Goal: Task Accomplishment & Management: Manage account settings

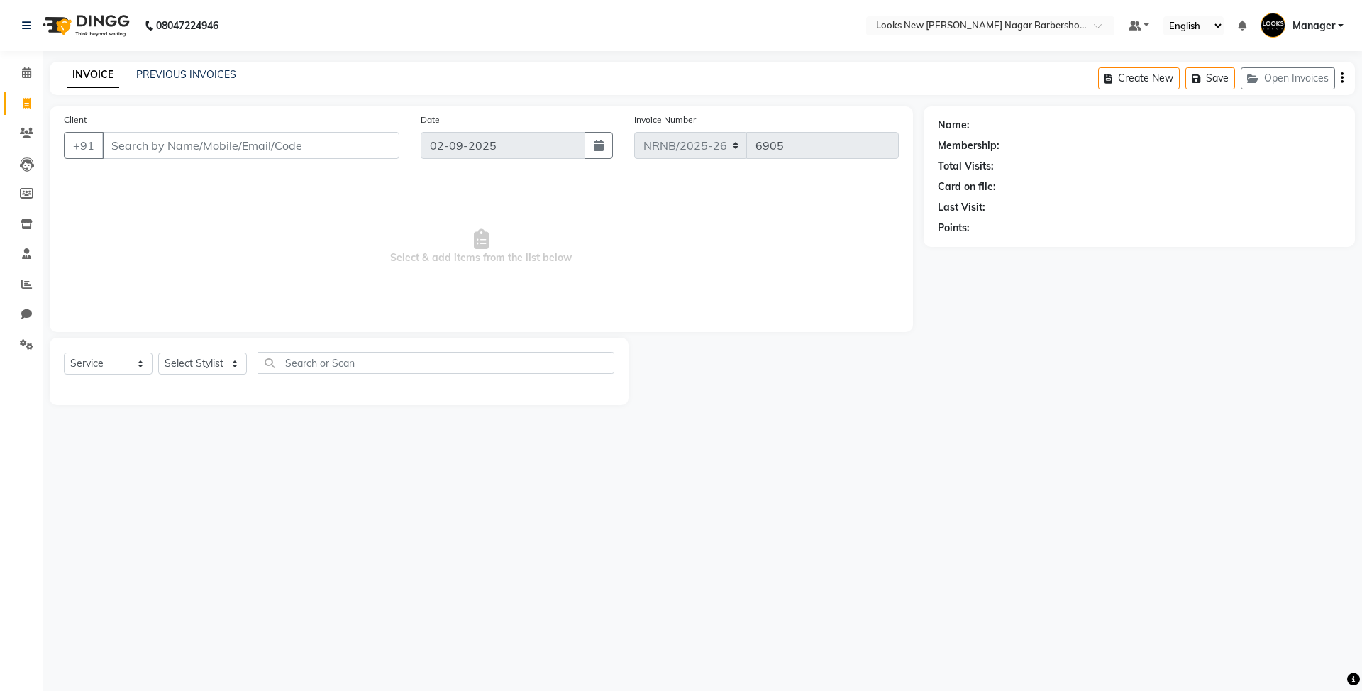
select select "service"
click at [197, 361] on select "Select Stylist Aakash_Pdct Afsar Ahmed Ashmita Ayesha Bobby_Asst Bobby_Khan Cou…" at bounding box center [202, 363] width 89 height 22
click at [150, 79] on link "PREVIOUS INVOICES" at bounding box center [186, 74] width 100 height 13
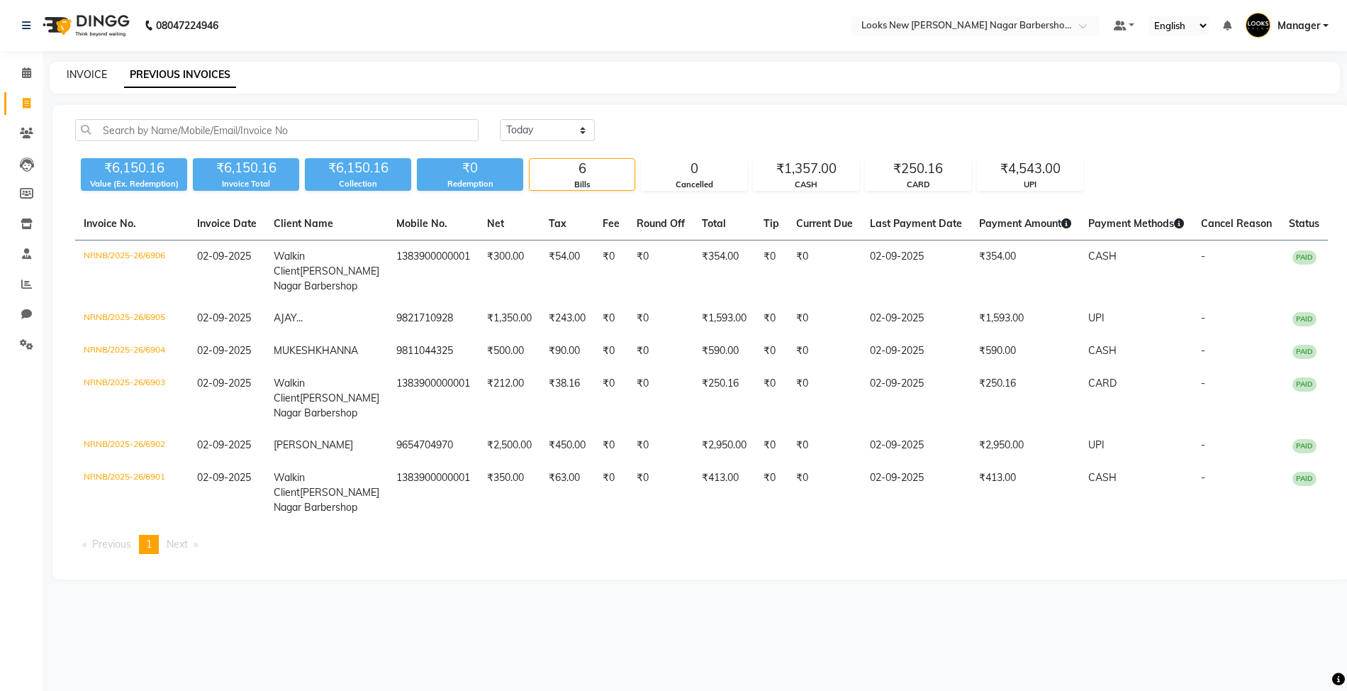
click at [94, 78] on link "INVOICE" at bounding box center [87, 74] width 40 height 13
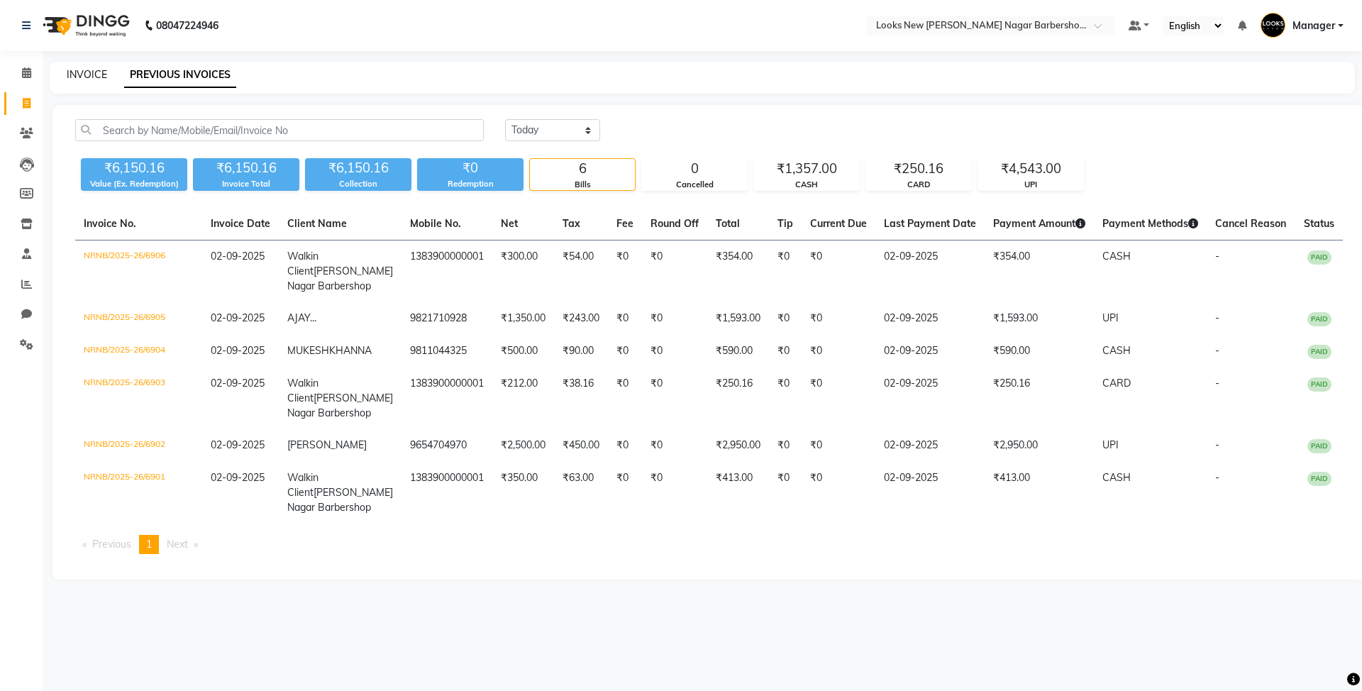
select select "service"
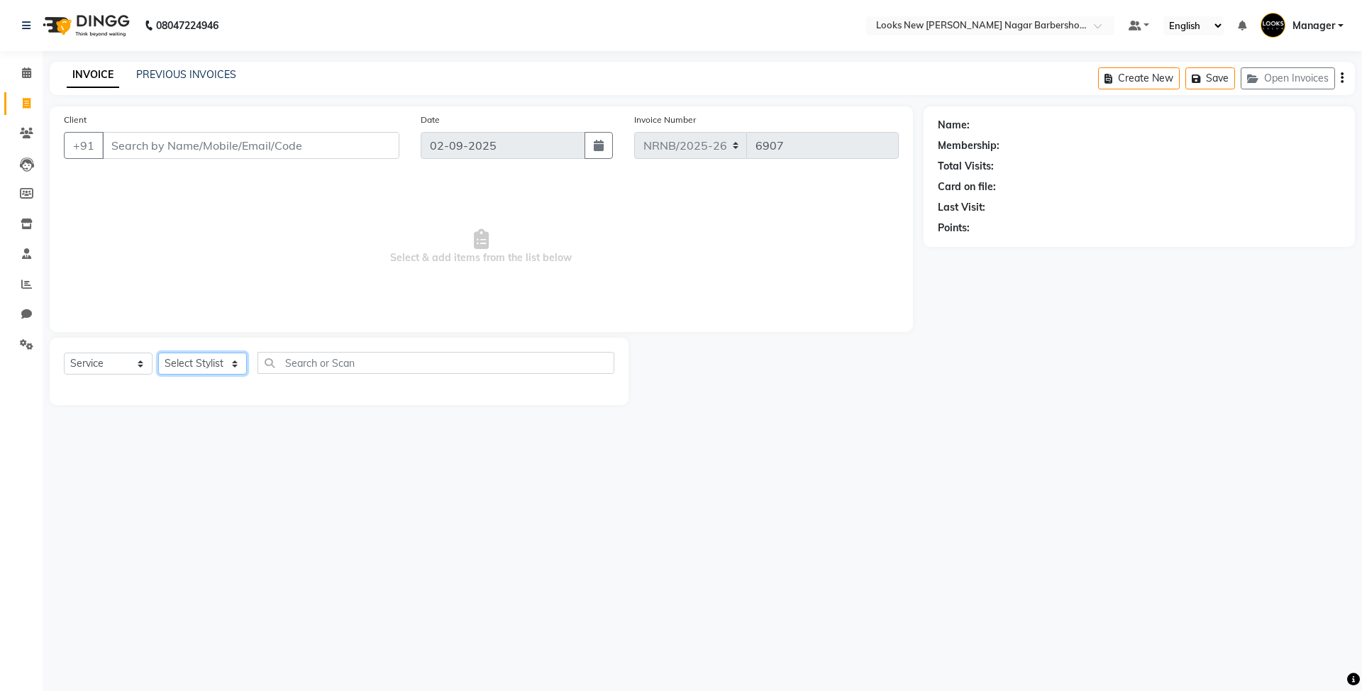
click at [208, 367] on select "Select Stylist Aakash_Pdct [PERSON_NAME] [PERSON_NAME] [PERSON_NAME] Counter_Sa…" at bounding box center [202, 363] width 89 height 22
select select "87357"
click at [158, 352] on select "Select Stylist Aakash_Pdct [PERSON_NAME] [PERSON_NAME] [PERSON_NAME] Counter_Sa…" at bounding box center [202, 363] width 89 height 22
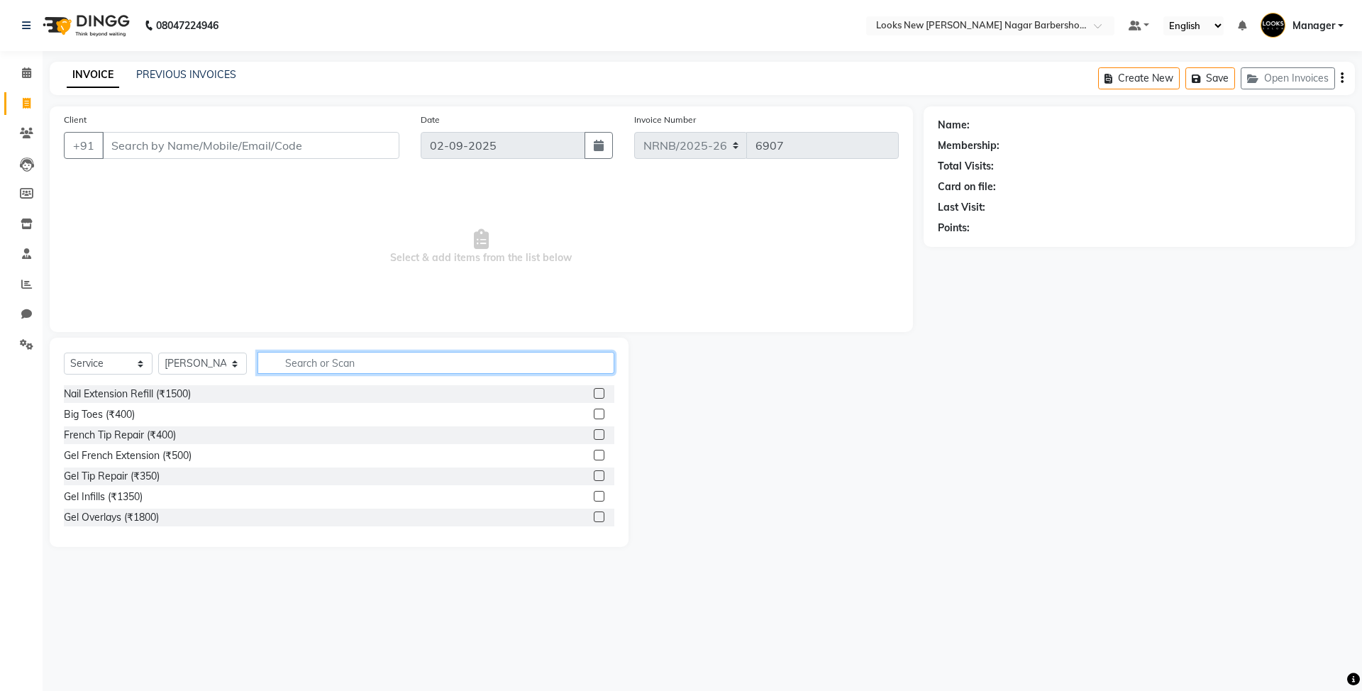
click at [353, 355] on input "text" at bounding box center [435, 363] width 357 height 22
type input "CUT"
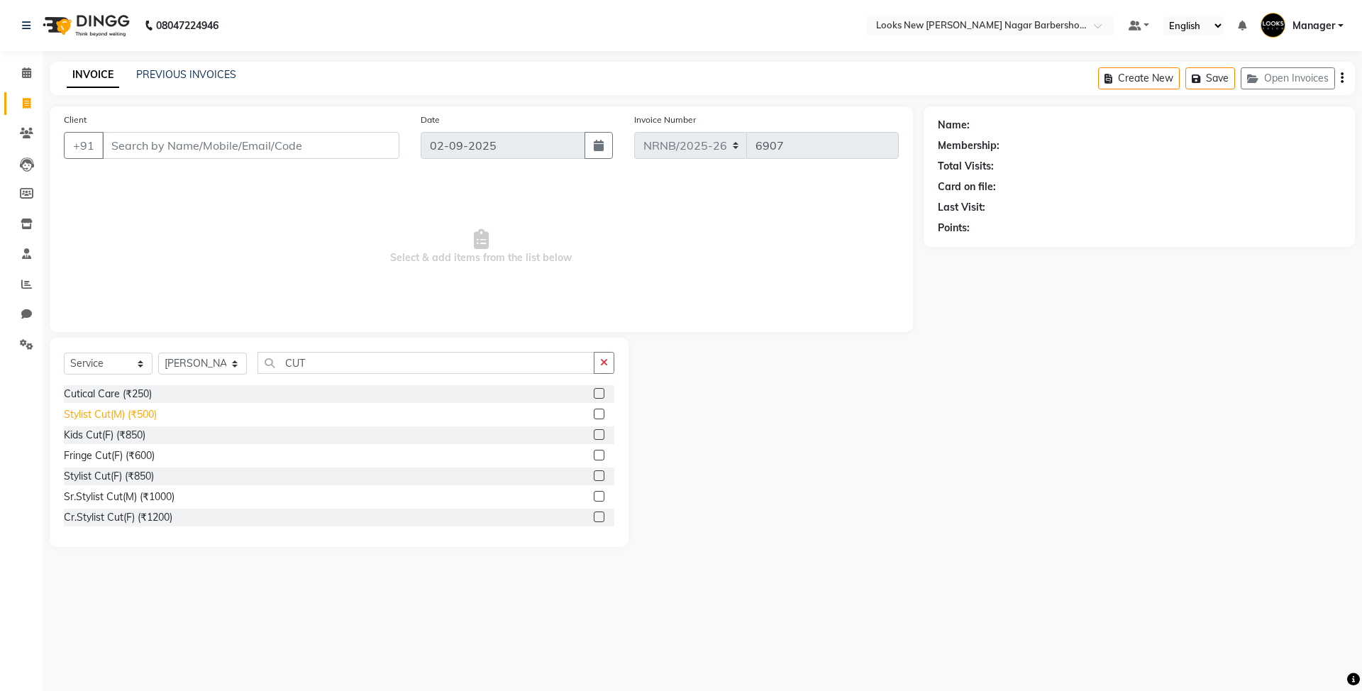
click at [92, 409] on div "Stylist Cut(M) (₹500)" at bounding box center [110, 414] width 93 height 15
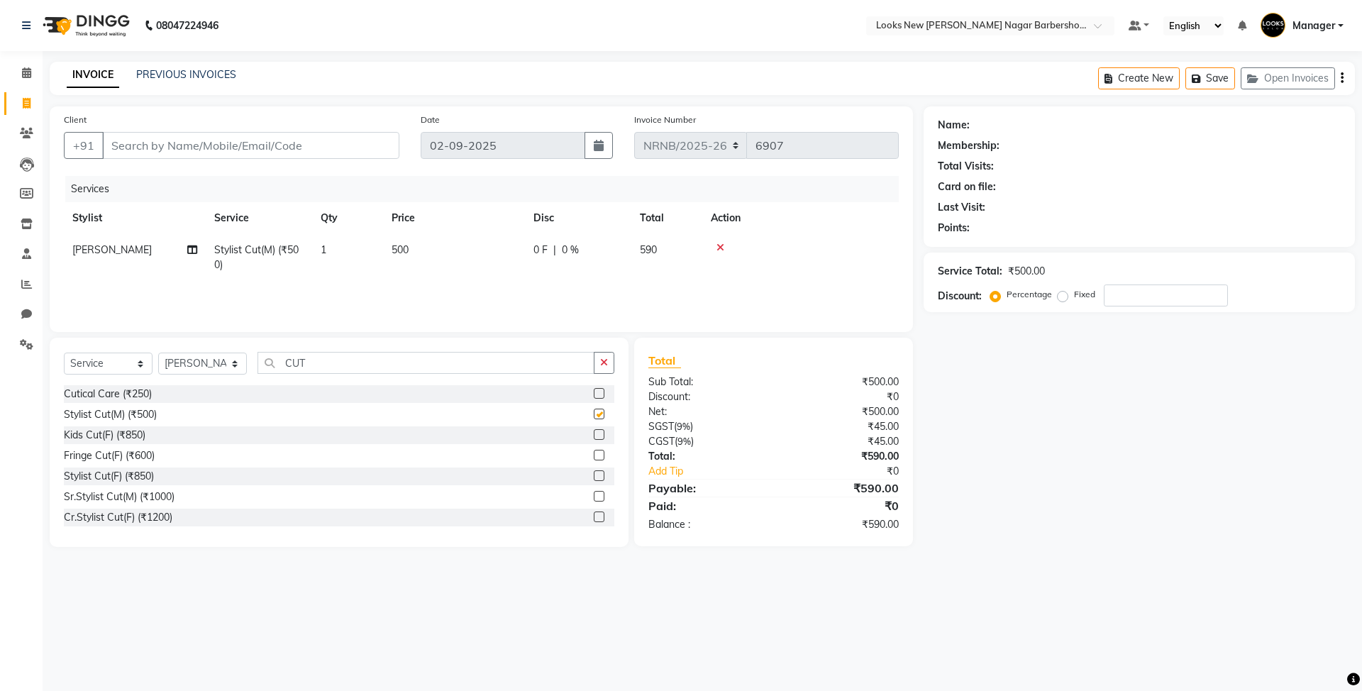
checkbox input "false"
click at [210, 140] on input "Client" at bounding box center [250, 145] width 297 height 27
type input "9"
type input "0"
type input "9891306273"
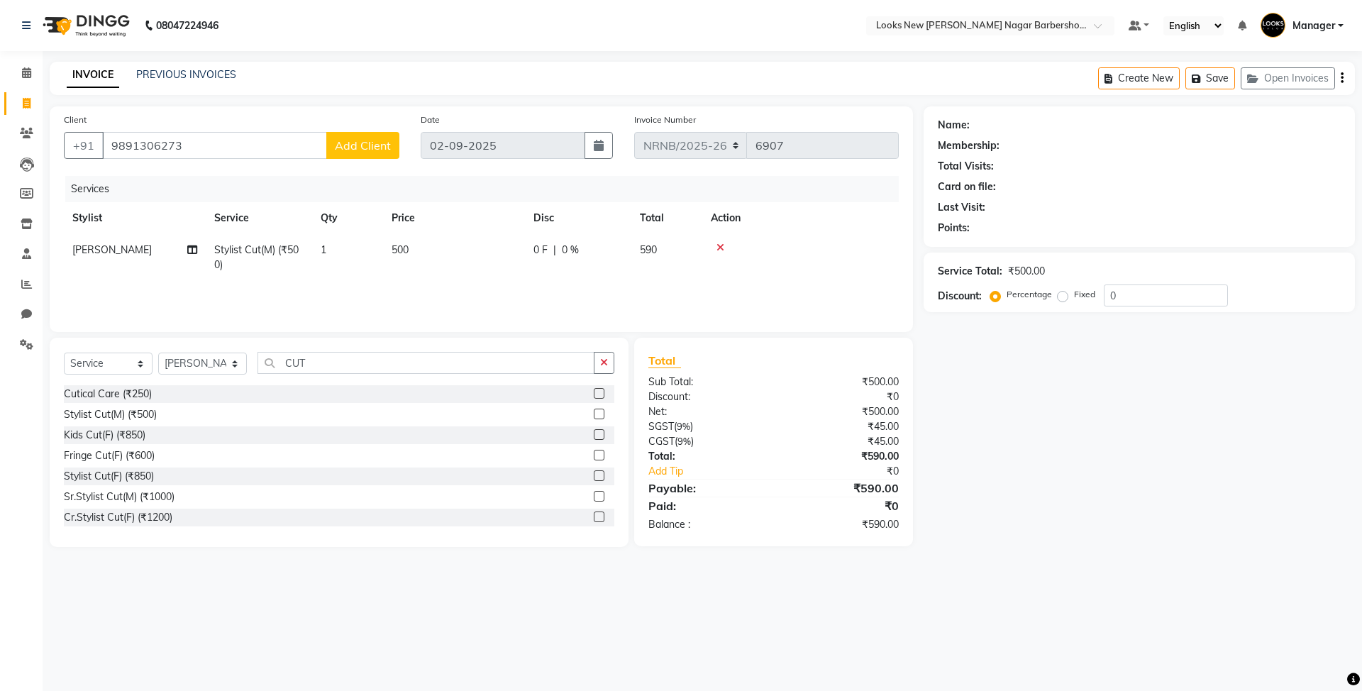
click at [372, 143] on span "Add Client" at bounding box center [363, 145] width 56 height 14
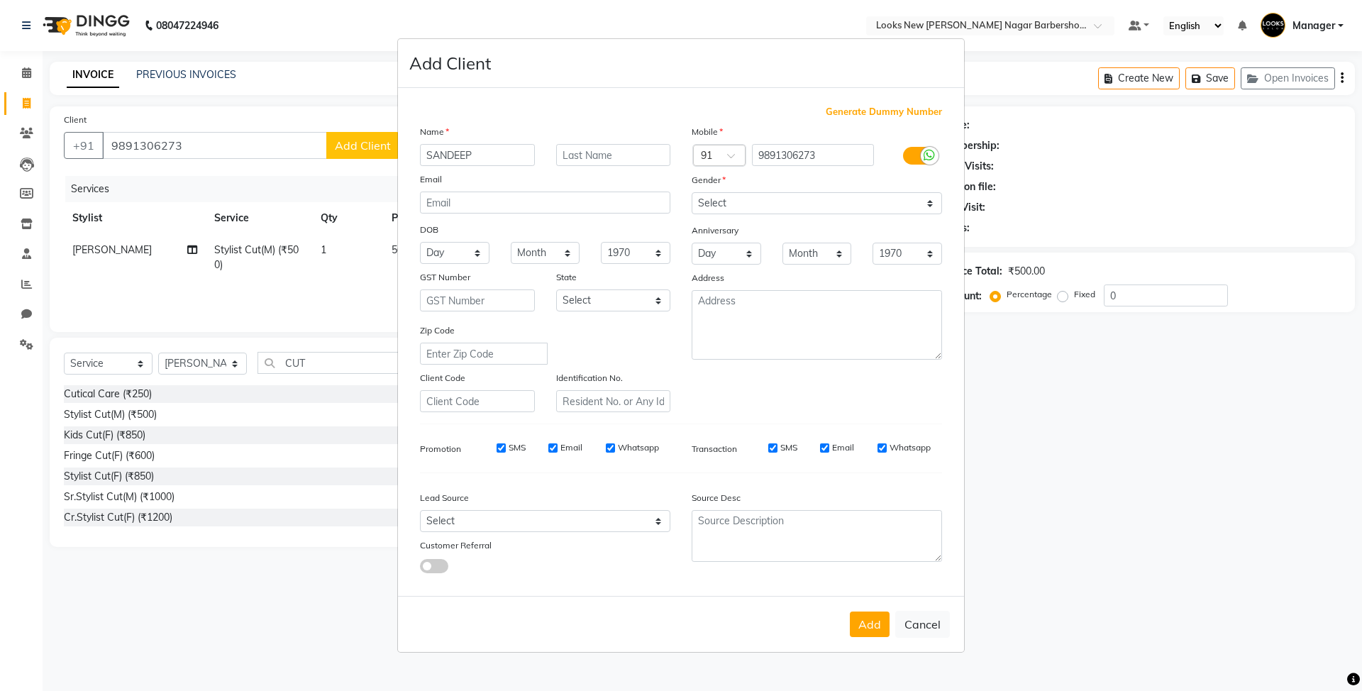
type input "SANDEEP"
type input "..."
click at [767, 201] on select "Select Male Female Other Prefer Not To Say" at bounding box center [816, 203] width 250 height 22
select select "male"
click at [691, 194] on select "Select Male Female Other Prefer Not To Say" at bounding box center [816, 203] width 250 height 22
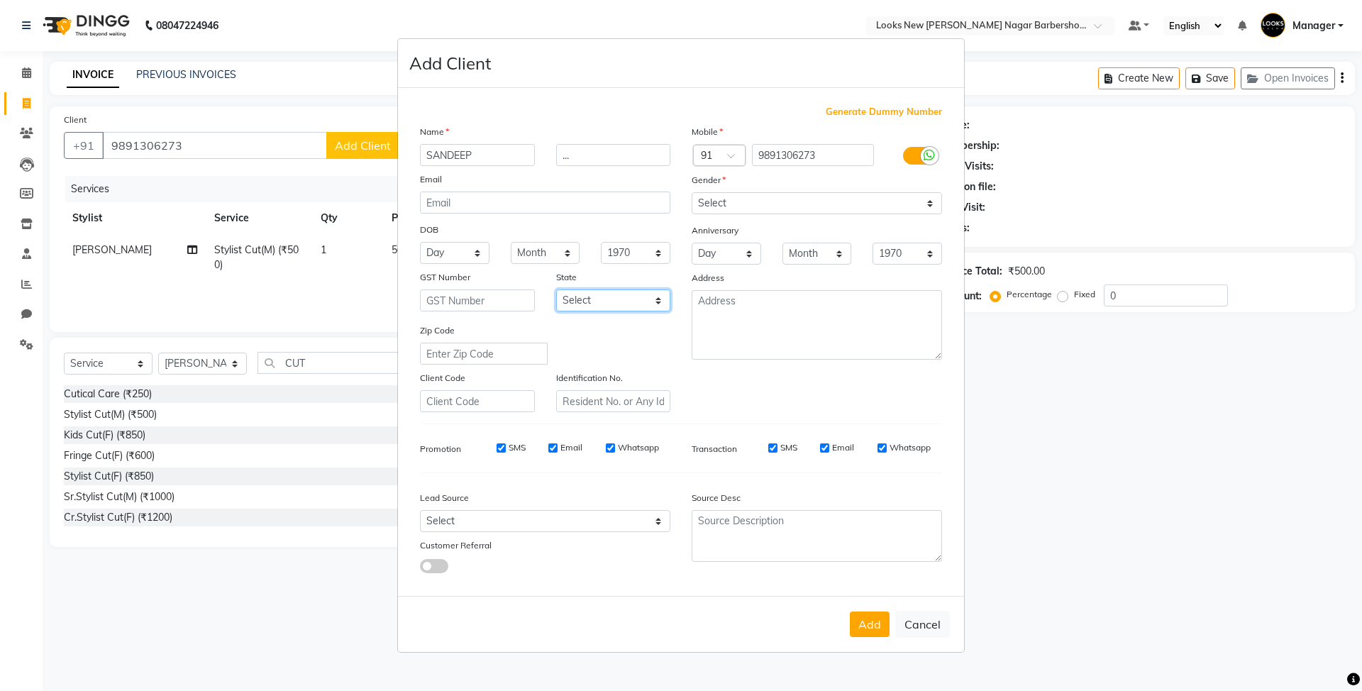
click at [606, 296] on select "Select Andaman and Nicobar Islands Andhra Pradesh Arunachal Pradesh Assam Bihar…" at bounding box center [613, 300] width 115 height 22
select select "10"
click at [556, 289] on select "Select Andaman and Nicobar Islands Andhra Pradesh Arunachal Pradesh Assam Bihar…" at bounding box center [613, 300] width 115 height 22
click at [868, 616] on button "Add" at bounding box center [870, 624] width 40 height 26
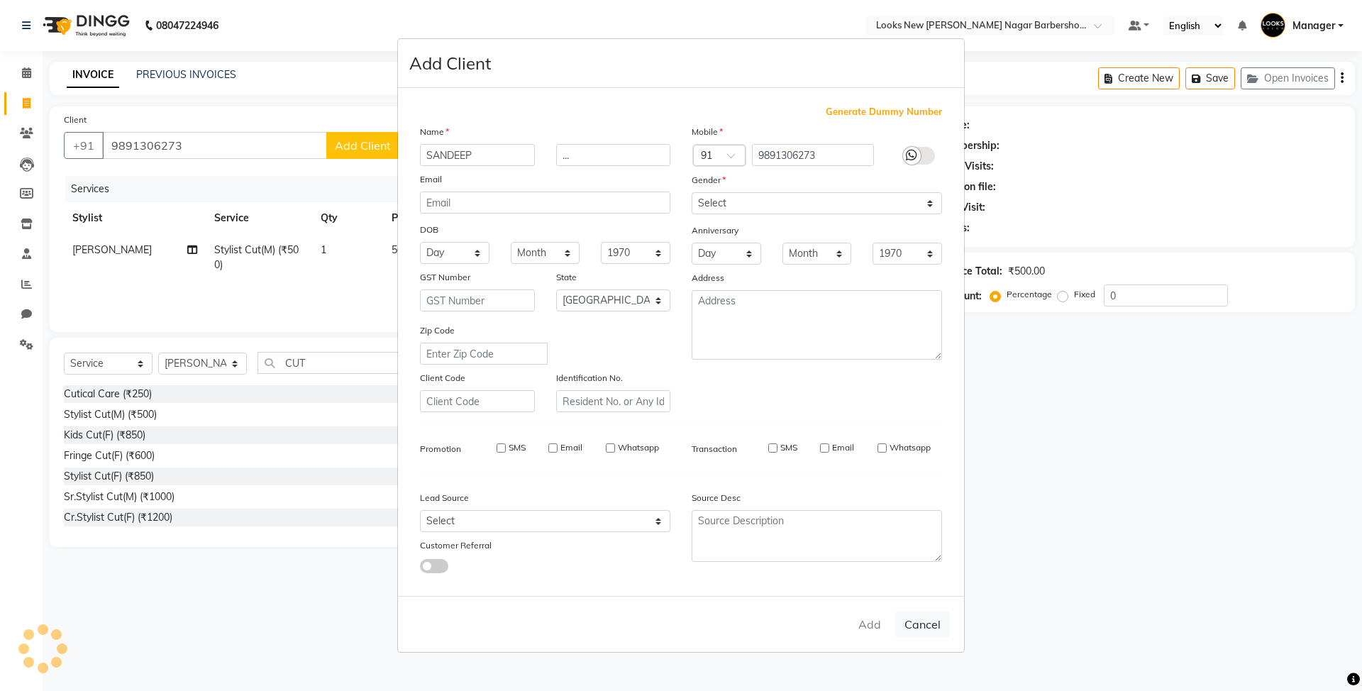
select select
select select "null"
select select
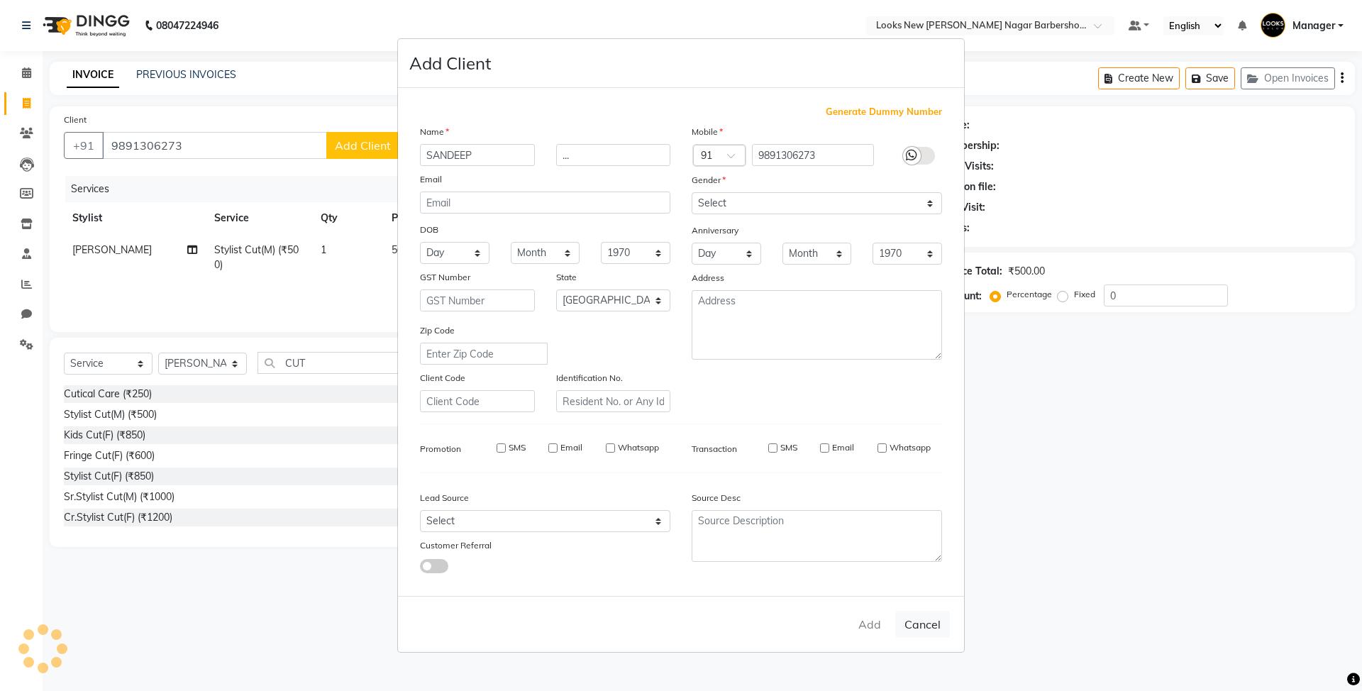
select select
checkbox input "false"
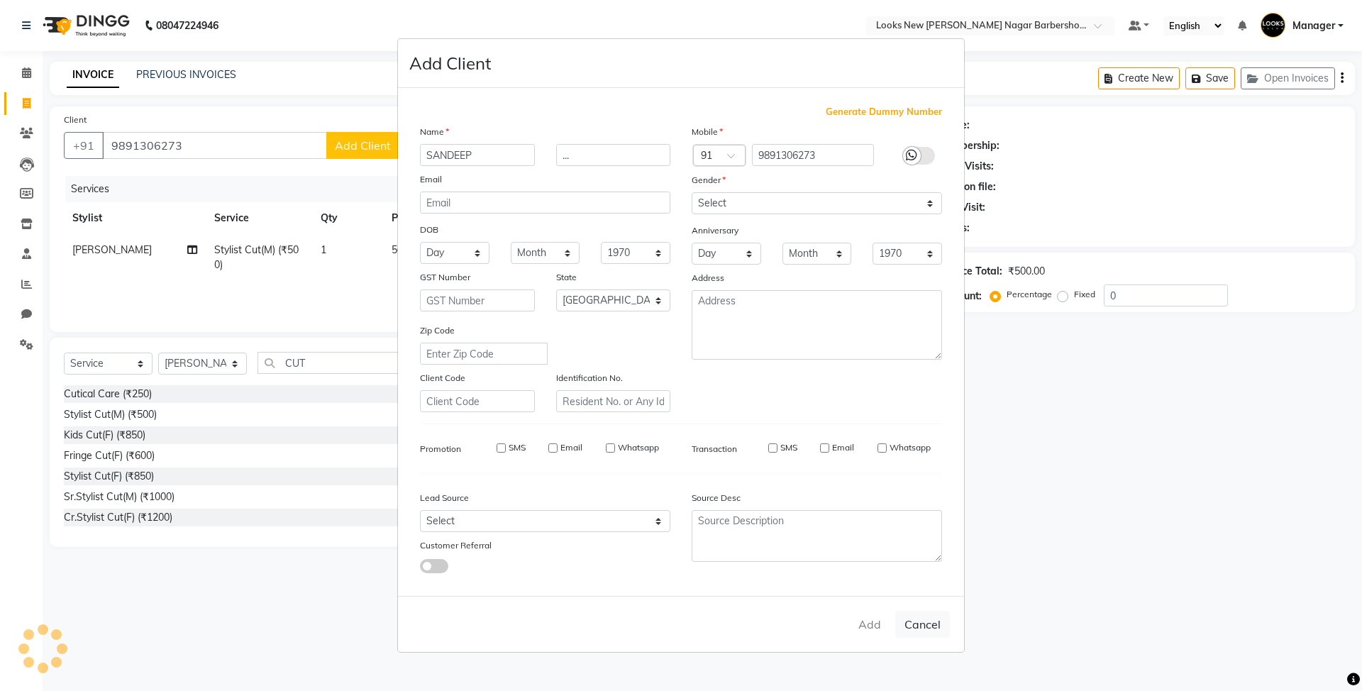
checkbox input "false"
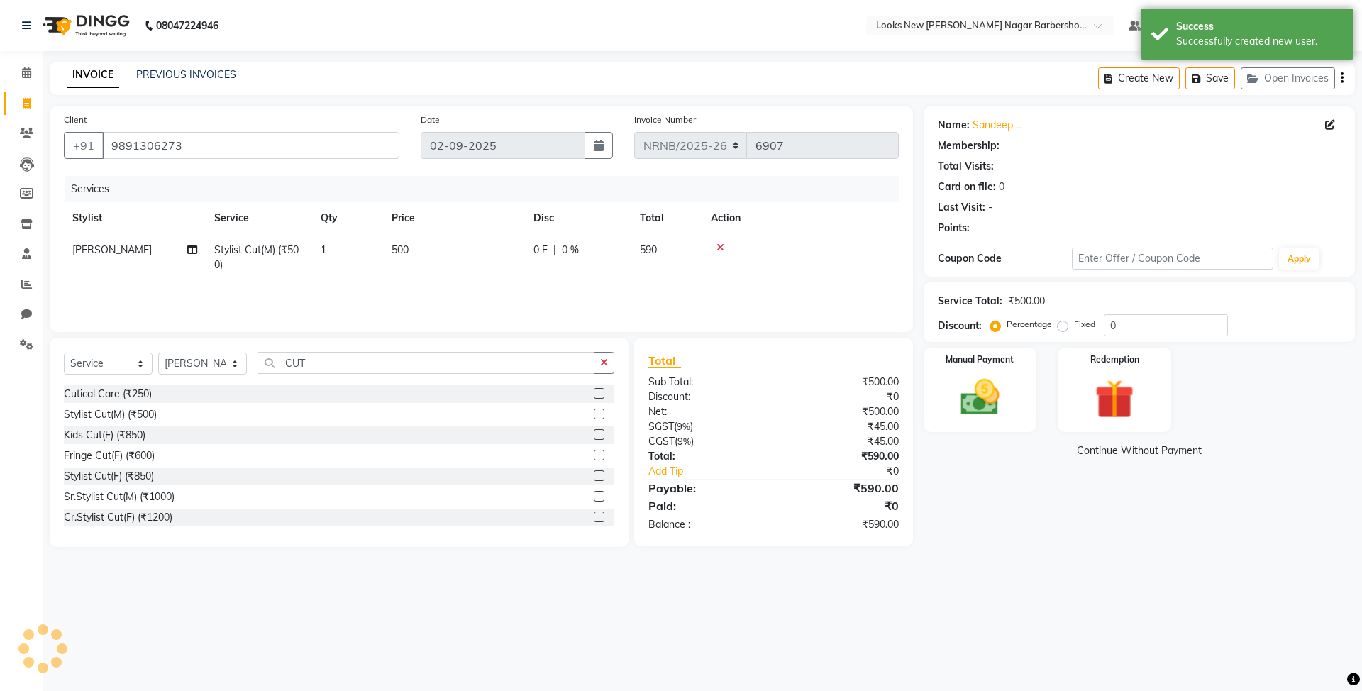
select select "1: Object"
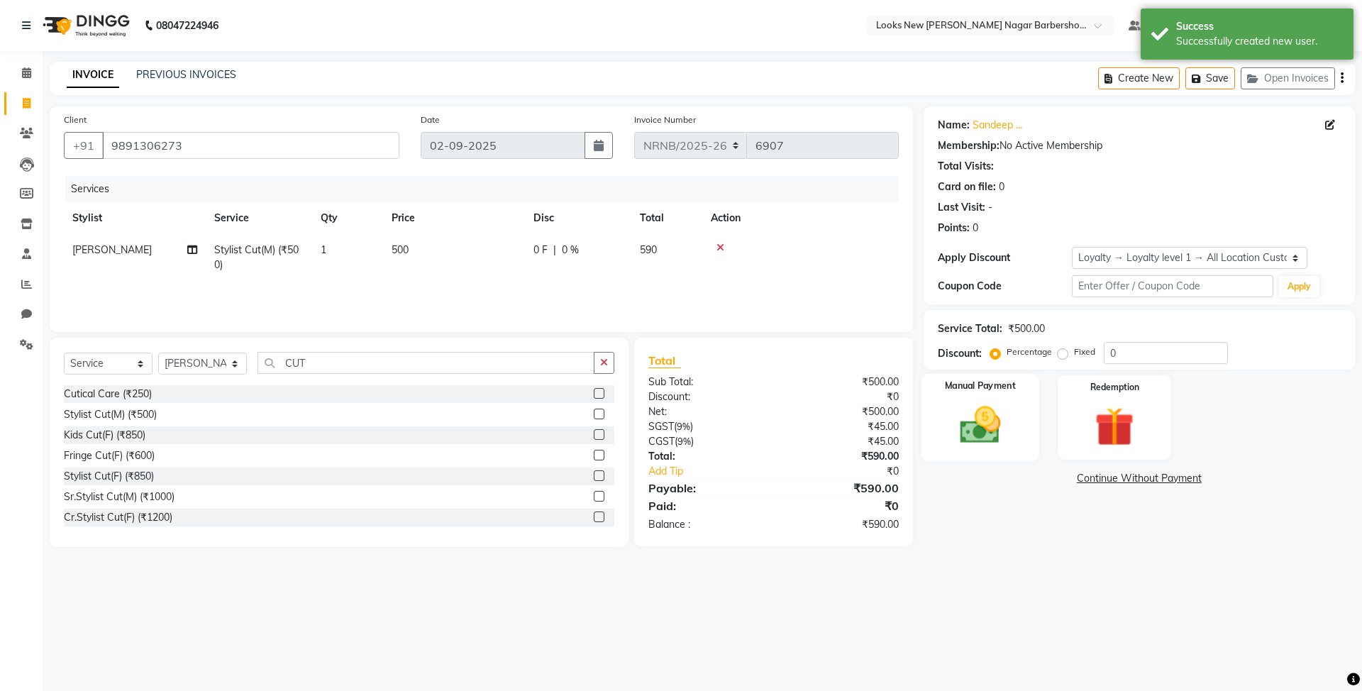
click at [965, 418] on img at bounding box center [980, 424] width 66 height 47
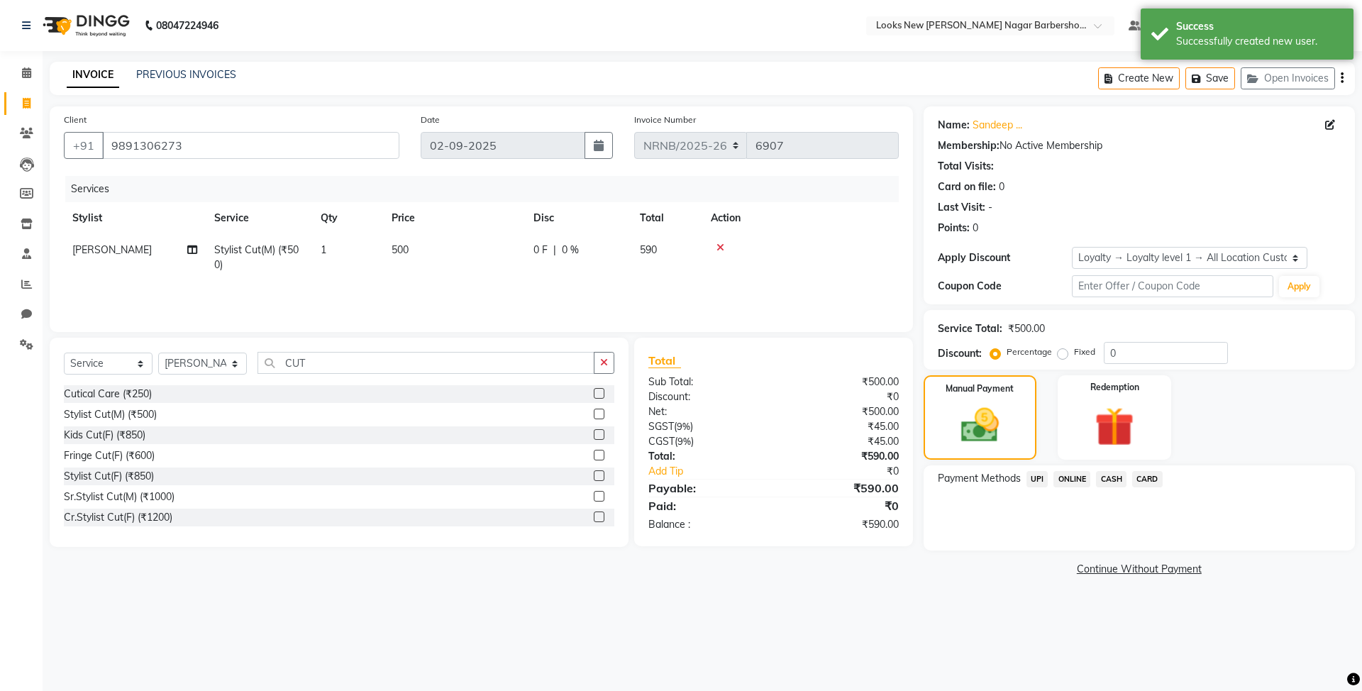
click at [1146, 475] on span "CARD" at bounding box center [1147, 479] width 30 height 16
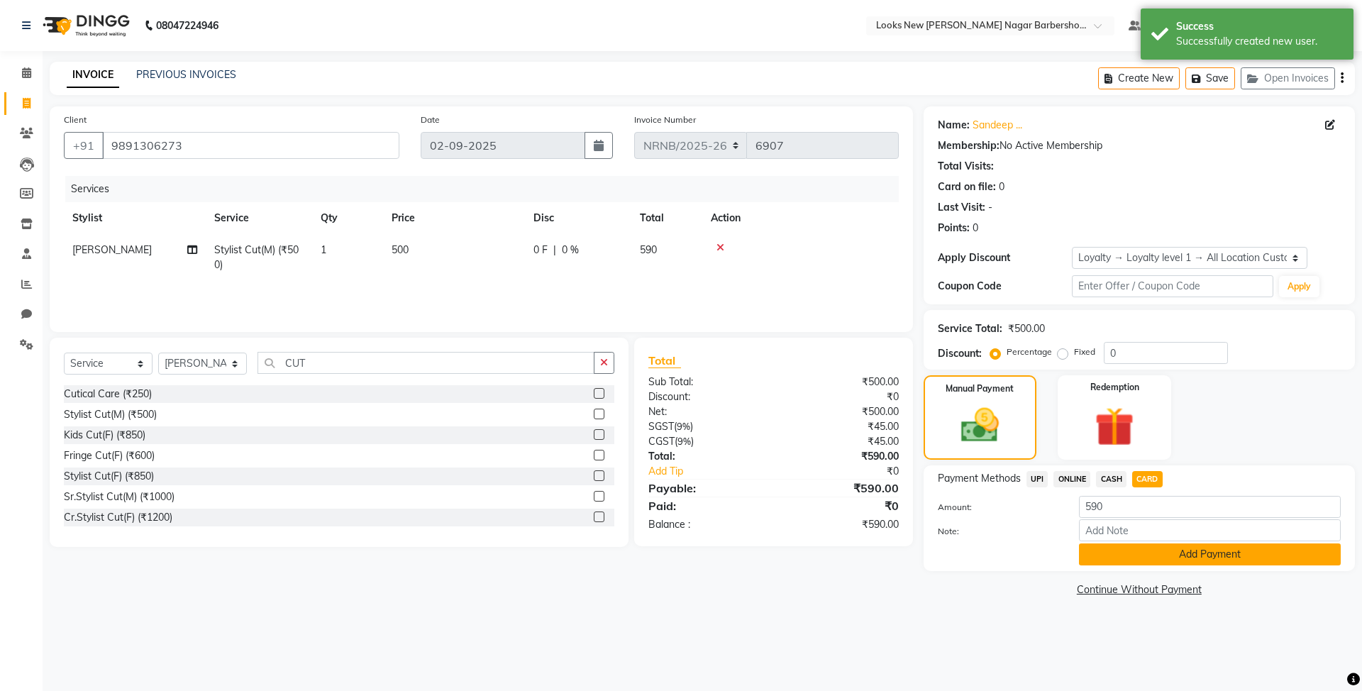
click at [1135, 551] on button "Add Payment" at bounding box center [1210, 554] width 262 height 22
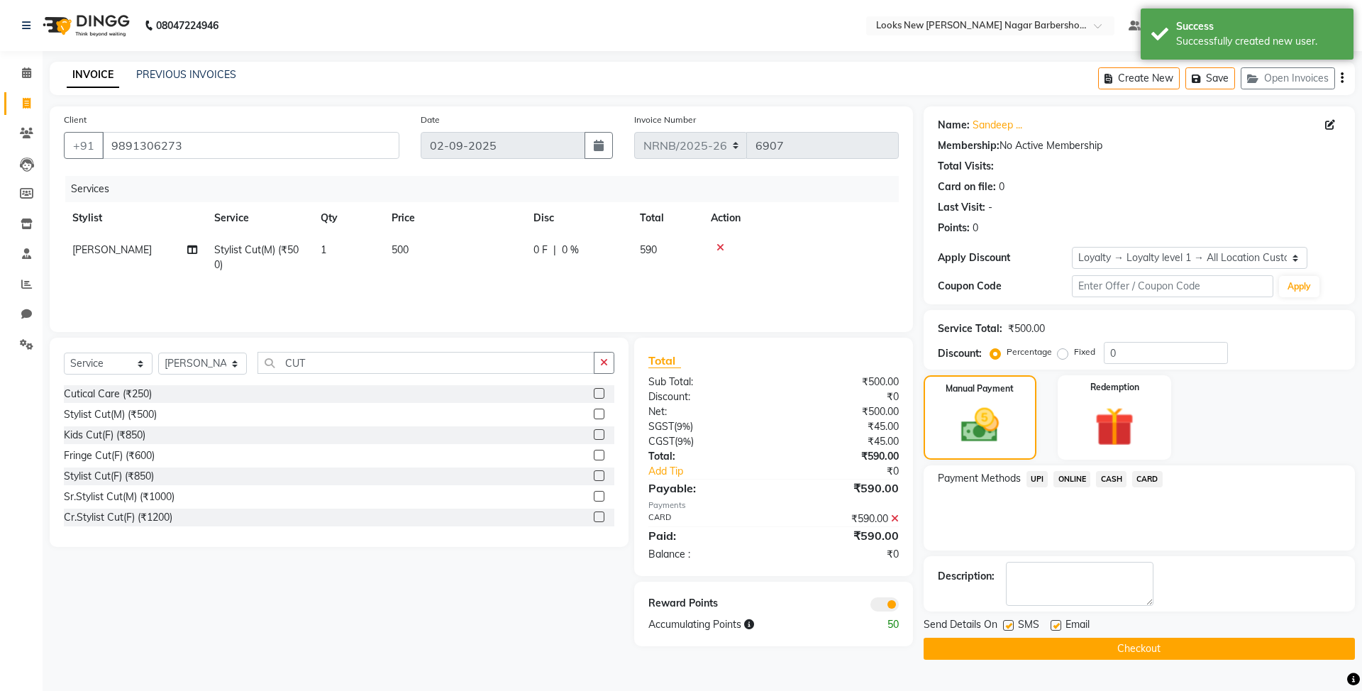
click at [1072, 648] on button "Checkout" at bounding box center [1138, 649] width 431 height 22
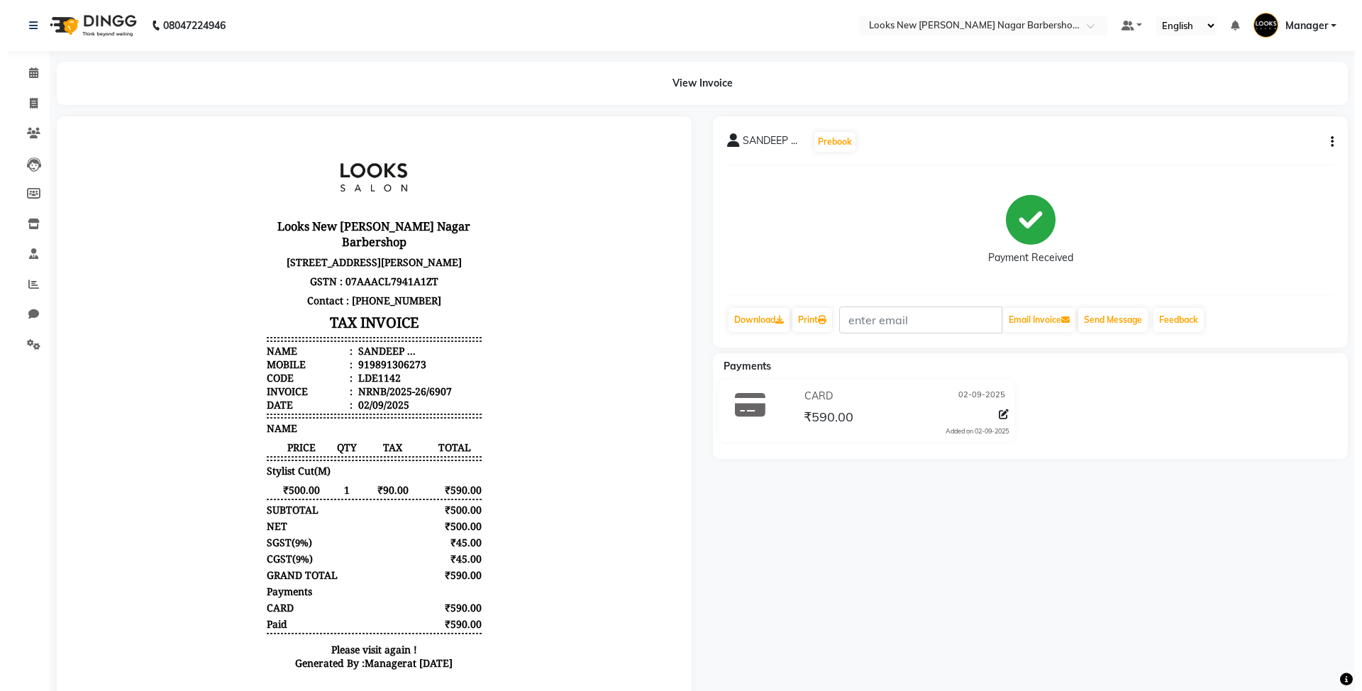
scroll to position [10, 0]
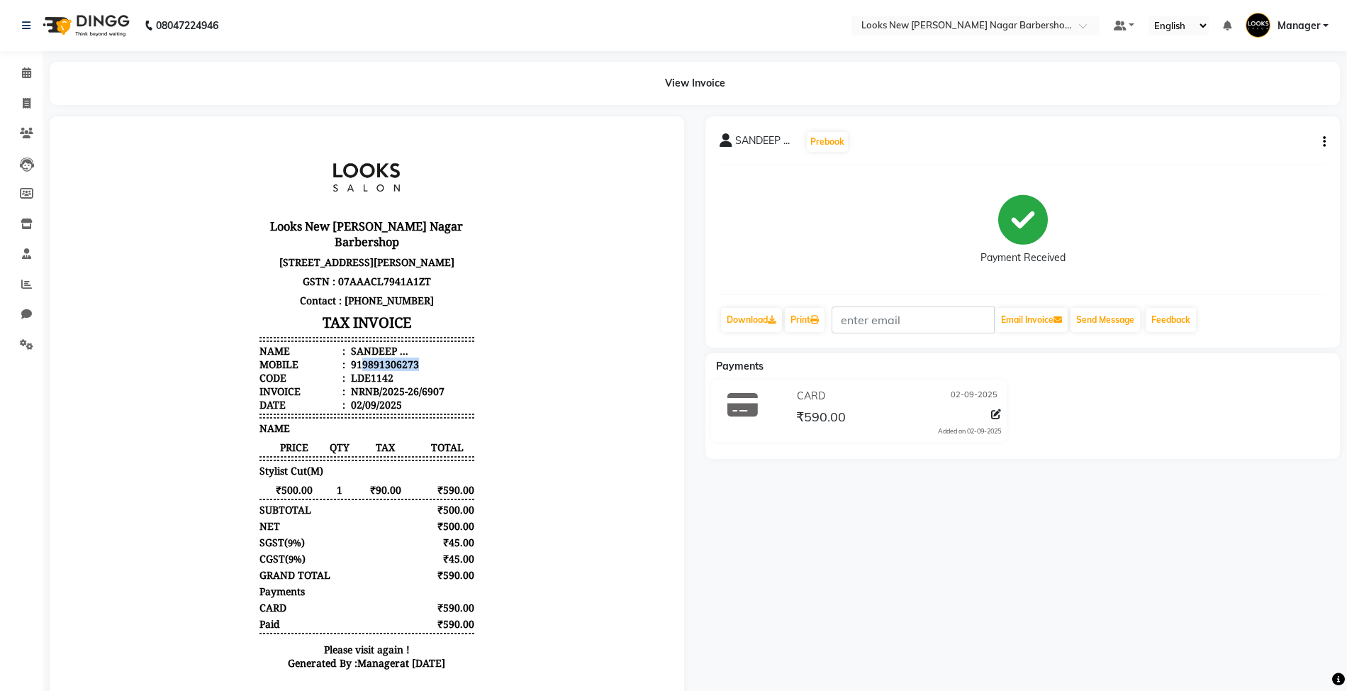
drag, startPoint x: 348, startPoint y: 364, endPoint x: 432, endPoint y: 370, distance: 84.6
click at [432, 370] on li "Mobile : 919891306273" at bounding box center [367, 363] width 214 height 13
copy div "9891306273"
click at [28, 109] on span at bounding box center [26, 104] width 25 height 16
select select "service"
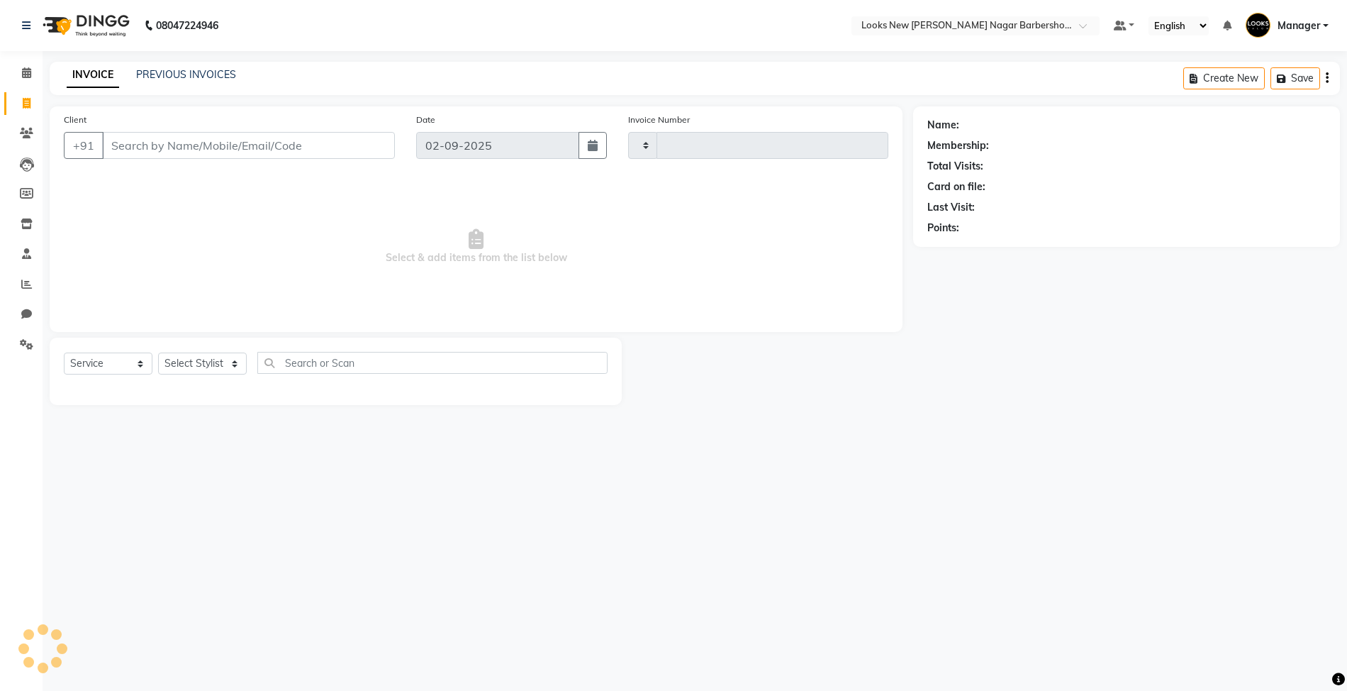
type input "6908"
select select "8705"
click at [31, 72] on span at bounding box center [26, 73] width 25 height 16
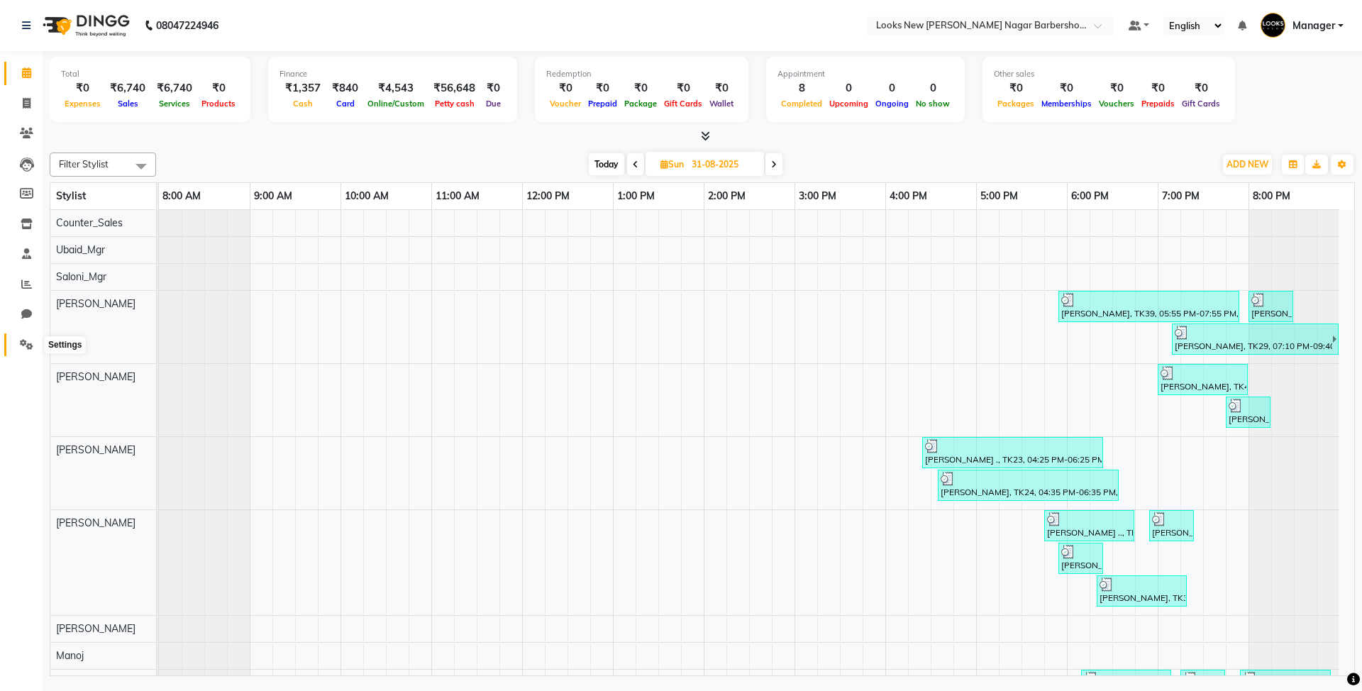
click at [24, 346] on icon at bounding box center [26, 344] width 13 height 11
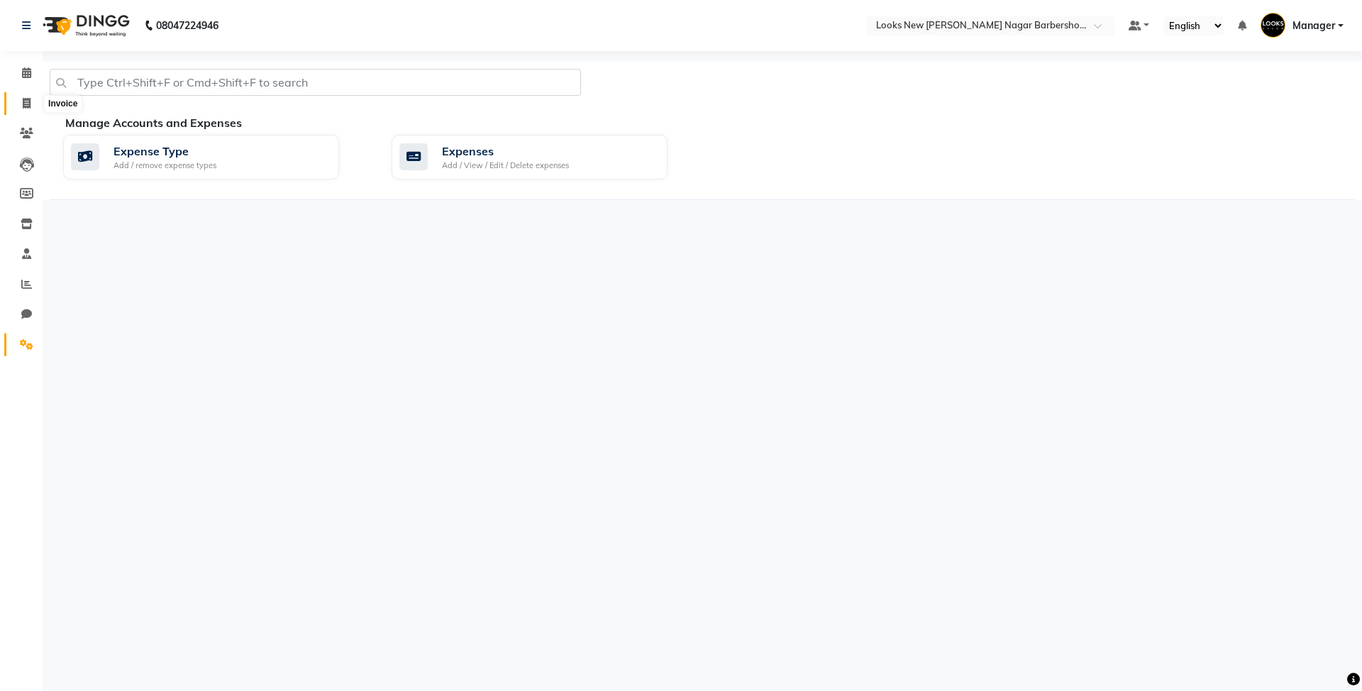
click at [18, 106] on span at bounding box center [26, 104] width 25 height 16
select select "service"
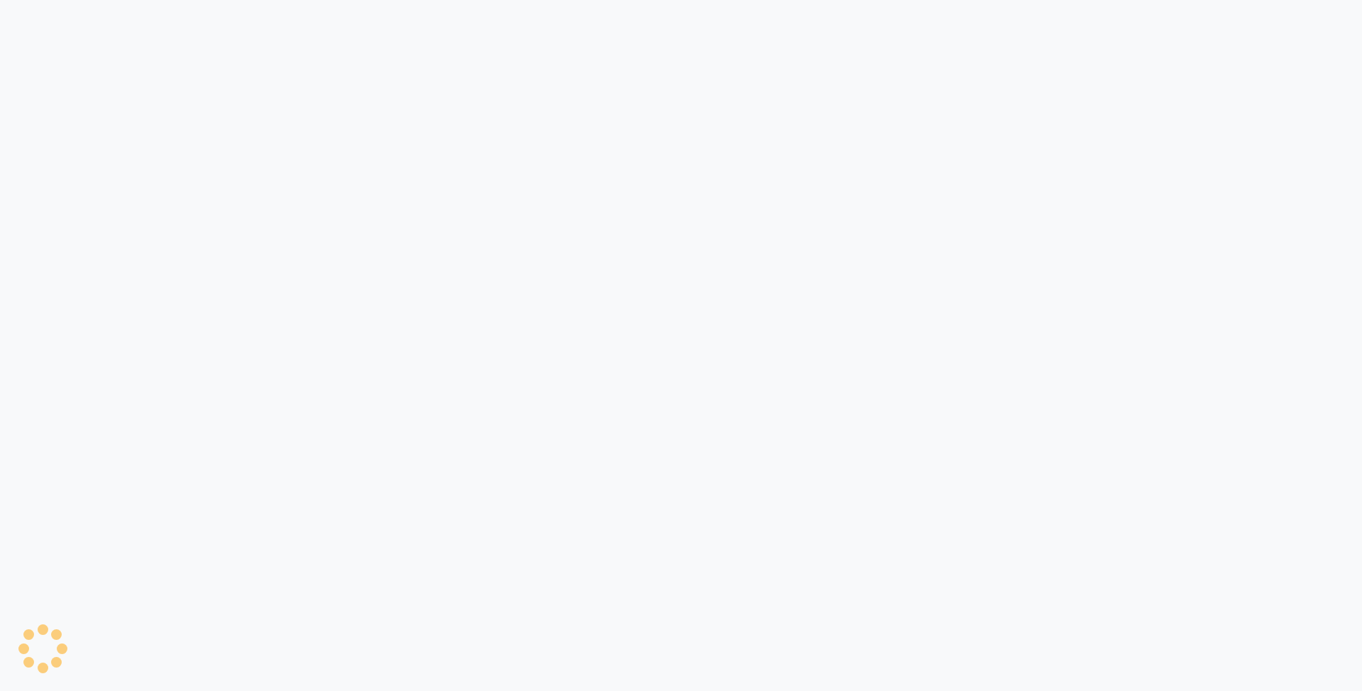
select select "service"
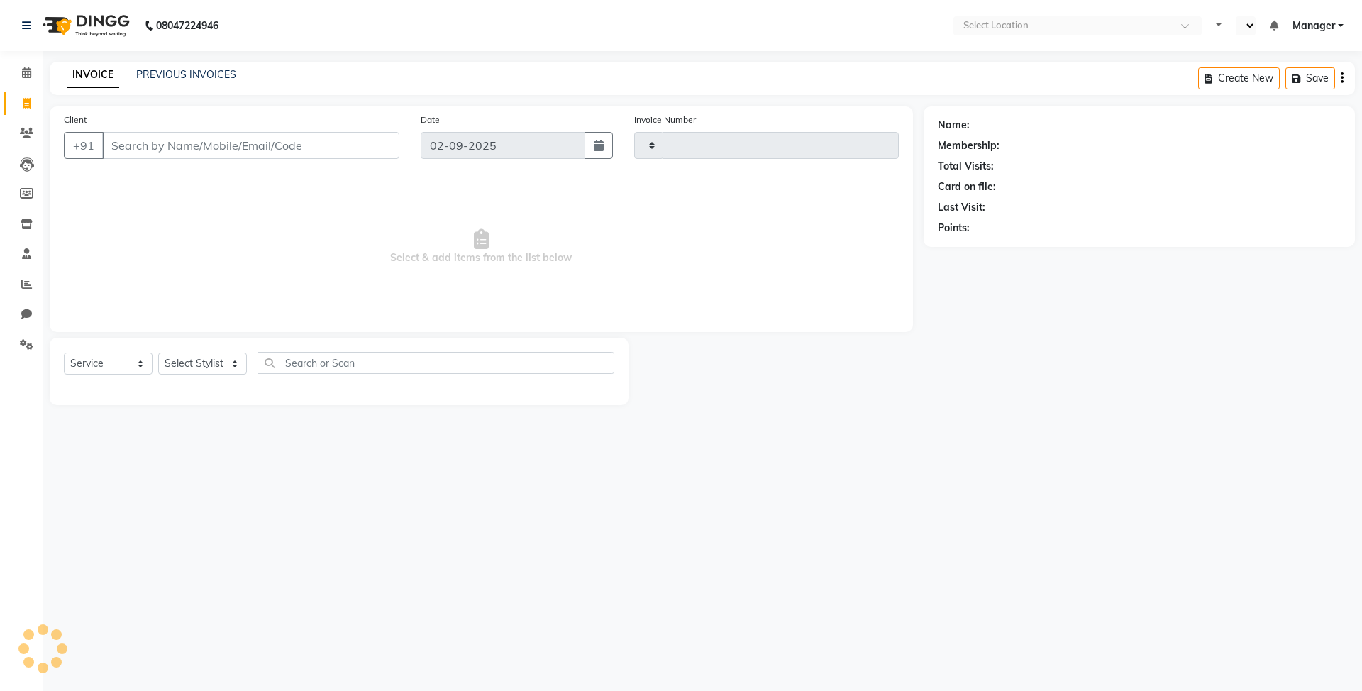
select select "service"
type input "6908"
select select "en"
select select "8705"
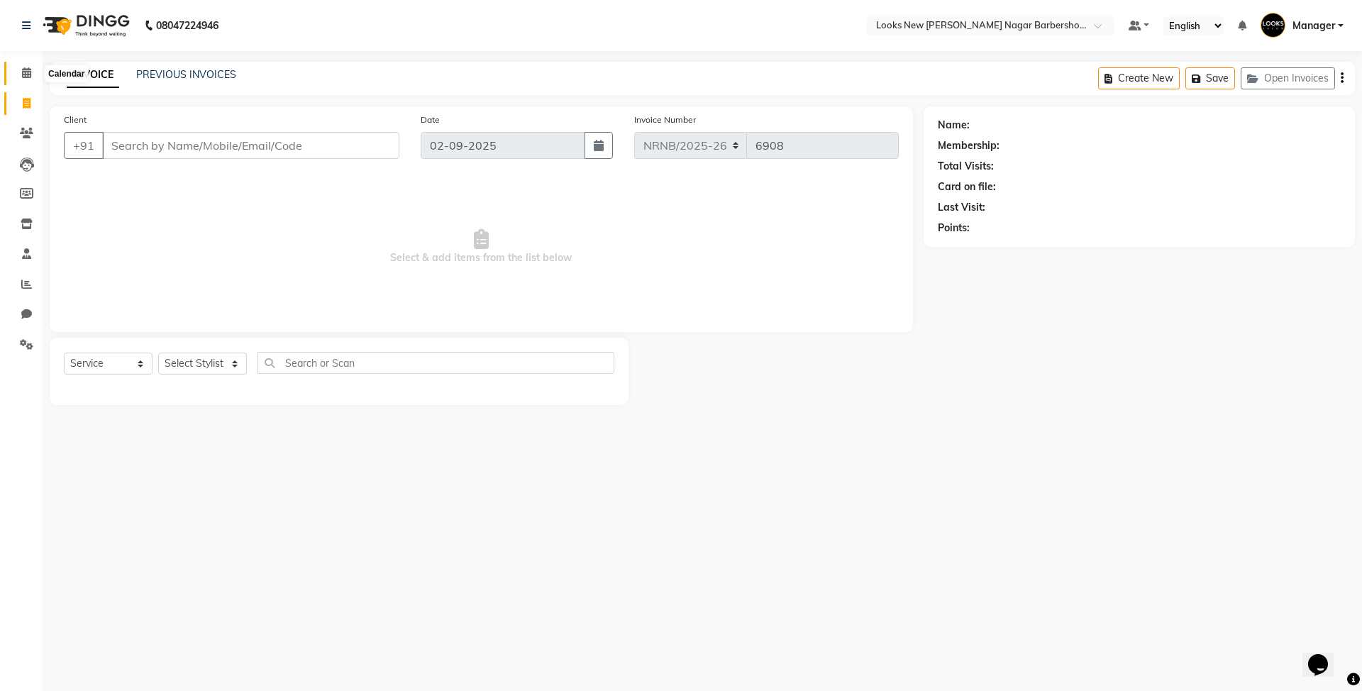
click at [27, 72] on icon at bounding box center [26, 72] width 9 height 11
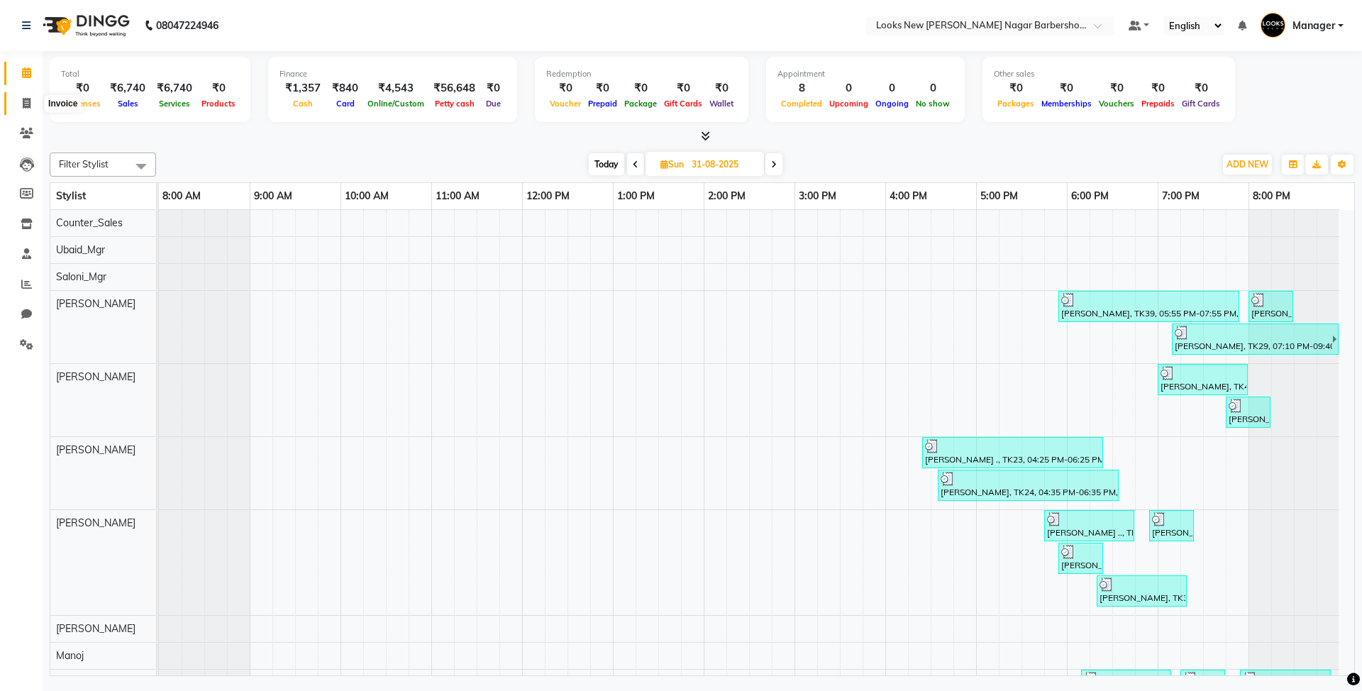
click at [23, 106] on icon at bounding box center [27, 103] width 8 height 11
select select "service"
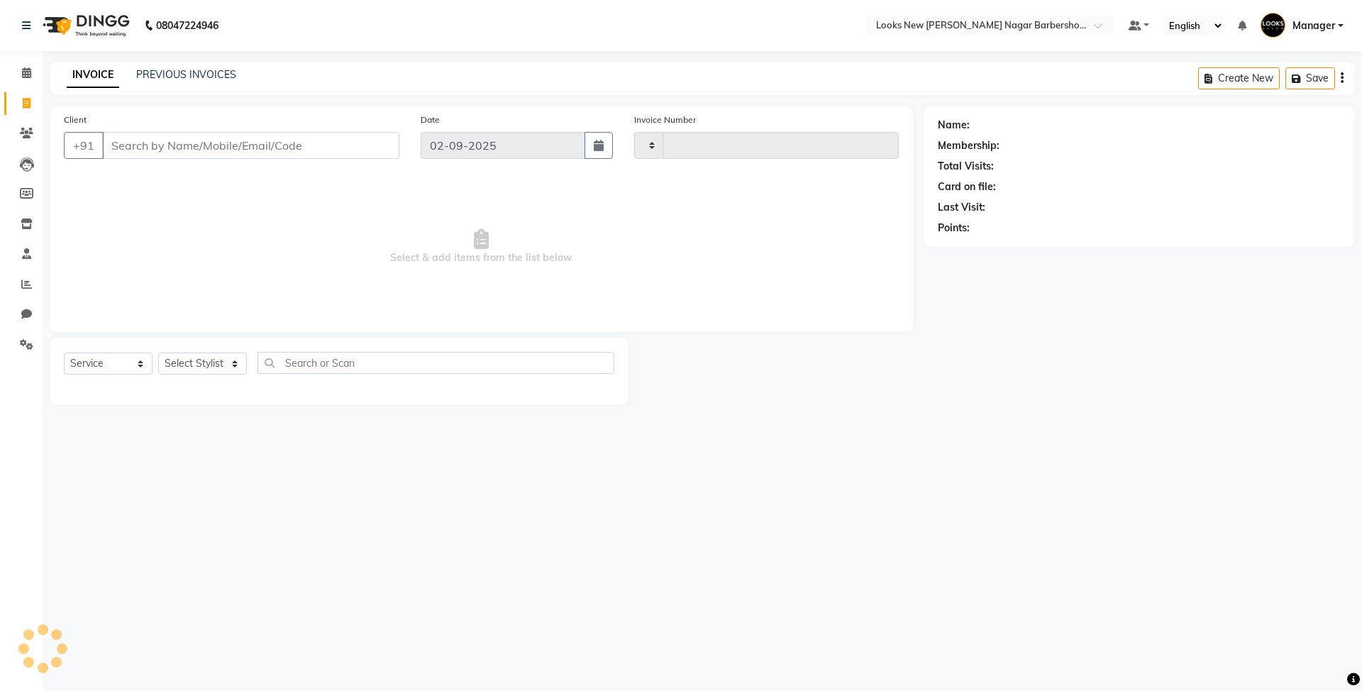
type input "6908"
select select "8705"
click at [24, 72] on icon at bounding box center [26, 72] width 9 height 11
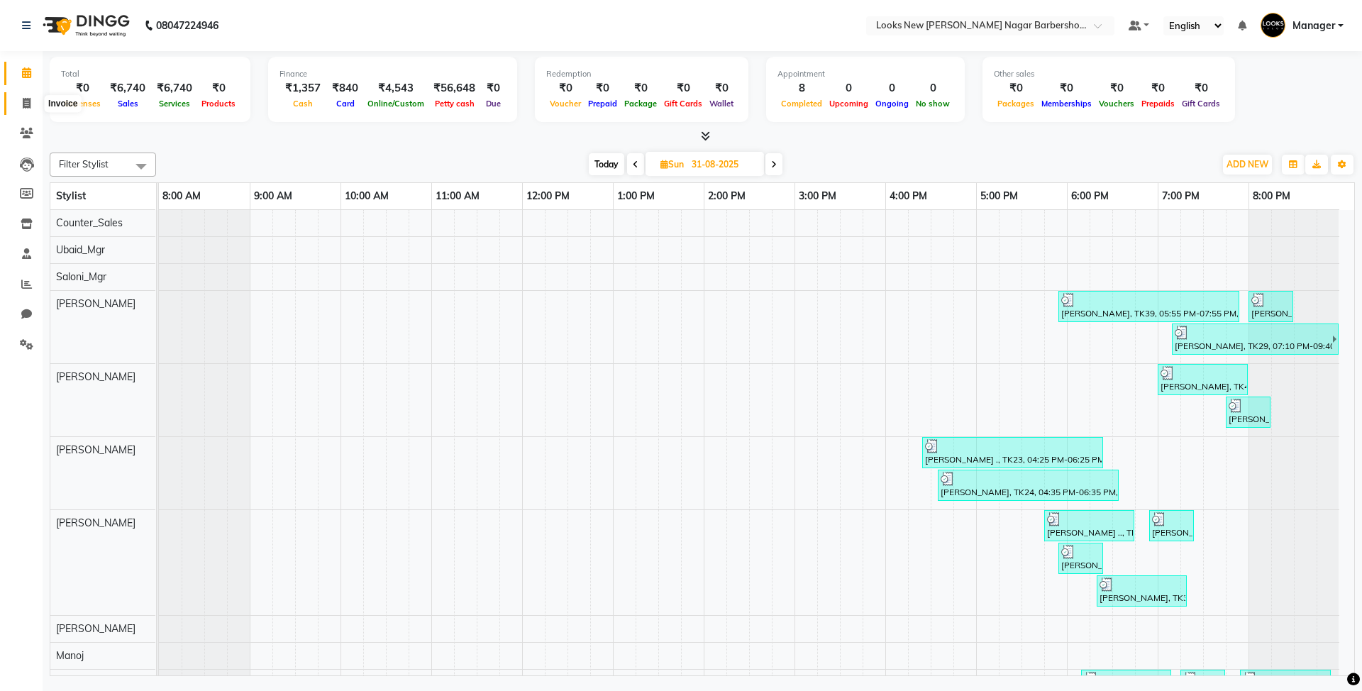
click at [31, 105] on span at bounding box center [26, 104] width 25 height 16
select select "service"
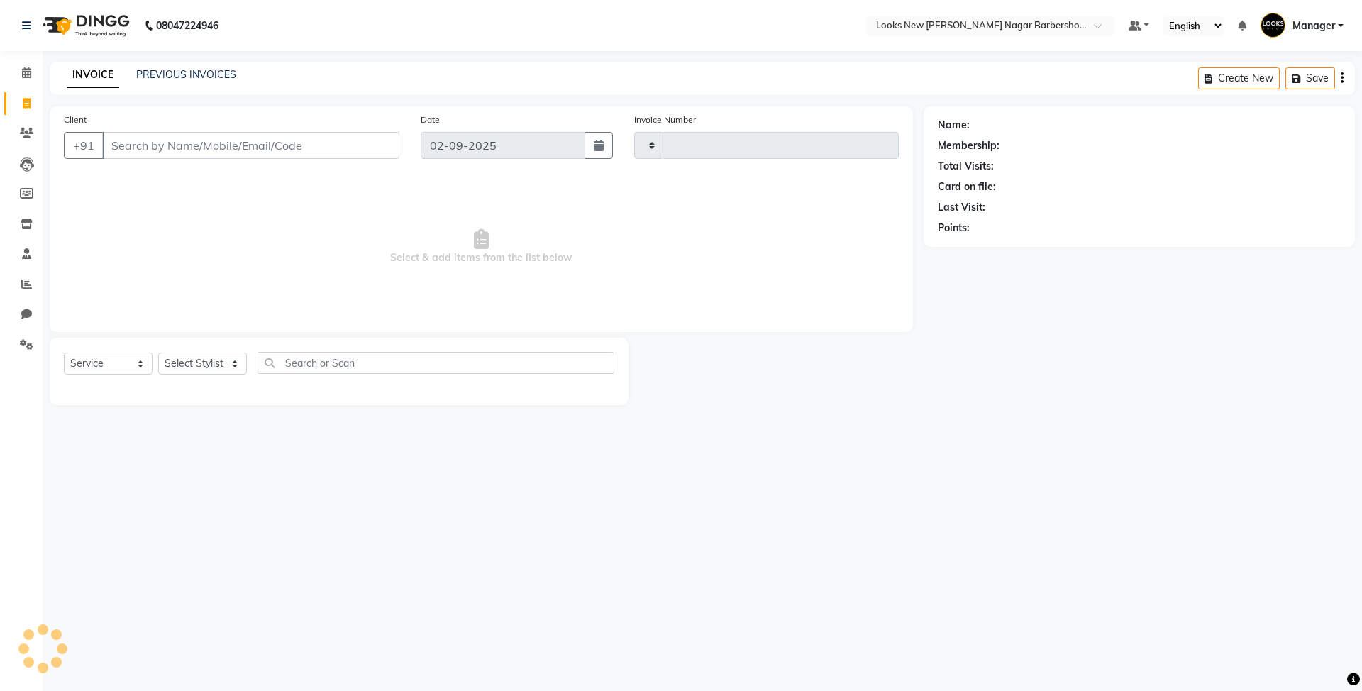
type input "6908"
select select "8705"
click at [23, 69] on icon at bounding box center [26, 72] width 9 height 11
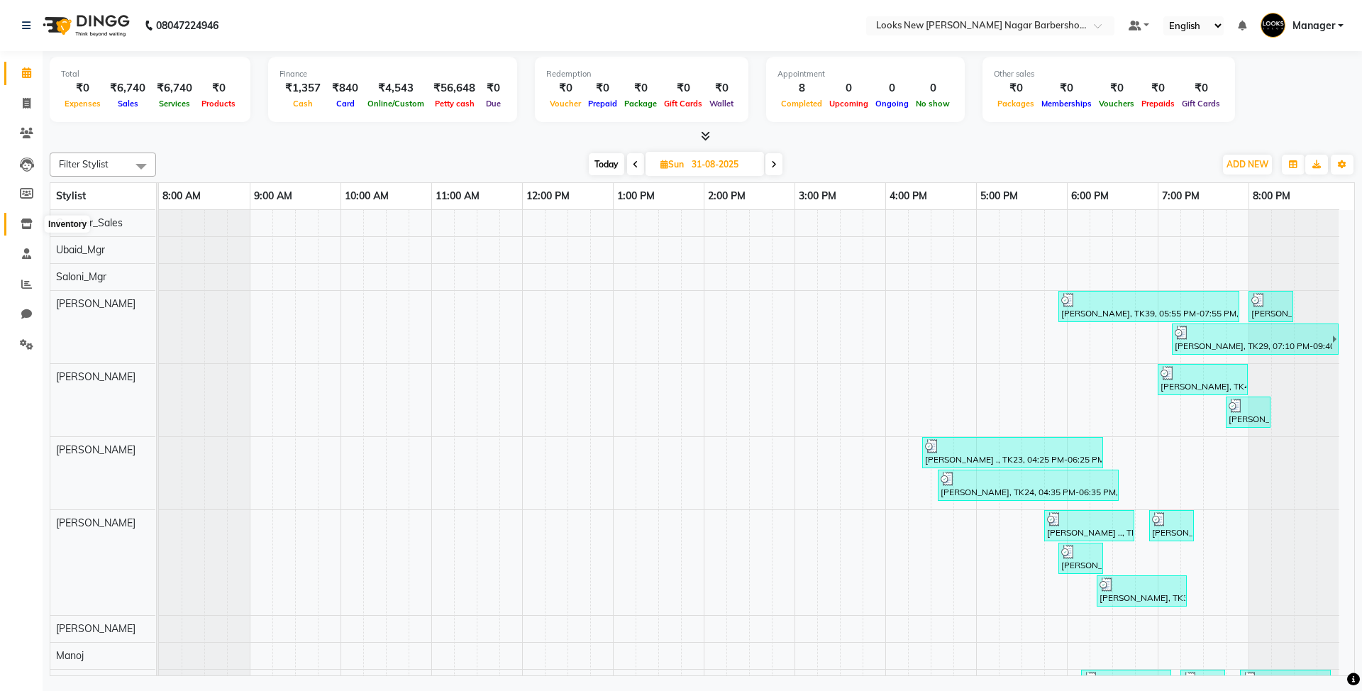
click at [26, 224] on icon at bounding box center [27, 223] width 12 height 11
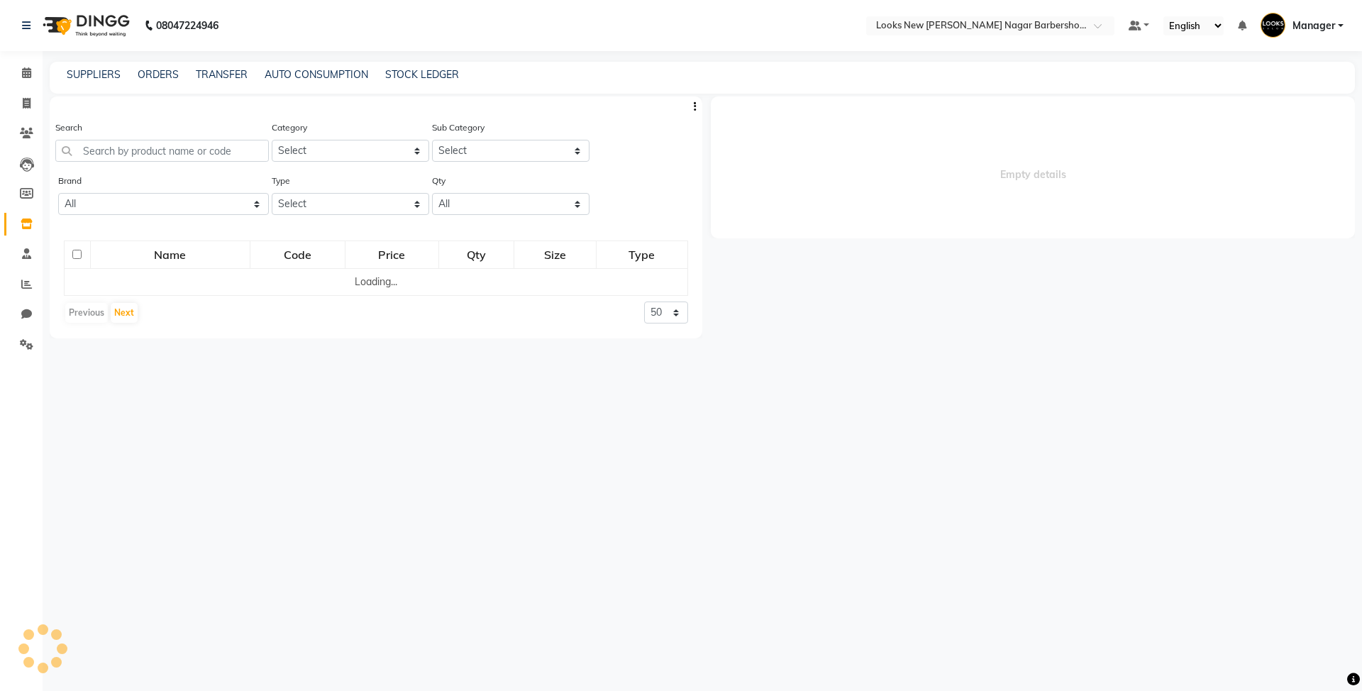
select select
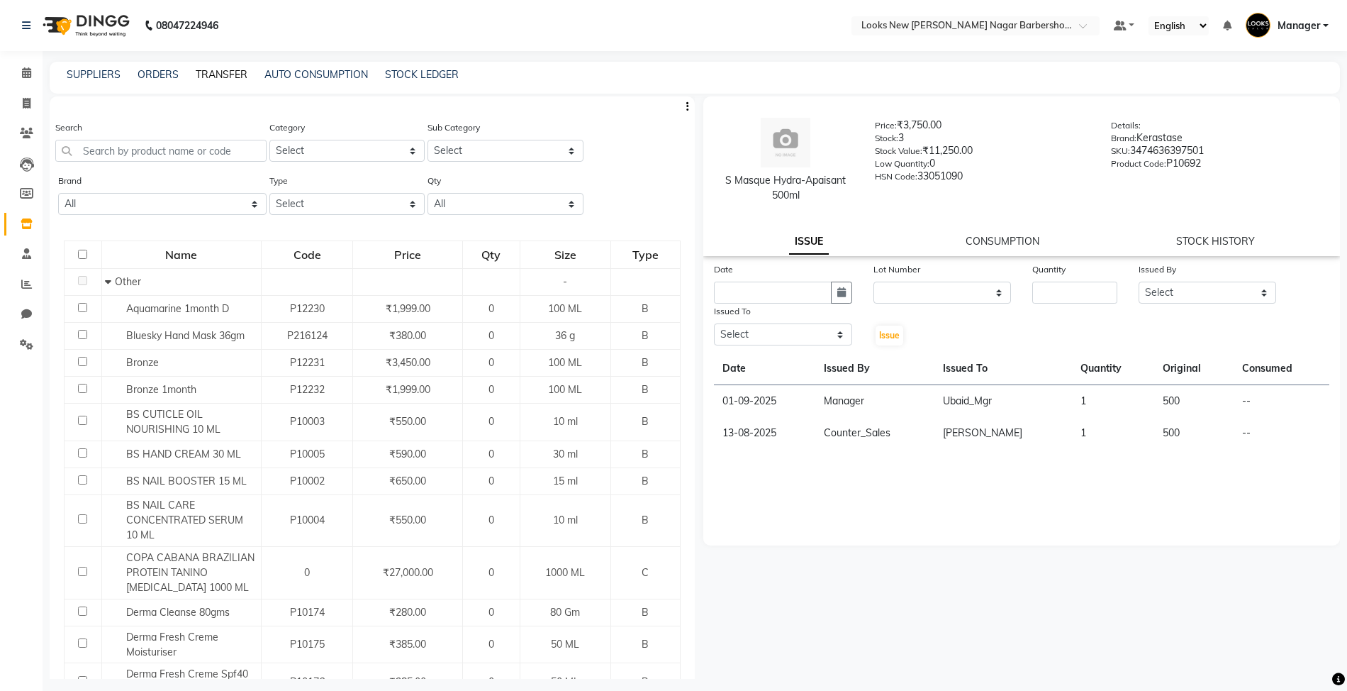
click at [230, 72] on link "TRANSFER" at bounding box center [222, 74] width 52 height 13
select select "sender"
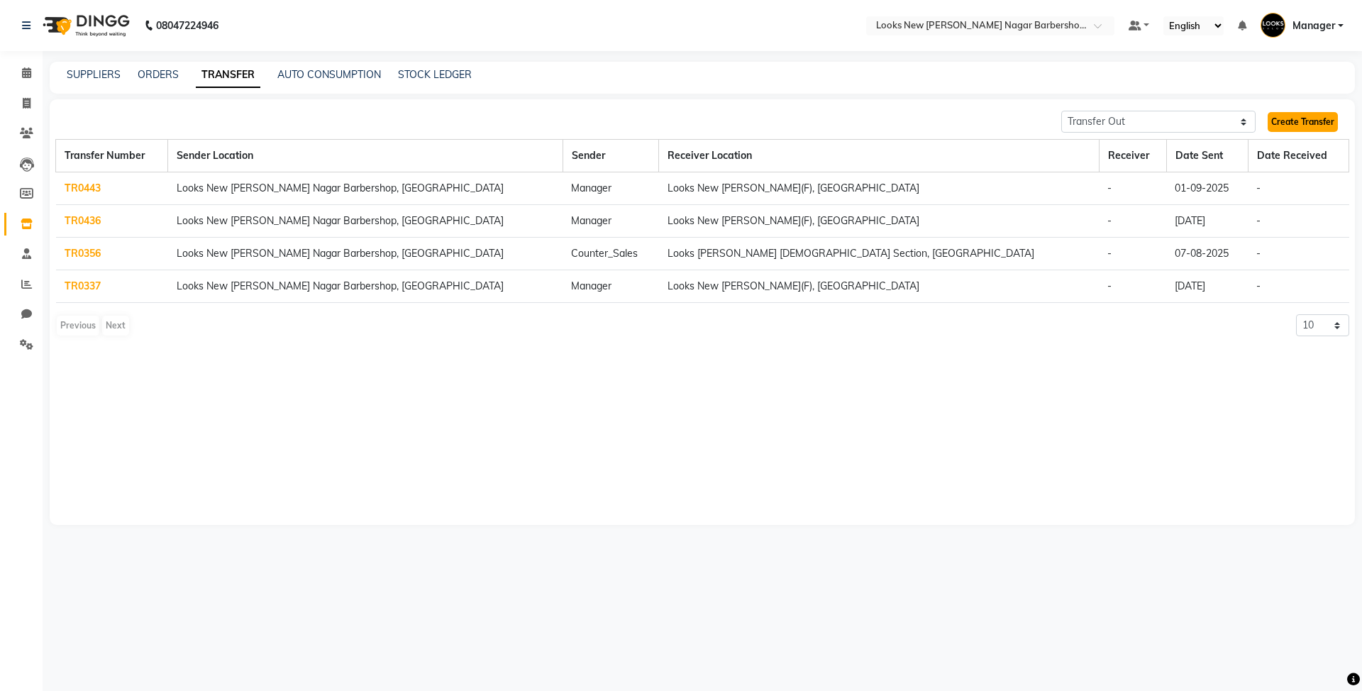
click at [1280, 121] on link "Create Transfer" at bounding box center [1302, 122] width 70 height 20
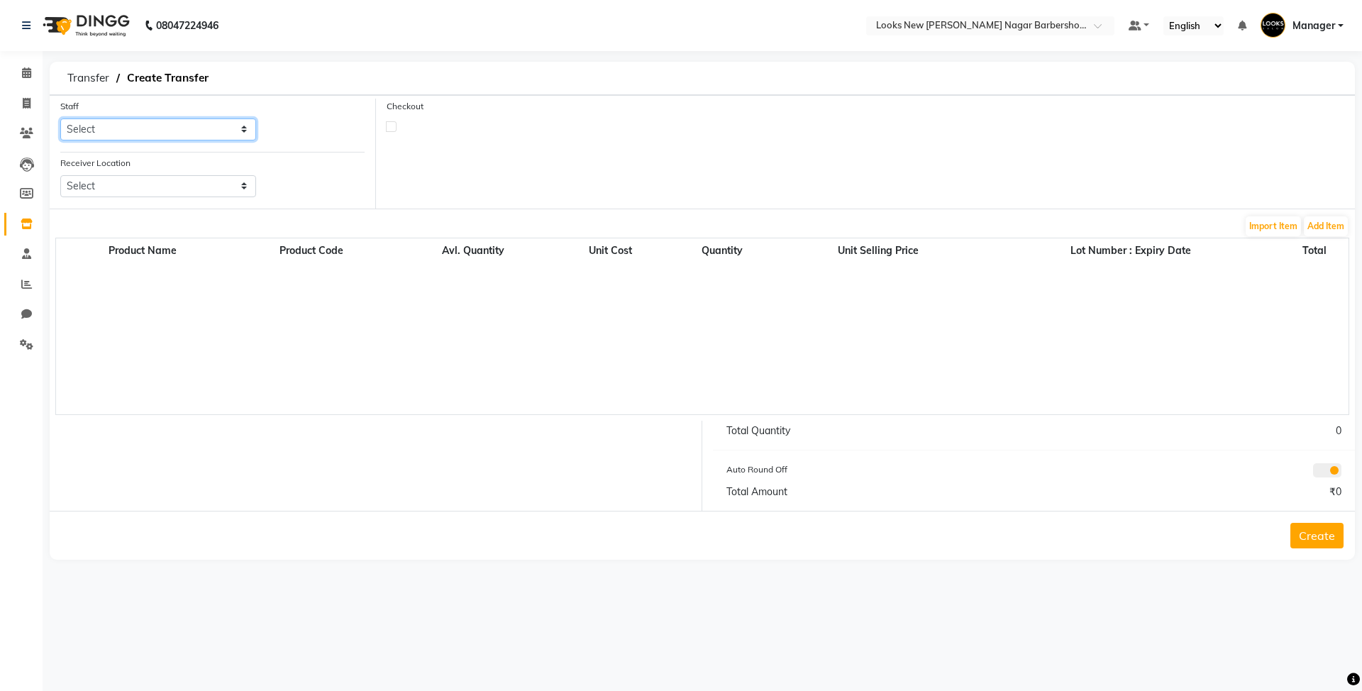
click at [191, 131] on select "Select Aakash_Pdct Afsar Ahmed Ashmita Ayesha Bobby_Asst Bobby_Khan Counter_Sal…" at bounding box center [158, 129] width 196 height 22
select select "87137"
click at [60, 118] on select "Select Aakash_Pdct Afsar Ahmed Ashmita Ayesha Bobby_Asst Bobby_Khan Counter_Sal…" at bounding box center [158, 129] width 196 height 22
click at [206, 191] on select "Select Looks New Rajinder Nagar(f), Delhi Looks Prive Rajouri Garden, New Delhi…" at bounding box center [158, 186] width 196 height 22
click at [784, 330] on div "Product Name Product Code Avl. Quantity Unit Cost Quantity Unit Selling Price L…" at bounding box center [702, 326] width 1294 height 177
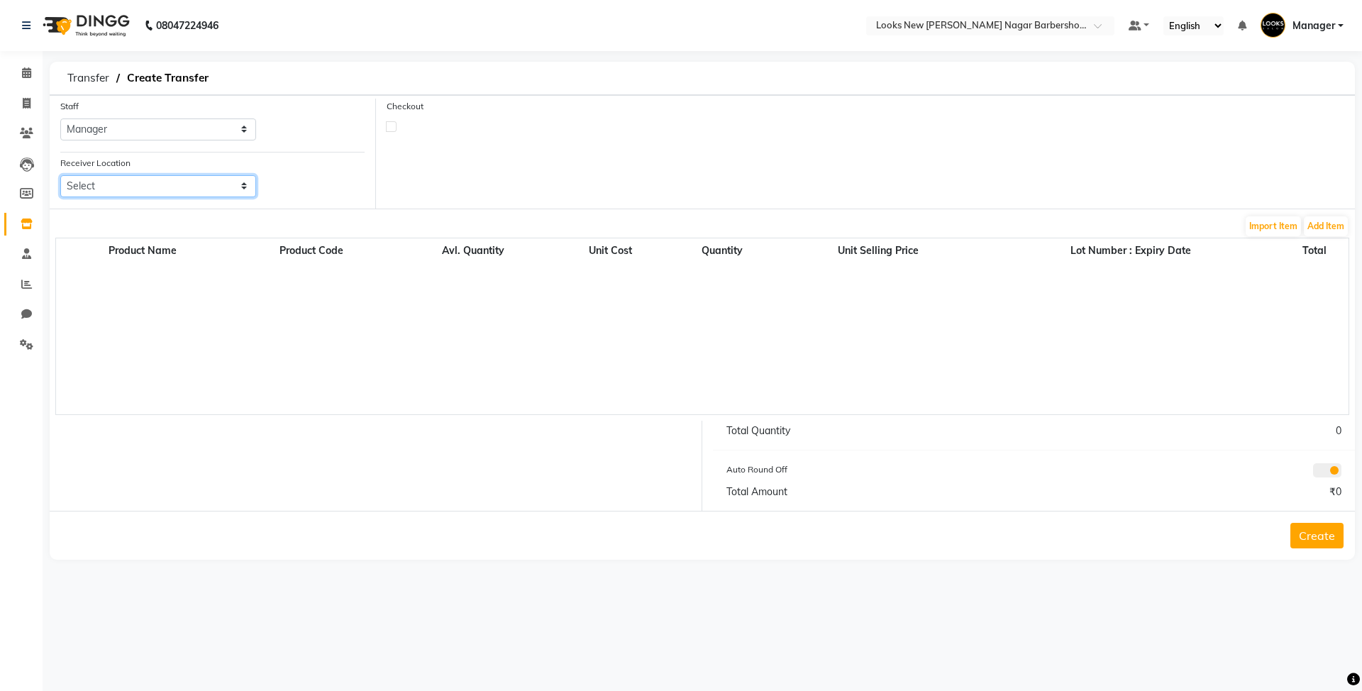
click at [244, 186] on select "Select Looks New Rajinder Nagar(f), Delhi Looks Prive Rajouri Garden, New Delhi…" at bounding box center [158, 186] width 196 height 22
click at [586, 355] on div "Product Name Product Code Avl. Quantity Unit Cost Quantity Unit Selling Price L…" at bounding box center [702, 326] width 1294 height 177
click at [230, 191] on select "Select Looks New Rajinder Nagar(f), Delhi Looks Prive Rajouri Garden, New Delhi…" at bounding box center [158, 186] width 196 height 22
select select "3347"
click at [60, 175] on select "Select Looks New Rajinder Nagar(f), Delhi Looks Prive Rajouri Garden, New Delhi…" at bounding box center [158, 186] width 196 height 22
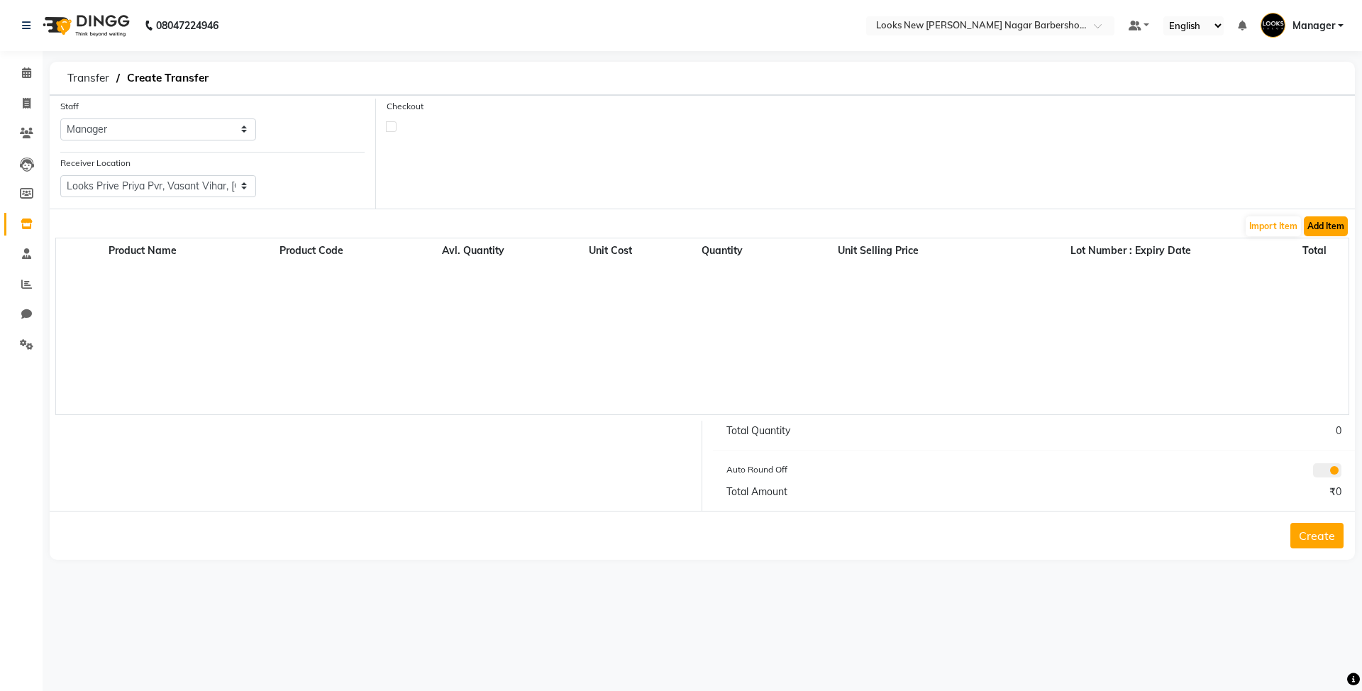
click at [1328, 221] on button "Add Item" at bounding box center [1326, 226] width 44 height 20
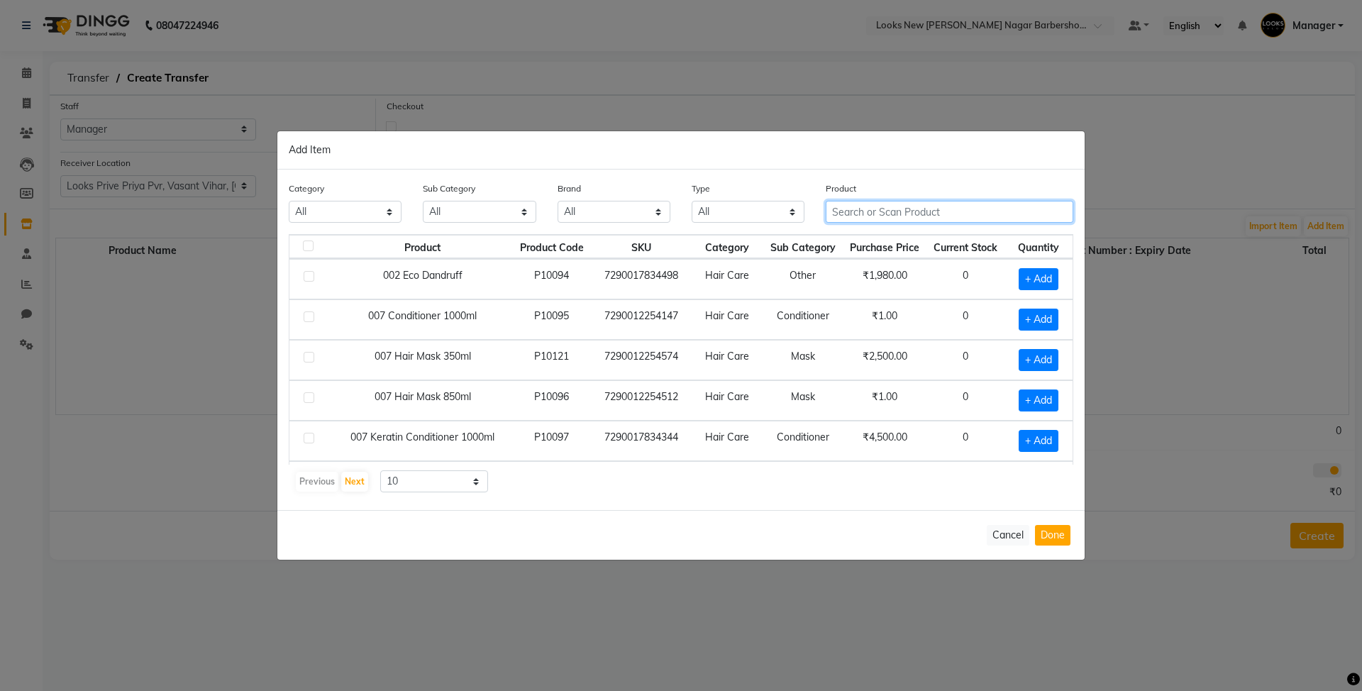
click at [874, 213] on input "text" at bounding box center [950, 212] width 248 height 22
type input "4045787936094"
click at [1047, 531] on button "Done" at bounding box center [1052, 535] width 35 height 21
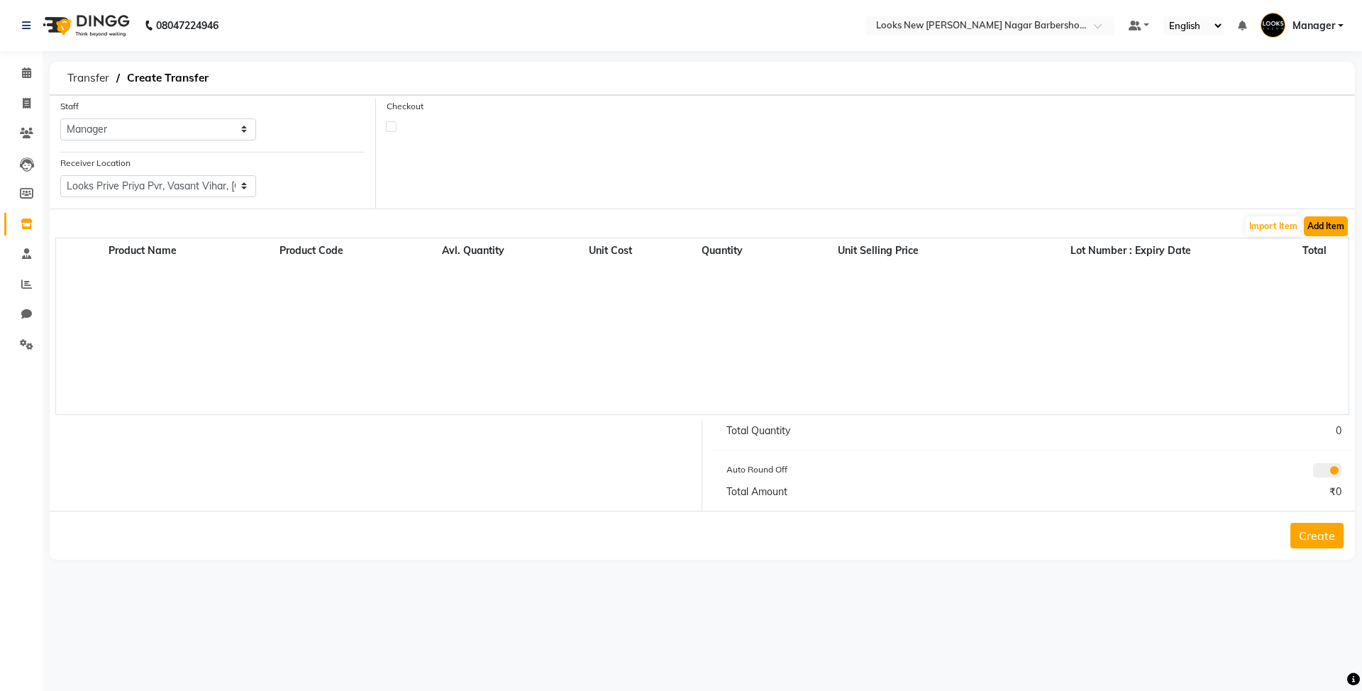
click at [1331, 223] on button "Add Item" at bounding box center [1326, 226] width 44 height 20
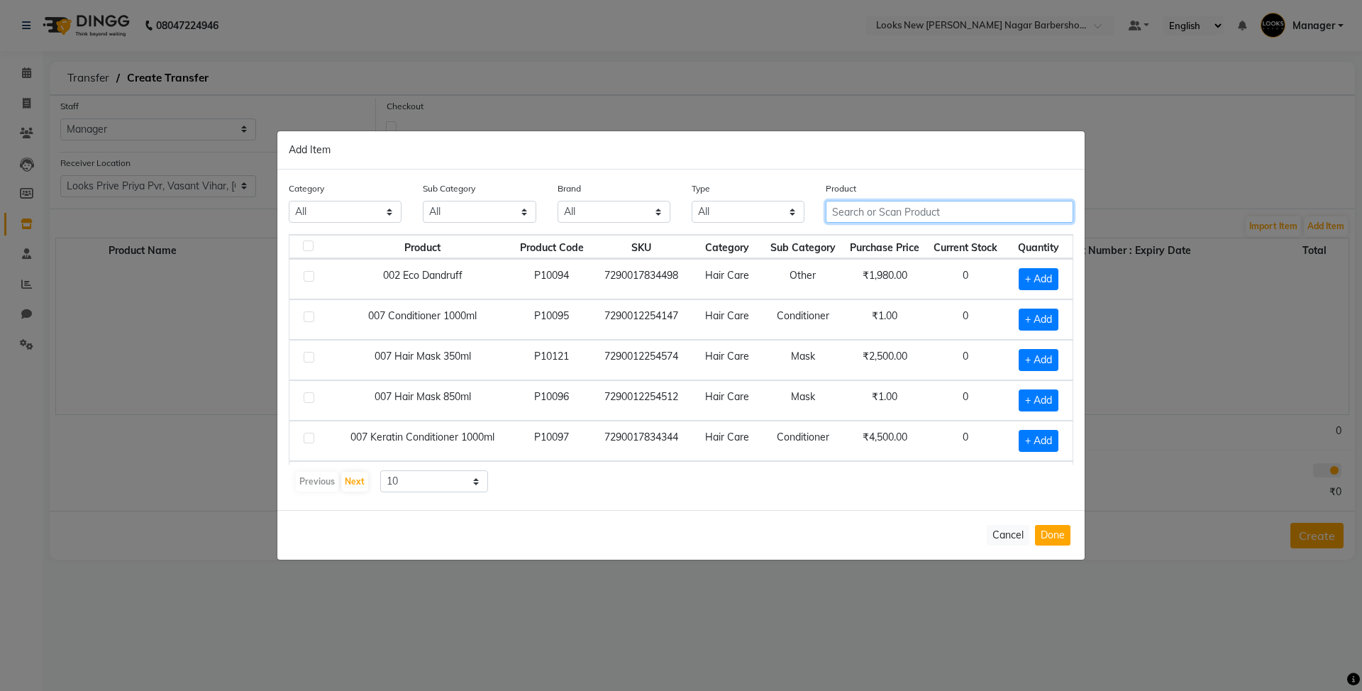
click at [970, 213] on input "text" at bounding box center [950, 212] width 248 height 22
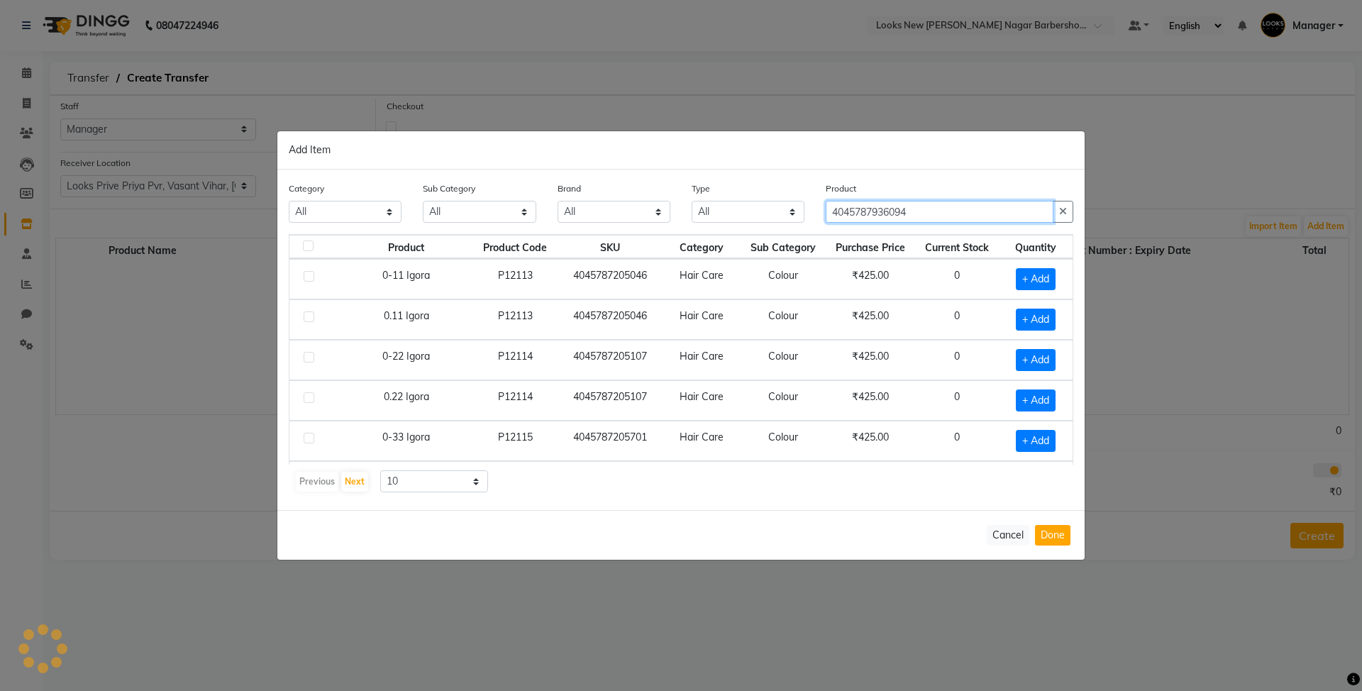
type input "4045787936094"
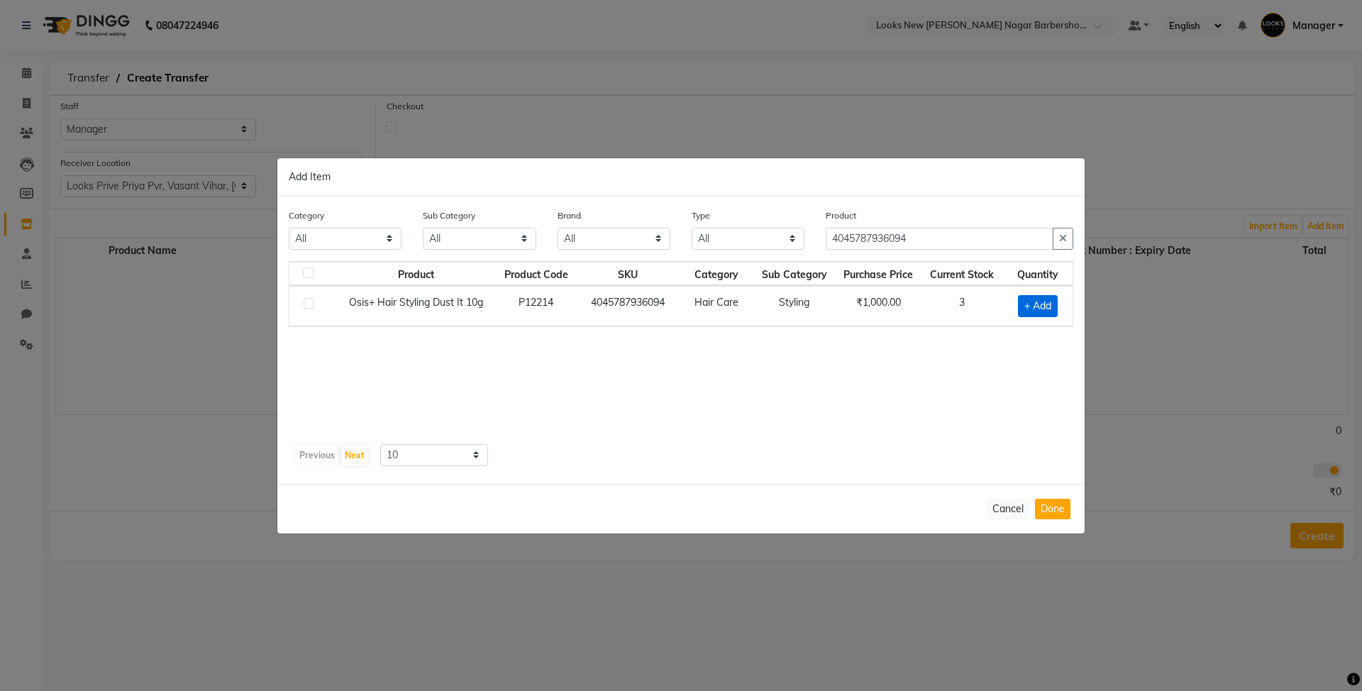
click at [1030, 306] on span "+ Add" at bounding box center [1038, 306] width 40 height 22
checkbox input "true"
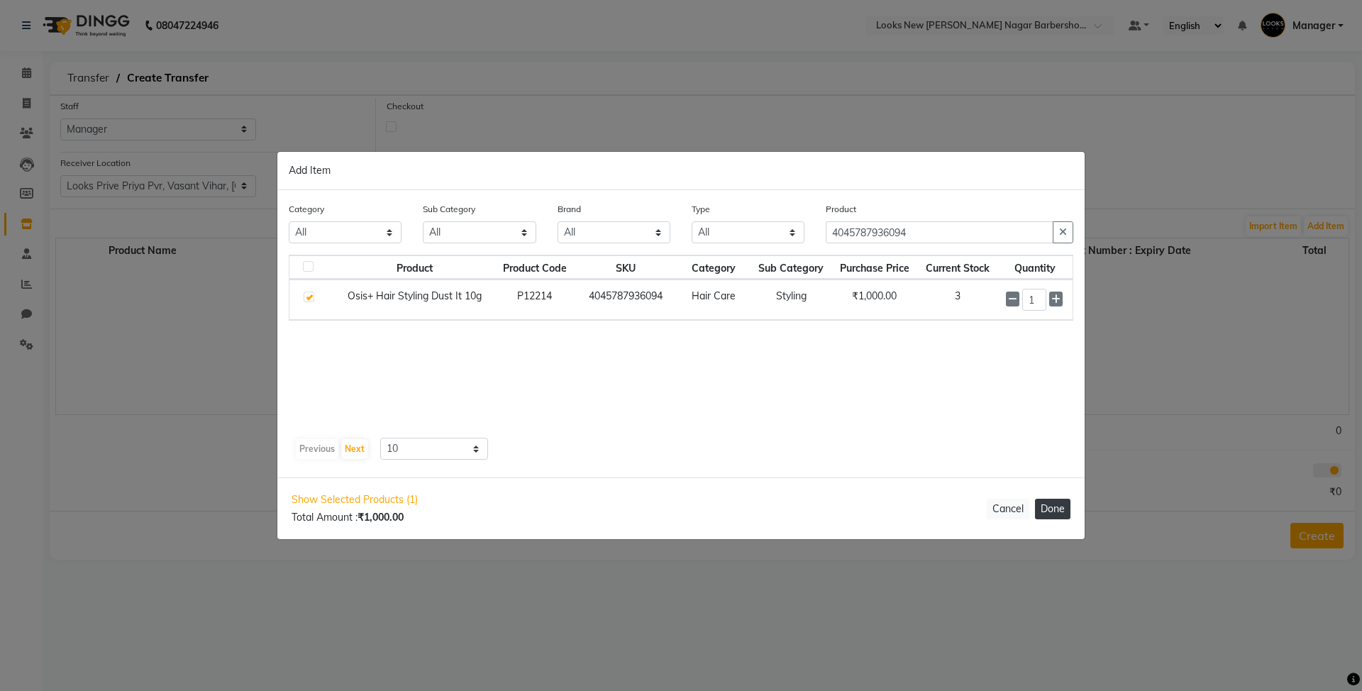
click at [1045, 512] on button "Done" at bounding box center [1052, 509] width 35 height 21
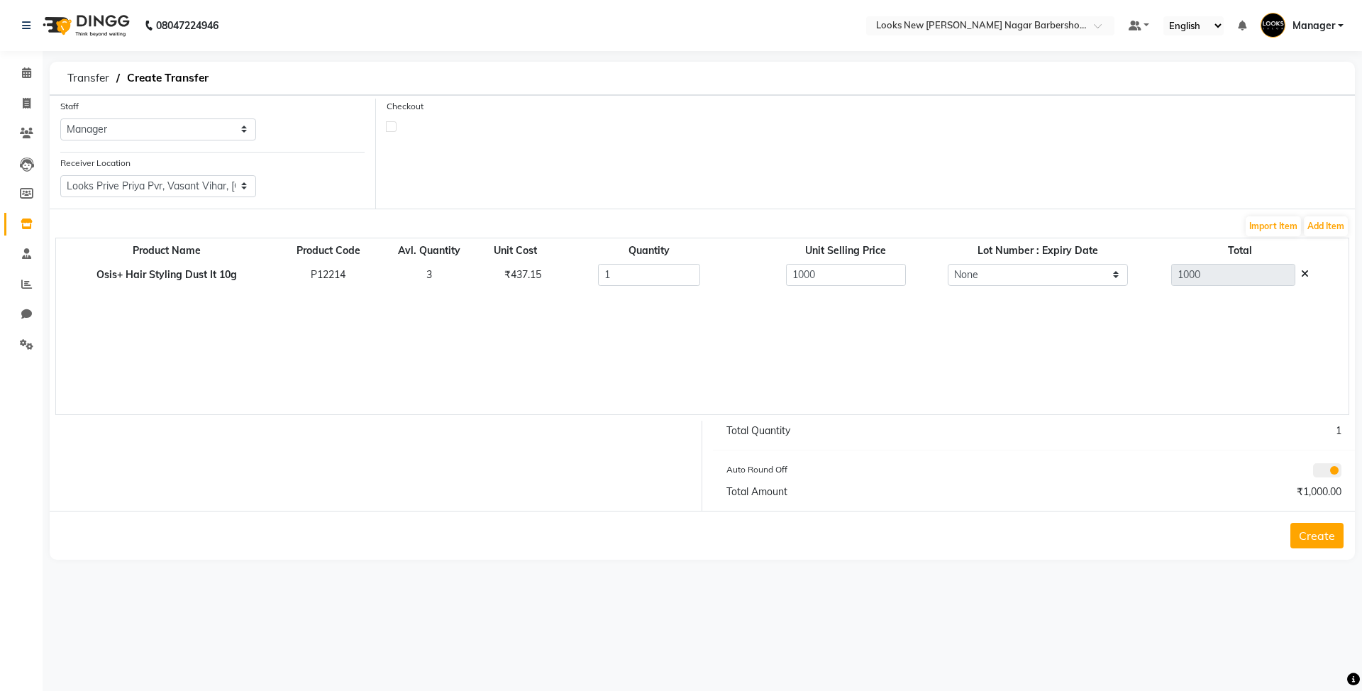
click at [1328, 536] on button "Create" at bounding box center [1316, 536] width 53 height 26
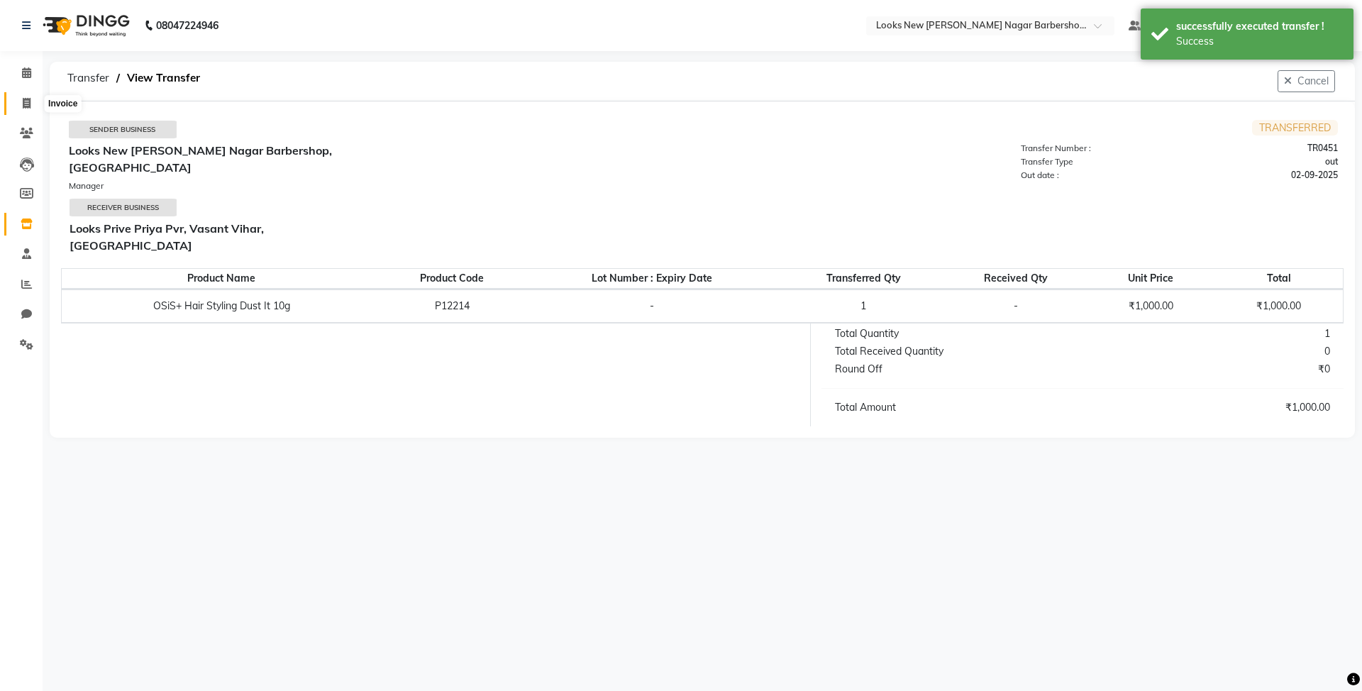
click at [31, 98] on span at bounding box center [26, 104] width 25 height 16
select select "service"
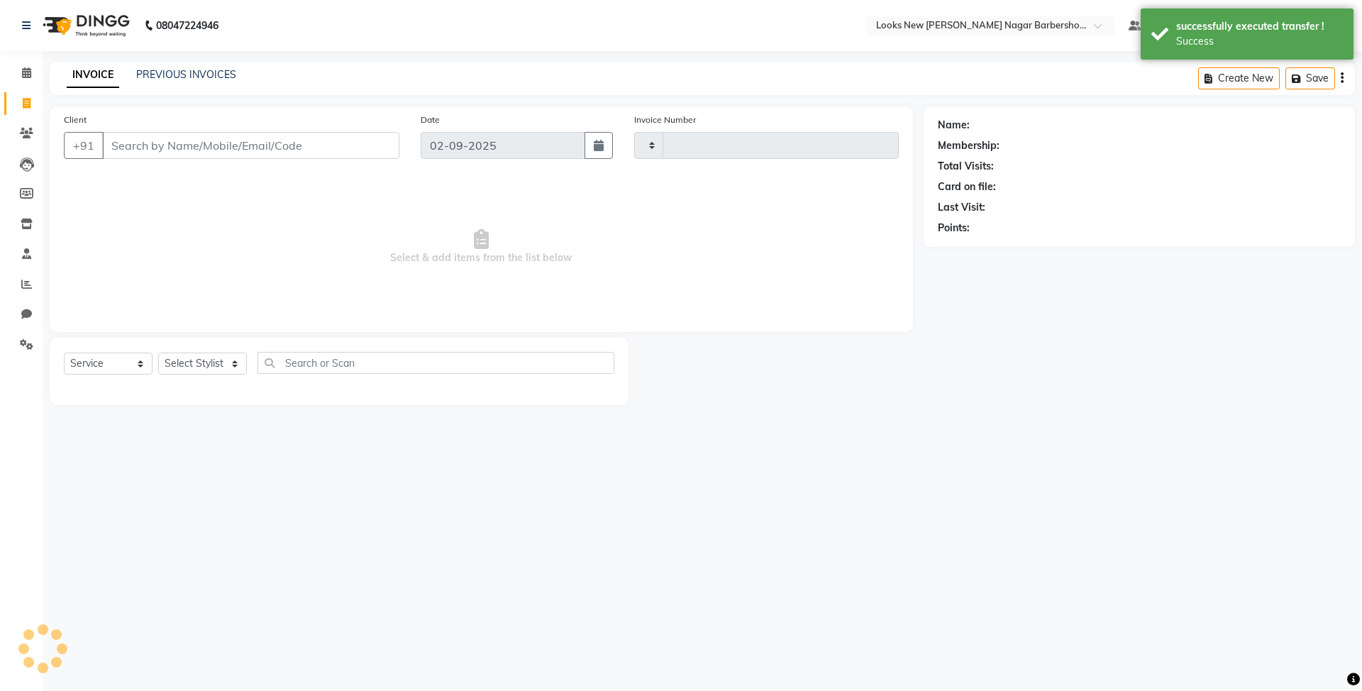
type input "6908"
select select "8705"
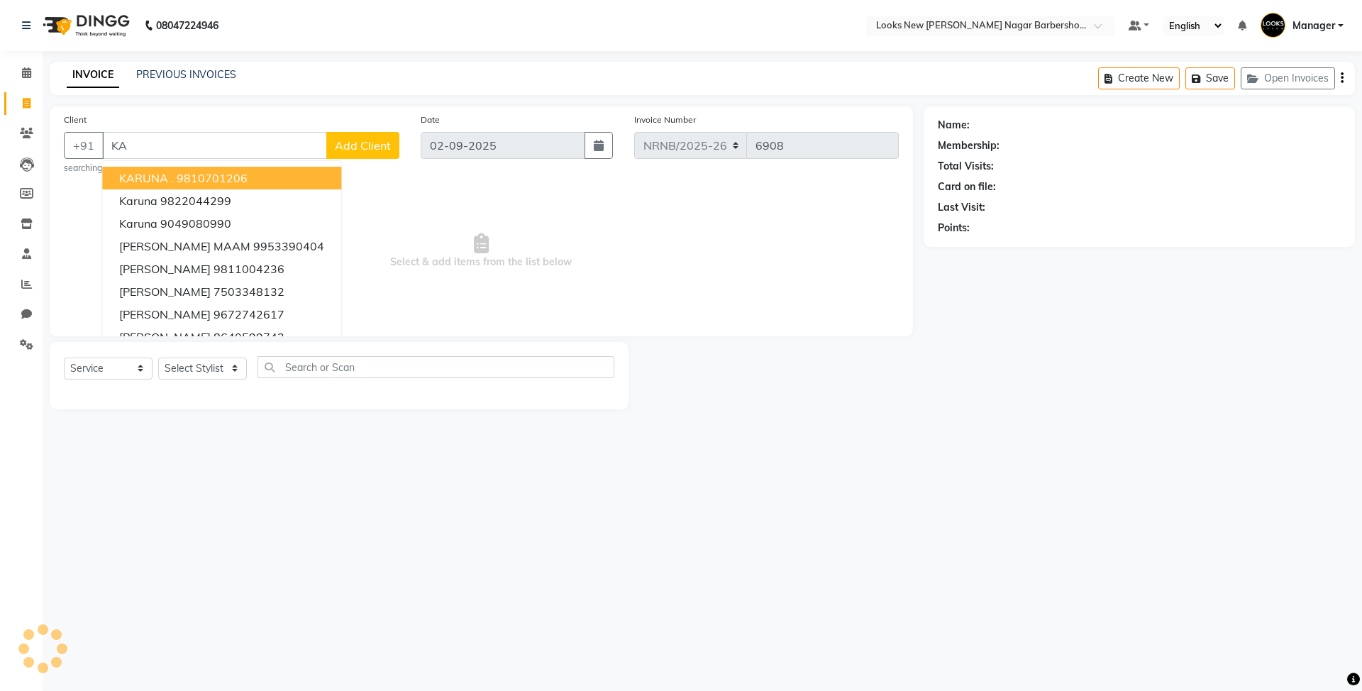
type input "K"
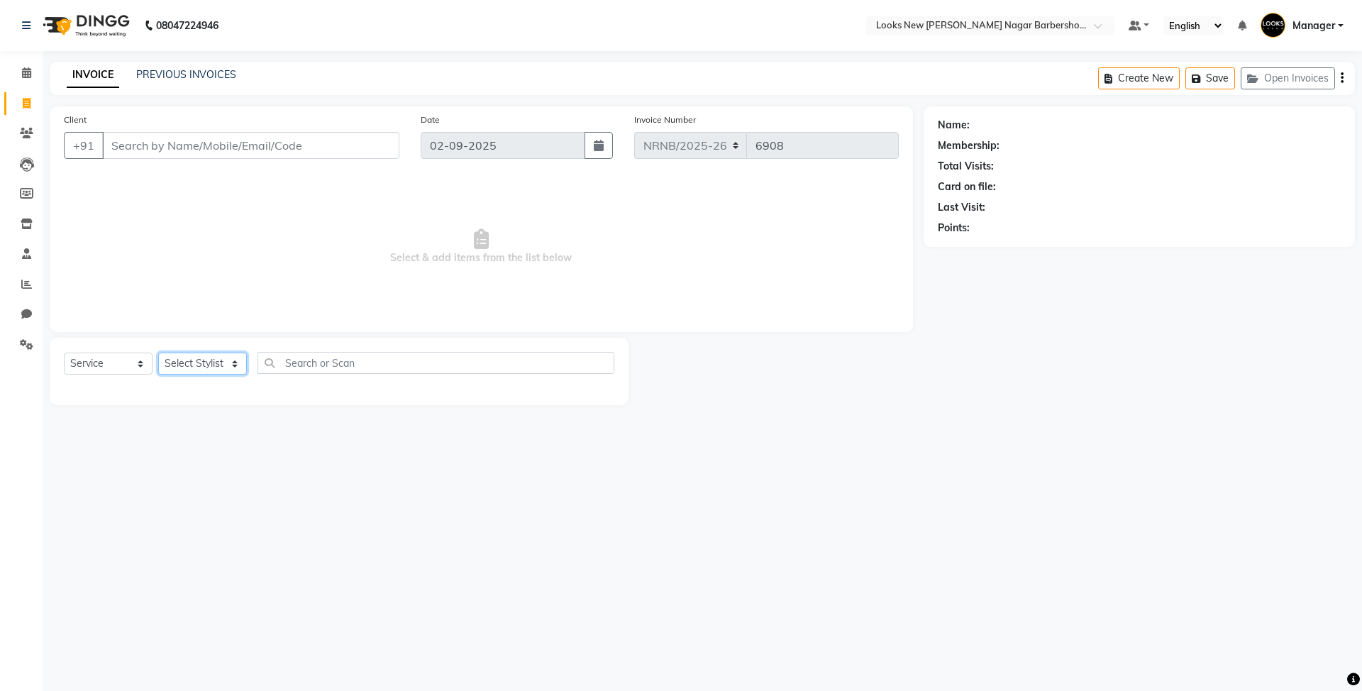
click at [204, 367] on select "Select Stylist Aakash_Pdct Afsar Ahmed Ashmita Ayesha Bobby_Asst Bobby_Khan Cou…" at bounding box center [202, 363] width 89 height 22
select select "87356"
click at [158, 352] on select "Select Stylist Aakash_Pdct Afsar Ahmed Ashmita Ayesha Bobby_Asst Bobby_Khan Cou…" at bounding box center [202, 363] width 89 height 22
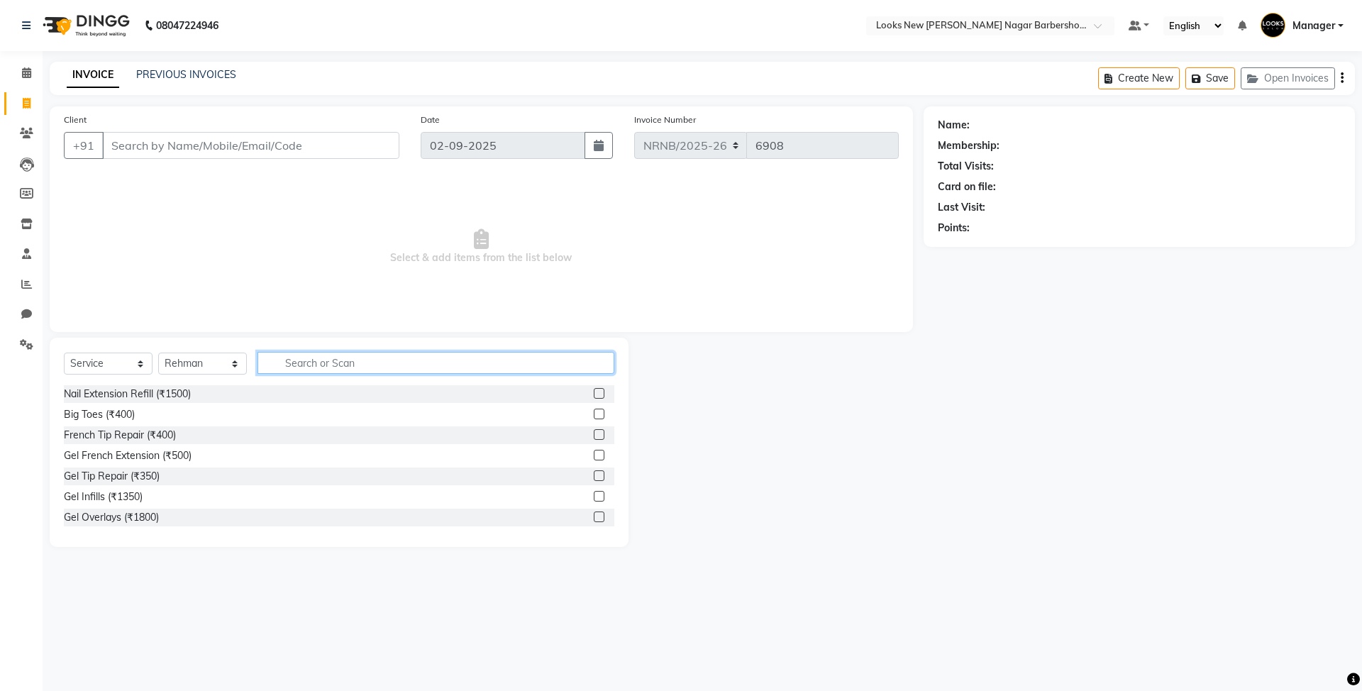
click at [309, 366] on input "text" at bounding box center [435, 363] width 357 height 22
type input "CUT"
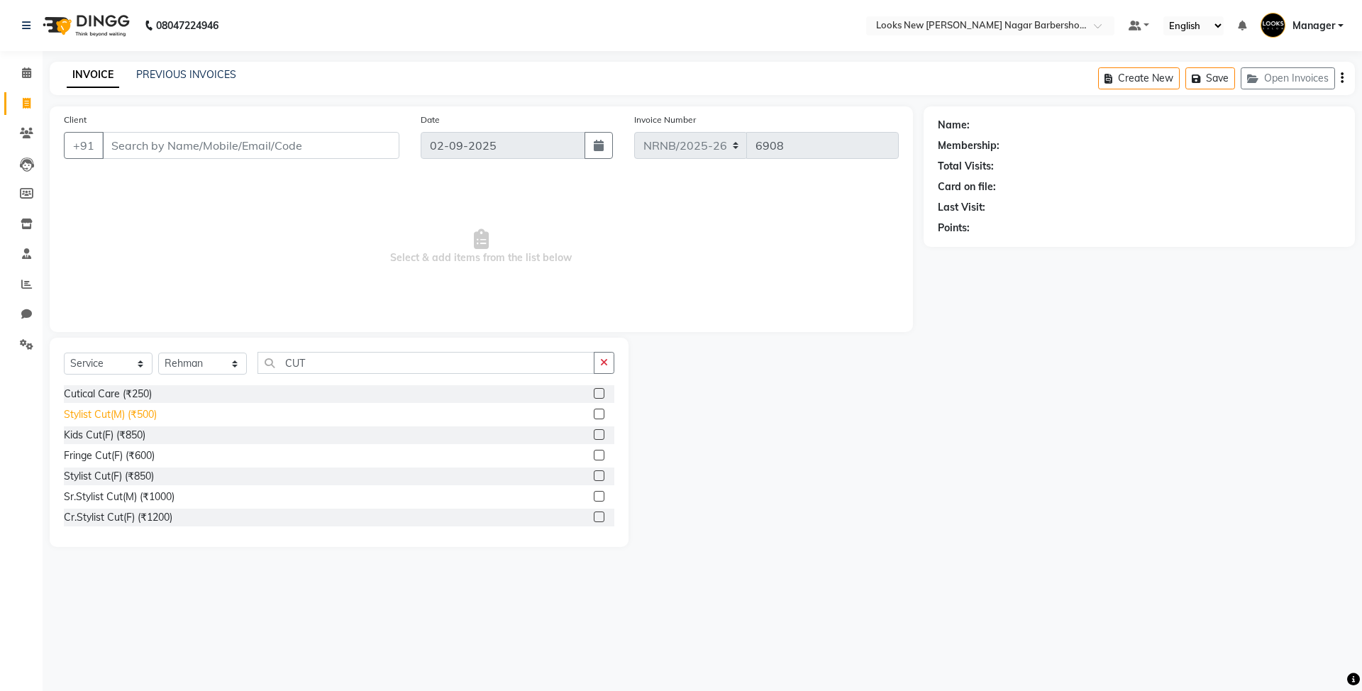
click at [138, 411] on div "Stylist Cut(M) (₹500)" at bounding box center [110, 414] width 93 height 15
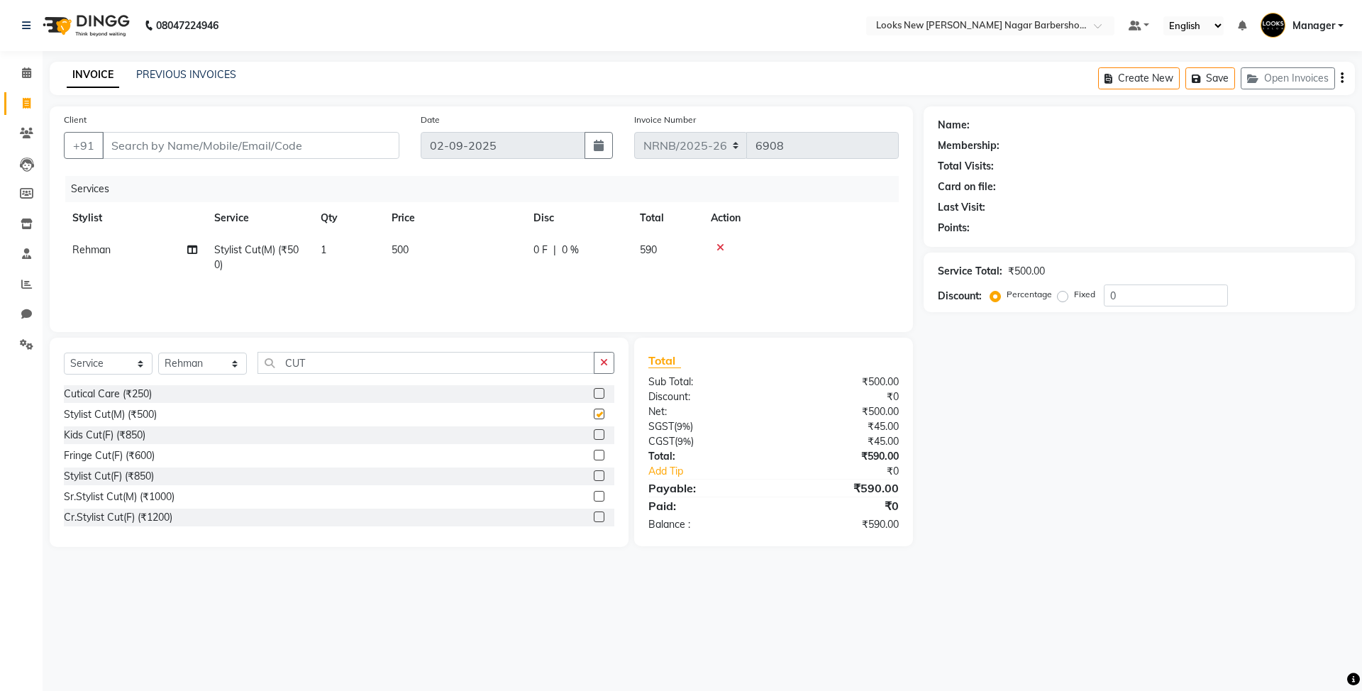
checkbox input "false"
drag, startPoint x: 350, startPoint y: 357, endPoint x: 221, endPoint y: 377, distance: 129.9
click at [216, 378] on div "Select Service Product Membership Package Voucher Prepaid Gift Card Select Styl…" at bounding box center [339, 368] width 550 height 33
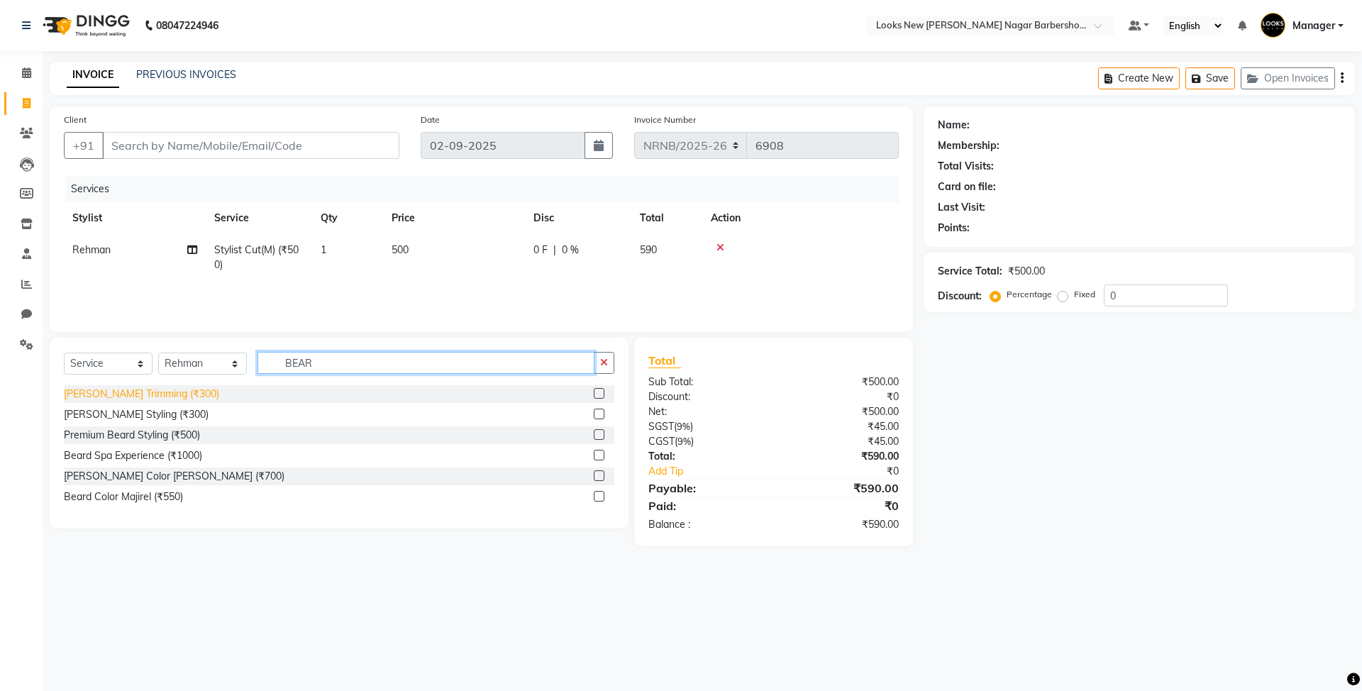
type input "BEAR"
click at [129, 398] on div "Beard Trimming (₹300)" at bounding box center [141, 394] width 155 height 15
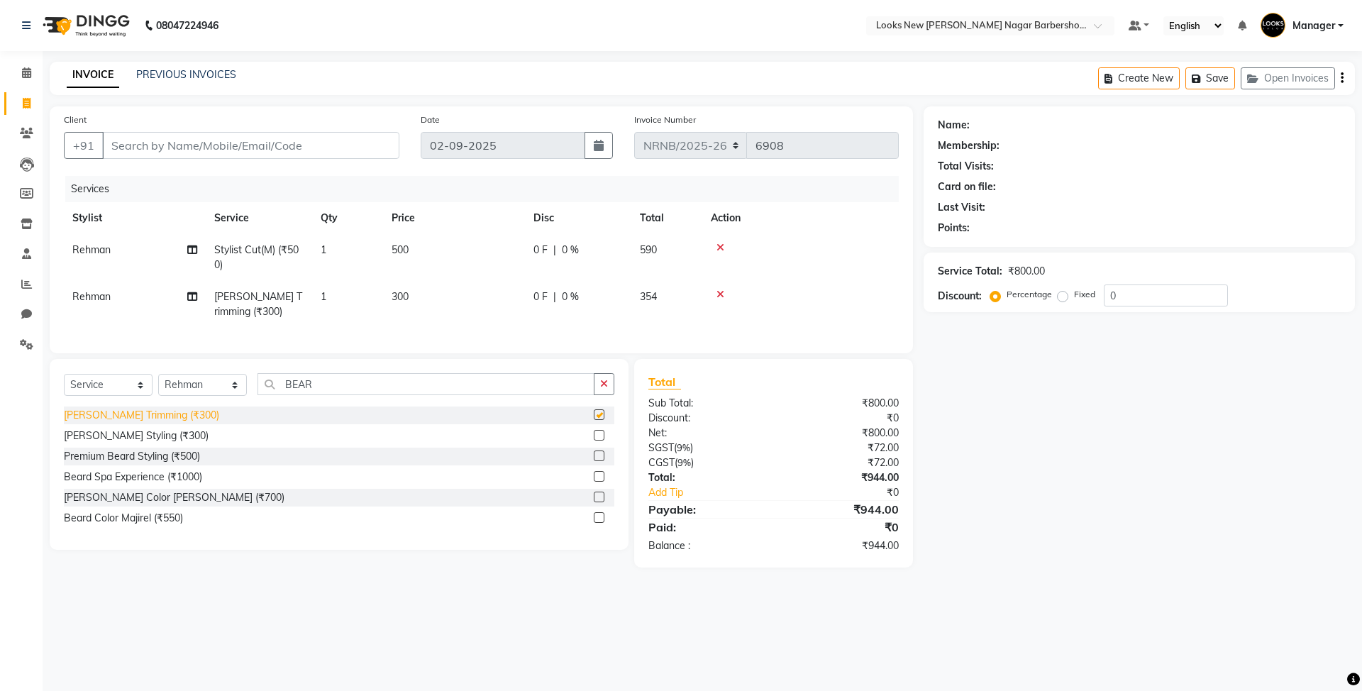
checkbox input "false"
click at [201, 149] on input "Client" at bounding box center [250, 145] width 297 height 27
drag, startPoint x: 384, startPoint y: 400, endPoint x: 148, endPoint y: 397, distance: 236.2
click at [148, 397] on div "Select Service Product Membership Package Voucher Prepaid Gift Card Select Styl…" at bounding box center [339, 389] width 550 height 33
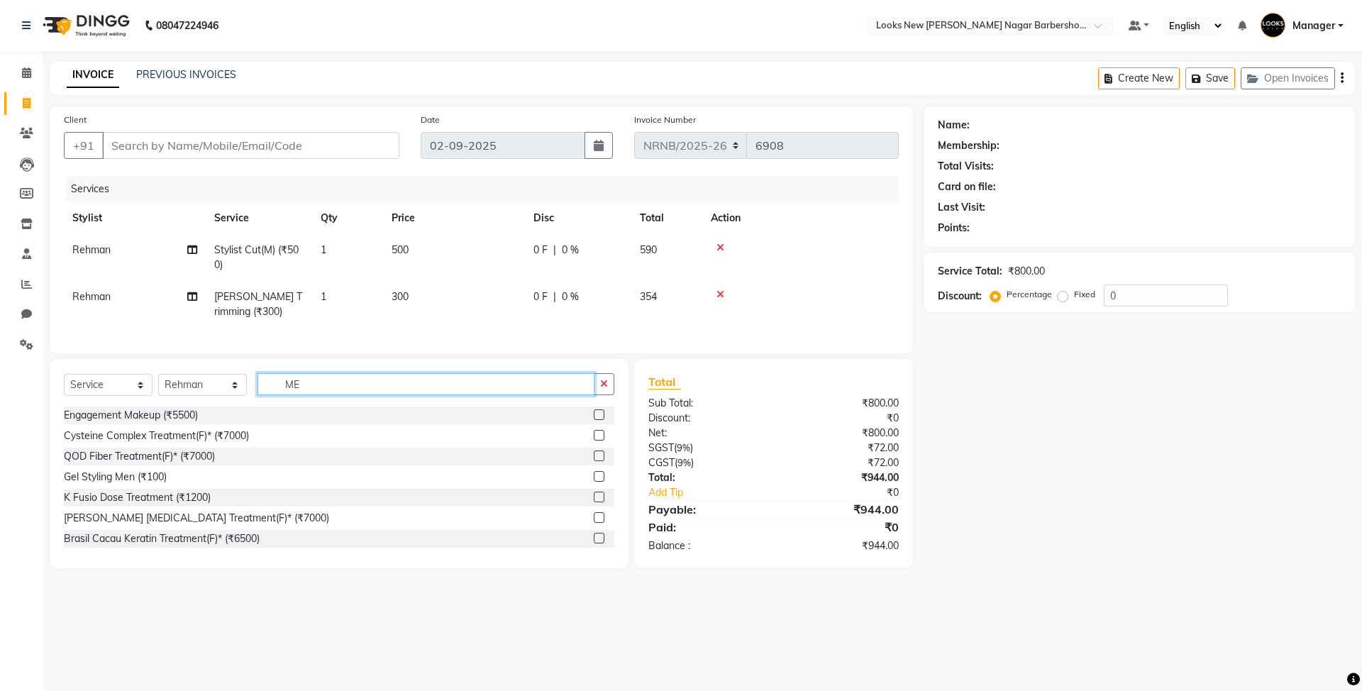
type input "M"
type input "T"
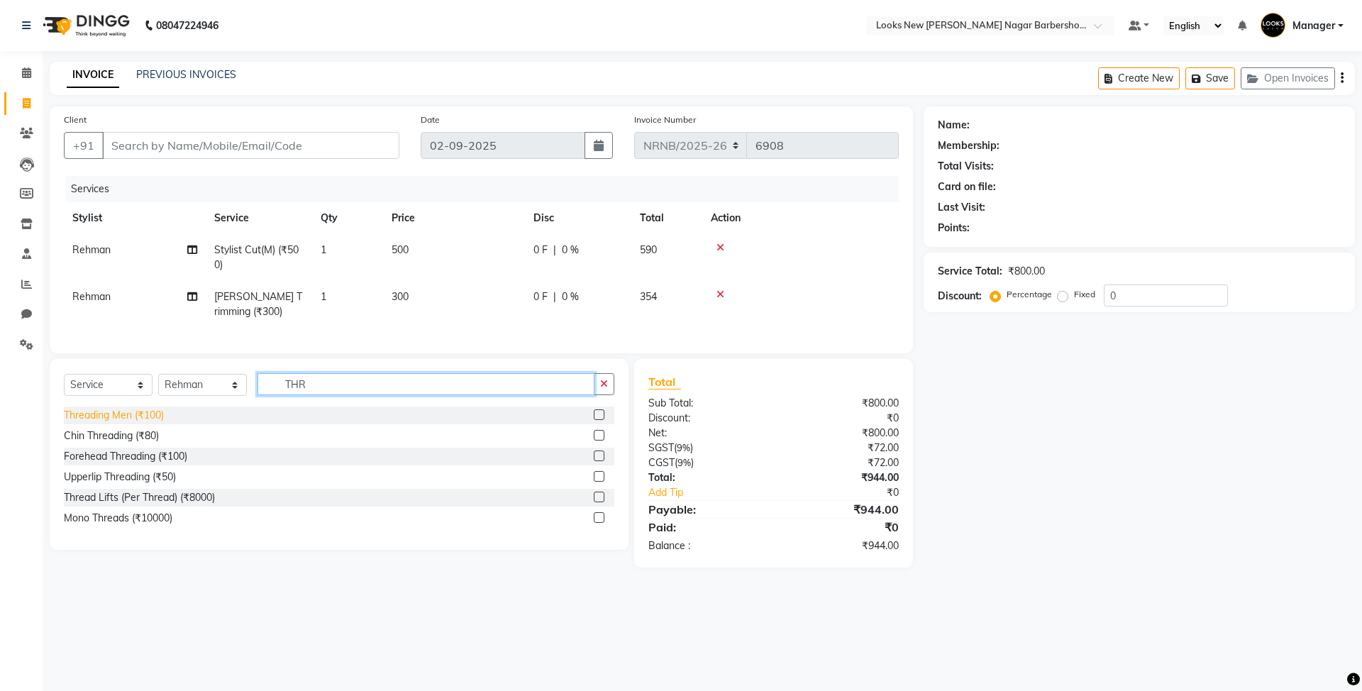
type input "THR"
click at [152, 423] on div "Threading Men (₹100)" at bounding box center [114, 415] width 100 height 15
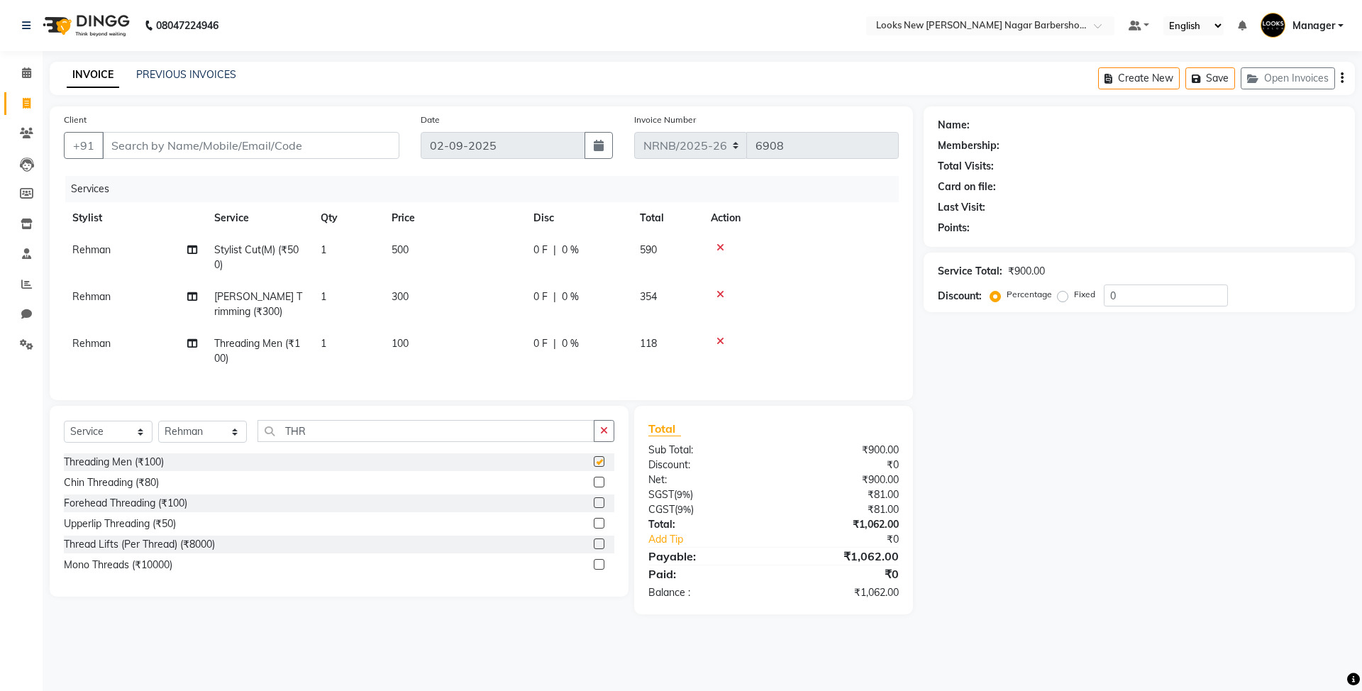
checkbox input "false"
click at [424, 335] on td "100" at bounding box center [454, 351] width 142 height 47
select select "87356"
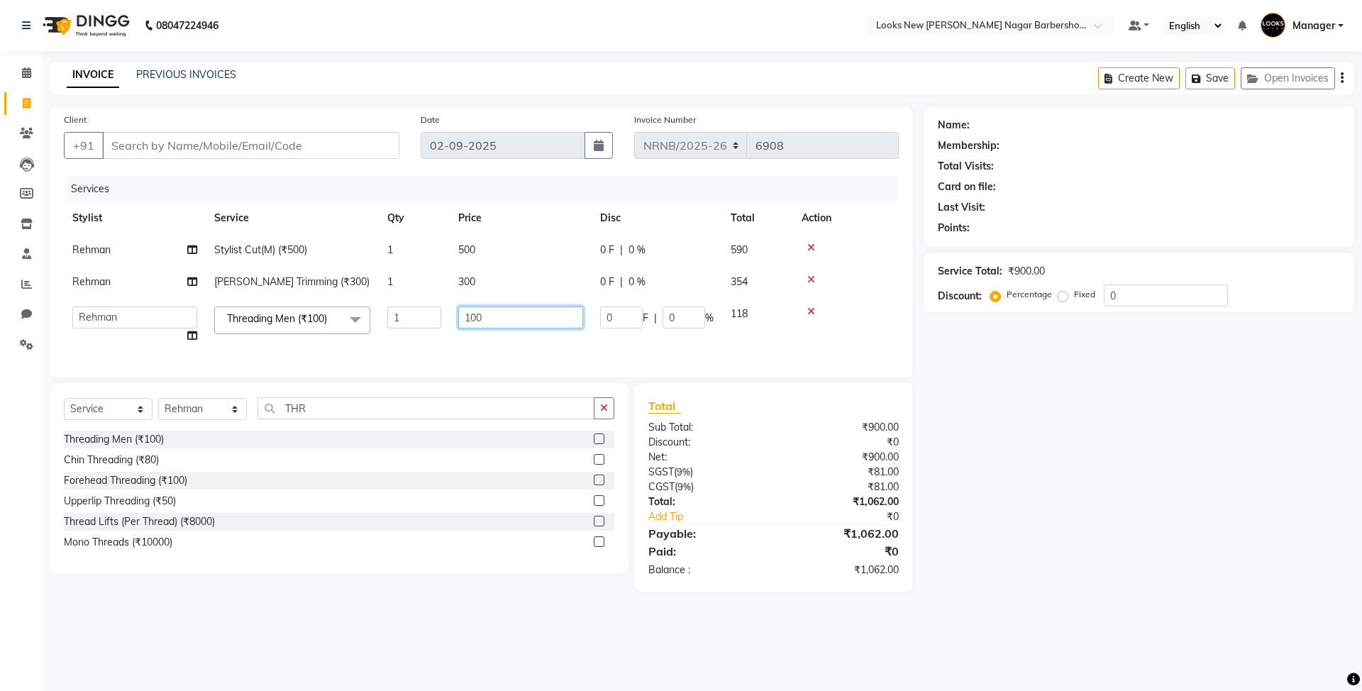
drag, startPoint x: 499, startPoint y: 326, endPoint x: 415, endPoint y: 319, distance: 84.7
click at [415, 319] on tr "Aakash_Pdct Afsar Ahmed Ashmita Ayesha Bobby_Asst Bobby_Khan Counter_Sales Kama…" at bounding box center [481, 325] width 835 height 54
type input "200"
click at [467, 346] on td "200" at bounding box center [521, 325] width 142 height 54
select select "87356"
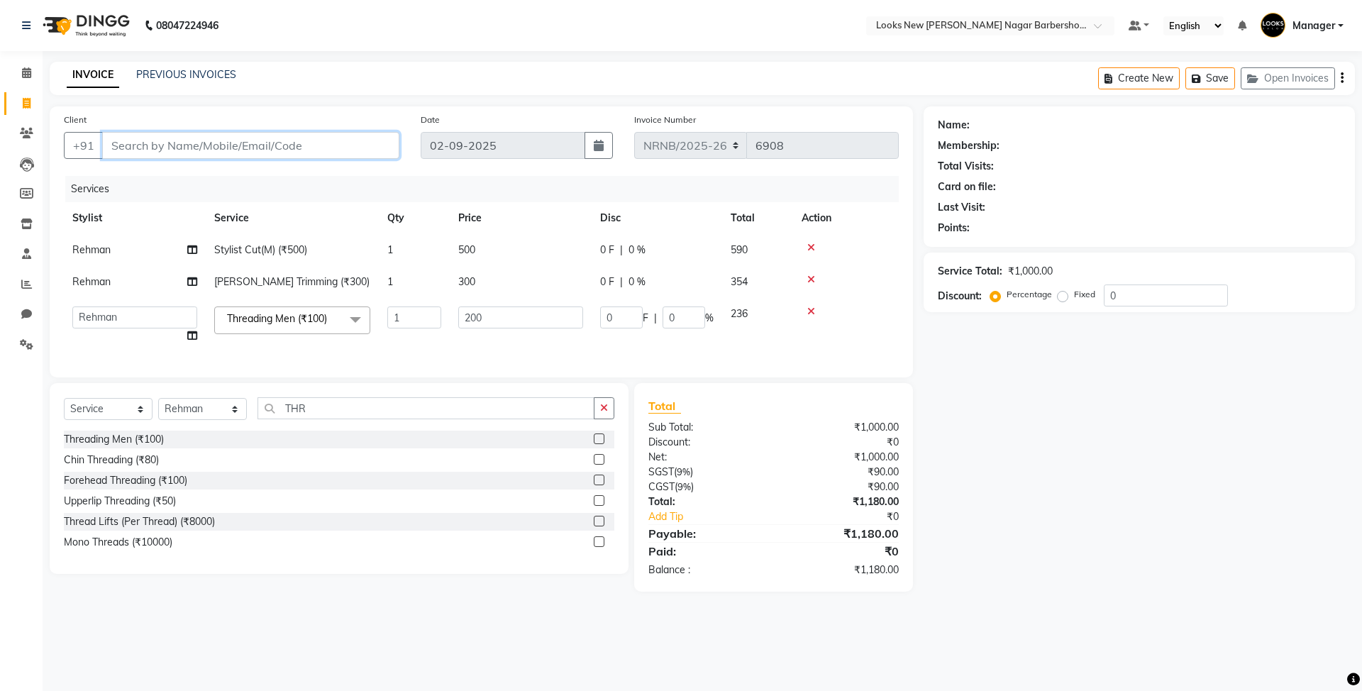
click at [186, 133] on input "Client" at bounding box center [250, 145] width 297 height 27
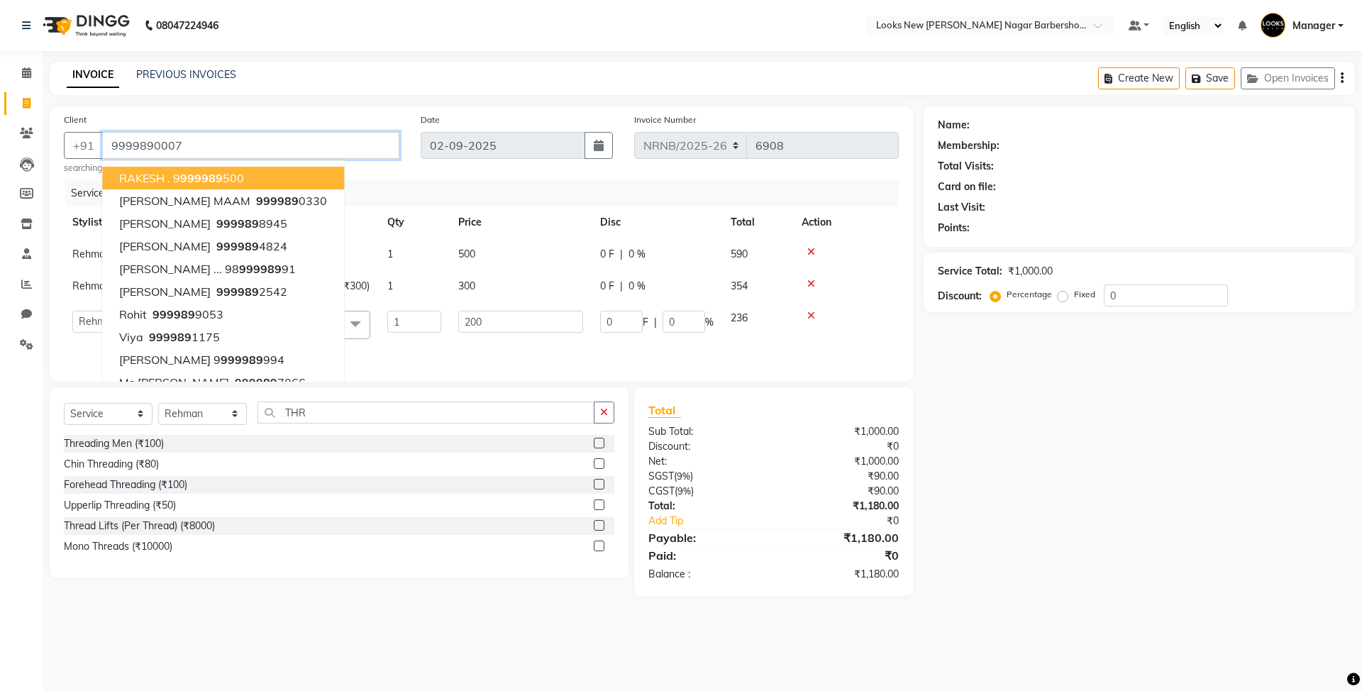
type input "9999890007"
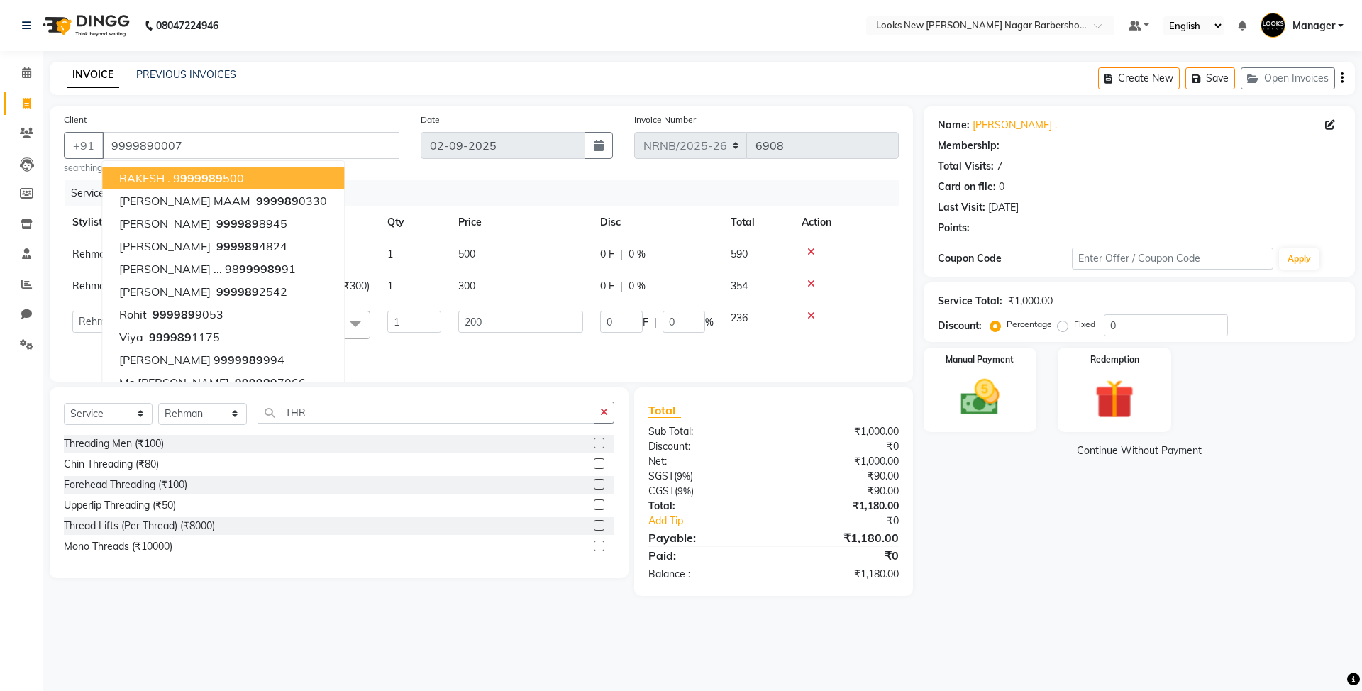
select select "1: Object"
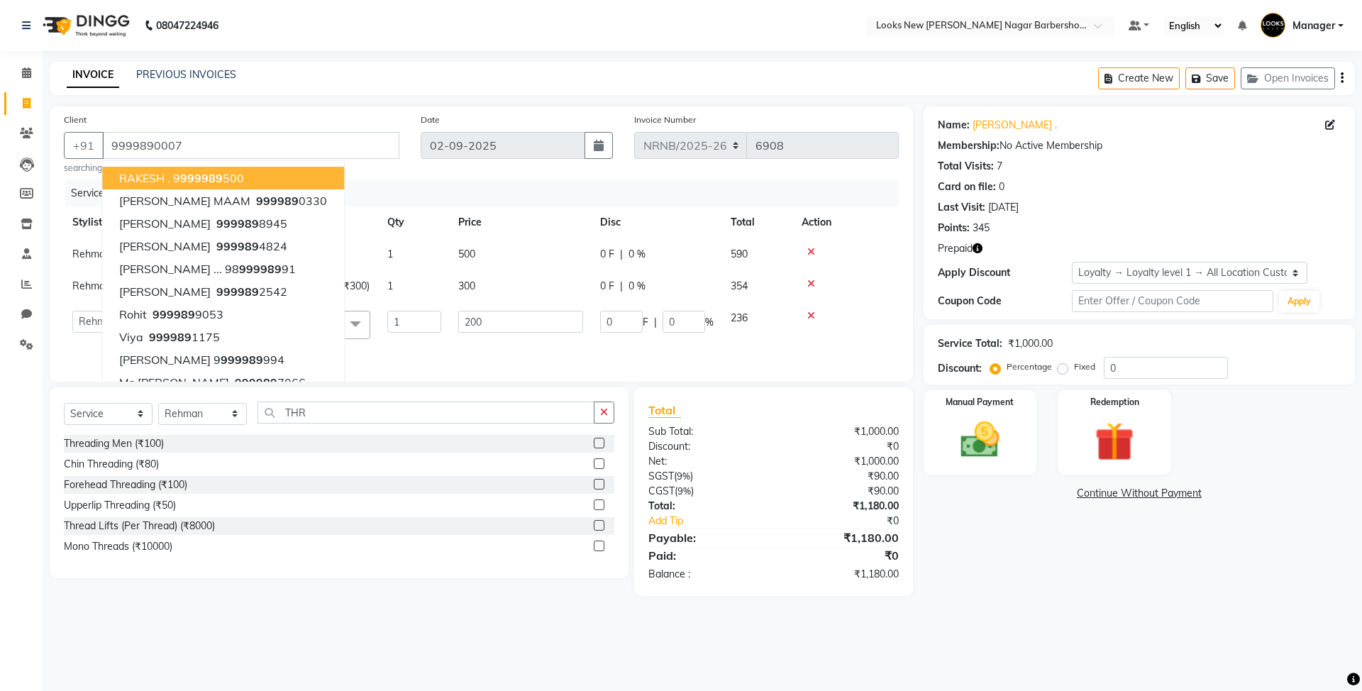
click at [409, 54] on div "08047224946 Select Location × Looks New Rajinder Nagar Barbershop, Delhi Defaul…" at bounding box center [681, 345] width 1362 height 691
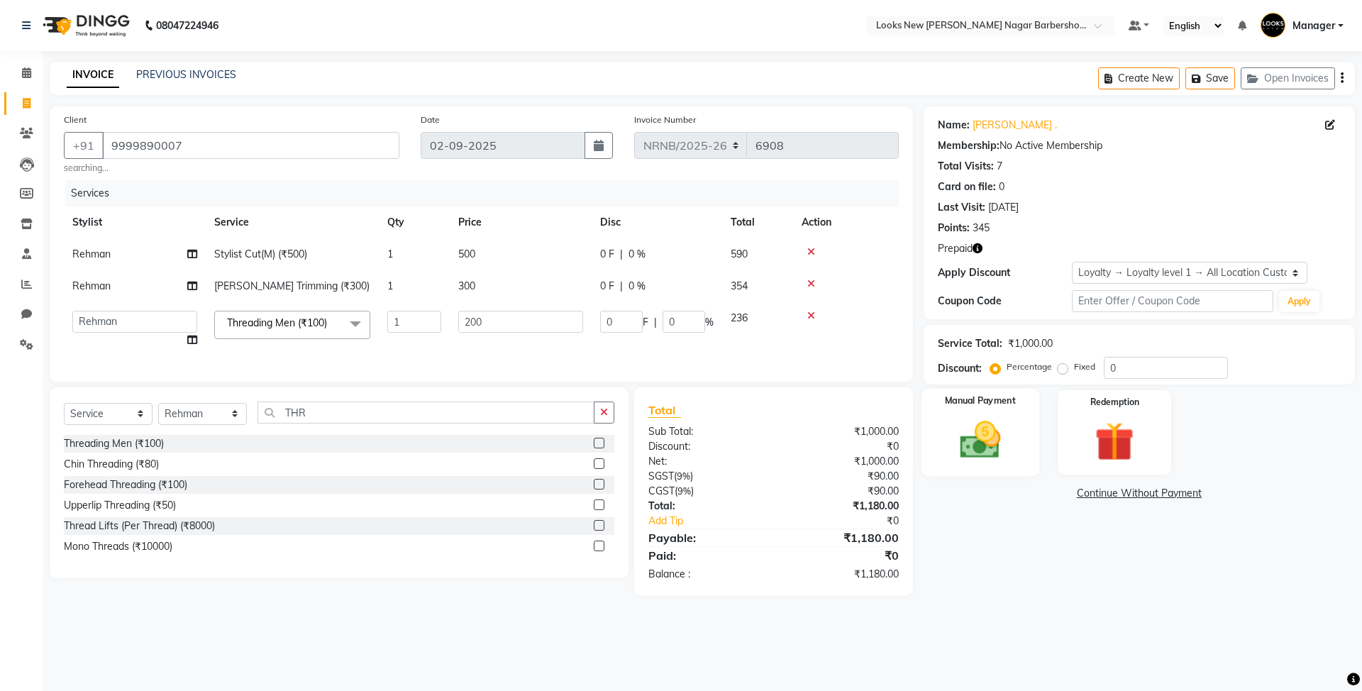
click at [996, 445] on img at bounding box center [980, 439] width 66 height 47
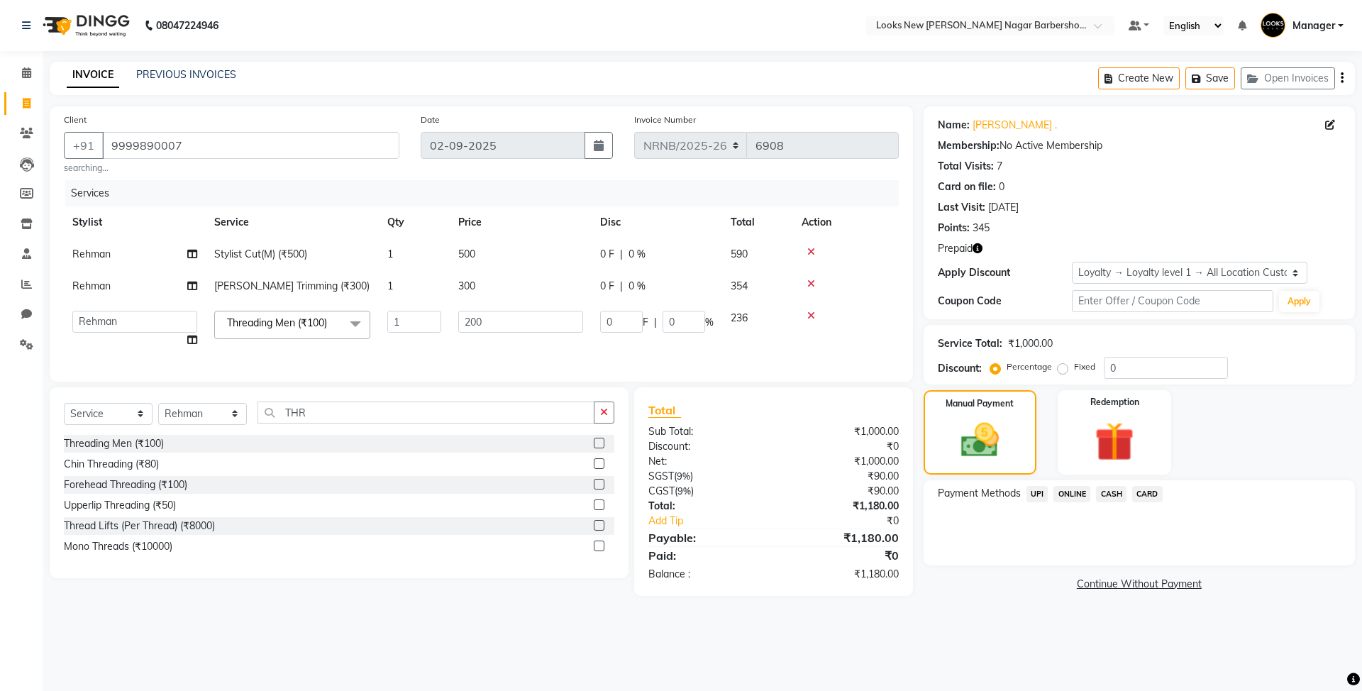
click at [1036, 496] on span "UPI" at bounding box center [1037, 494] width 22 height 16
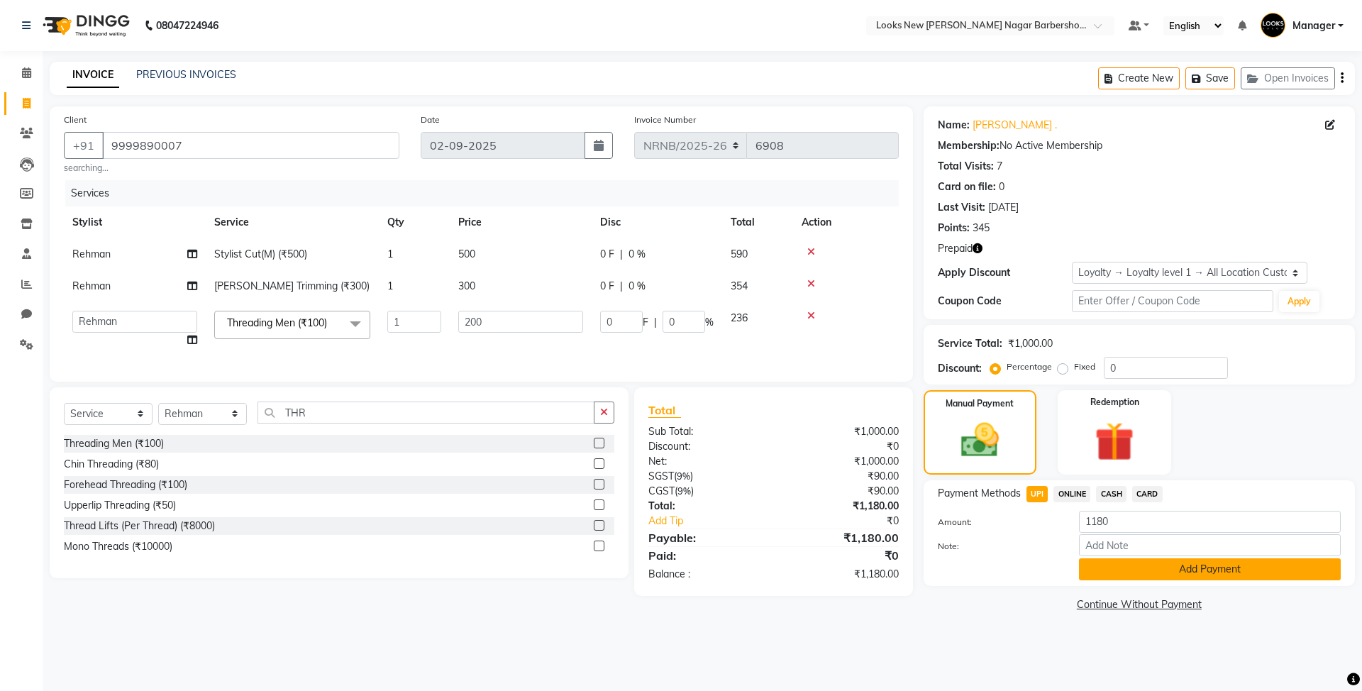
click at [1109, 569] on button "Add Payment" at bounding box center [1210, 569] width 262 height 22
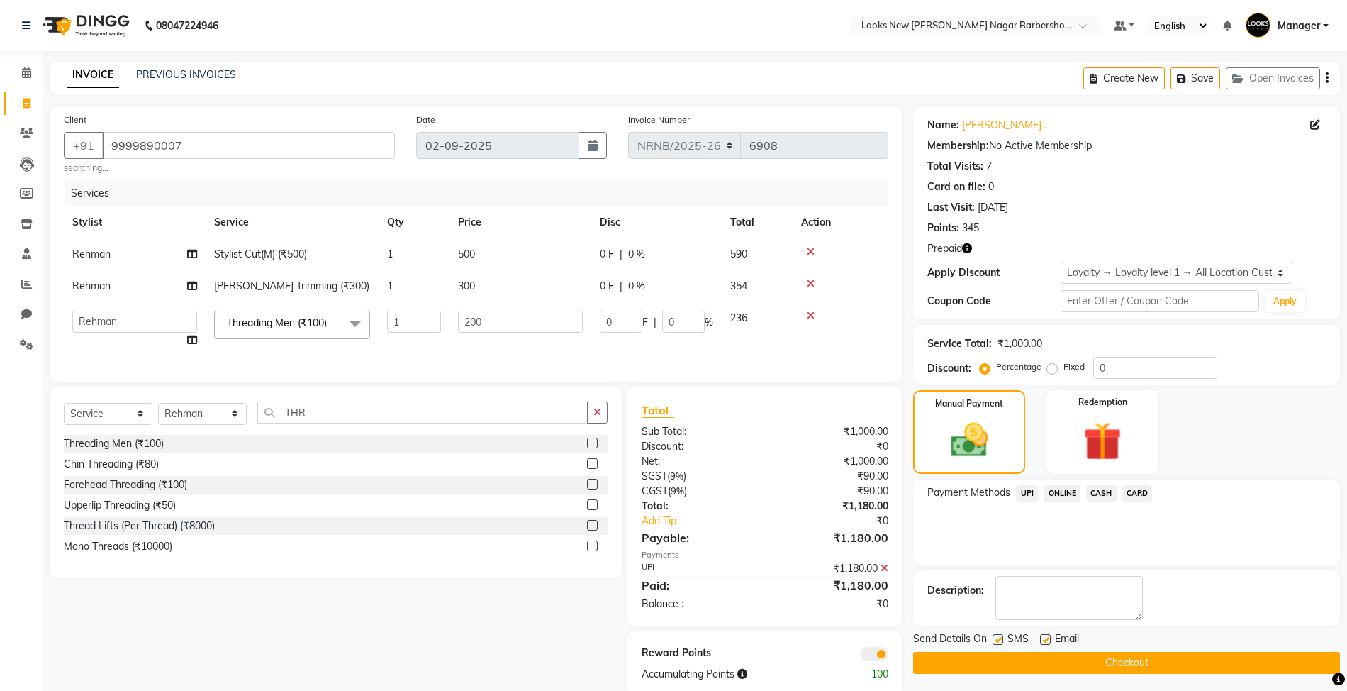
scroll to position [40, 0]
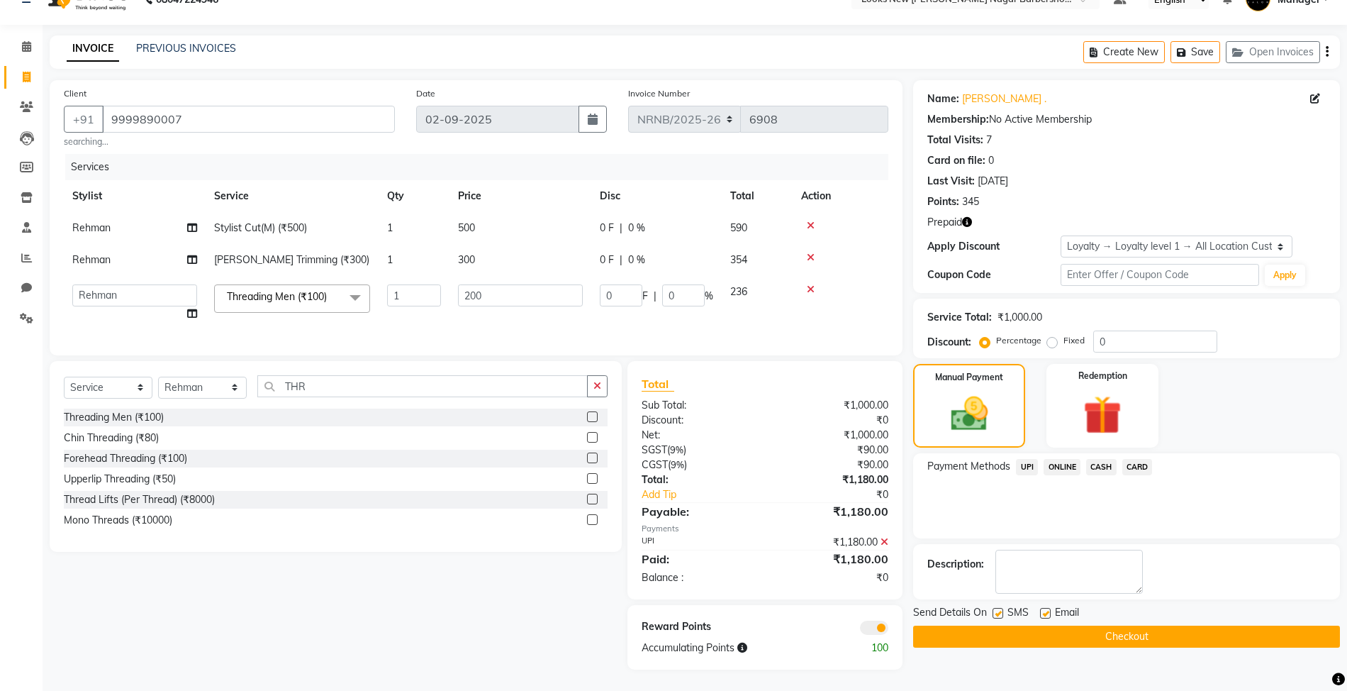
click at [1091, 626] on button "Checkout" at bounding box center [1126, 637] width 427 height 22
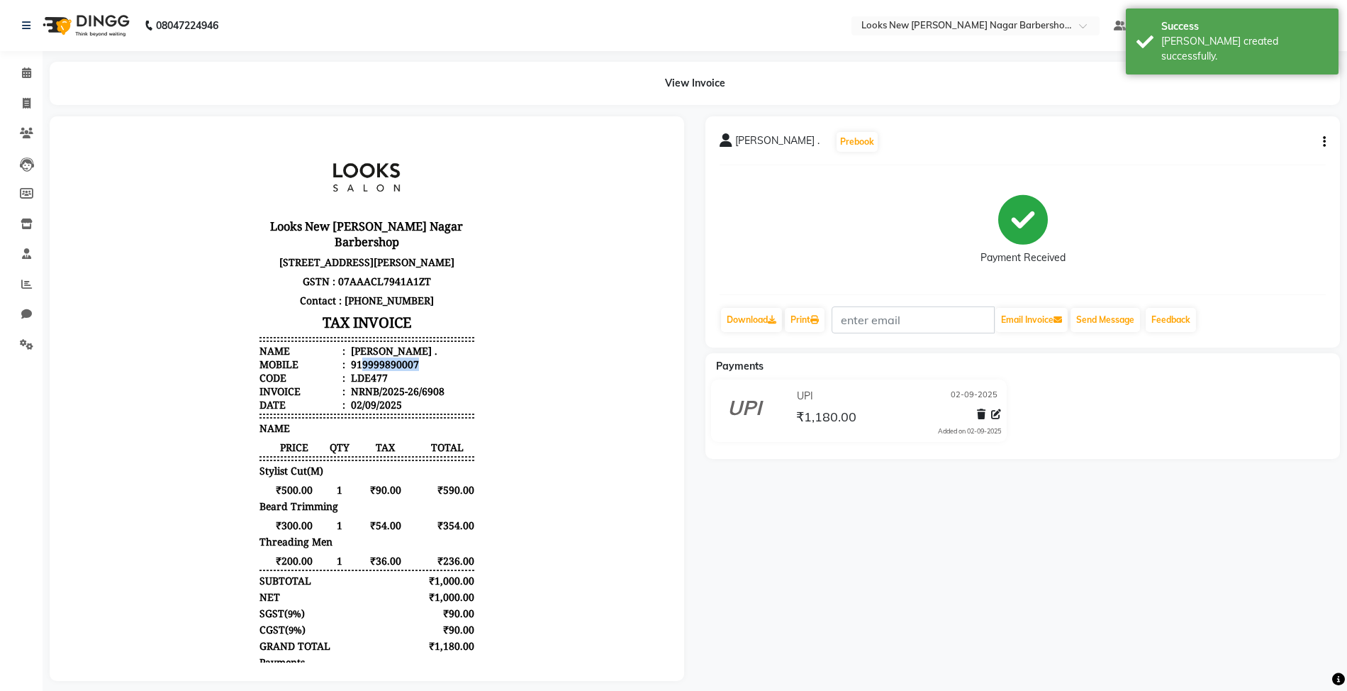
drag, startPoint x: 345, startPoint y: 375, endPoint x: 409, endPoint y: 378, distance: 63.9
click at [407, 371] on li "Mobile : 919999890007" at bounding box center [367, 363] width 214 height 13
copy div "9999890007"
click at [26, 89] on li "Invoice" at bounding box center [21, 104] width 43 height 30
click at [31, 74] on span at bounding box center [26, 73] width 25 height 16
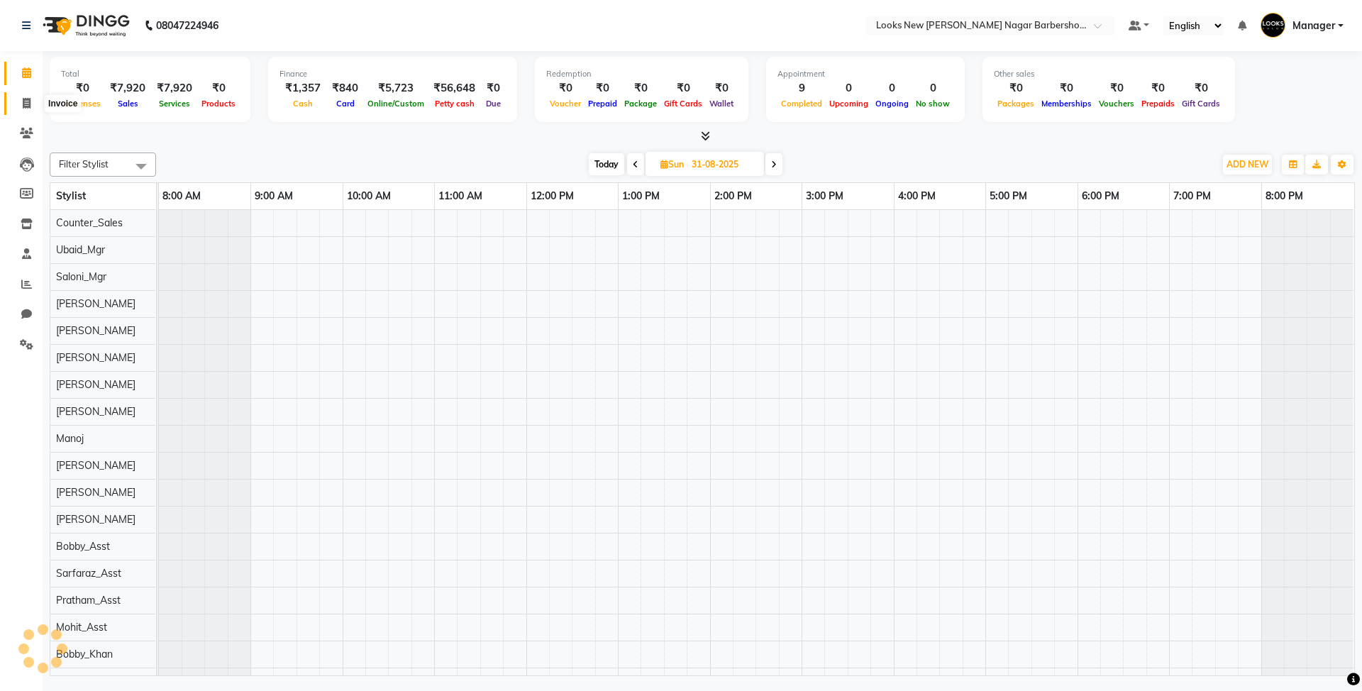
click at [23, 109] on icon at bounding box center [27, 103] width 8 height 11
select select "service"
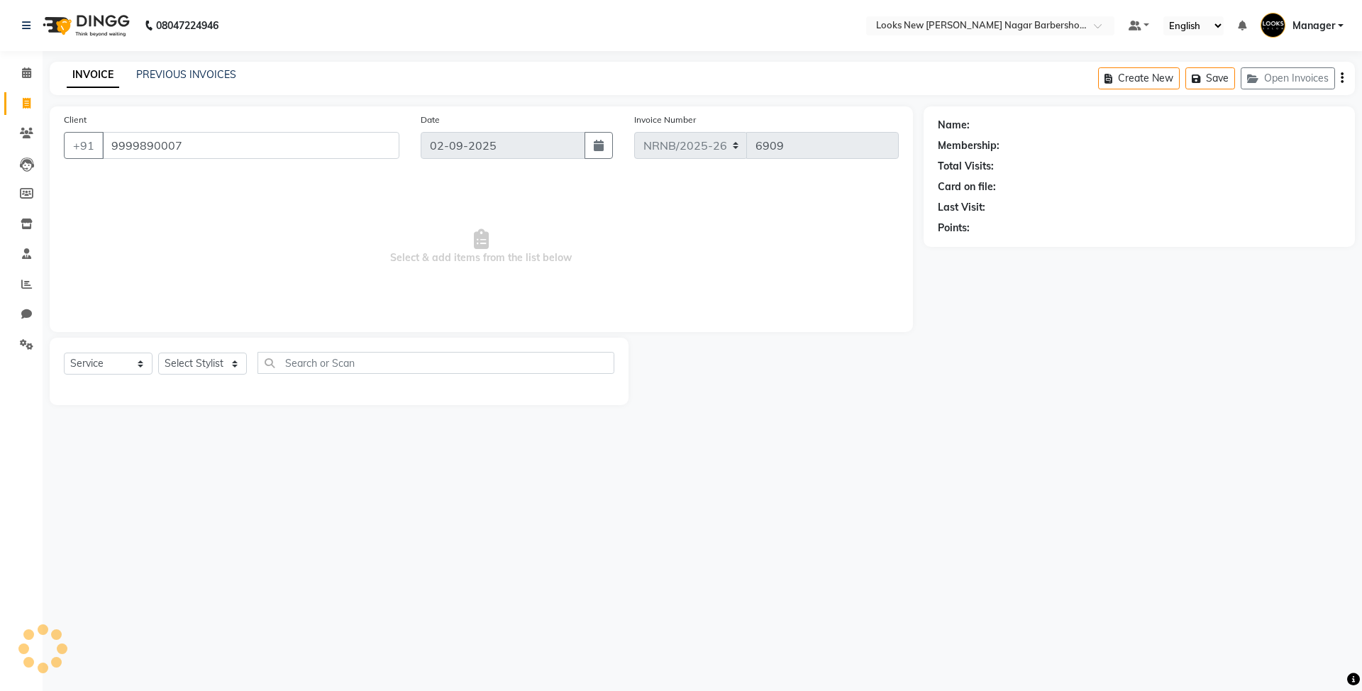
type input "9999890007"
select select "1: Object"
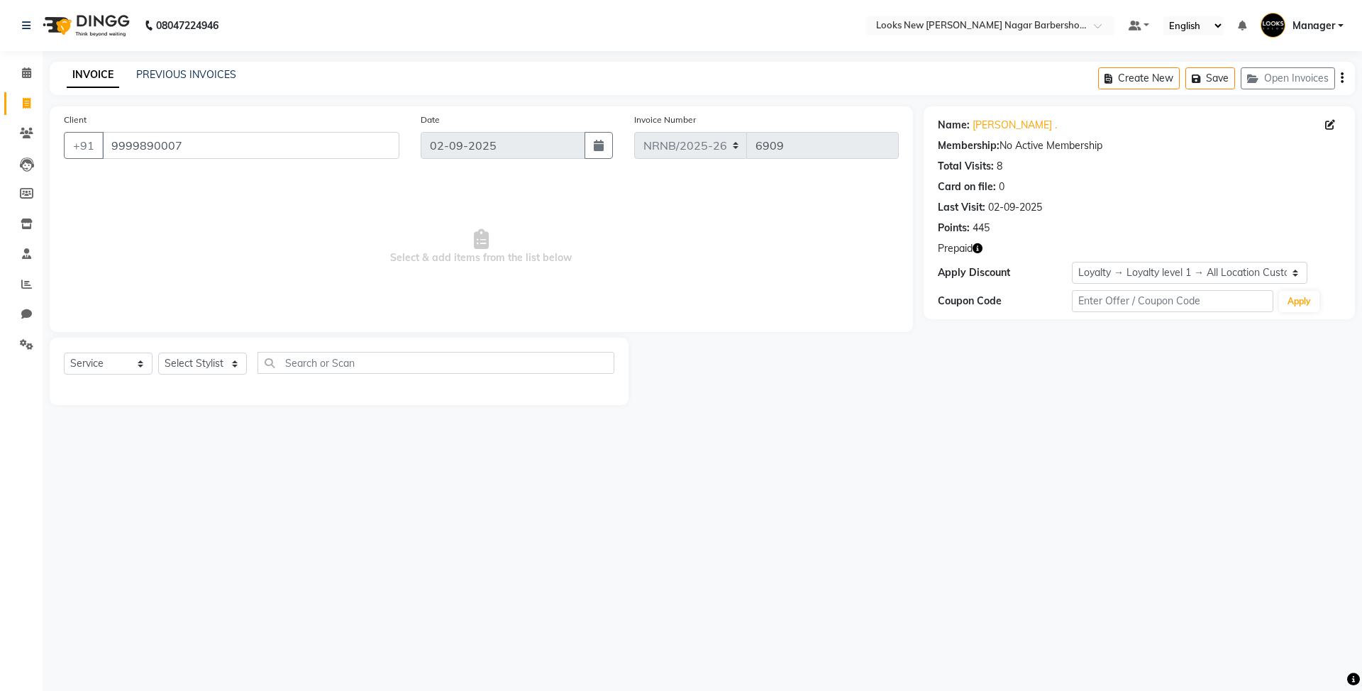
click at [982, 248] on icon "button" at bounding box center [977, 248] width 10 height 10
click at [1045, 472] on div "08047224946 Select Location × Looks New Rajinder Nagar Barbershop, Delhi Defaul…" at bounding box center [681, 345] width 1362 height 691
drag, startPoint x: 184, startPoint y: 143, endPoint x: 0, endPoint y: 18, distance: 222.7
click at [0, 18] on app-home "08047224946 Select Location × Looks New Rajinder Nagar Barbershop, Delhi Defaul…" at bounding box center [681, 213] width 1362 height 426
click at [27, 72] on icon at bounding box center [26, 72] width 9 height 11
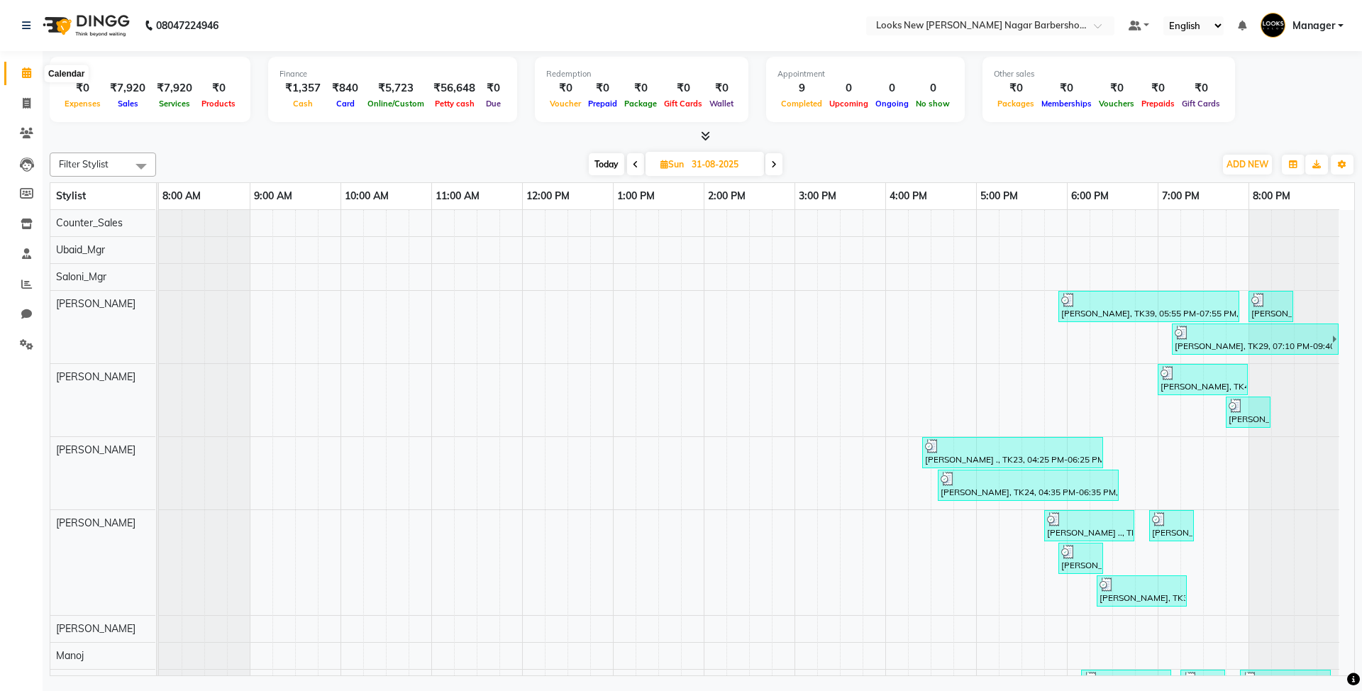
click at [24, 72] on icon at bounding box center [26, 72] width 9 height 11
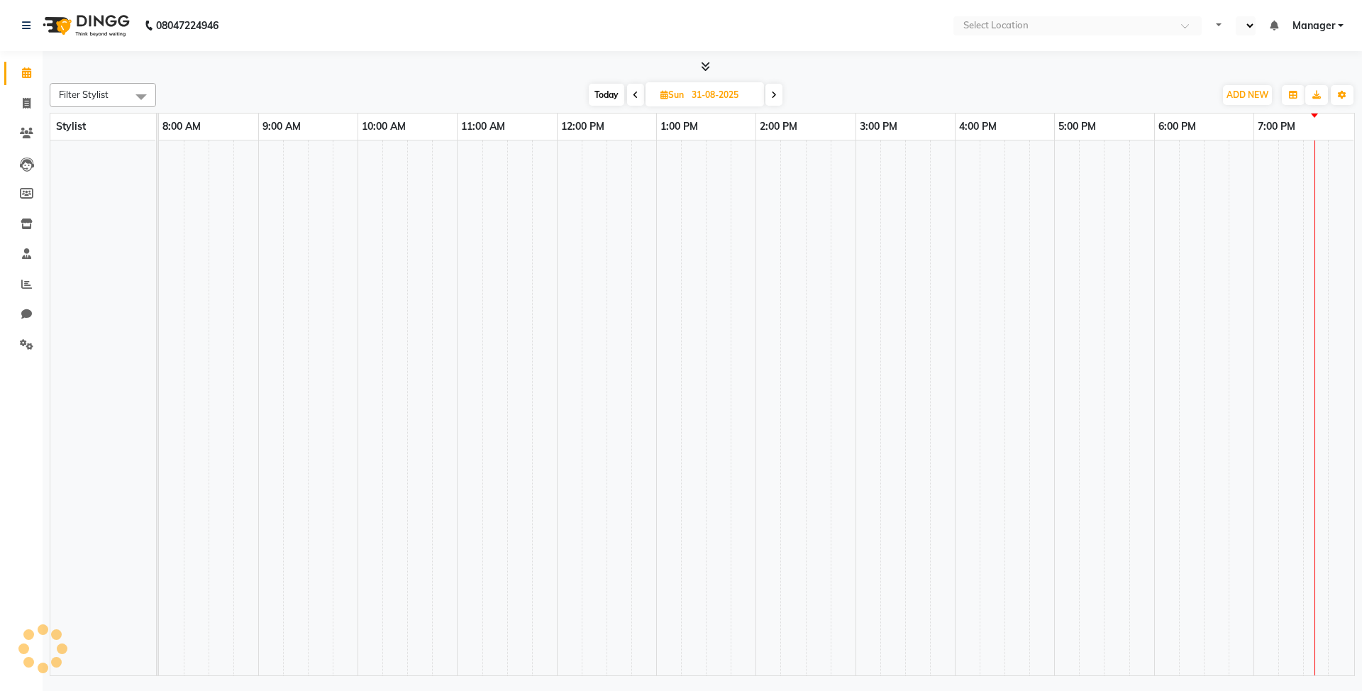
select select "en"
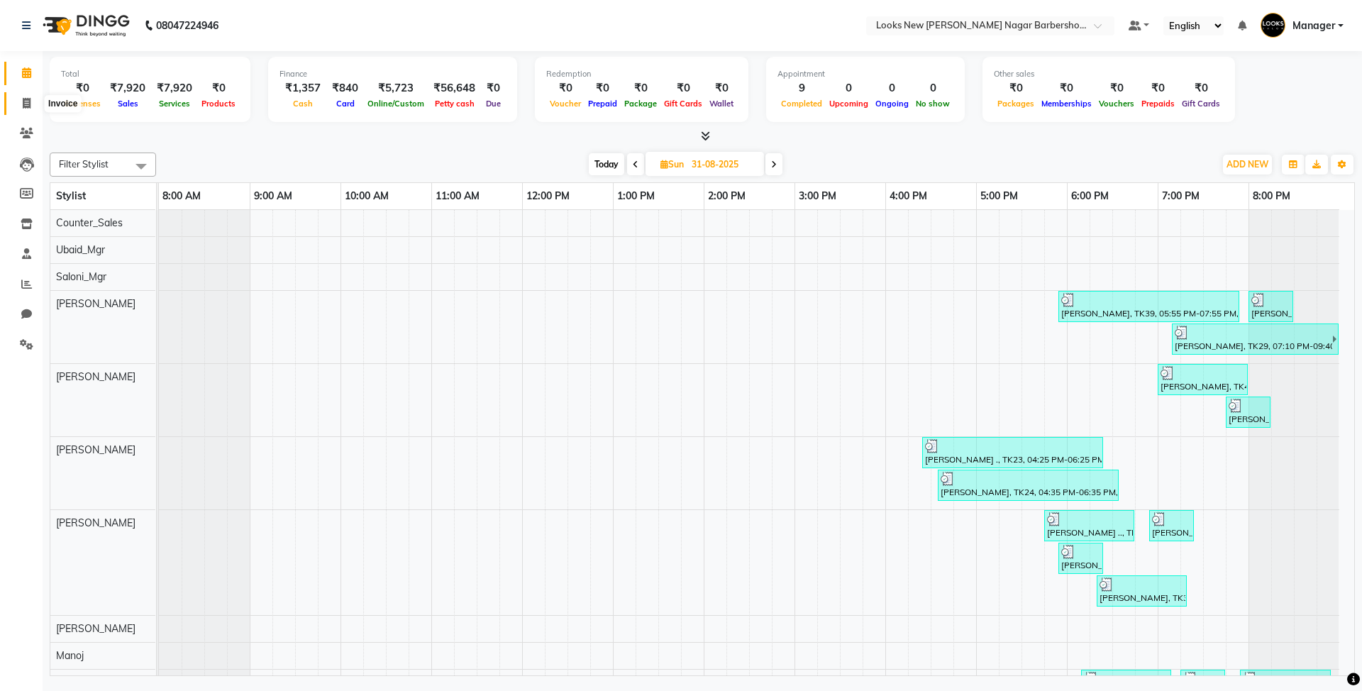
click at [27, 106] on icon at bounding box center [27, 103] width 8 height 11
select select "service"
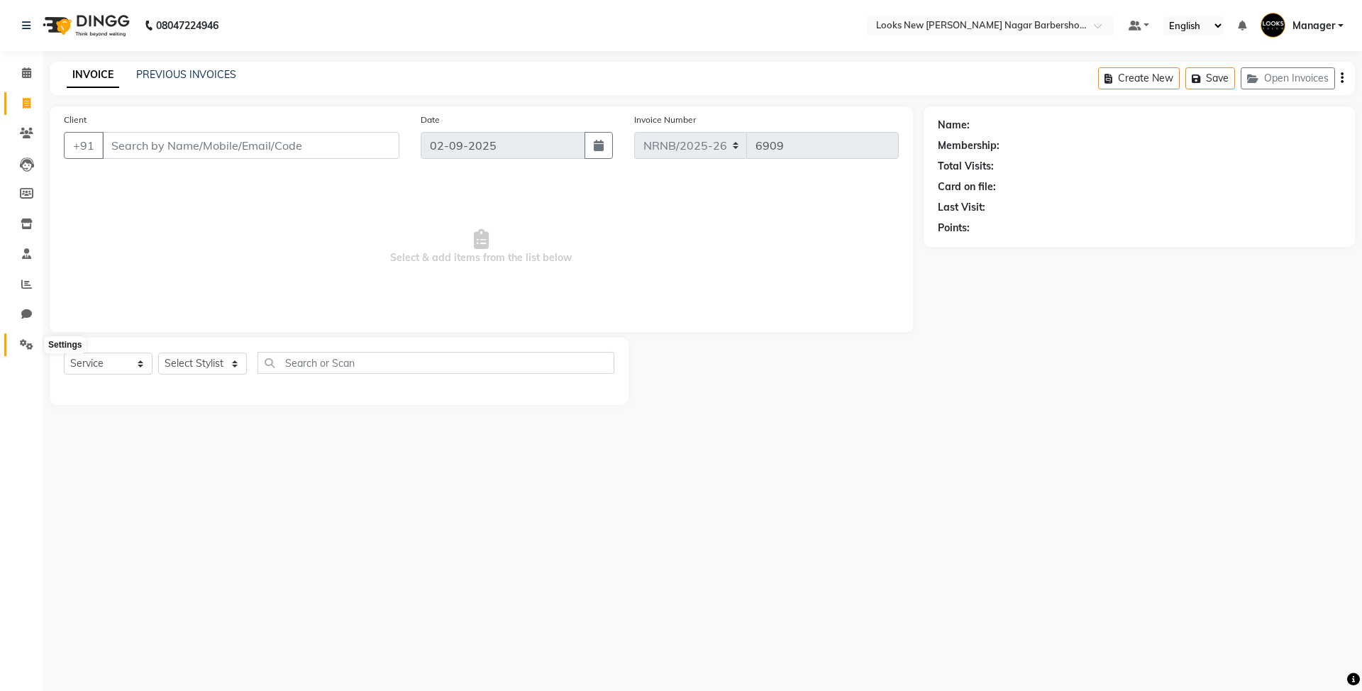
click at [23, 345] on icon at bounding box center [26, 344] width 13 height 11
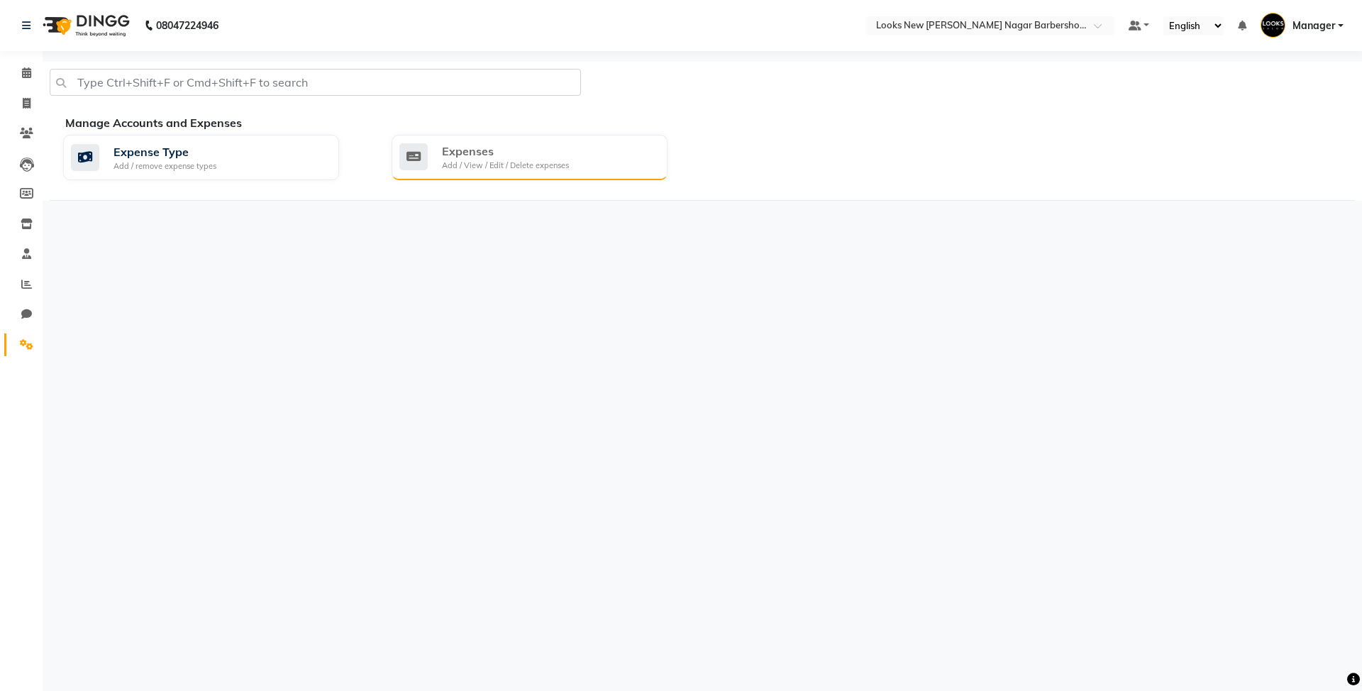
click at [584, 159] on div "Expenses Add / View / Edit / Delete expenses" at bounding box center [527, 157] width 257 height 29
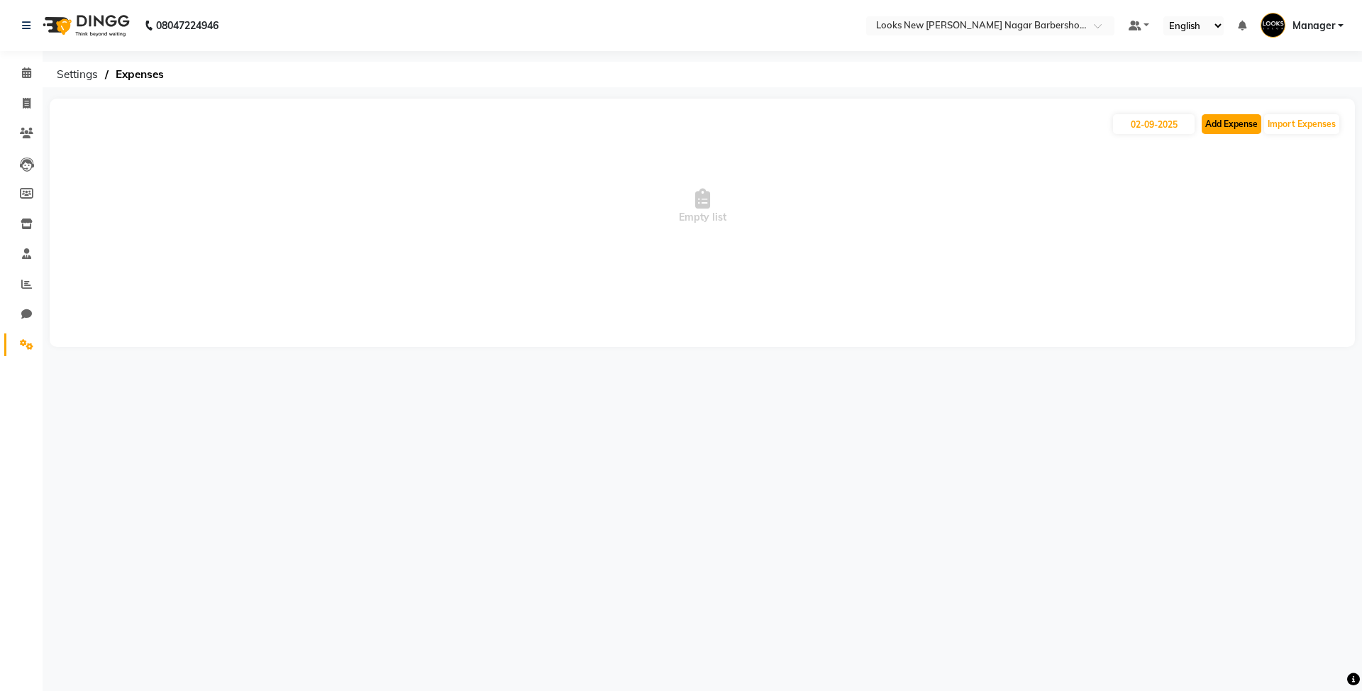
click at [1218, 123] on button "Add Expense" at bounding box center [1231, 124] width 60 height 20
select select "1"
select select "7917"
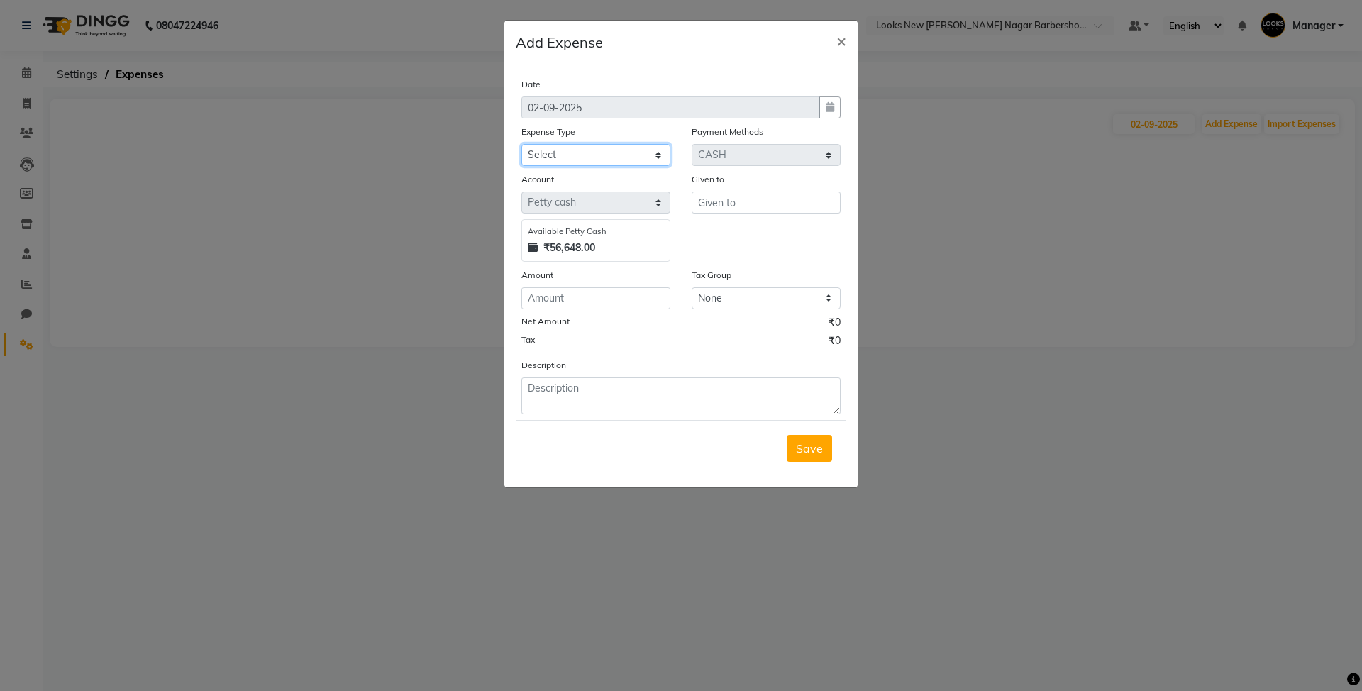
click at [613, 160] on select "Select Bank Deposit Blinkit Cash Handover CLIENT Client ordered food Client Ref…" at bounding box center [595, 155] width 149 height 22
select select "23749"
click at [521, 144] on select "Select Bank Deposit Blinkit Cash Handover CLIENT Client ordered food Client Ref…" at bounding box center [595, 155] width 149 height 22
click at [769, 211] on input "text" at bounding box center [765, 202] width 149 height 22
type input "3"
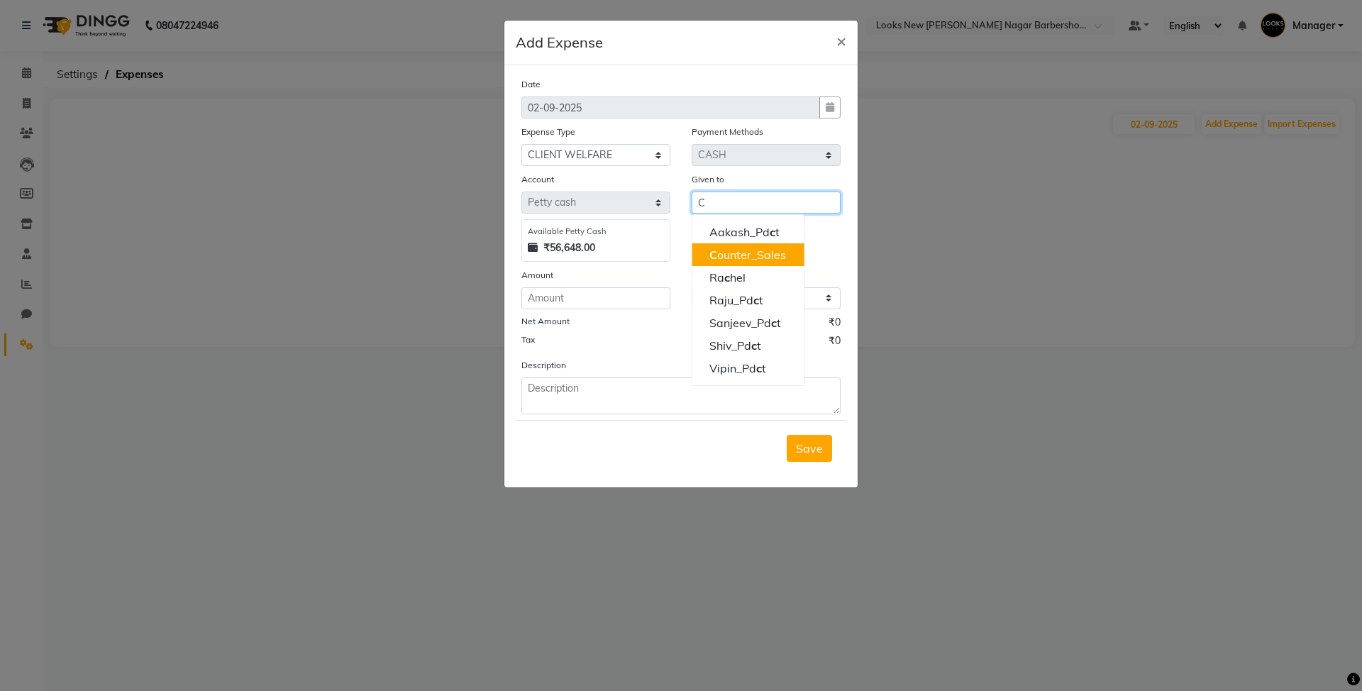
click at [749, 262] on button "C ounter_Sales" at bounding box center [748, 254] width 112 height 23
type input "Counter_Sales"
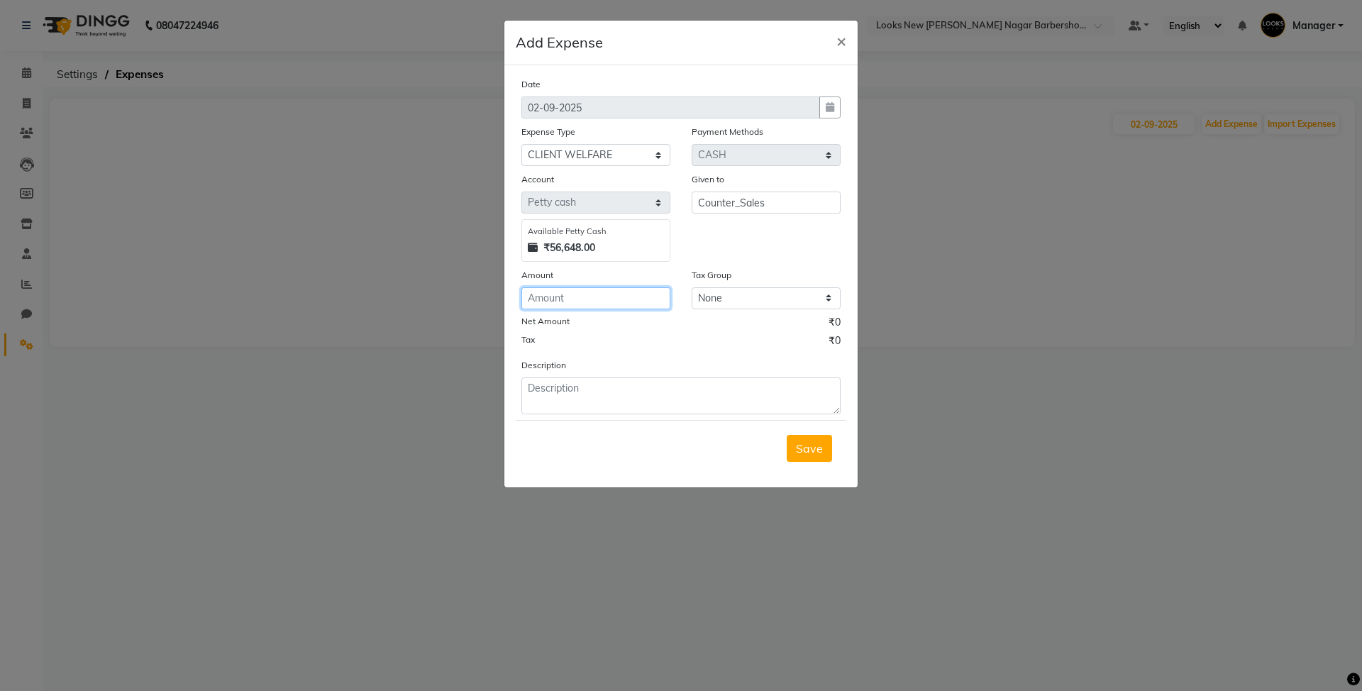
click at [626, 299] on input "number" at bounding box center [595, 298] width 149 height 22
type input "300"
click at [593, 393] on textarea at bounding box center [680, 395] width 319 height 37
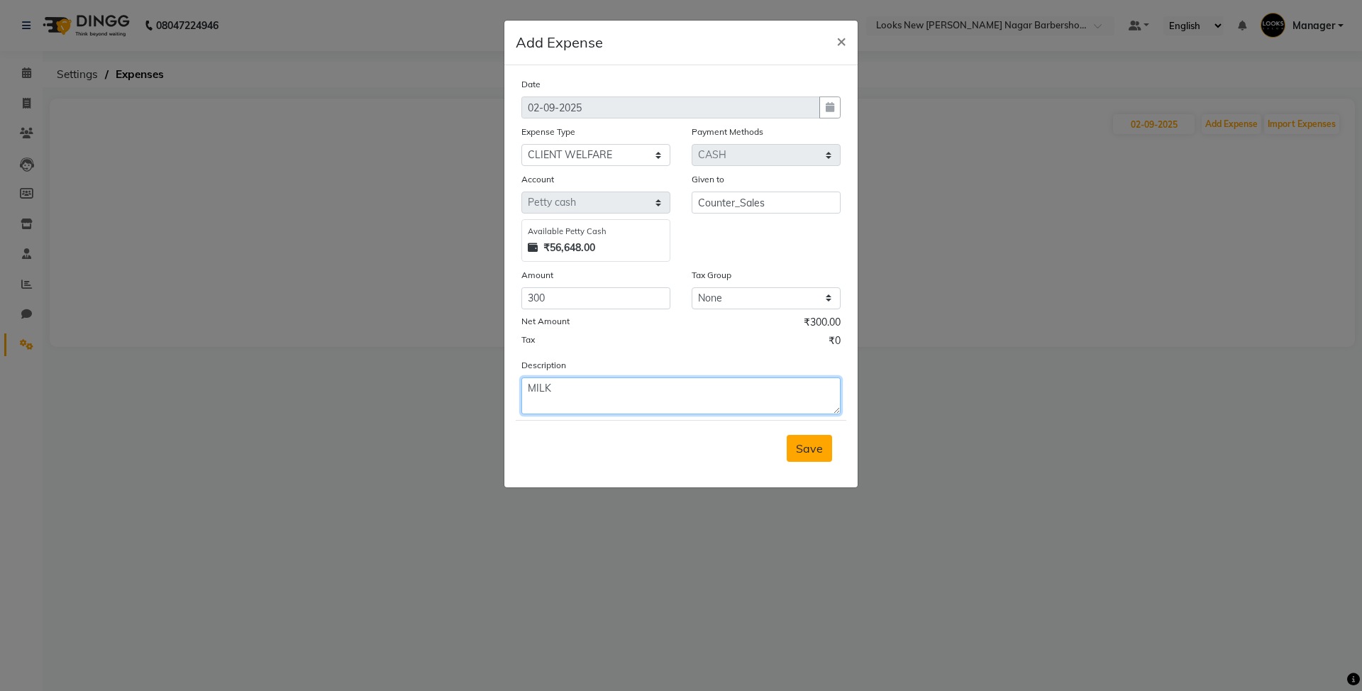
type textarea "MILK"
click at [806, 441] on span "Save" at bounding box center [809, 448] width 27 height 14
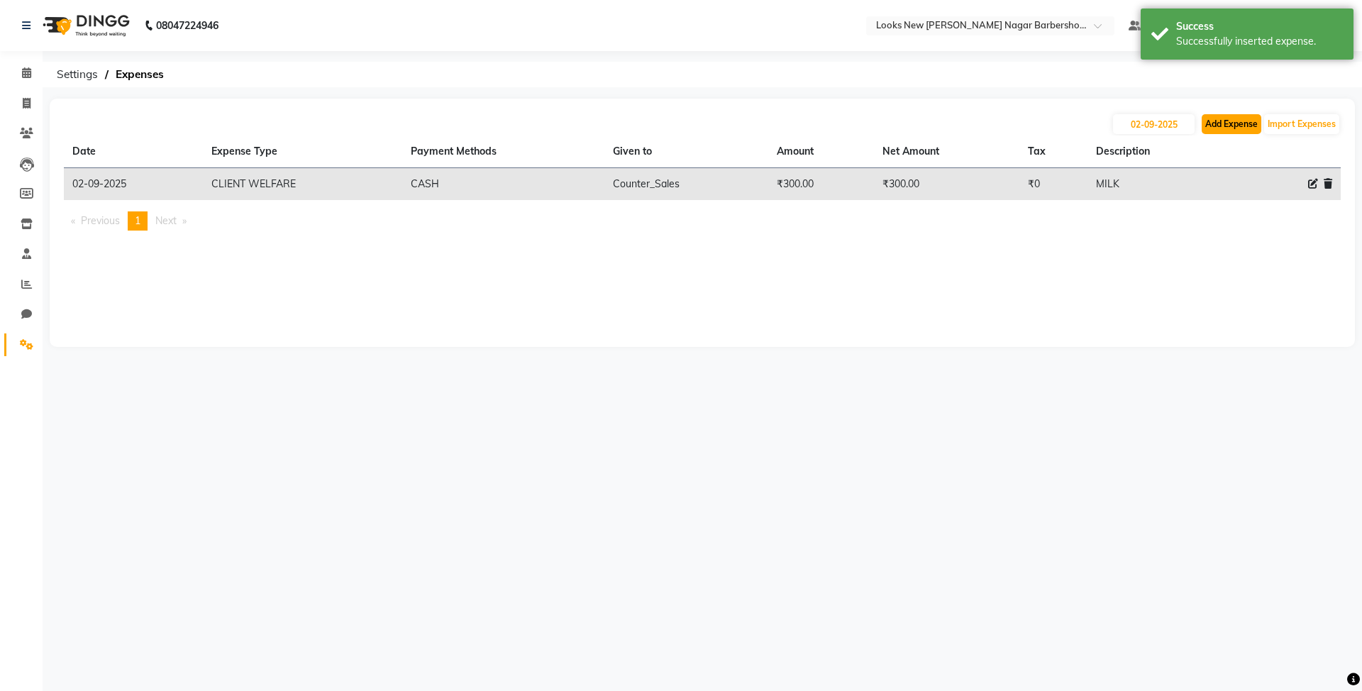
click at [1235, 129] on button "Add Expense" at bounding box center [1231, 124] width 60 height 20
select select "1"
select select "7917"
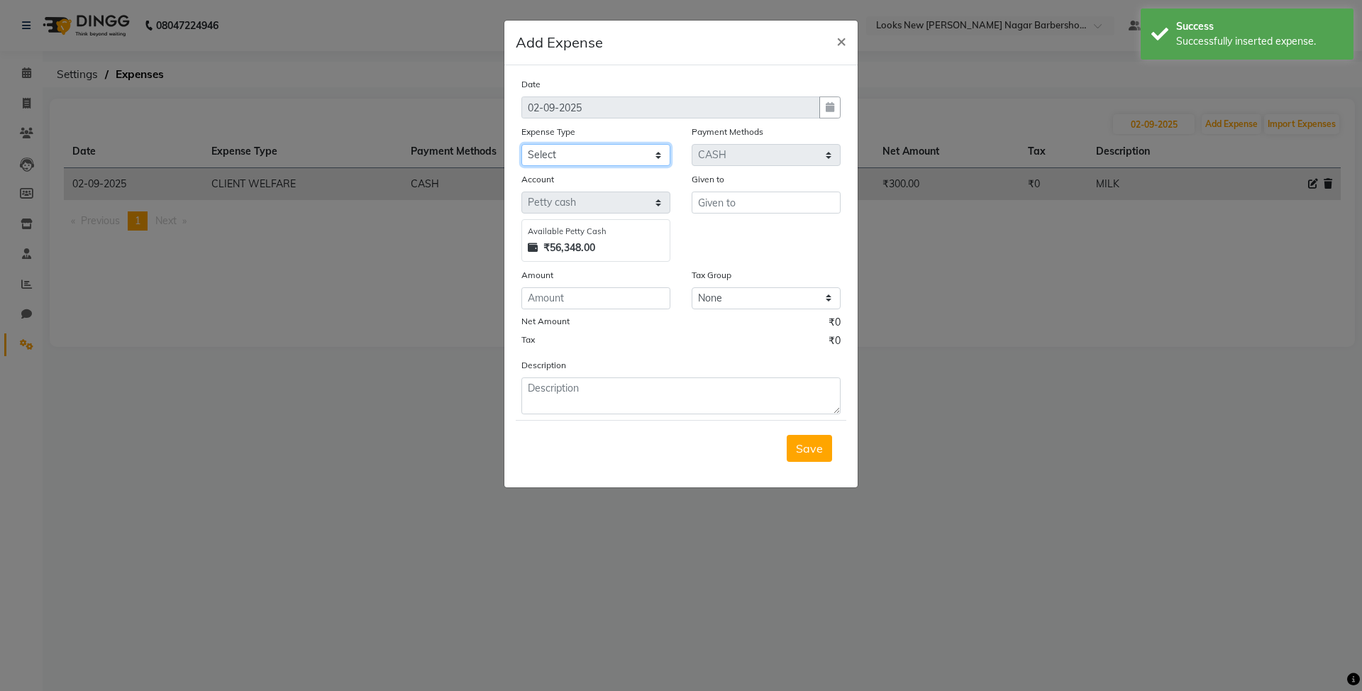
click at [616, 157] on select "Select Bank Deposit Blinkit Cash Handover CLIENT Client ordered food Client Ref…" at bounding box center [595, 155] width 149 height 22
select select "23749"
click at [521, 144] on select "Select Bank Deposit Blinkit Cash Handover CLIENT Client ordered food Client Ref…" at bounding box center [595, 155] width 149 height 22
click at [713, 199] on input "text" at bounding box center [765, 202] width 149 height 22
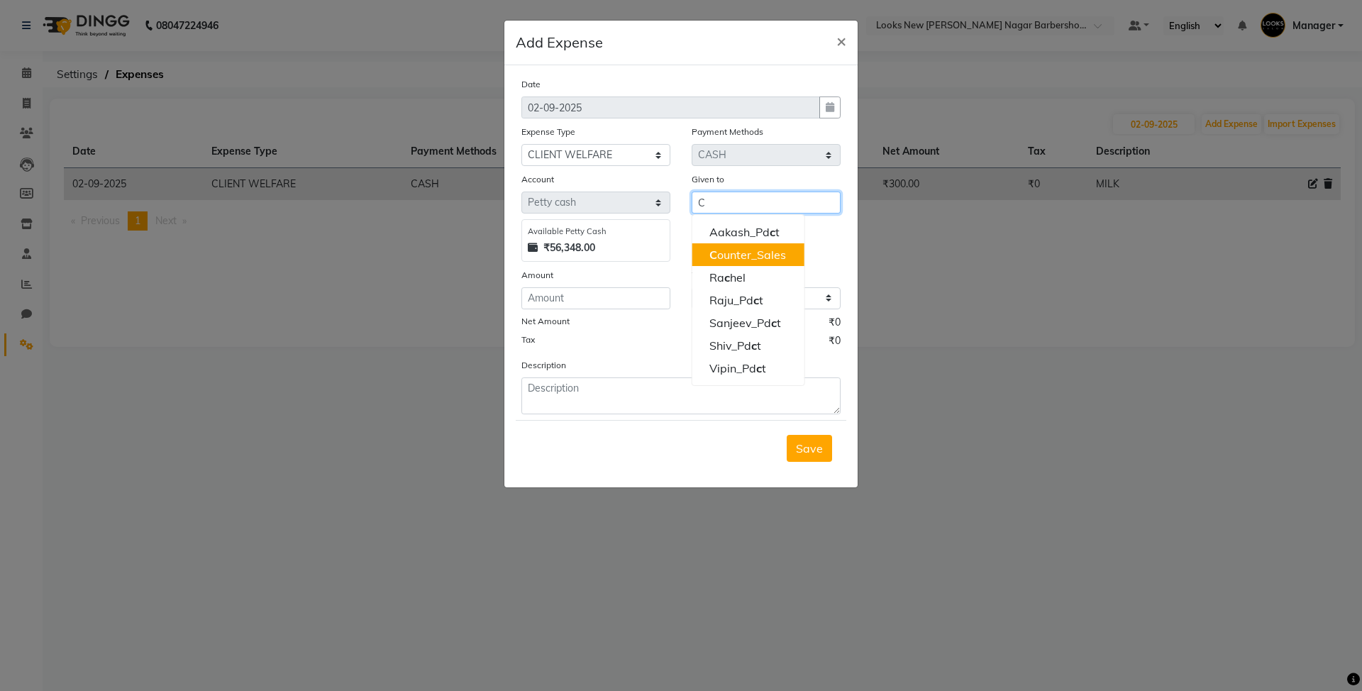
click at [761, 254] on ngb-highlight "C ounter_Sales" at bounding box center [747, 255] width 77 height 14
type input "Counter_Sales"
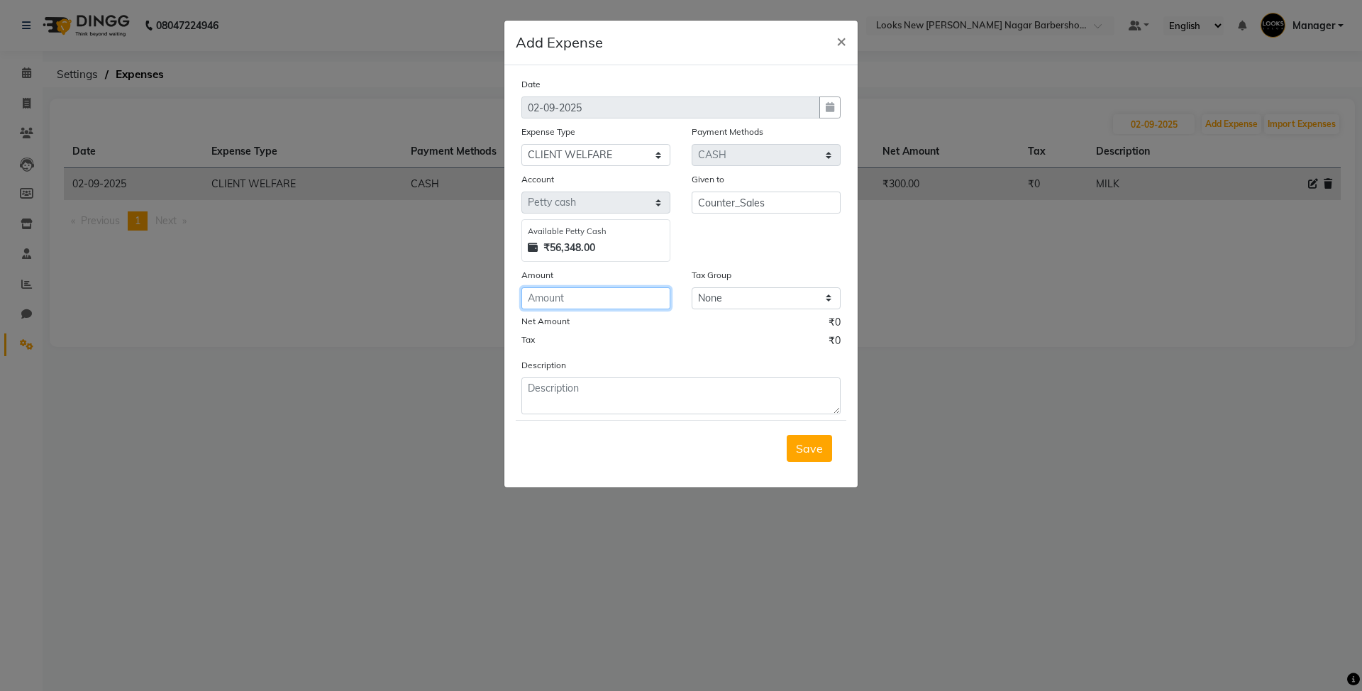
click at [621, 293] on input "number" at bounding box center [595, 298] width 149 height 22
type input "30"
click at [658, 394] on textarea at bounding box center [680, 395] width 319 height 37
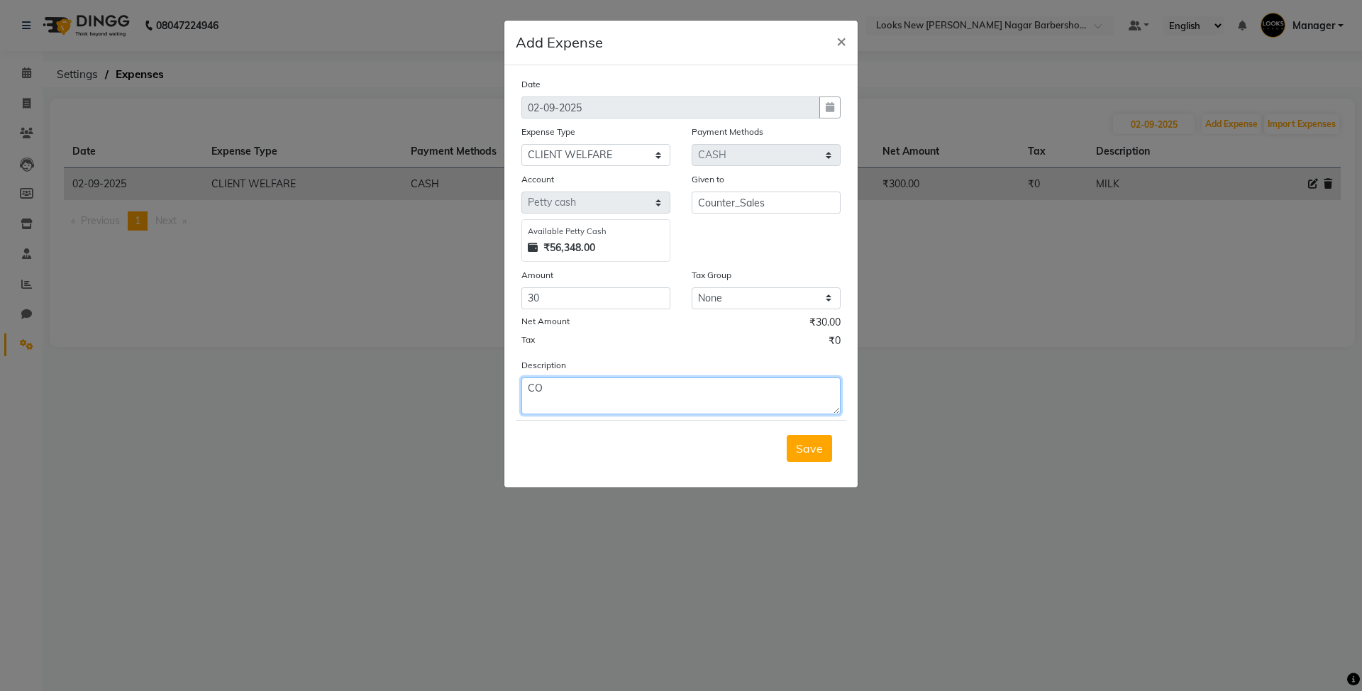
type textarea "C"
type textarea "COLDRINK"
click at [796, 444] on span "Save" at bounding box center [809, 448] width 27 height 14
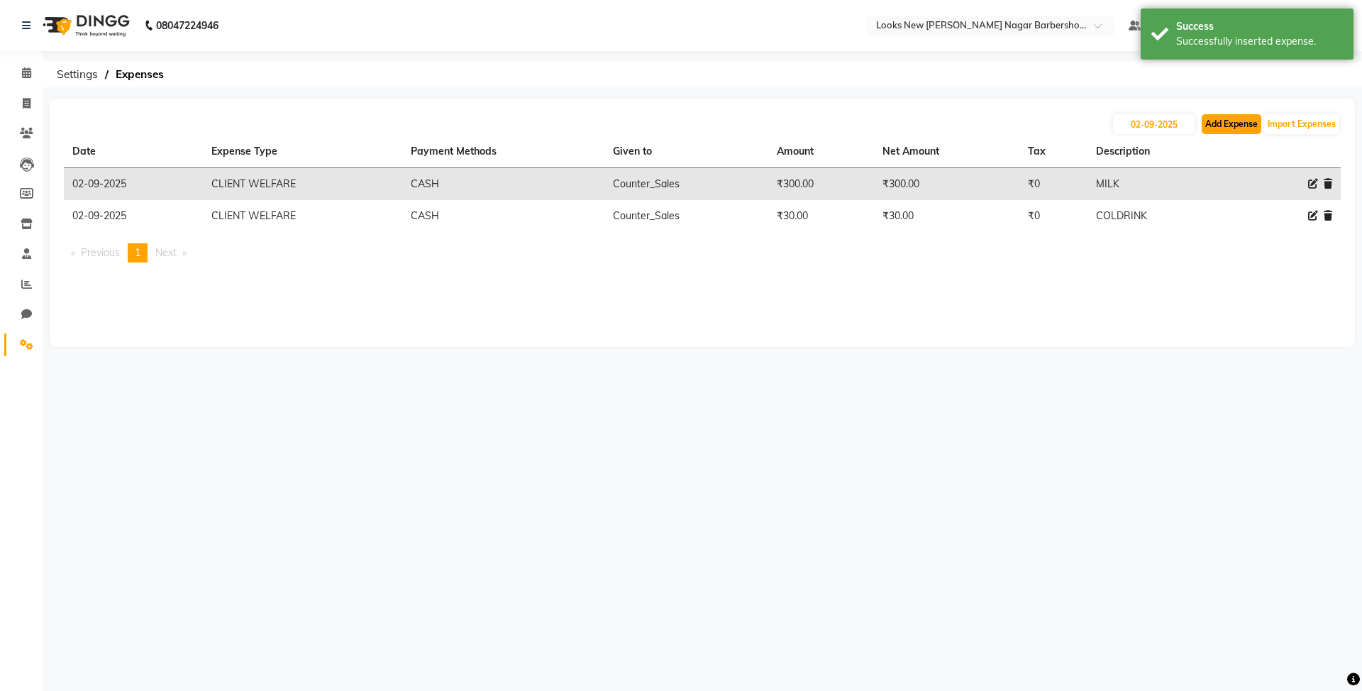
click at [1227, 123] on button "Add Expense" at bounding box center [1231, 124] width 60 height 20
select select "1"
select select "7917"
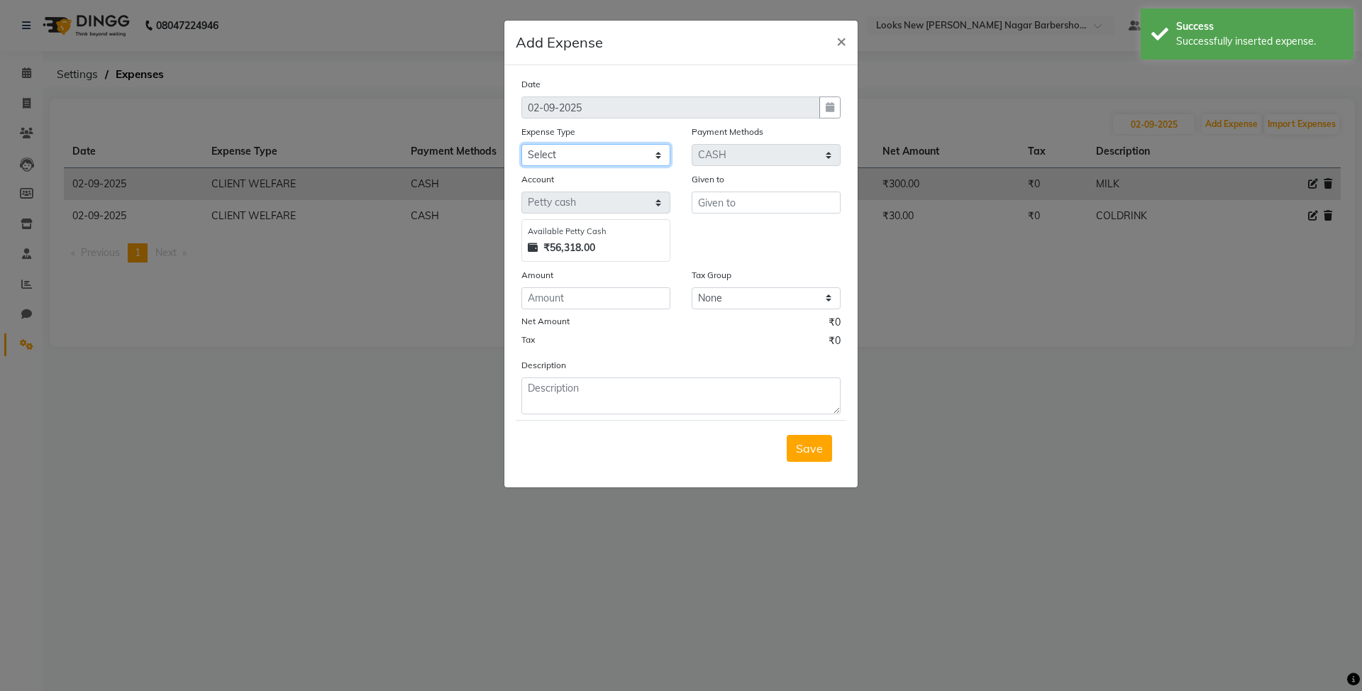
click at [636, 159] on select "Select Bank Deposit Blinkit Cash Handover CLIENT Client ordered food Client Ref…" at bounding box center [595, 155] width 149 height 22
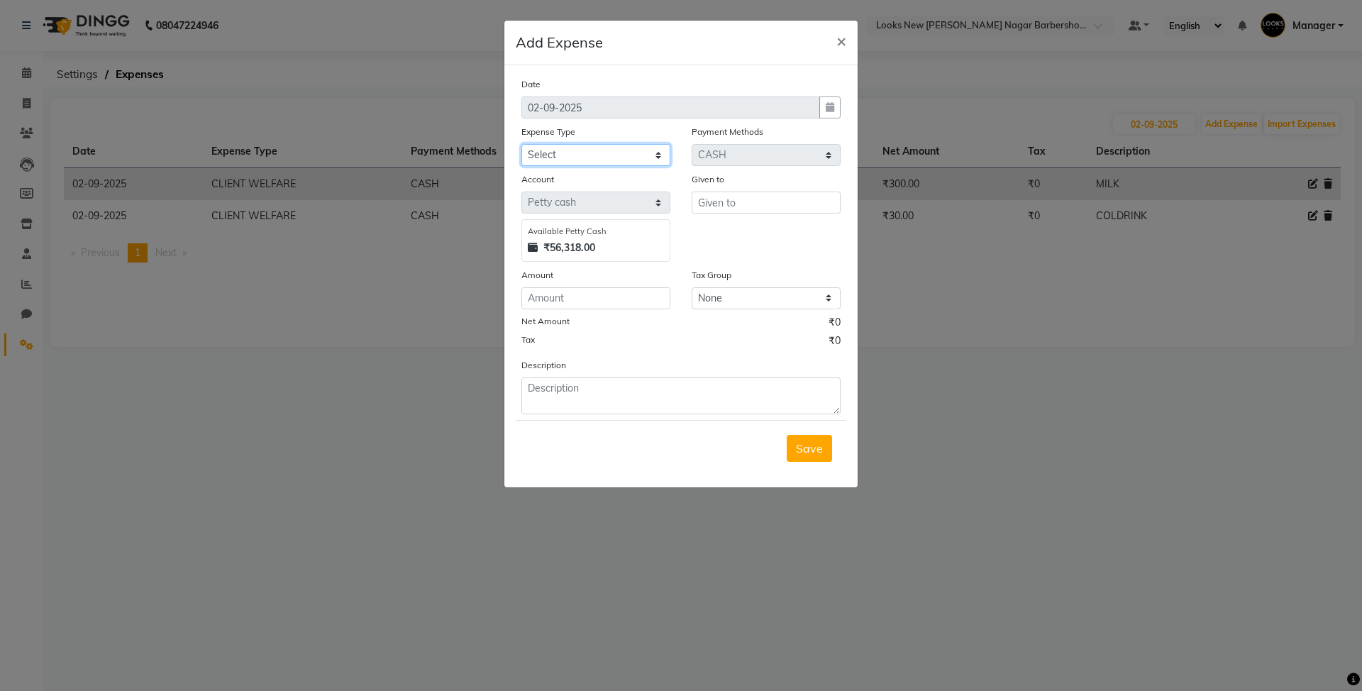
select select "23704"
click at [521, 144] on select "Select Bank Deposit Blinkit Cash Handover CLIENT Client ordered food Client Ref…" at bounding box center [595, 155] width 149 height 22
click at [743, 204] on input "text" at bounding box center [765, 202] width 149 height 22
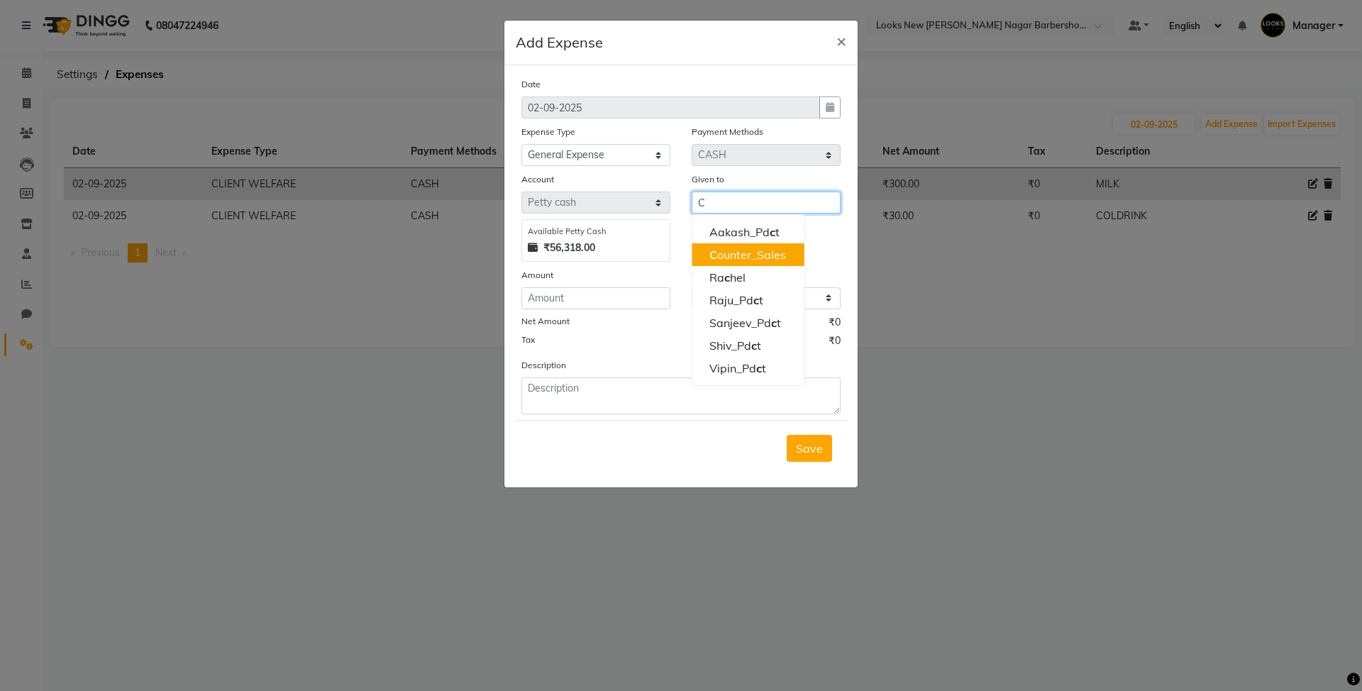
click at [756, 255] on ngb-highlight "C ounter_Sales" at bounding box center [747, 255] width 77 height 14
type input "Counter_Sales"
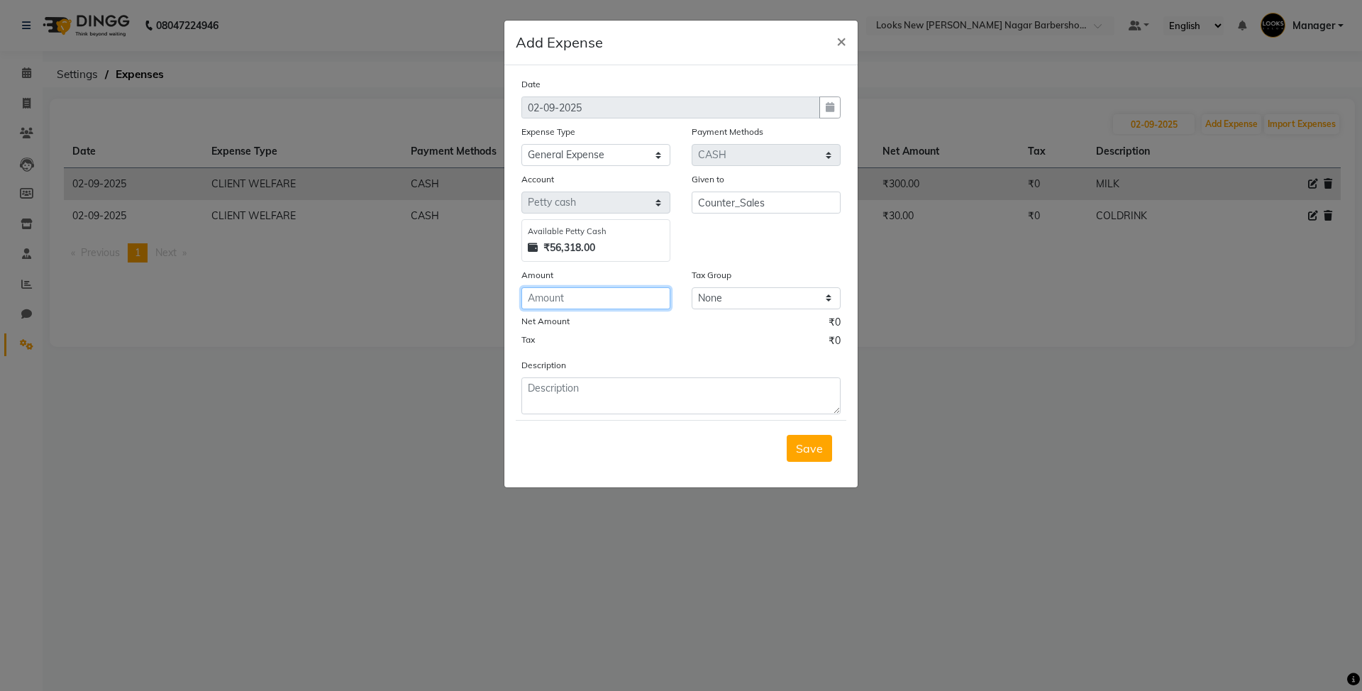
click at [643, 296] on input "number" at bounding box center [595, 298] width 149 height 22
type input "25"
click at [610, 401] on textarea at bounding box center [680, 395] width 319 height 37
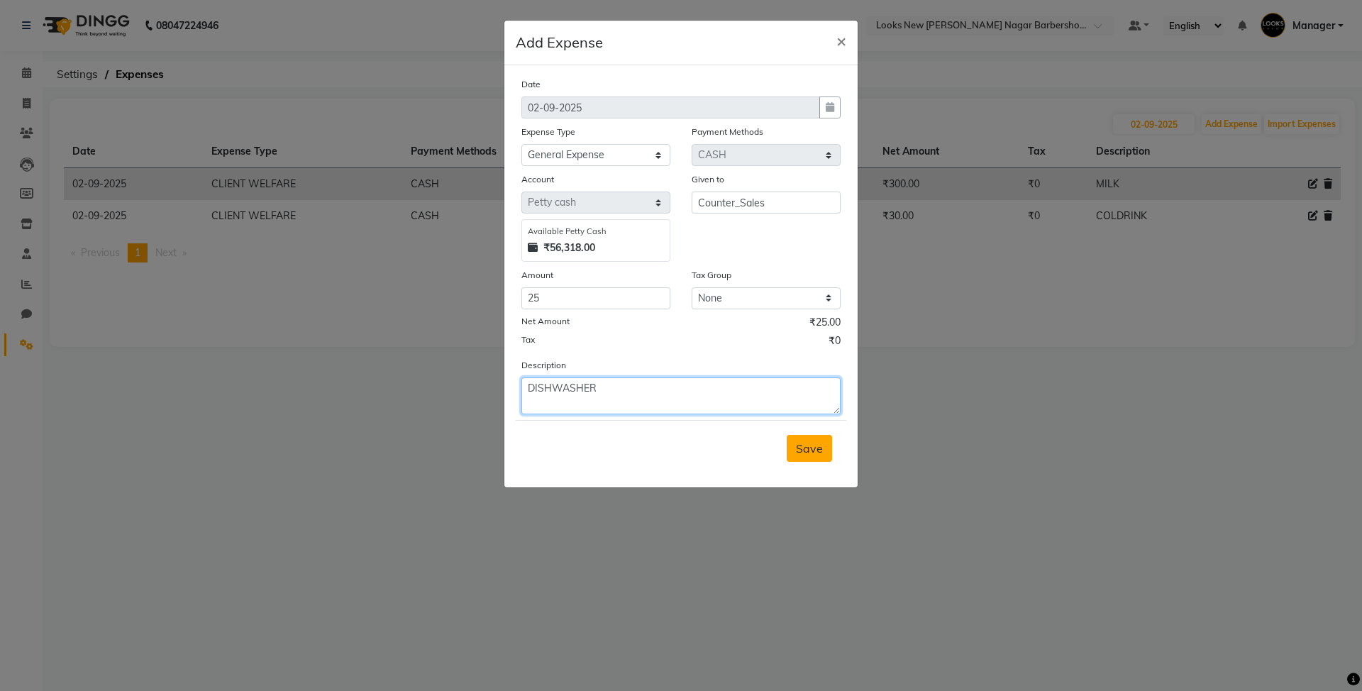
type textarea "DISHWASHER"
click at [821, 457] on button "Save" at bounding box center [809, 448] width 45 height 27
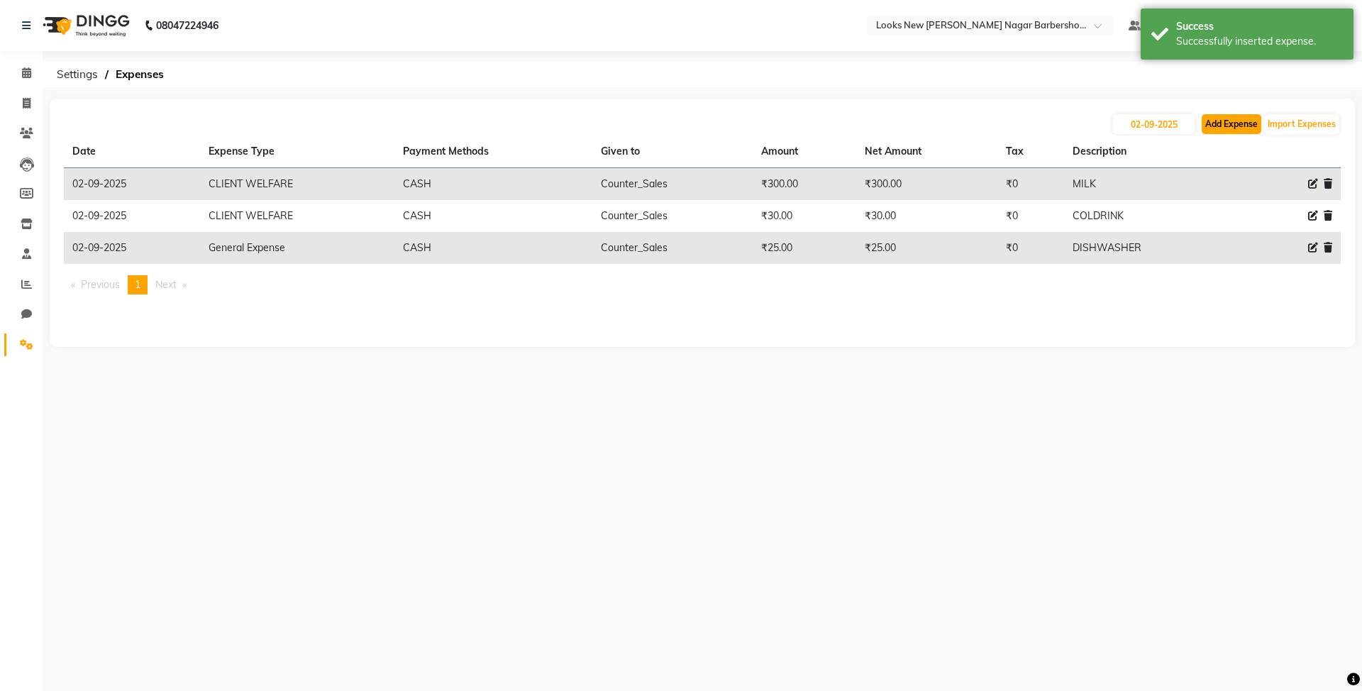
click at [1229, 123] on button "Add Expense" at bounding box center [1231, 124] width 60 height 20
select select "1"
select select "7917"
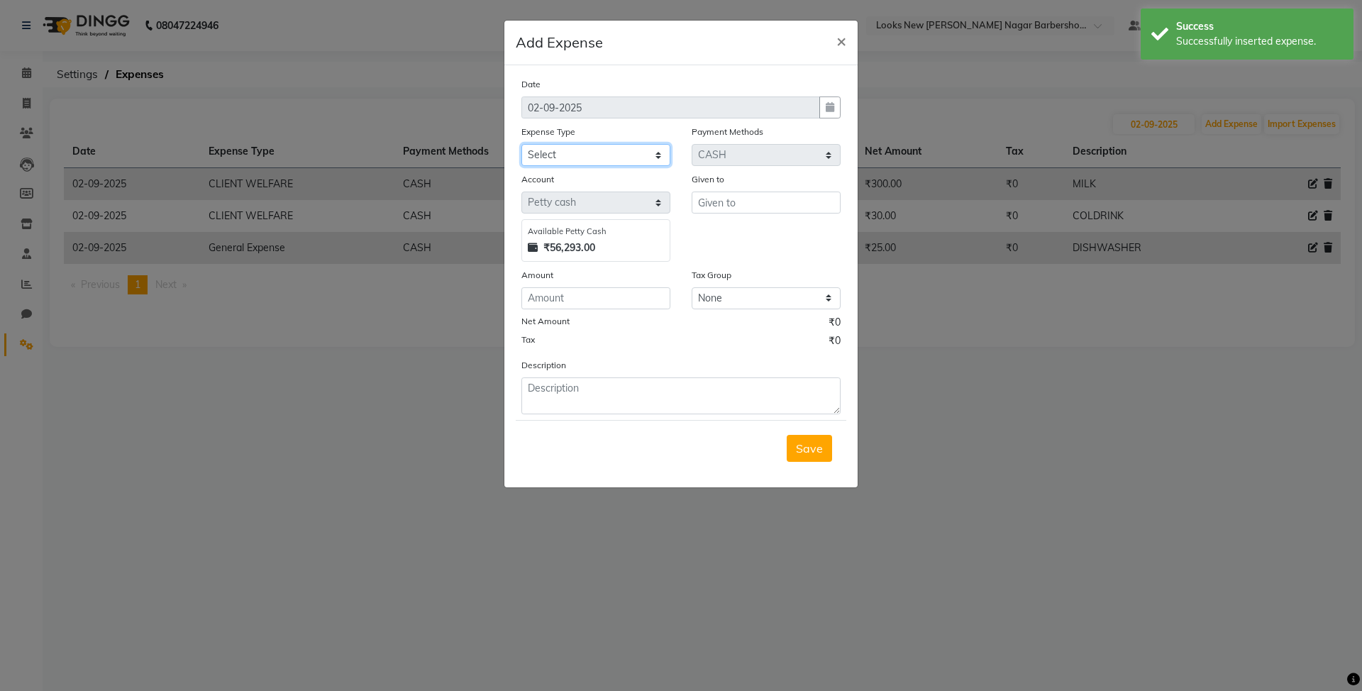
click at [613, 149] on select "Select Bank Deposit Blinkit Cash Handover CLIENT Client ordered food Client Ref…" at bounding box center [595, 155] width 149 height 22
select select "22746"
click at [521, 144] on select "Select Bank Deposit Blinkit Cash Handover CLIENT Client ordered food Client Ref…" at bounding box center [595, 155] width 149 height 22
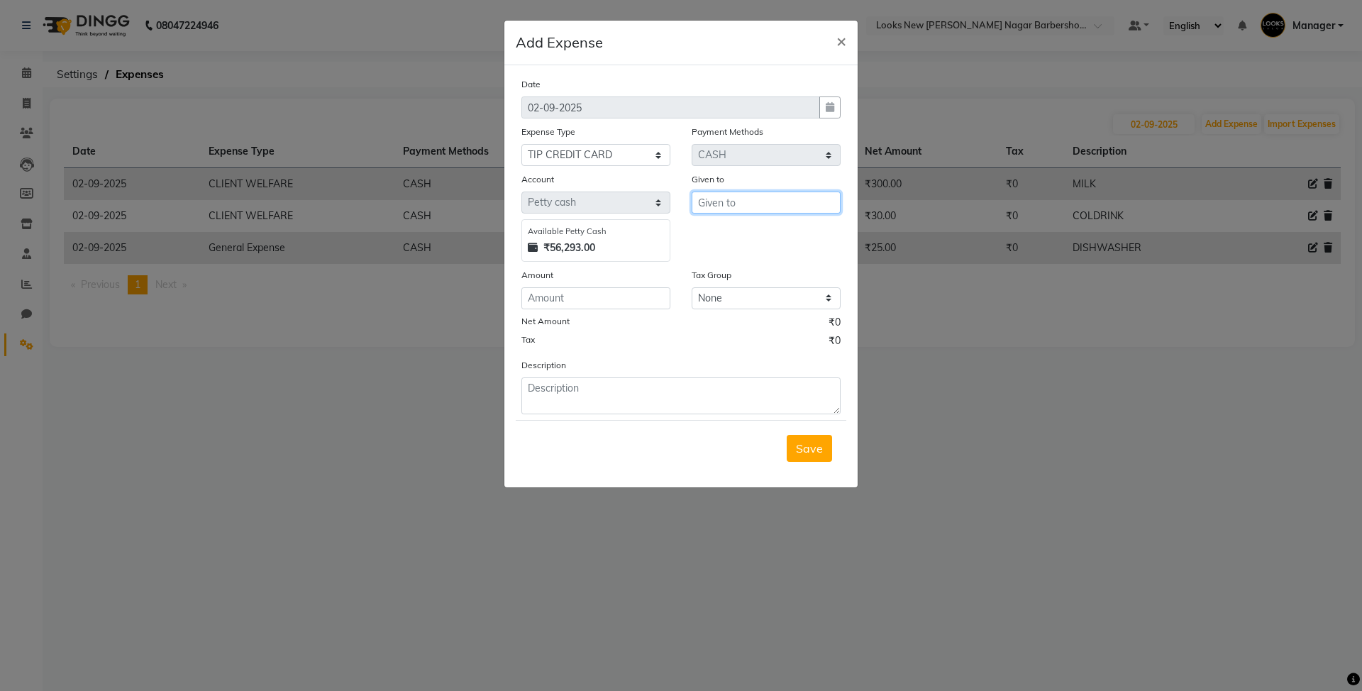
click at [713, 201] on input "text" at bounding box center [765, 202] width 149 height 22
click at [730, 250] on ngb-highlight "C ounter_Sales" at bounding box center [747, 255] width 77 height 14
type input "Counter_Sales"
click at [597, 291] on input "number" at bounding box center [595, 298] width 149 height 22
type input "250"
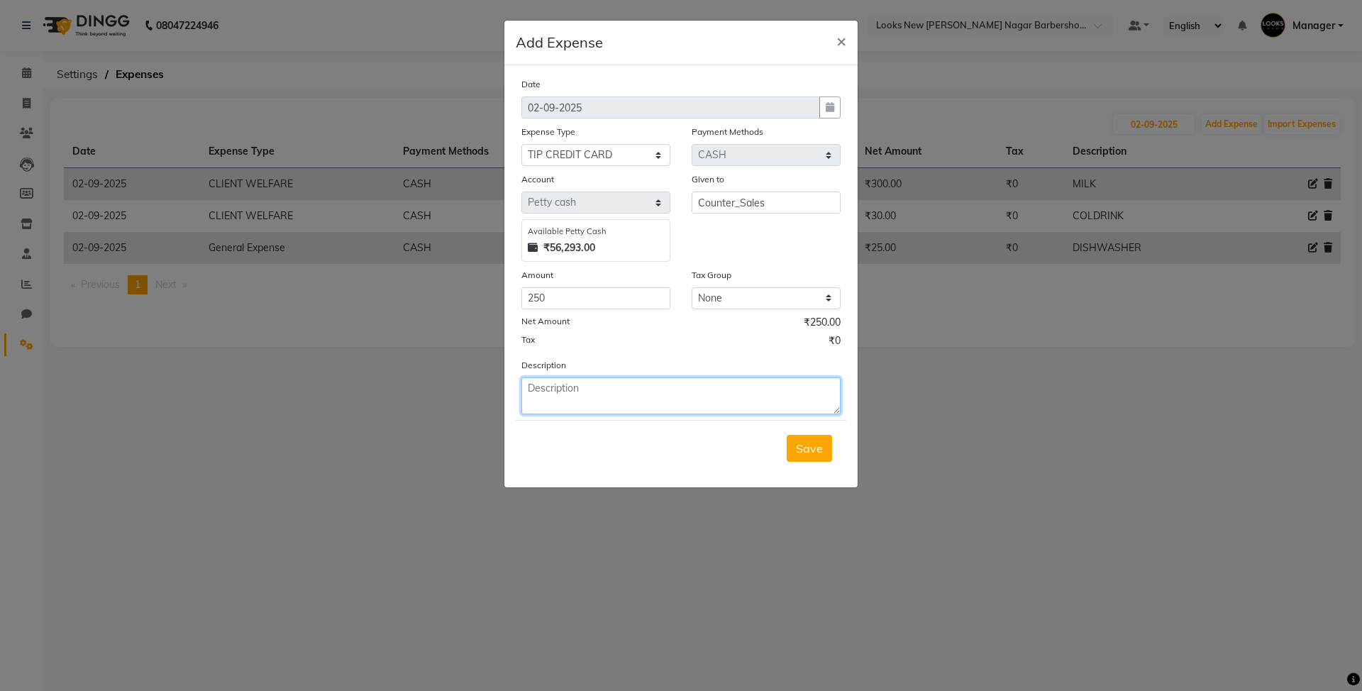
click at [560, 404] on textarea at bounding box center [680, 395] width 319 height 37
type textarea "CARD TIP"
click at [809, 447] on span "Save" at bounding box center [809, 448] width 27 height 14
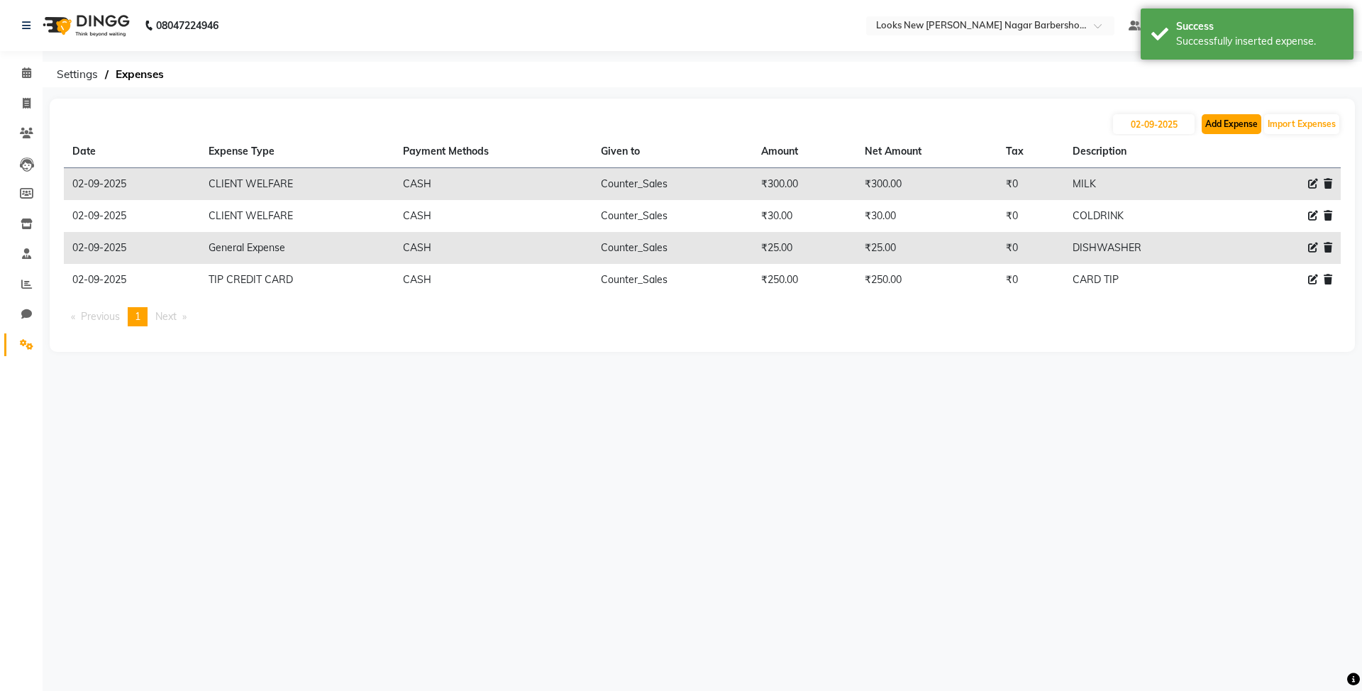
click at [1238, 121] on button "Add Expense" at bounding box center [1231, 124] width 60 height 20
select select "1"
select select "7917"
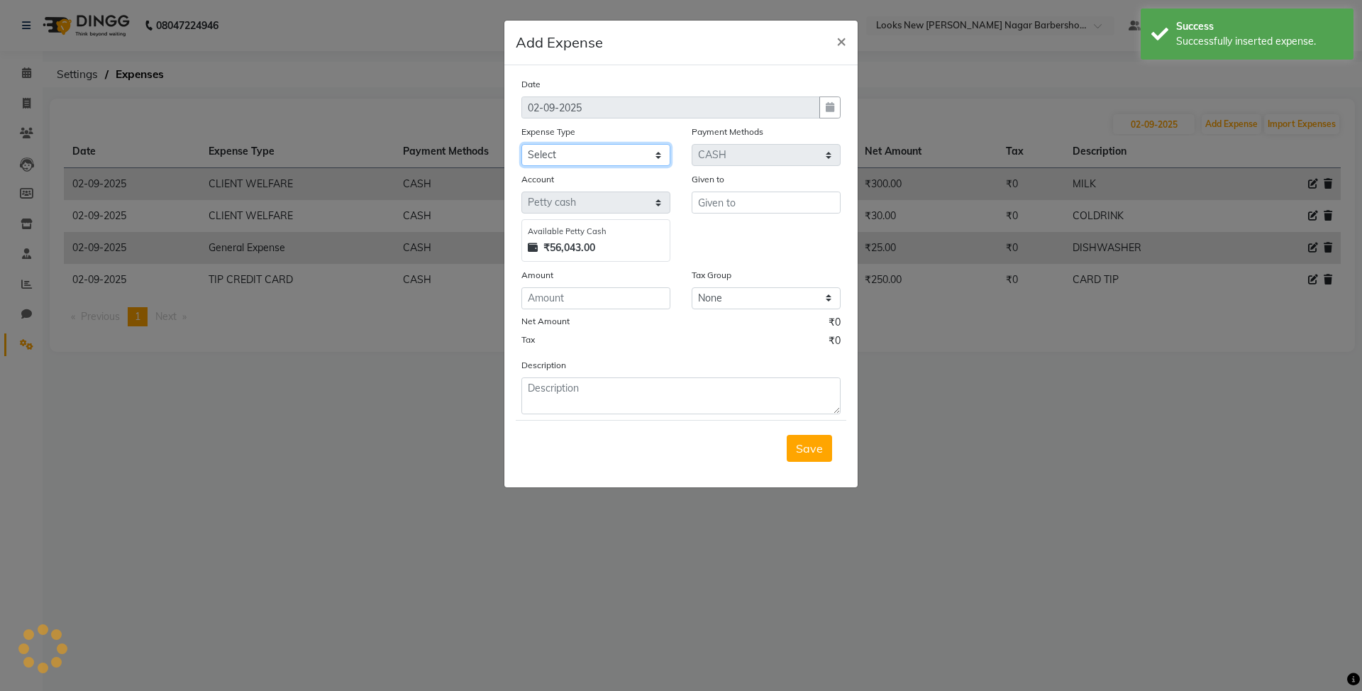
click at [638, 154] on select "Select Bank Deposit Blinkit Cash Handover CLIENT Client ordered food Client Ref…" at bounding box center [595, 155] width 149 height 22
select select "23704"
click at [521, 144] on select "Select Bank Deposit Blinkit Cash Handover CLIENT Client ordered food Client Ref…" at bounding box center [595, 155] width 149 height 22
click at [756, 194] on input "text" at bounding box center [765, 202] width 149 height 22
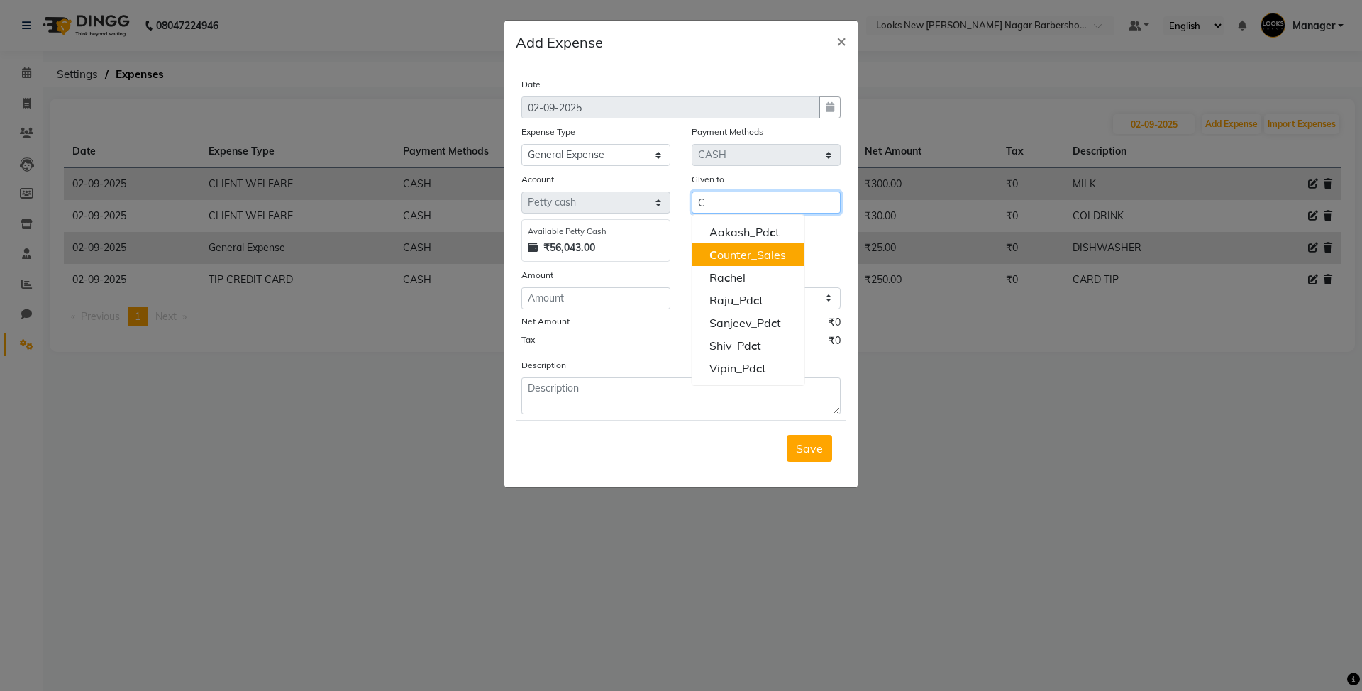
drag, startPoint x: 760, startPoint y: 254, endPoint x: 742, endPoint y: 262, distance: 20.3
click at [757, 256] on ngb-highlight "C ounter_Sales" at bounding box center [747, 255] width 77 height 14
type input "Counter_Sales"
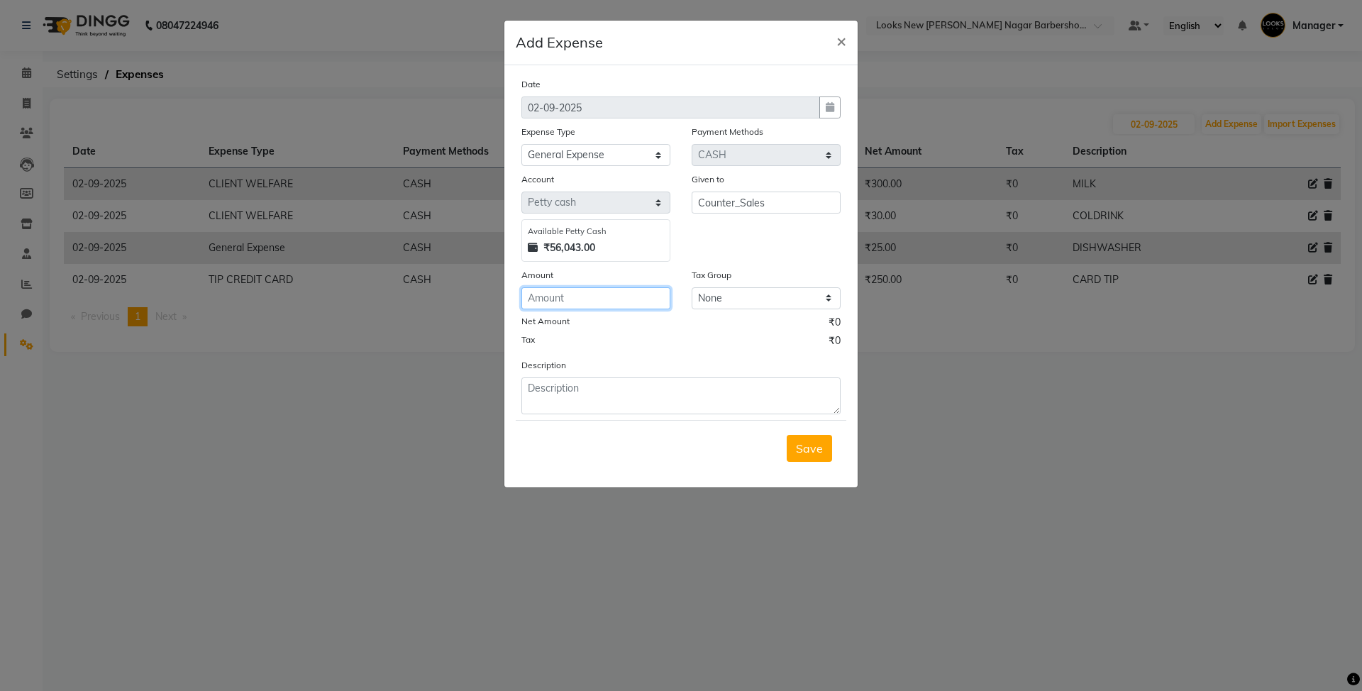
click at [608, 308] on input "number" at bounding box center [595, 298] width 149 height 22
type input "30"
click at [650, 398] on textarea at bounding box center [680, 395] width 319 height 37
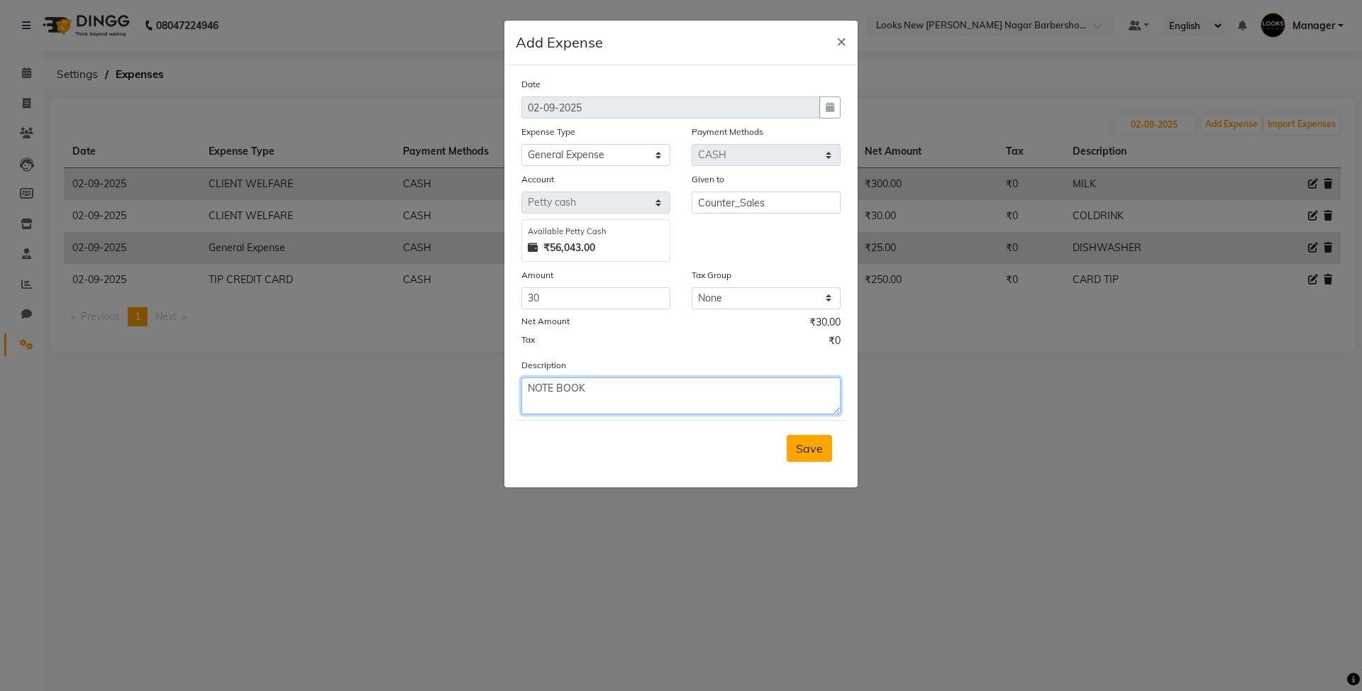
type textarea "NOTE BOOK"
click at [801, 445] on span "Save" at bounding box center [809, 448] width 27 height 14
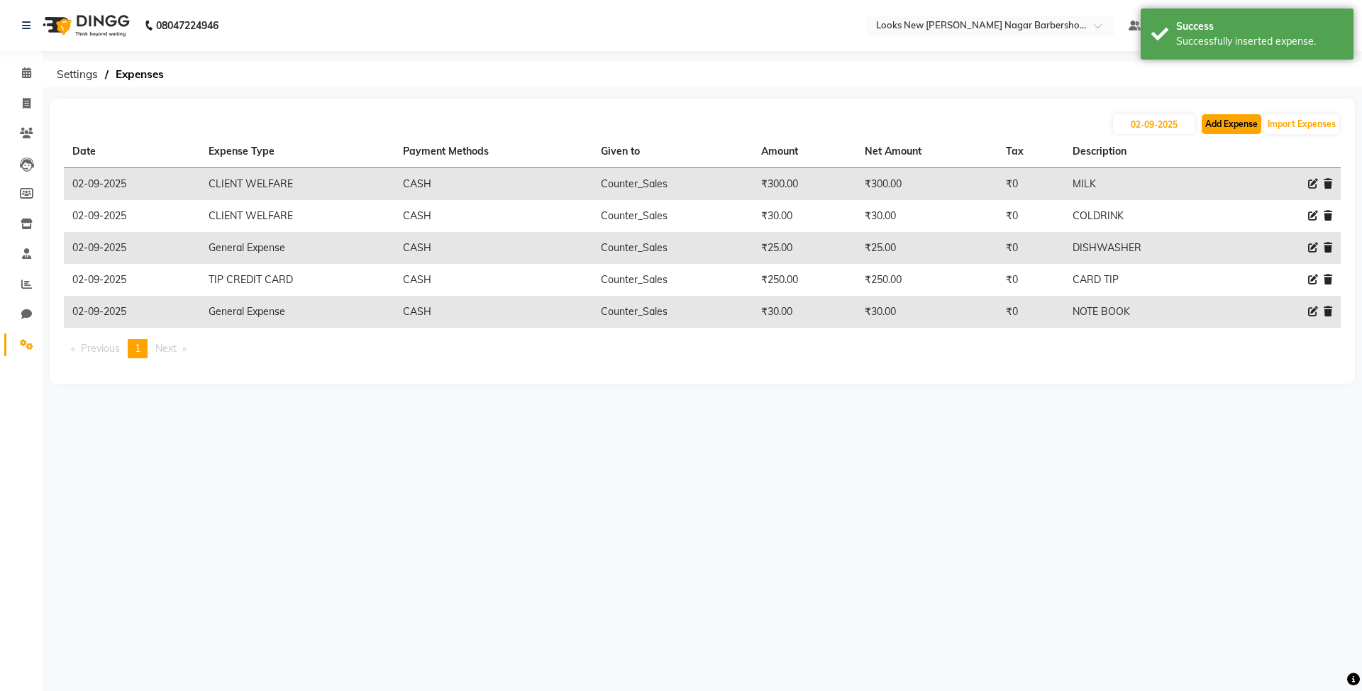
click at [1223, 126] on button "Add Expense" at bounding box center [1231, 124] width 60 height 20
select select "1"
select select "7917"
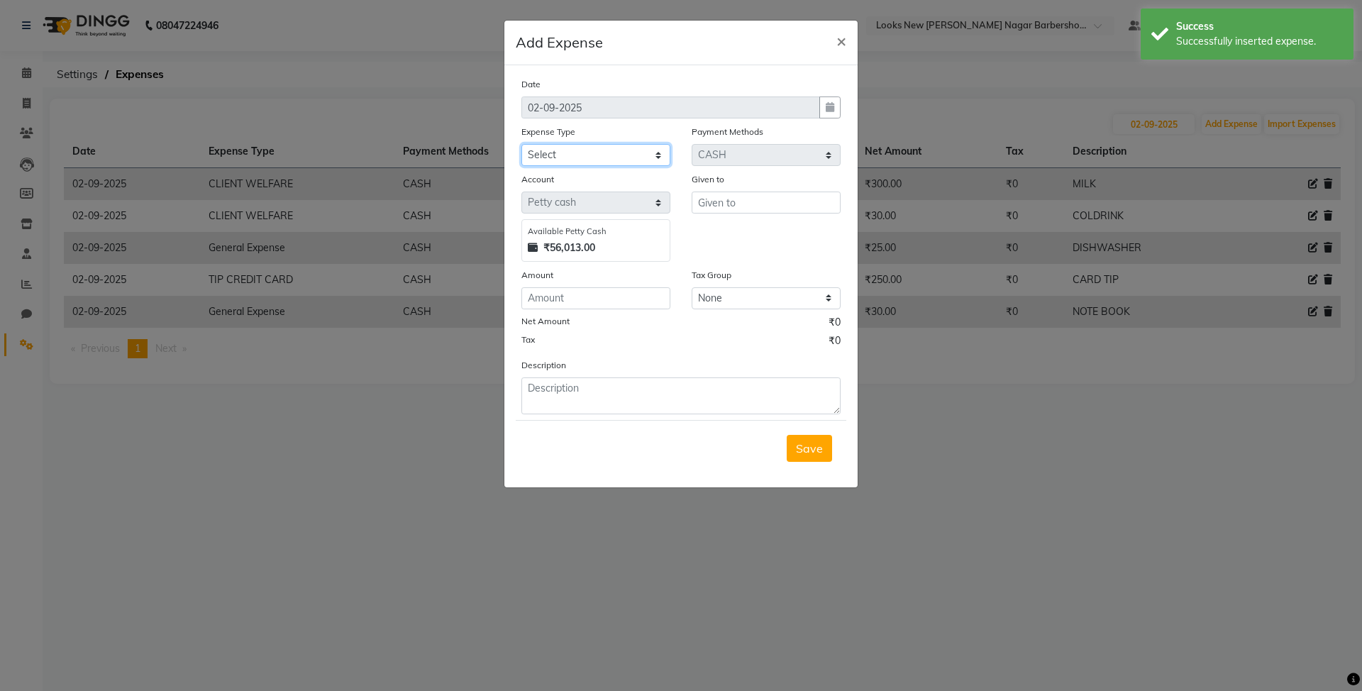
click at [638, 157] on select "Select Bank Deposit Blinkit Cash Handover CLIENT Client ordered food Client Ref…" at bounding box center [595, 155] width 149 height 22
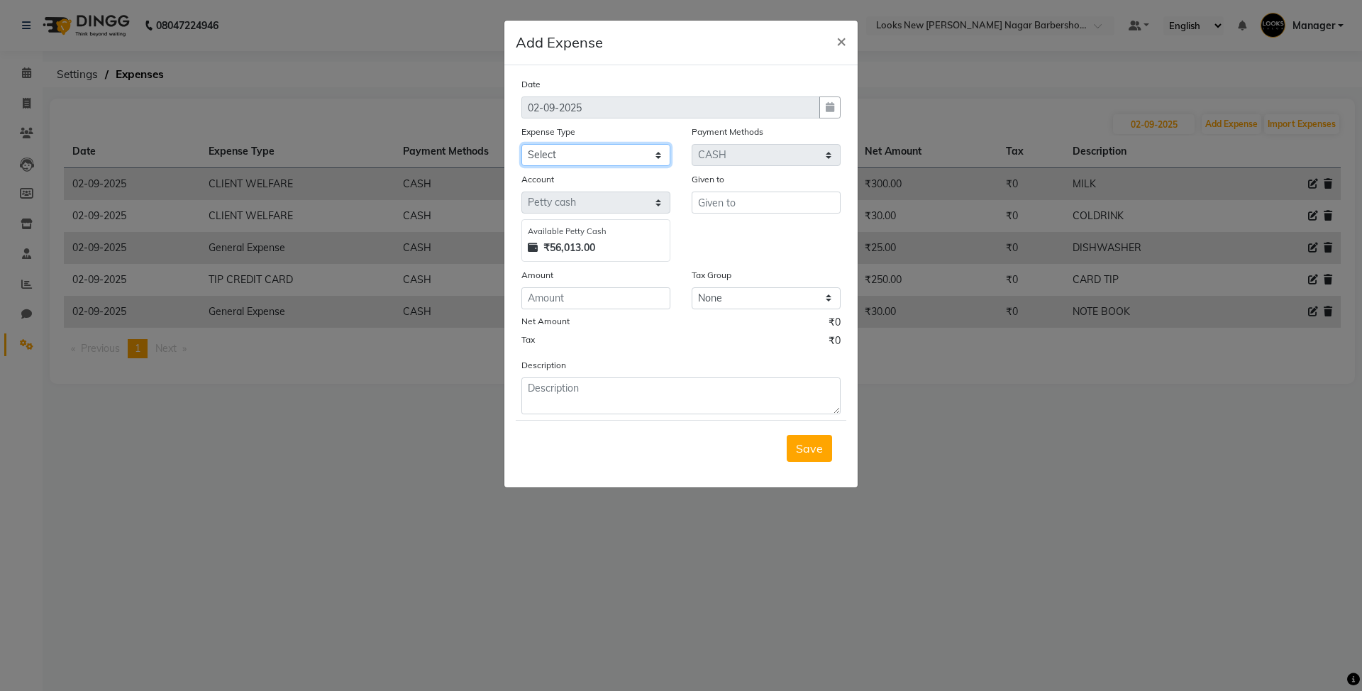
select select "24372"
click at [521, 144] on select "Select Bank Deposit Blinkit Cash Handover CLIENT Client ordered food Client Ref…" at bounding box center [595, 155] width 149 height 22
click at [735, 204] on input "text" at bounding box center [765, 202] width 149 height 22
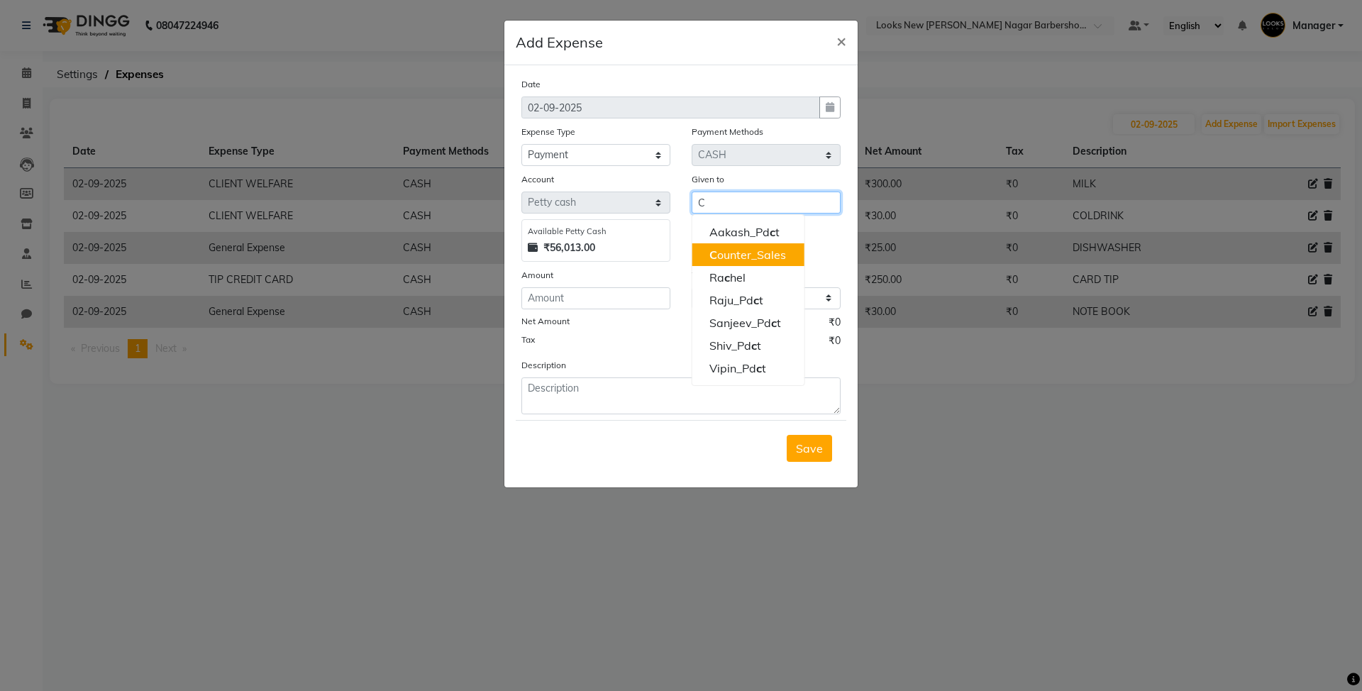
click at [738, 261] on ngb-highlight "C ounter_Sales" at bounding box center [747, 255] width 77 height 14
type input "Counter_Sales"
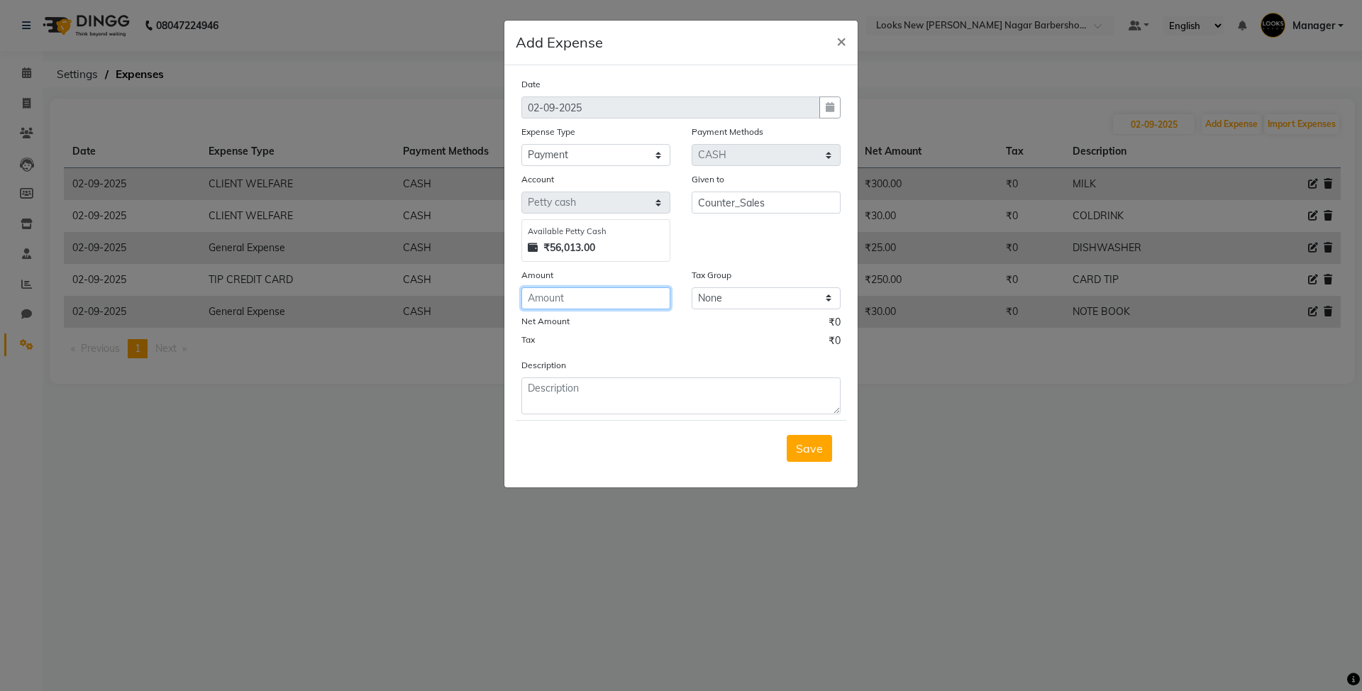
click at [618, 306] on input "number" at bounding box center [595, 298] width 149 height 22
type input "5150"
click at [730, 404] on textarea at bounding box center [680, 395] width 319 height 37
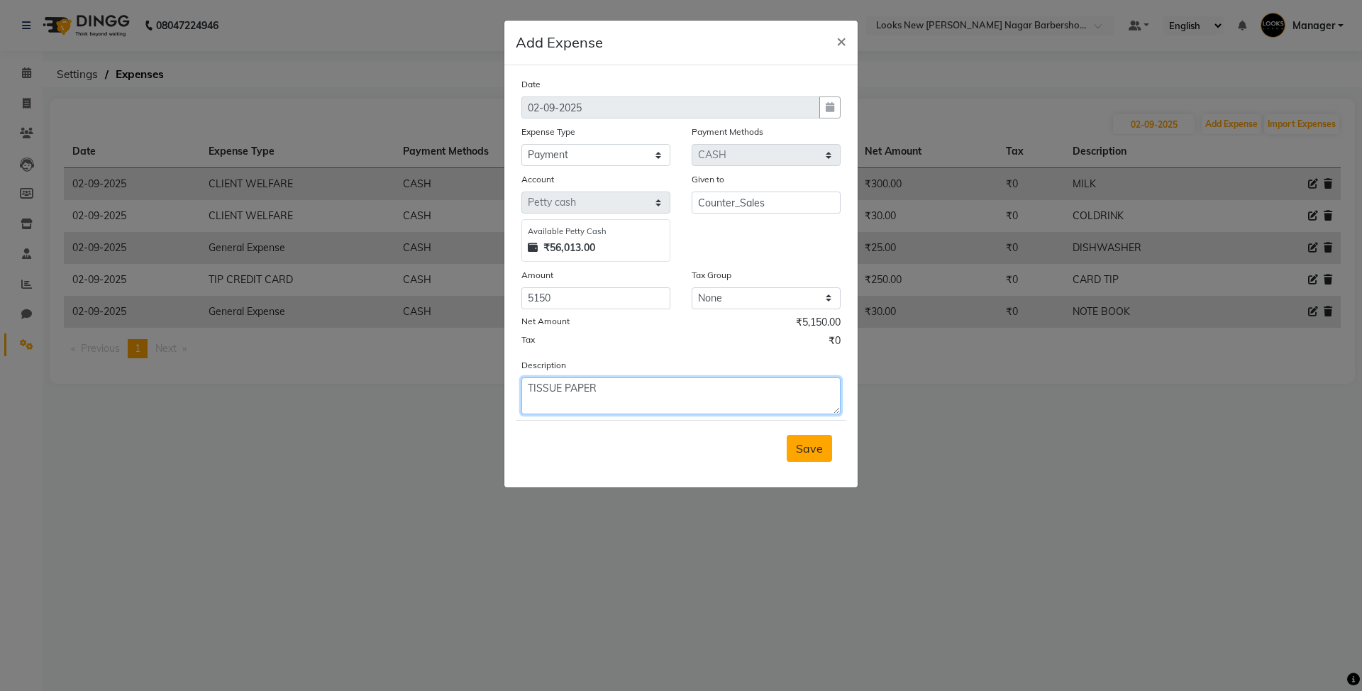
type textarea "TISSUE PAPER"
click at [799, 448] on span "Save" at bounding box center [809, 448] width 27 height 14
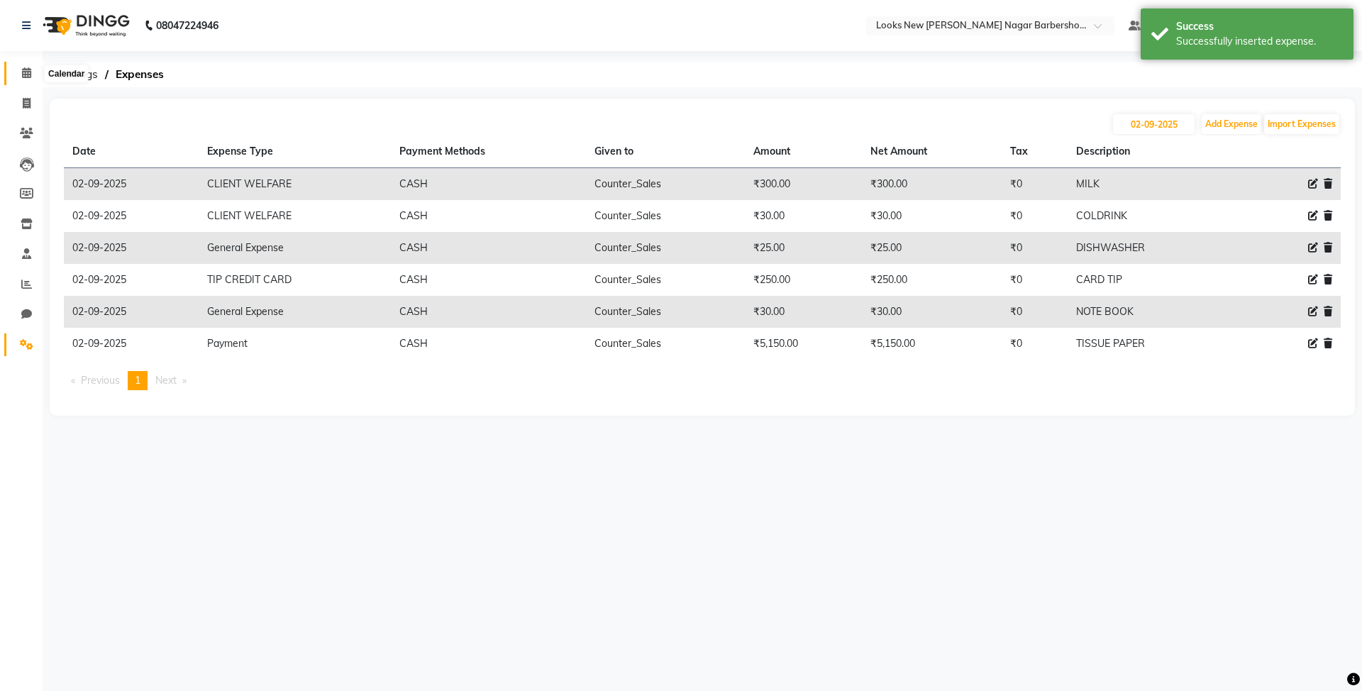
click at [23, 72] on icon at bounding box center [26, 72] width 9 height 11
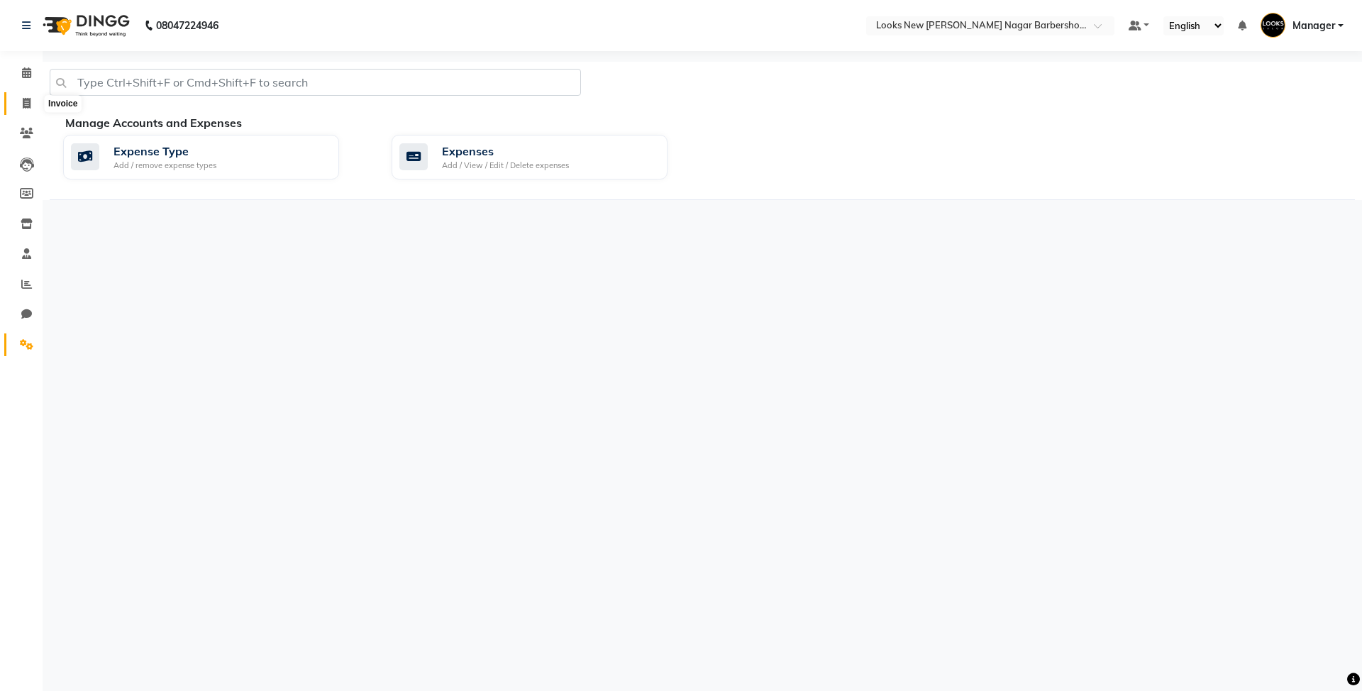
click at [20, 100] on span at bounding box center [26, 104] width 25 height 16
select select "service"
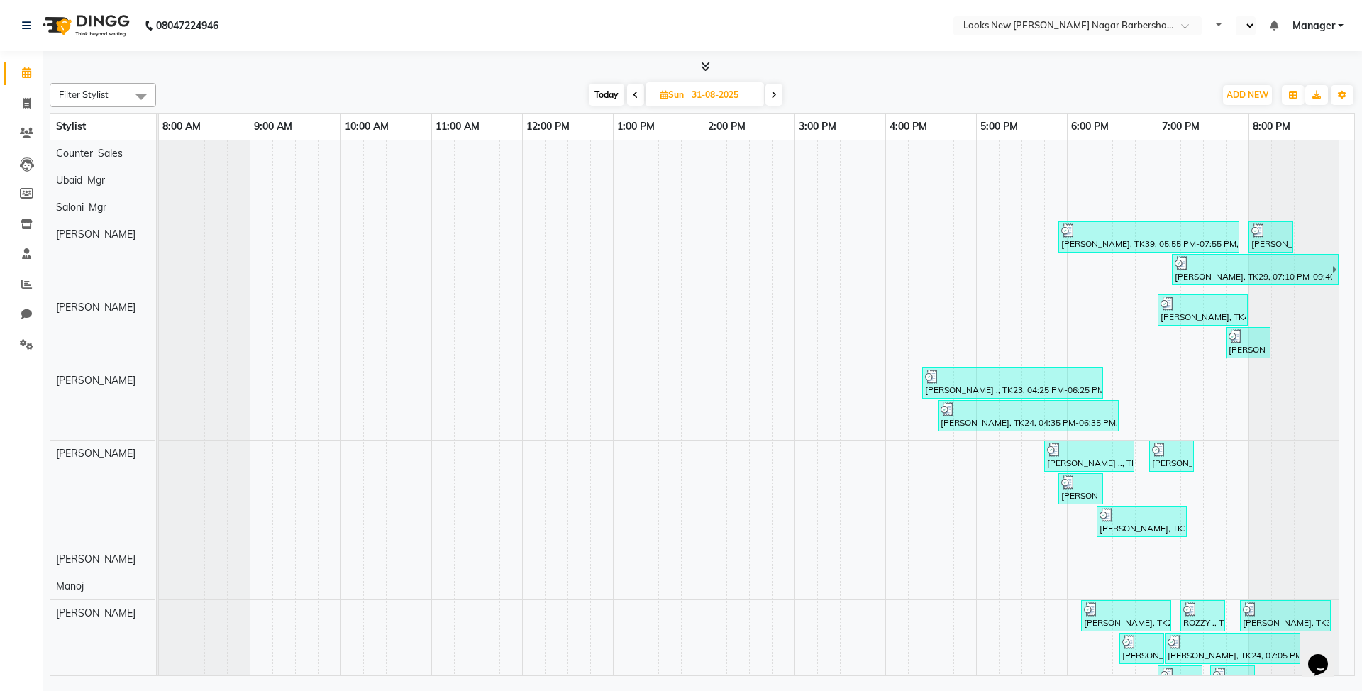
select select "en"
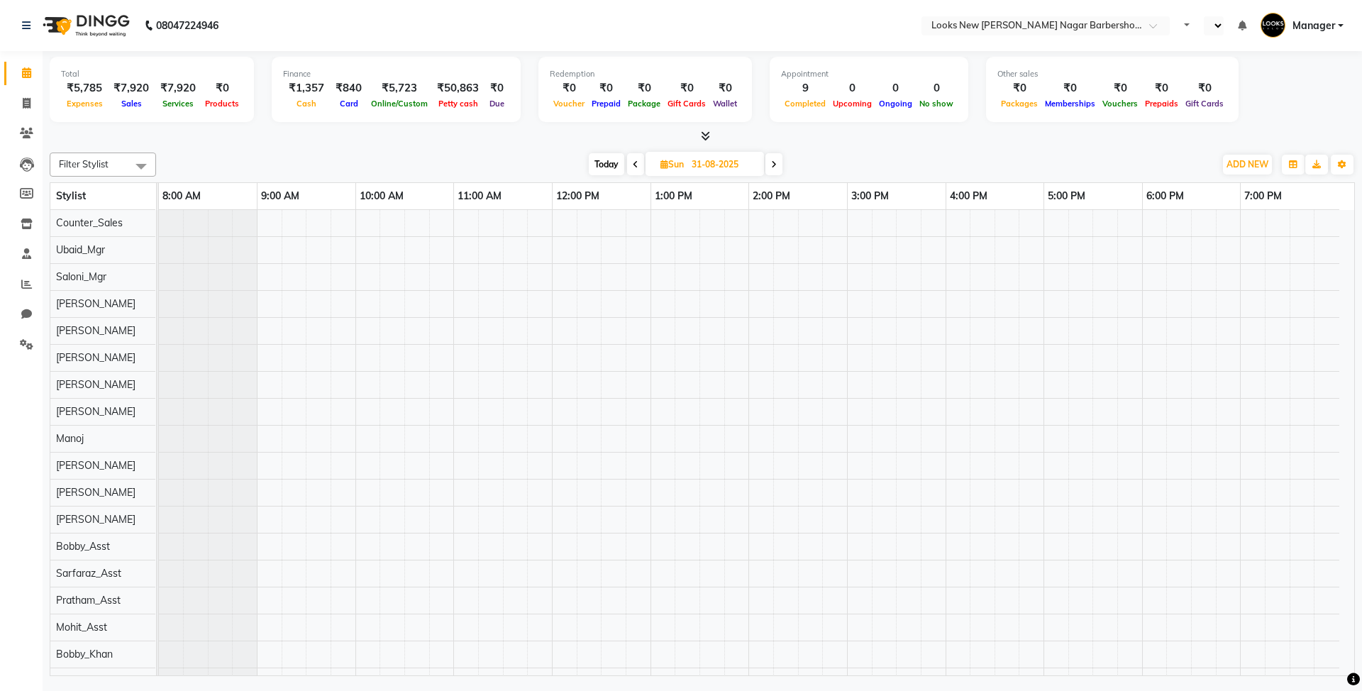
select select "en"
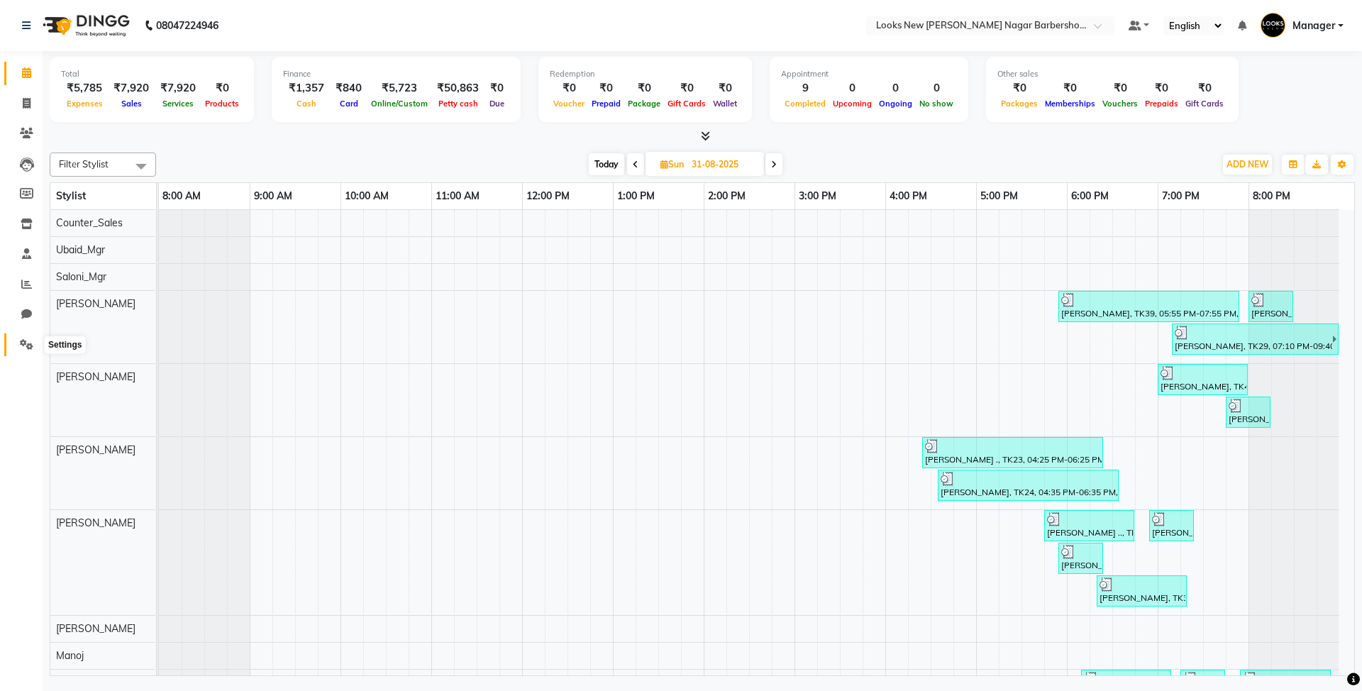
click at [26, 346] on icon at bounding box center [26, 344] width 13 height 11
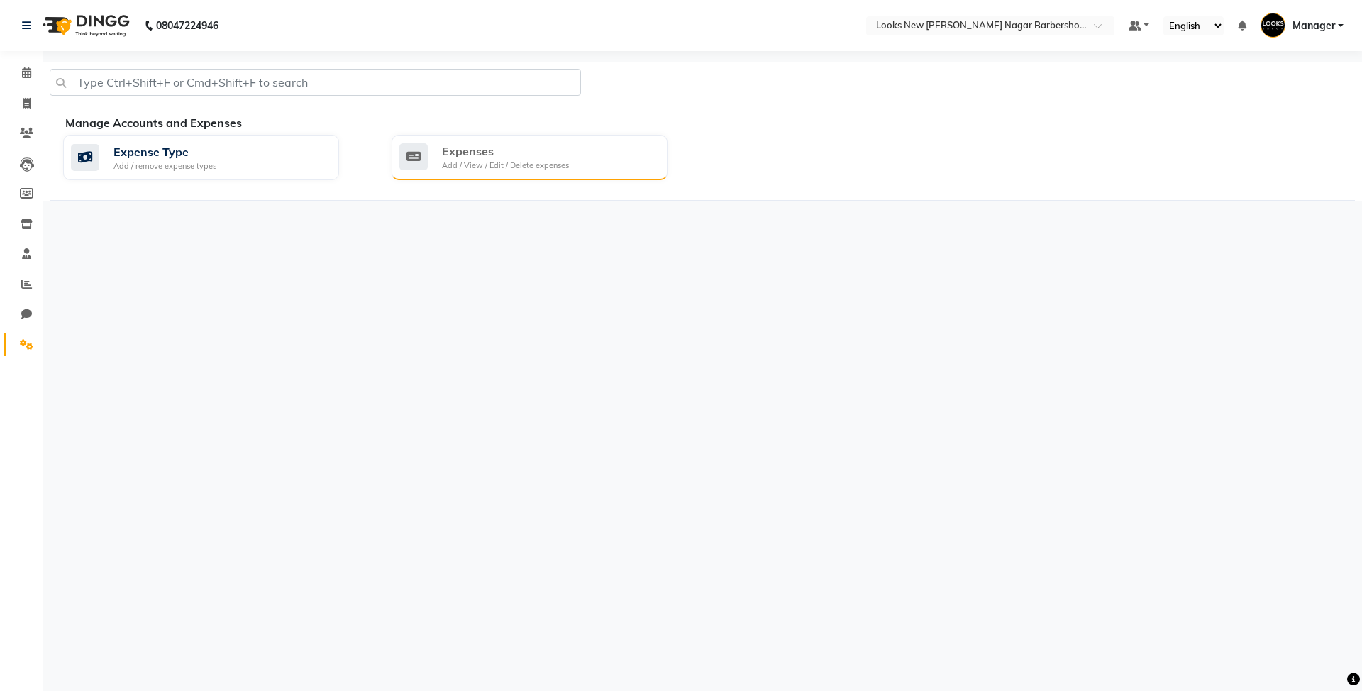
click at [513, 156] on div "Expenses" at bounding box center [505, 151] width 127 height 17
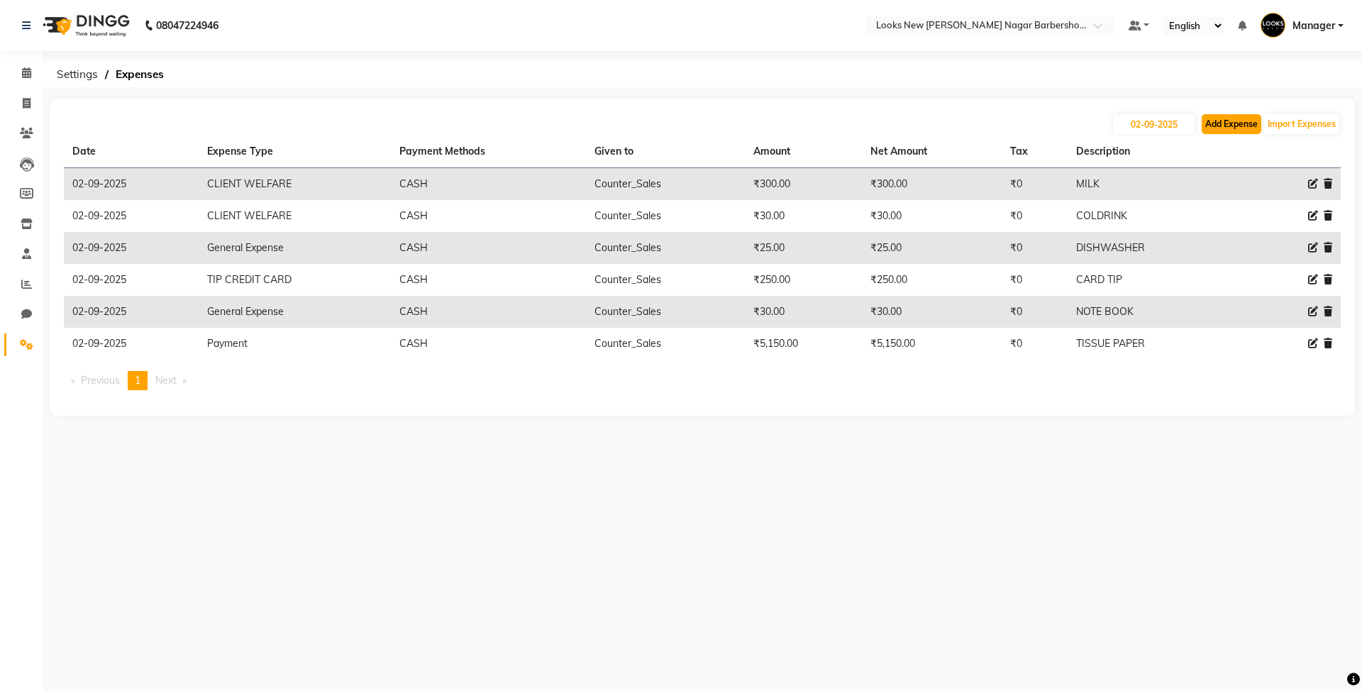
click at [1221, 123] on button "Add Expense" at bounding box center [1231, 124] width 60 height 20
select select "1"
select select "7917"
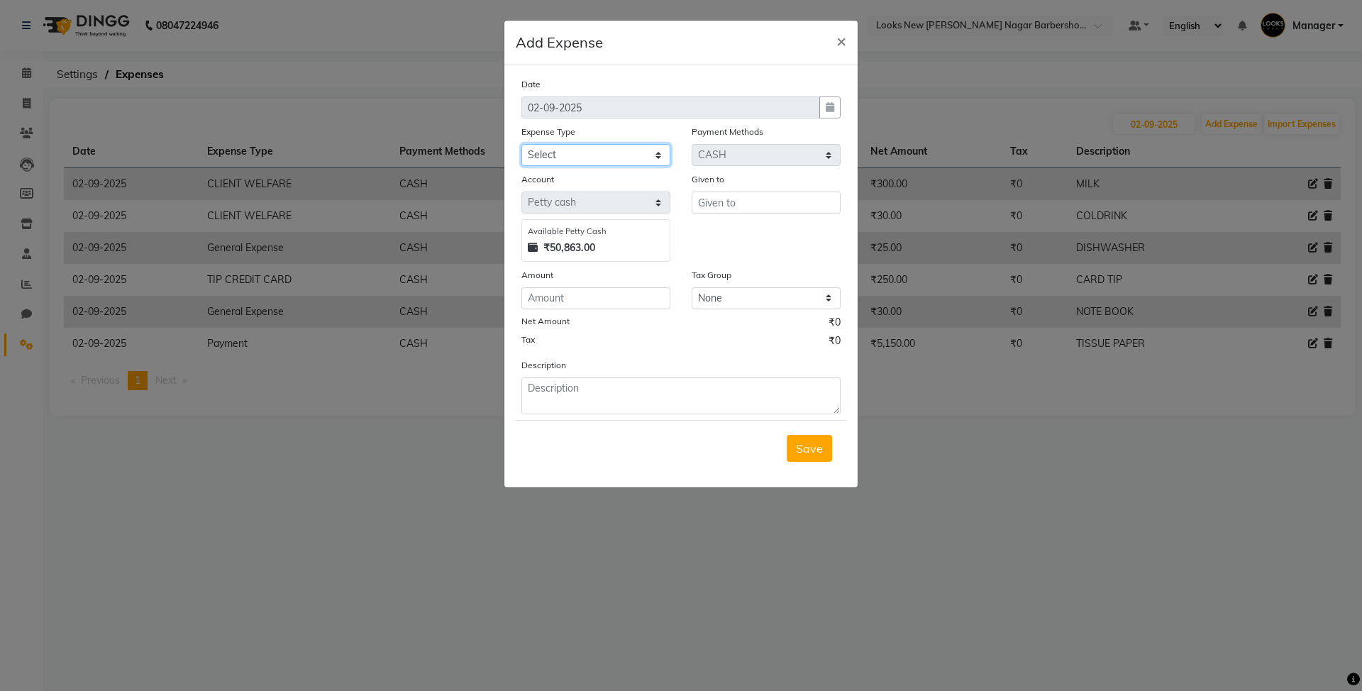
click at [593, 159] on select "Select Bank Deposit Blinkit Cash Handover CLIENT Client ordered food Client Ref…" at bounding box center [595, 155] width 149 height 22
select select "23749"
click at [521, 144] on select "Select Bank Deposit Blinkit Cash Handover CLIENT Client ordered food Client Ref…" at bounding box center [595, 155] width 149 height 22
click at [741, 201] on input "text" at bounding box center [765, 202] width 149 height 22
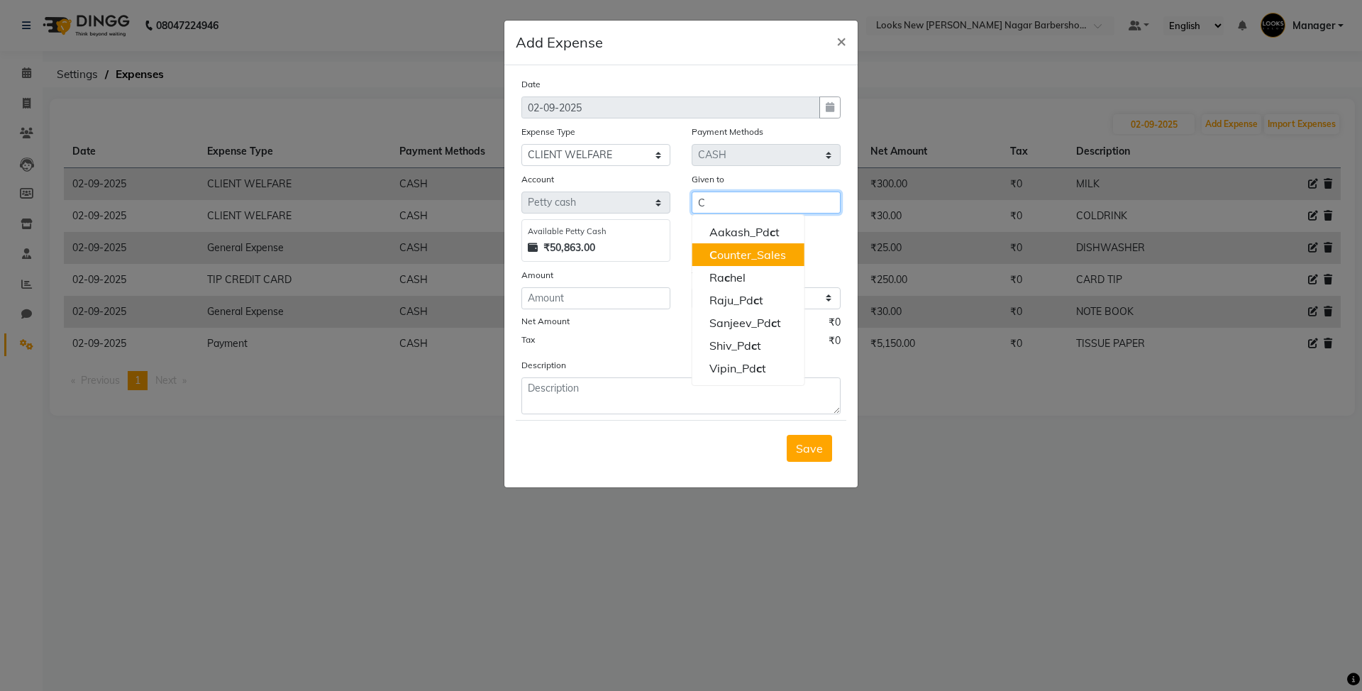
click at [730, 256] on ngb-highlight "C ounter_Sales" at bounding box center [747, 255] width 77 height 14
type input "Counter_Sales"
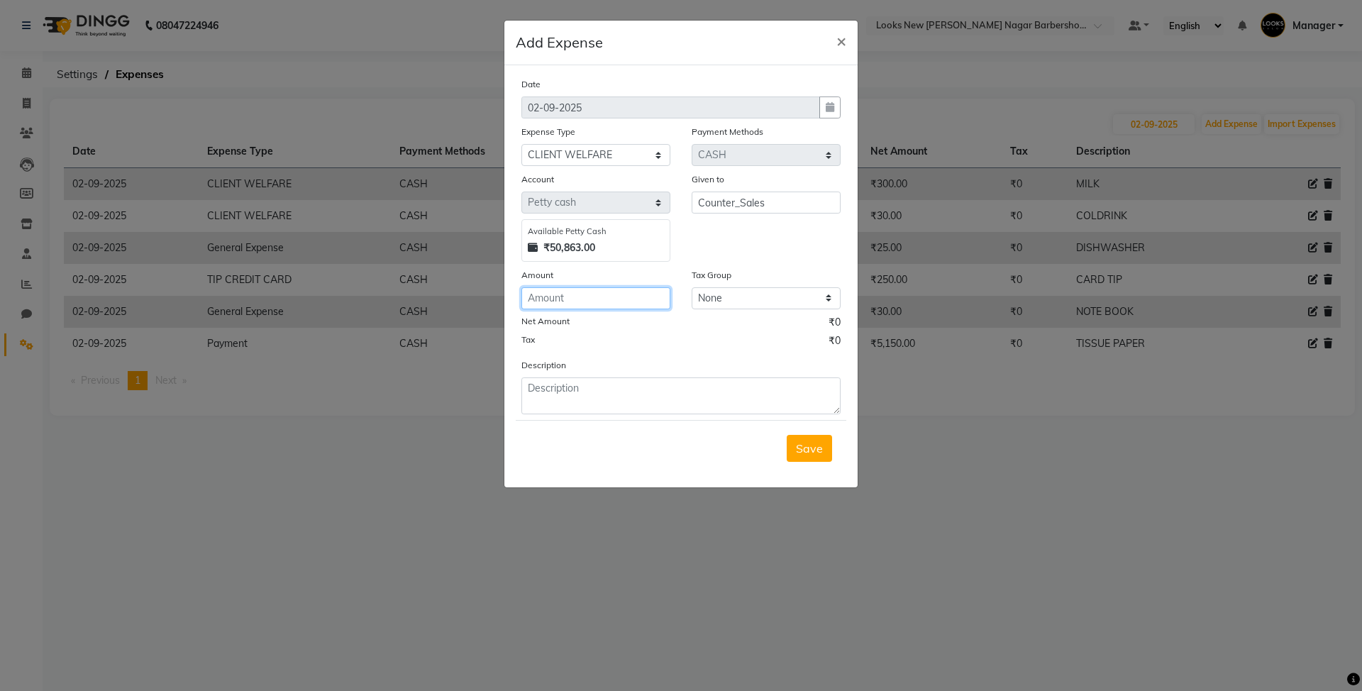
click at [639, 290] on input "number" at bounding box center [595, 298] width 149 height 22
type input "30"
click at [554, 399] on textarea at bounding box center [680, 395] width 319 height 37
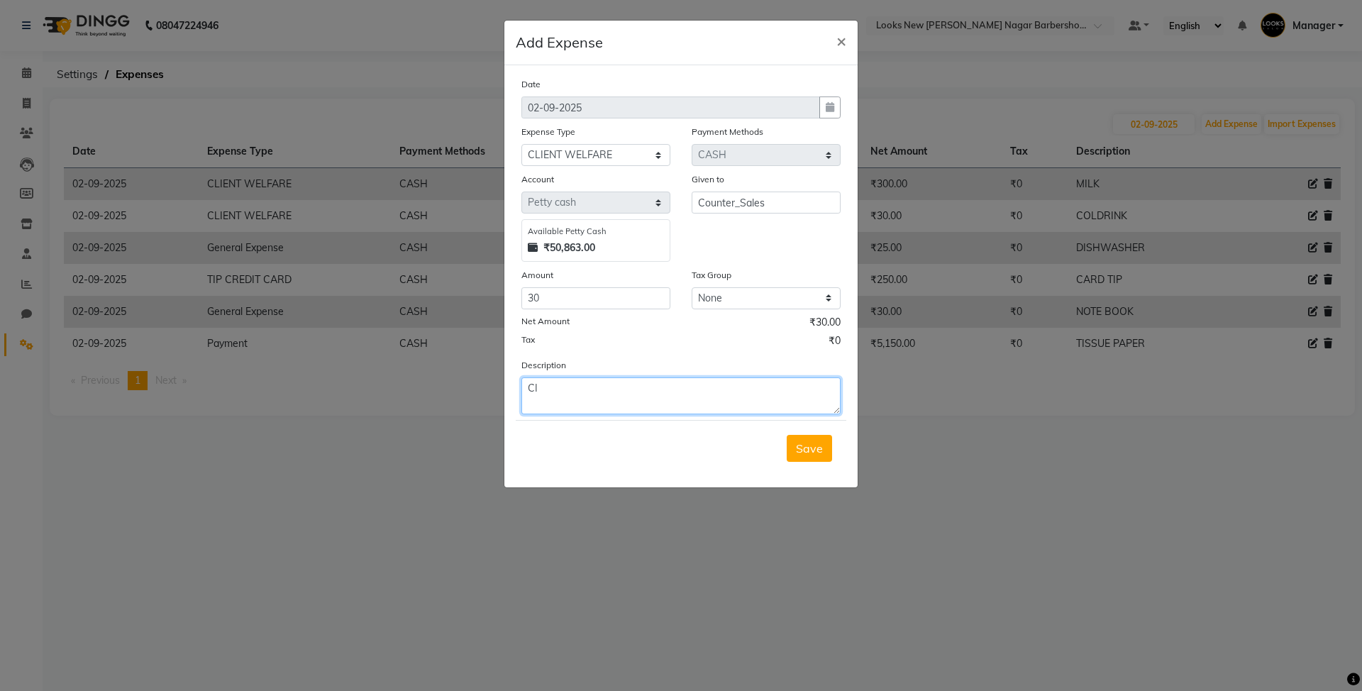
type textarea "C"
type textarea "COLD COFFEE"
click at [817, 455] on button "Save" at bounding box center [809, 448] width 45 height 27
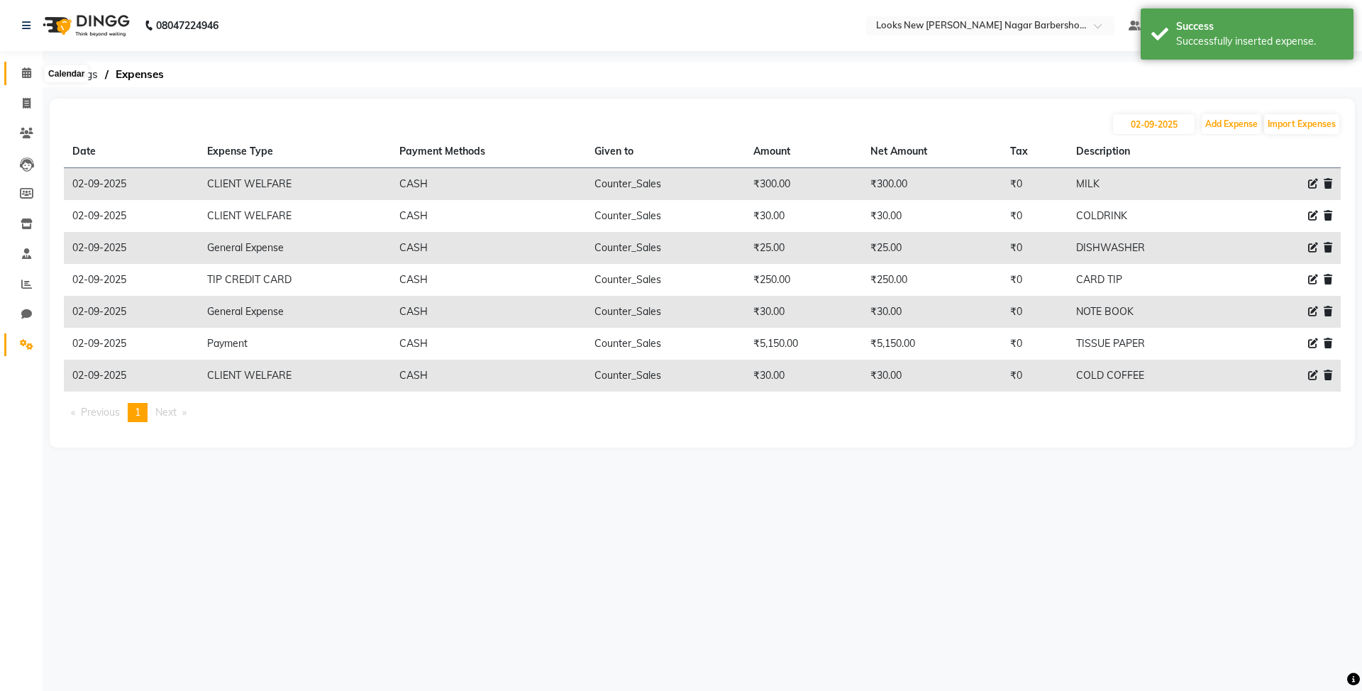
click at [28, 69] on icon at bounding box center [26, 72] width 9 height 11
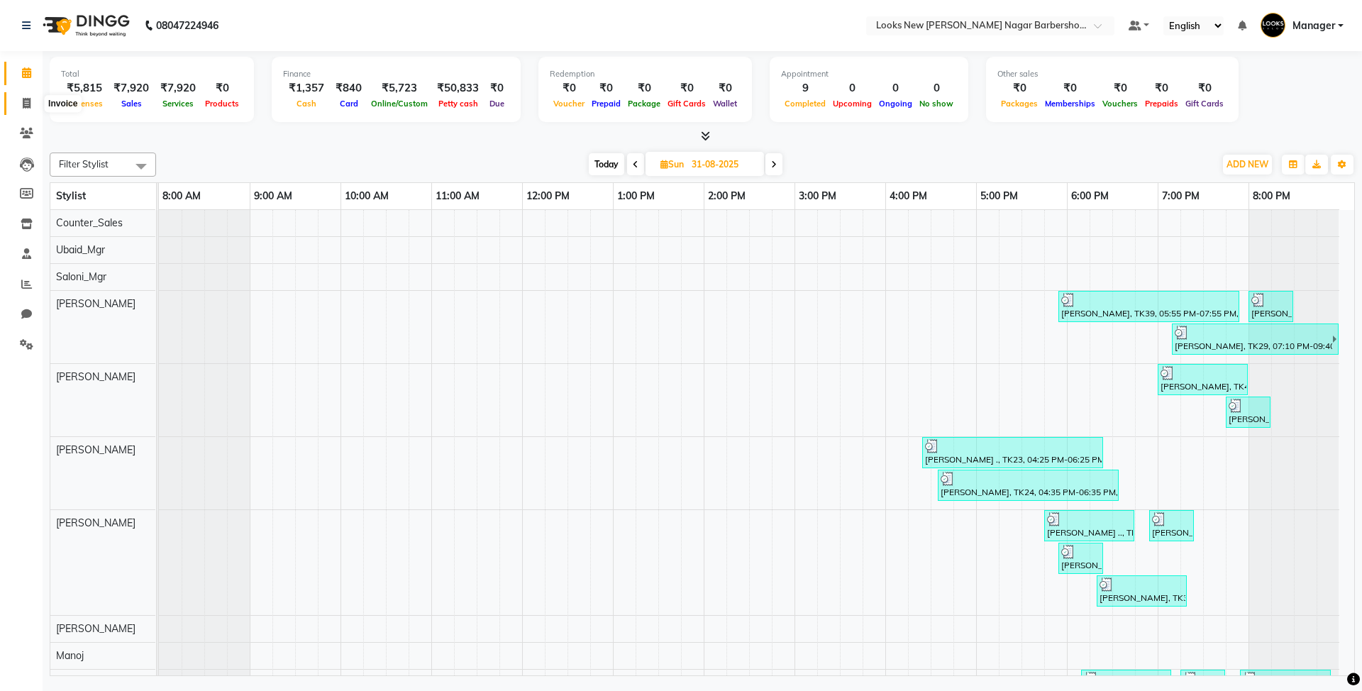
click at [26, 98] on icon at bounding box center [27, 103] width 8 height 11
select select "service"
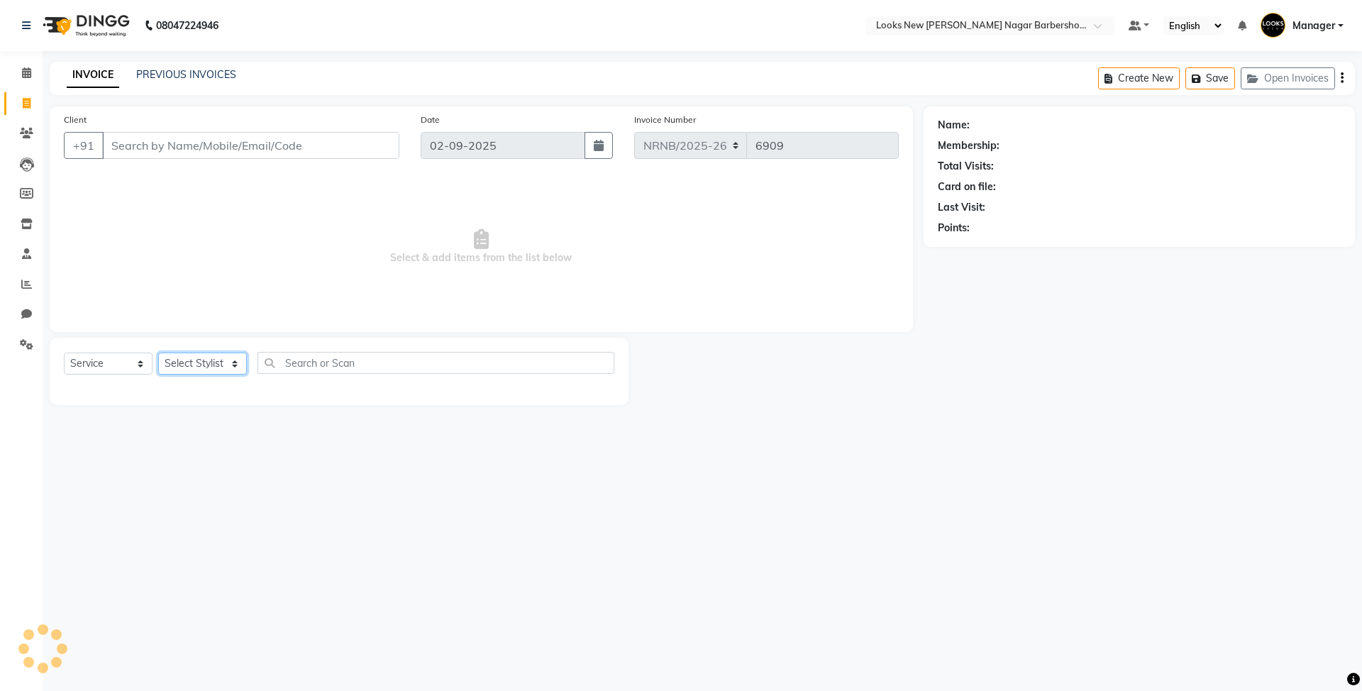
click at [186, 367] on select "Select Stylist Aakash_Pdct [PERSON_NAME] [PERSON_NAME] [PERSON_NAME] Counter_Sa…" at bounding box center [202, 363] width 89 height 22
select select "87356"
click at [158, 352] on select "Select Stylist Aakash_Pdct [PERSON_NAME] [PERSON_NAME] [PERSON_NAME] Counter_Sa…" at bounding box center [202, 363] width 89 height 22
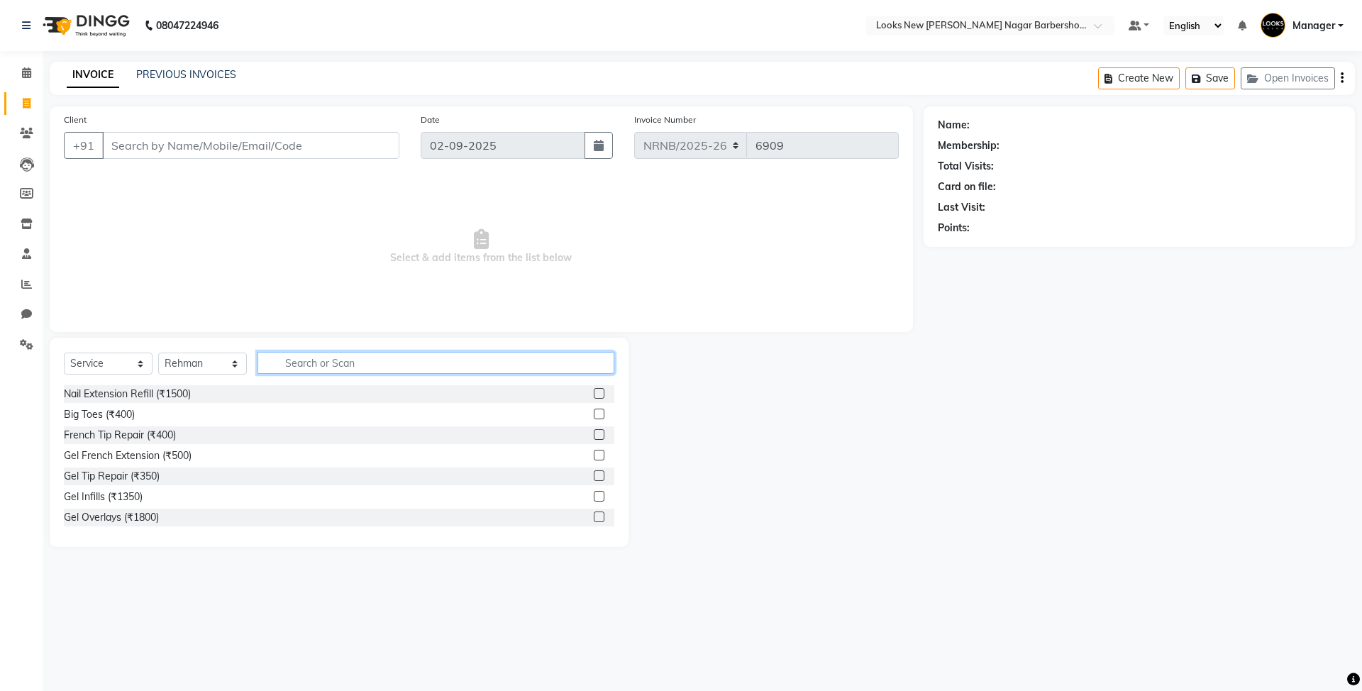
click at [308, 367] on input "text" at bounding box center [435, 363] width 357 height 22
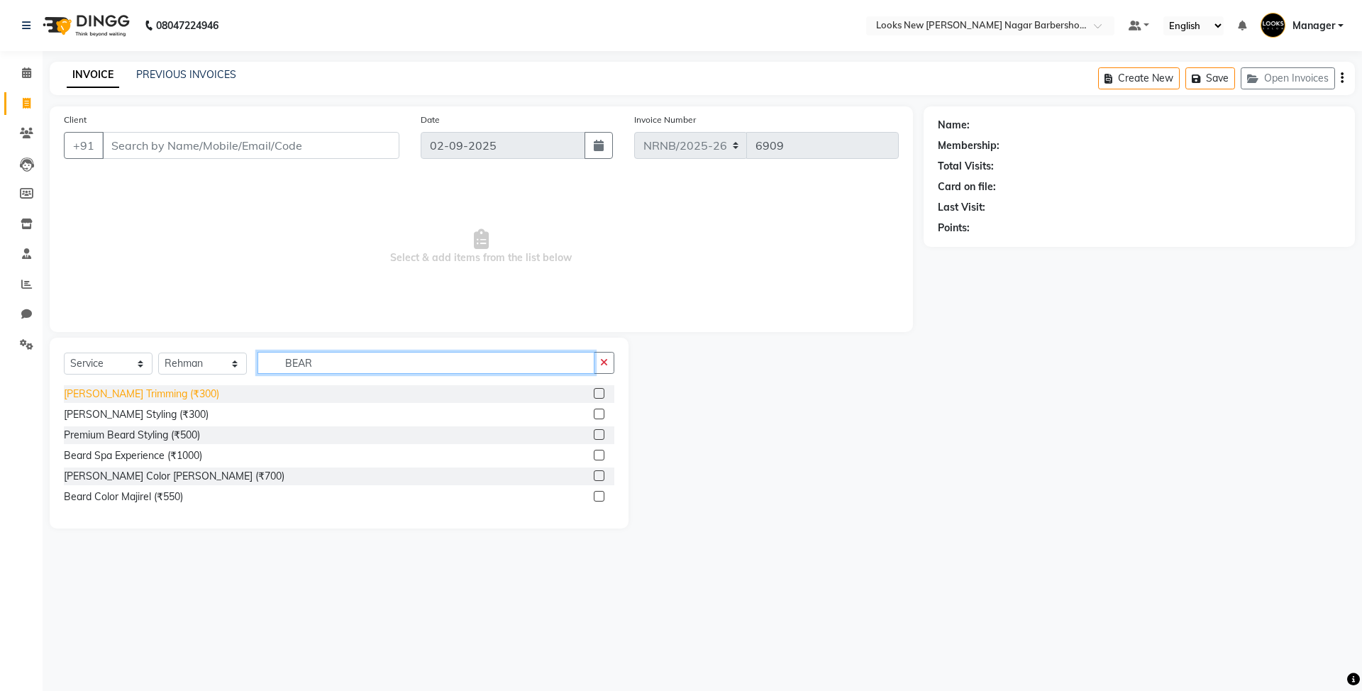
type input "BEAR"
click at [152, 392] on div "[PERSON_NAME] Trimming (₹300)" at bounding box center [141, 394] width 155 height 15
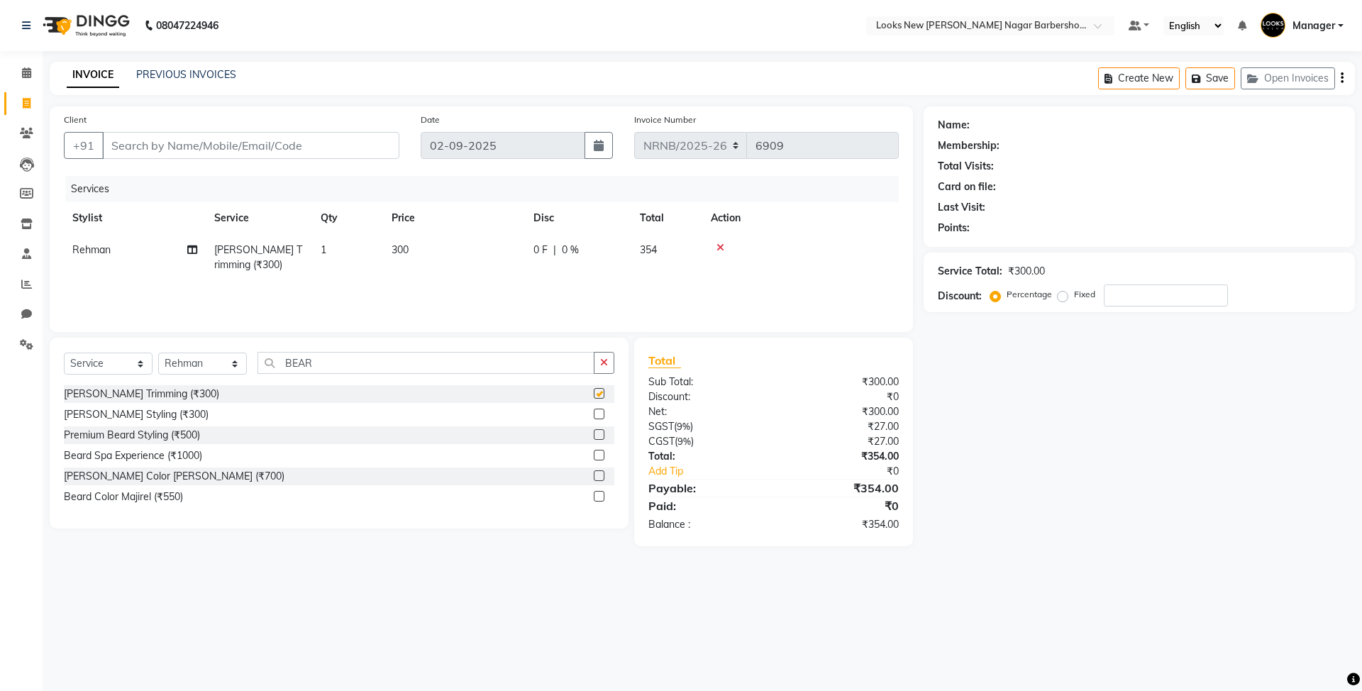
checkbox input "false"
click at [201, 136] on input "Client" at bounding box center [250, 145] width 297 height 27
type input "9"
type input "0"
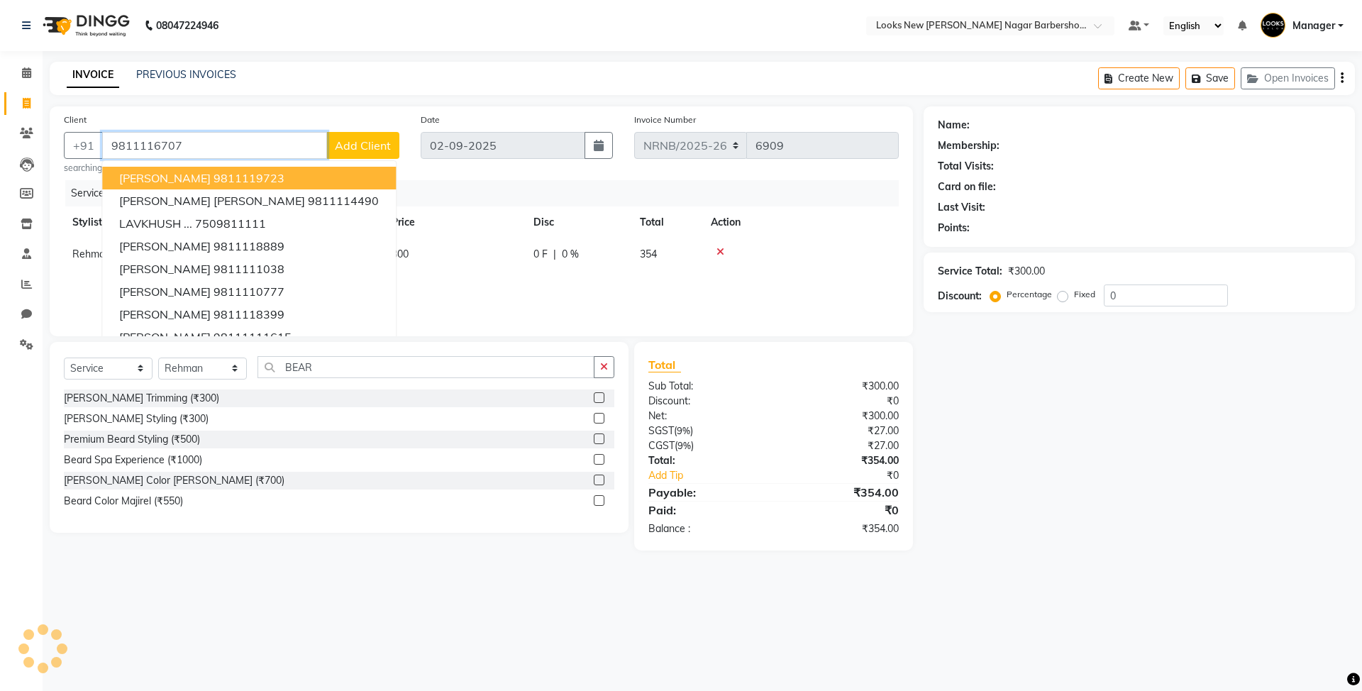
type input "9811116707"
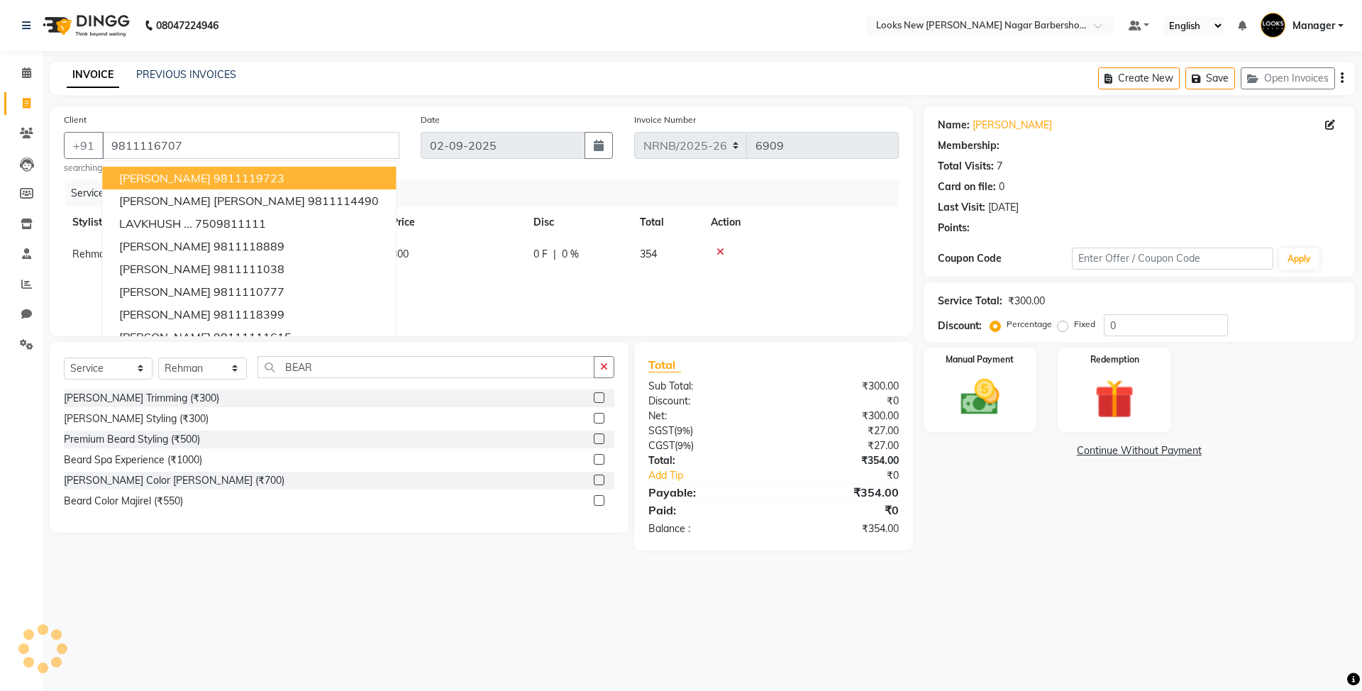
select select "1: Object"
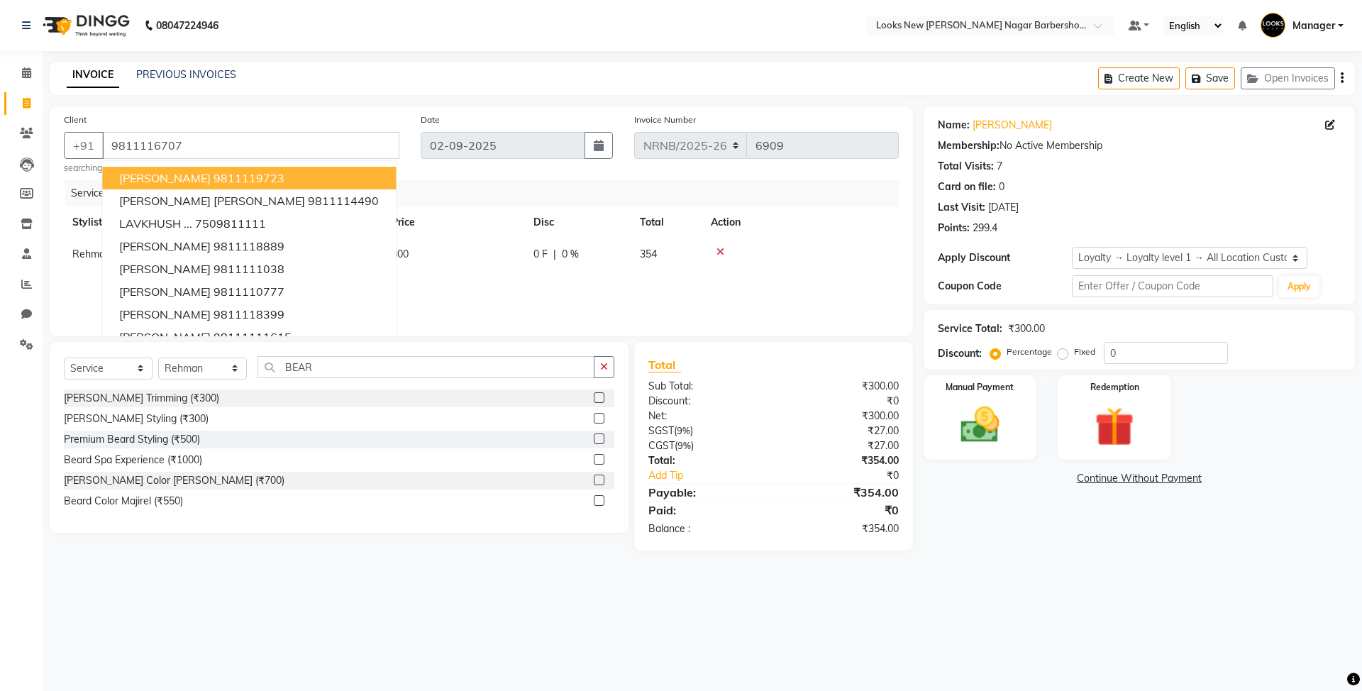
click at [379, 71] on div "INVOICE PREVIOUS INVOICES Create New Save Open Invoices" at bounding box center [702, 78] width 1305 height 33
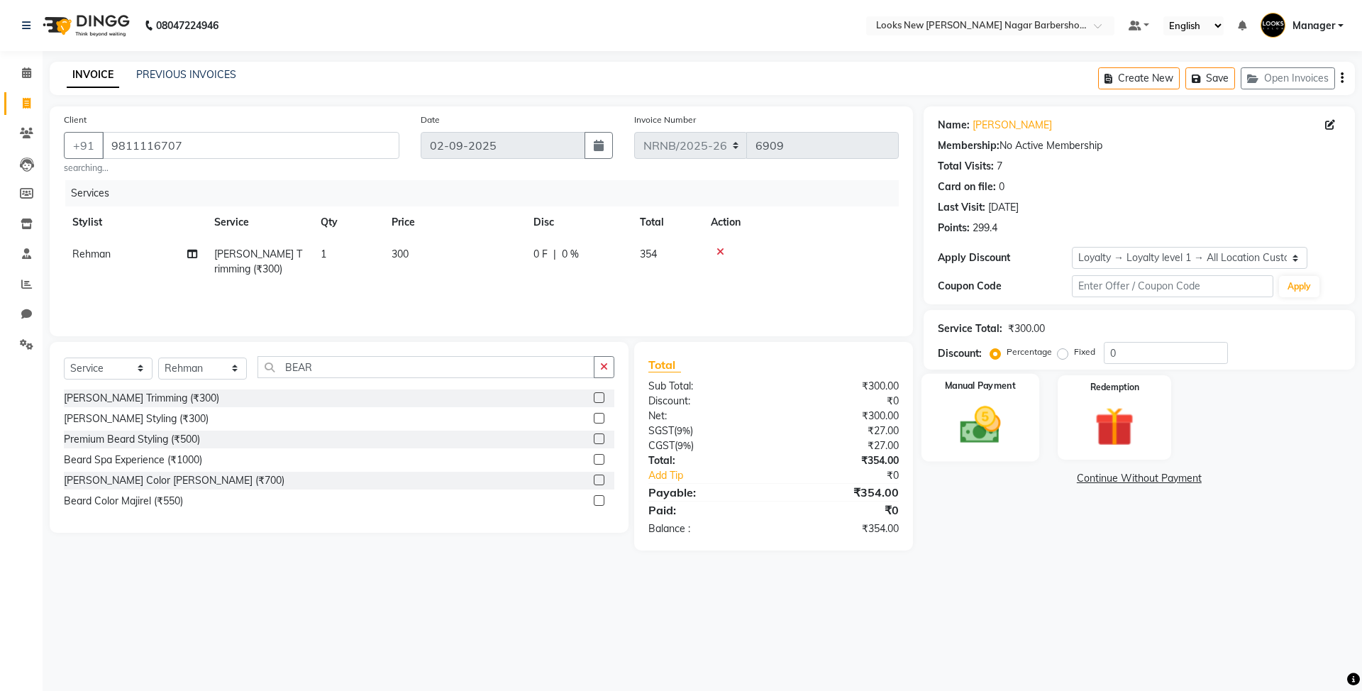
click at [1017, 435] on div "Manual Payment" at bounding box center [980, 417] width 118 height 87
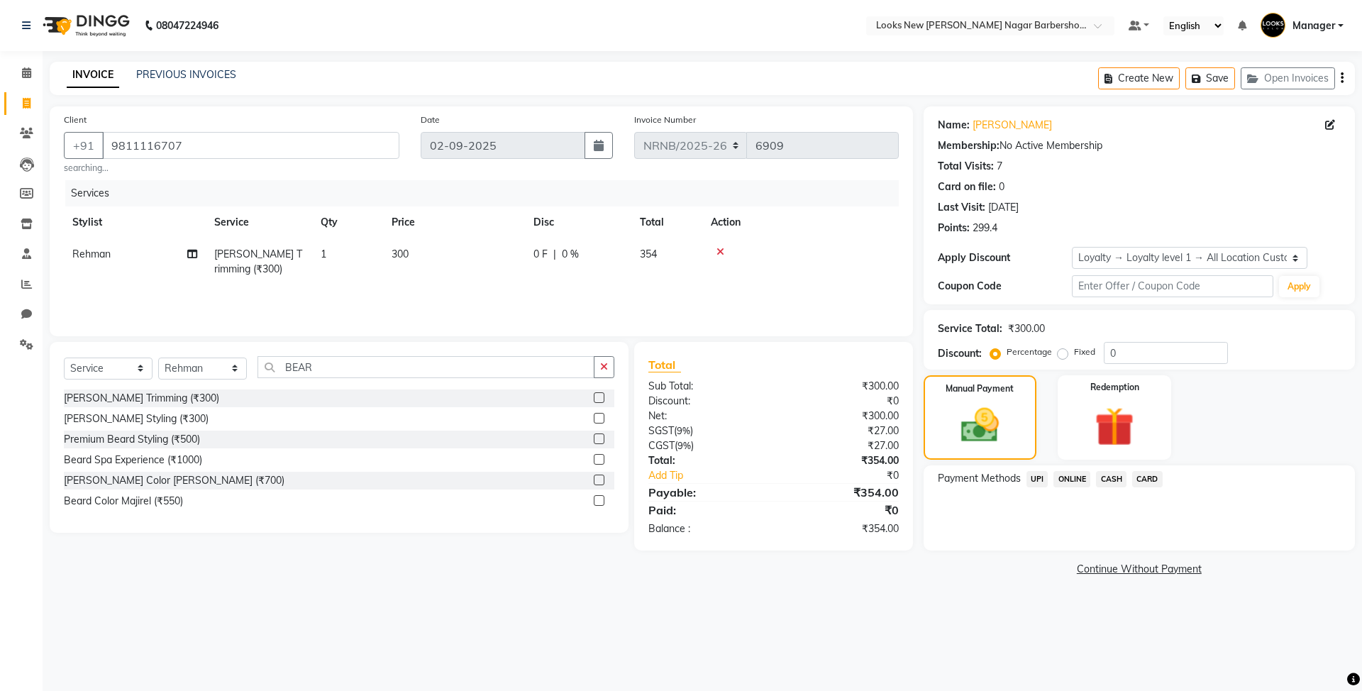
click at [1038, 478] on span "UPI" at bounding box center [1037, 479] width 22 height 16
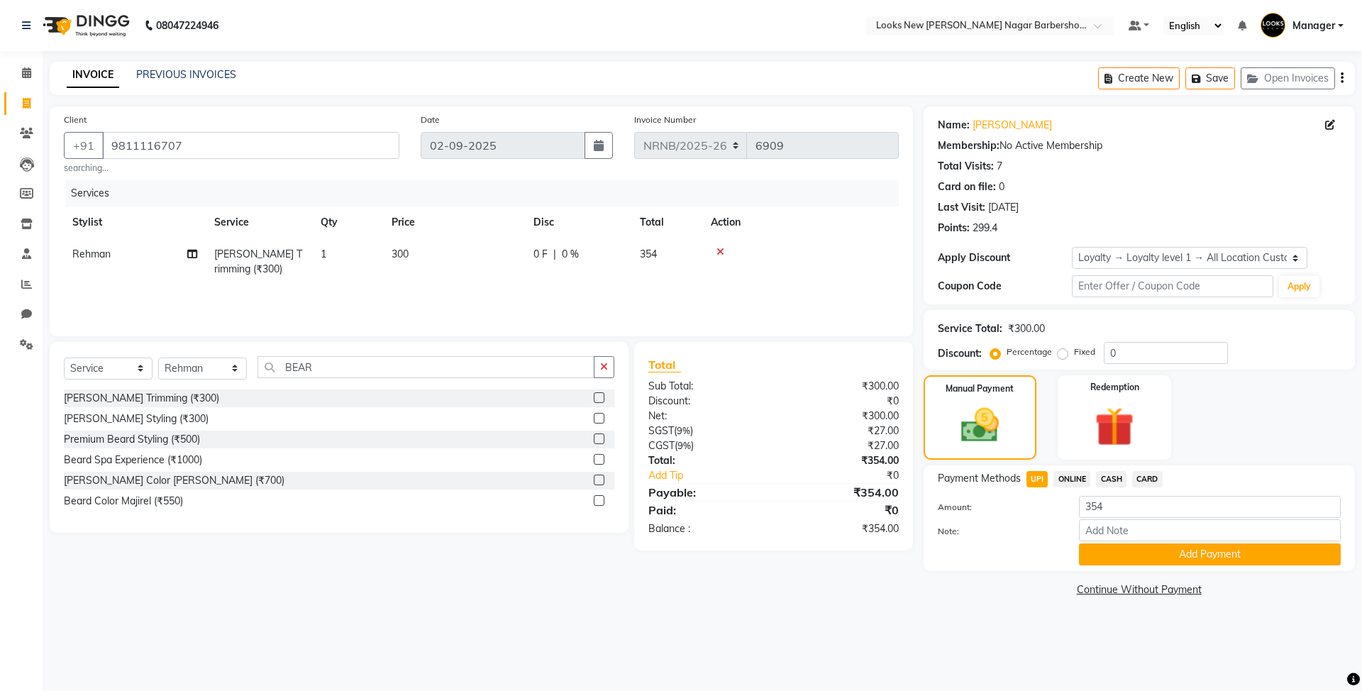
click at [440, 265] on td "300" at bounding box center [454, 261] width 142 height 47
select select "87356"
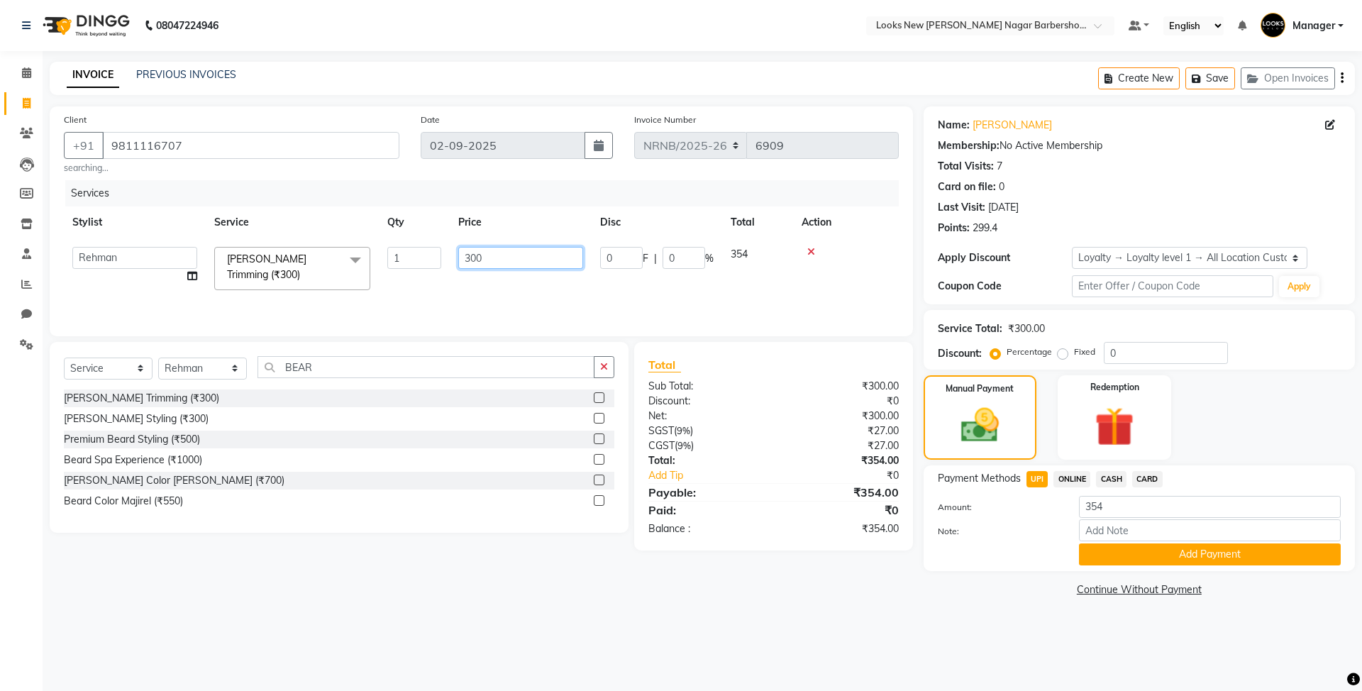
drag, startPoint x: 499, startPoint y: 252, endPoint x: 435, endPoint y: 245, distance: 64.2
click at [435, 245] on tr "Aakash_Pdct Afsar Ahmed Ashmita Ayesha Bobby_Asst Bobby_Khan Counter_Sales Kama…" at bounding box center [481, 268] width 835 height 60
type input "302"
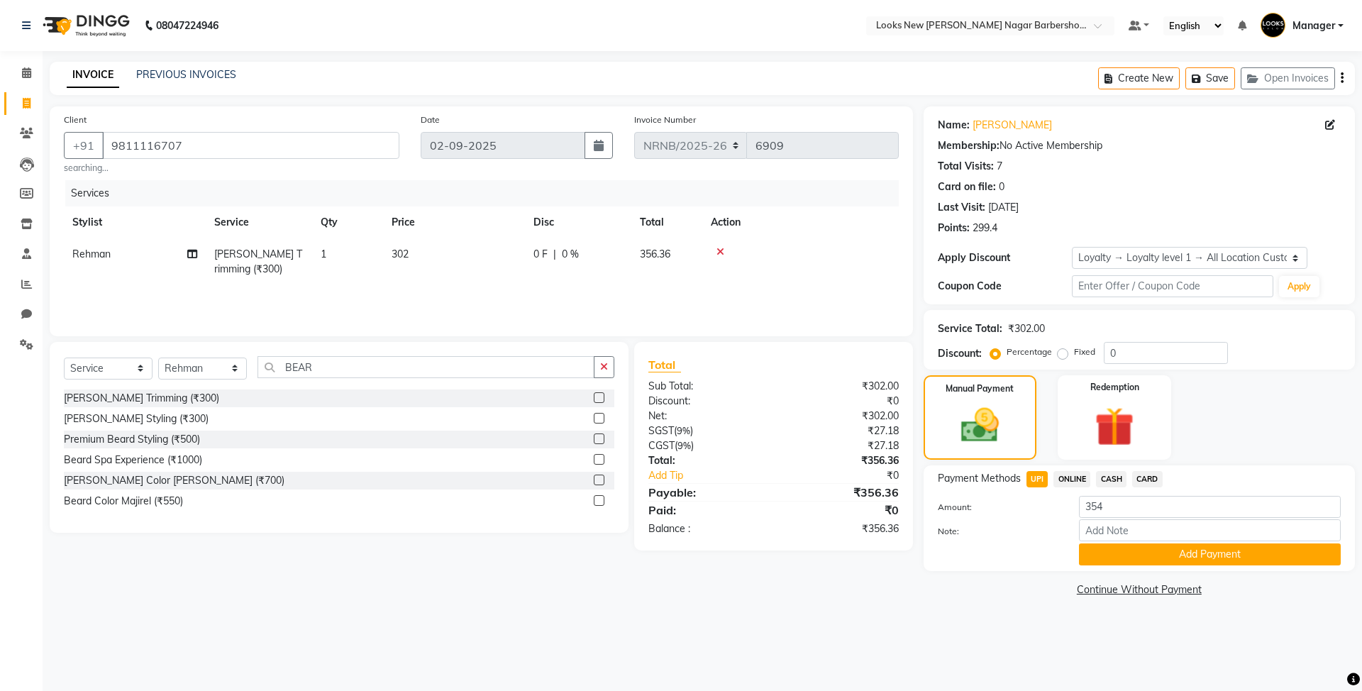
click at [562, 194] on div "Services" at bounding box center [487, 193] width 844 height 26
click at [986, 603] on main "INVOICE PREVIOUS INVOICES Create New Save Open Invoices Client +91 9811116707 s…" at bounding box center [702, 342] width 1319 height 560
click at [401, 250] on span "302" at bounding box center [399, 254] width 17 height 13
select select "87356"
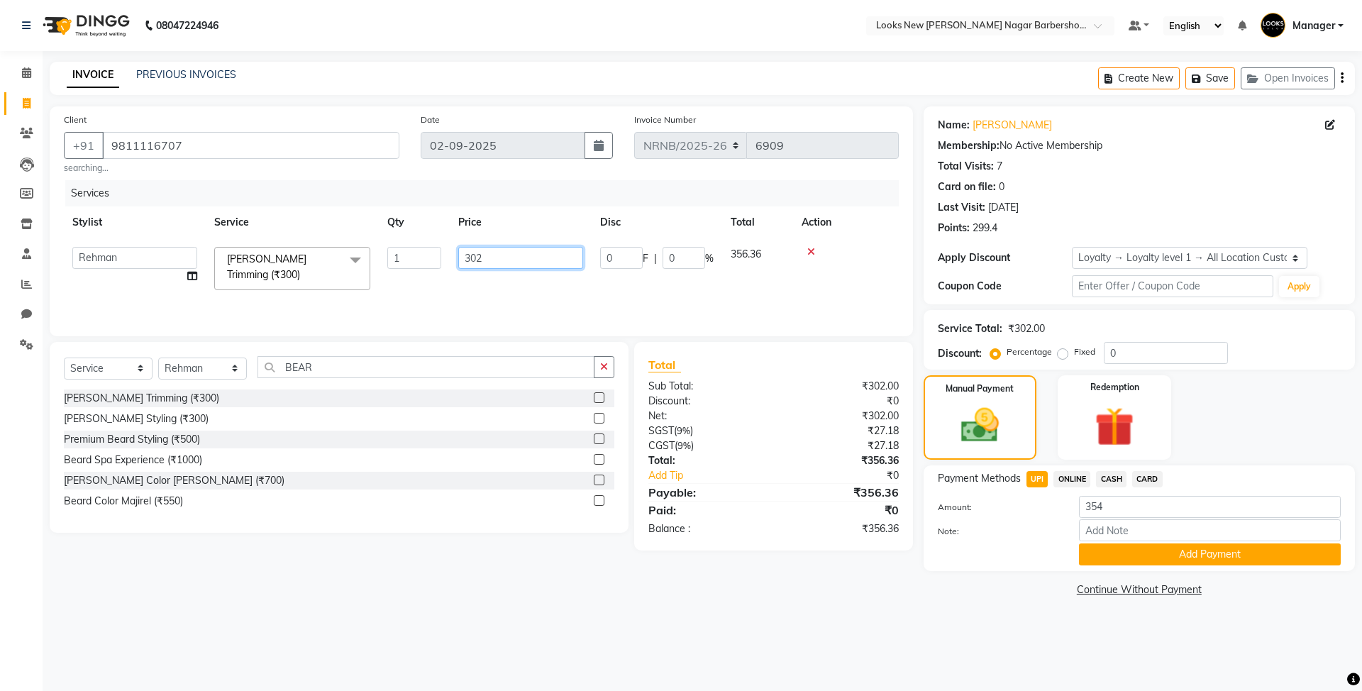
drag, startPoint x: 496, startPoint y: 262, endPoint x: 416, endPoint y: 248, distance: 82.1
click at [416, 248] on tr "Aakash_Pdct Afsar Ahmed Ashmita Ayesha Bobby_Asst Bobby_Khan Counter_Sales Kama…" at bounding box center [481, 268] width 835 height 60
type input "303"
click at [372, 186] on div "Services" at bounding box center [487, 193] width 844 height 26
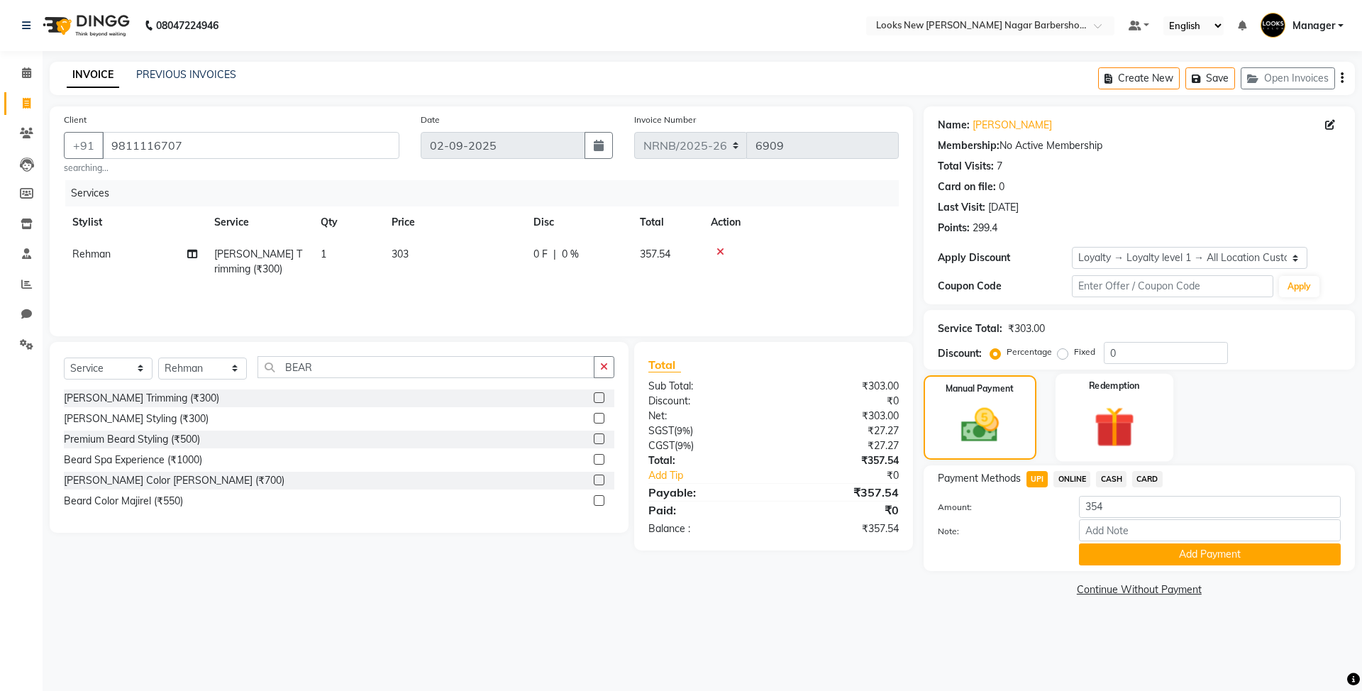
click at [1099, 423] on img at bounding box center [1114, 426] width 66 height 50
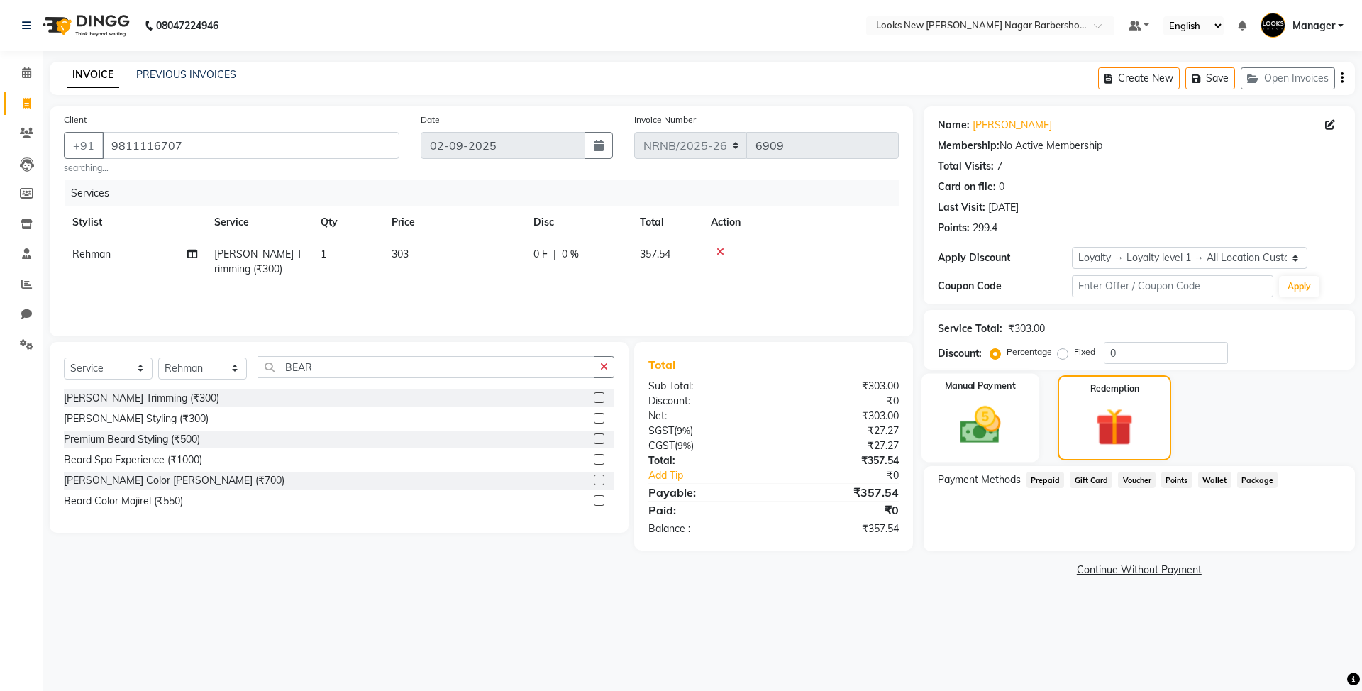
click at [974, 414] on img at bounding box center [980, 424] width 66 height 47
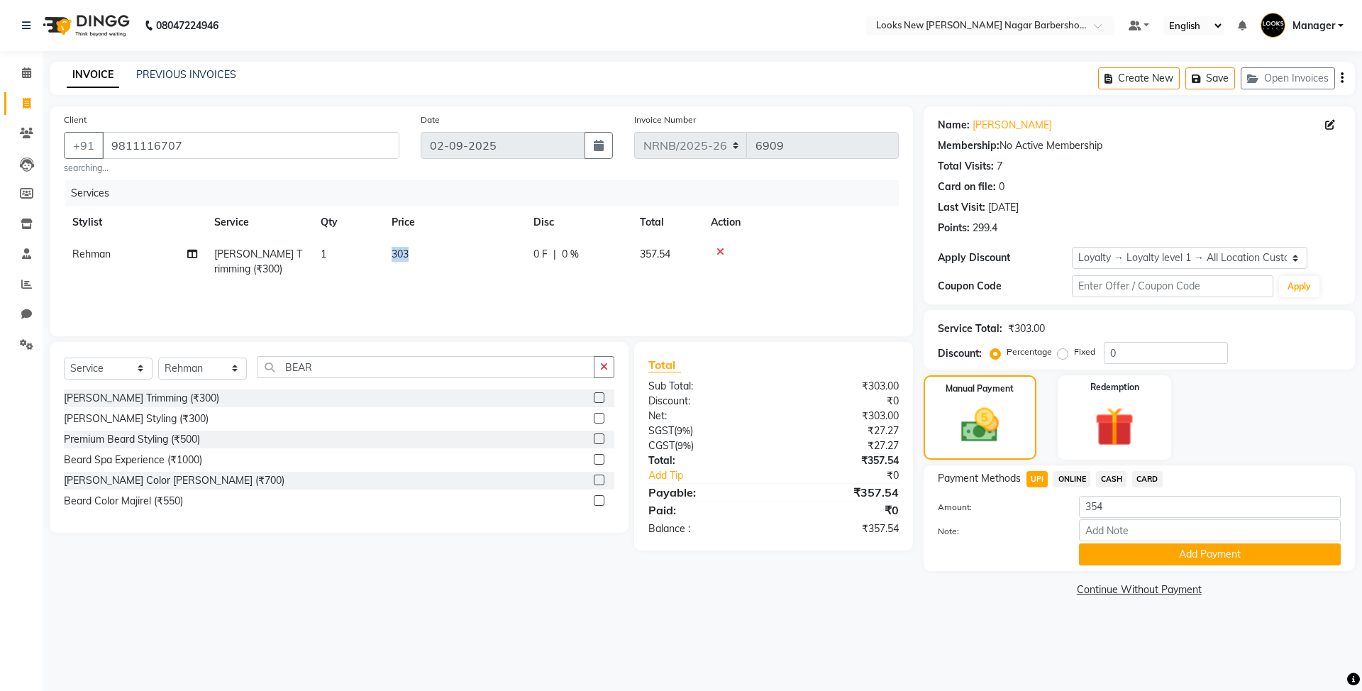
drag, startPoint x: 426, startPoint y: 258, endPoint x: 386, endPoint y: 245, distance: 42.6
click at [386, 245] on td "303" at bounding box center [454, 261] width 142 height 47
select select "87356"
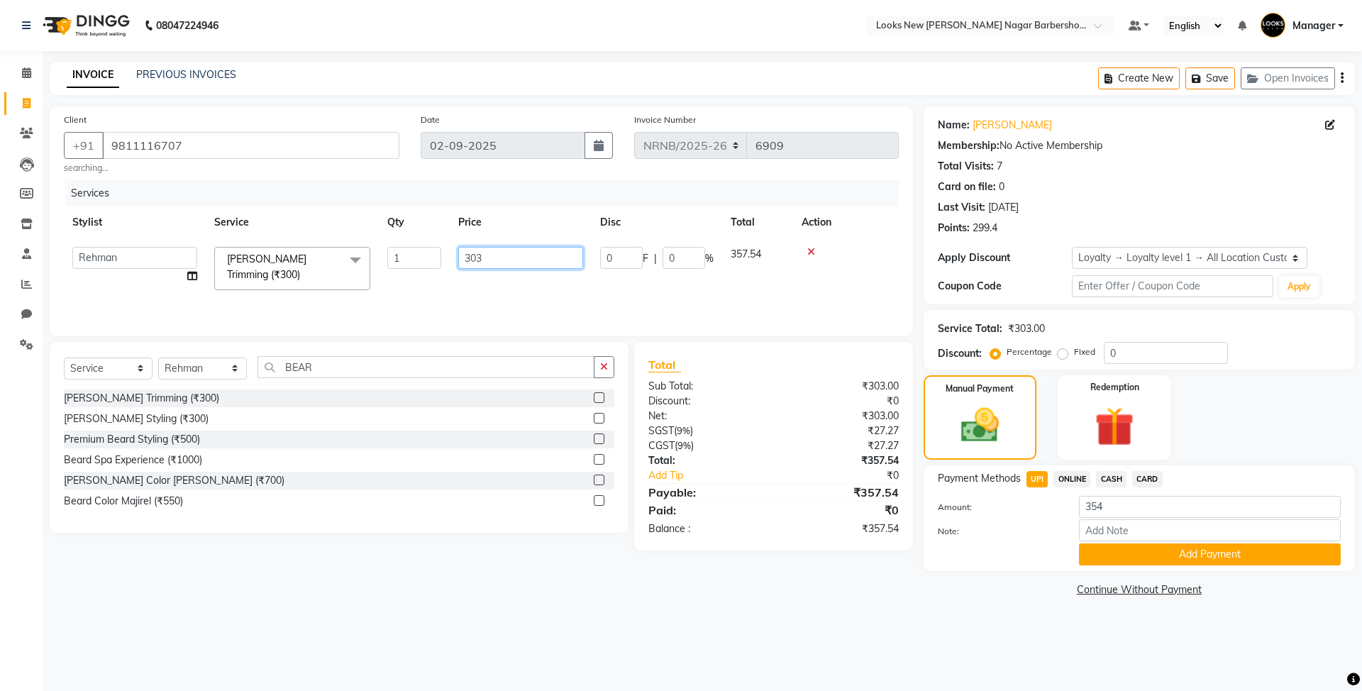
drag, startPoint x: 512, startPoint y: 254, endPoint x: 424, endPoint y: 253, distance: 87.9
click at [424, 253] on tr "Aakash_Pdct Afsar Ahmed Ashmita Ayesha Bobby_Asst Bobby_Khan Counter_Sales Kama…" at bounding box center [481, 268] width 835 height 60
type input "302.5"
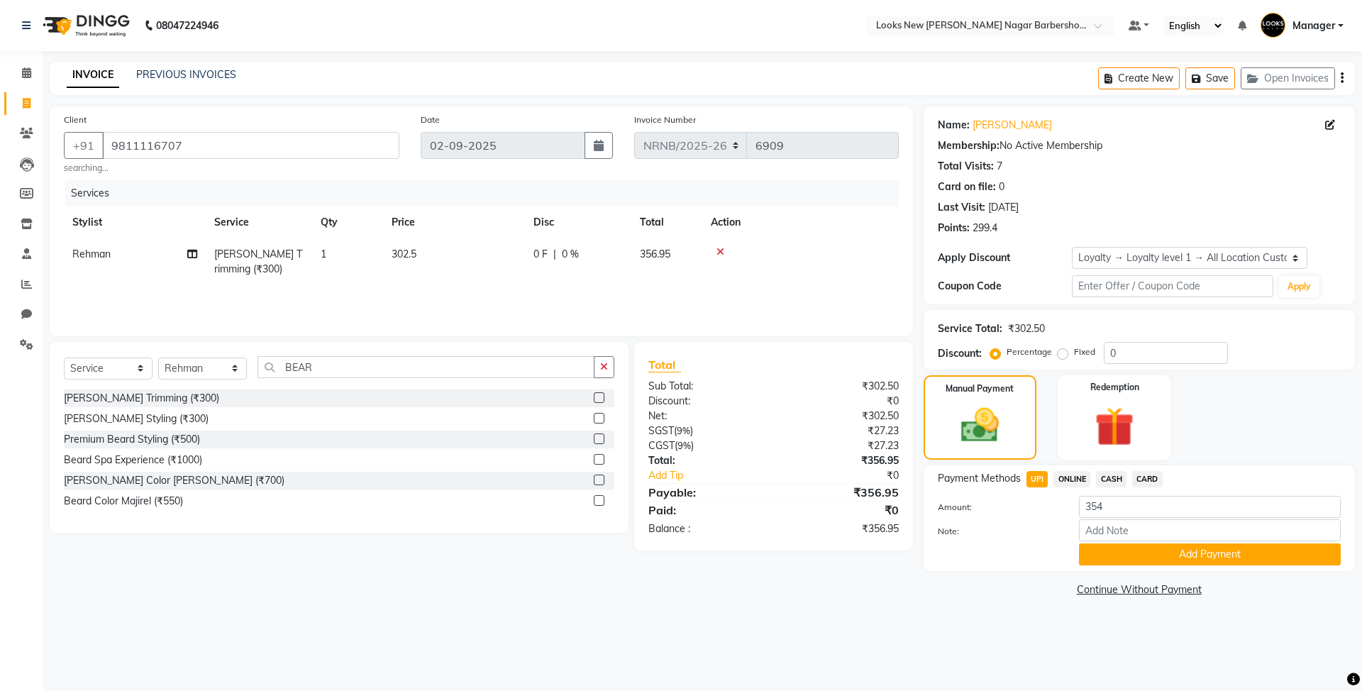
click at [568, 199] on div "Services" at bounding box center [487, 193] width 844 height 26
click at [1096, 433] on img at bounding box center [1114, 426] width 66 height 50
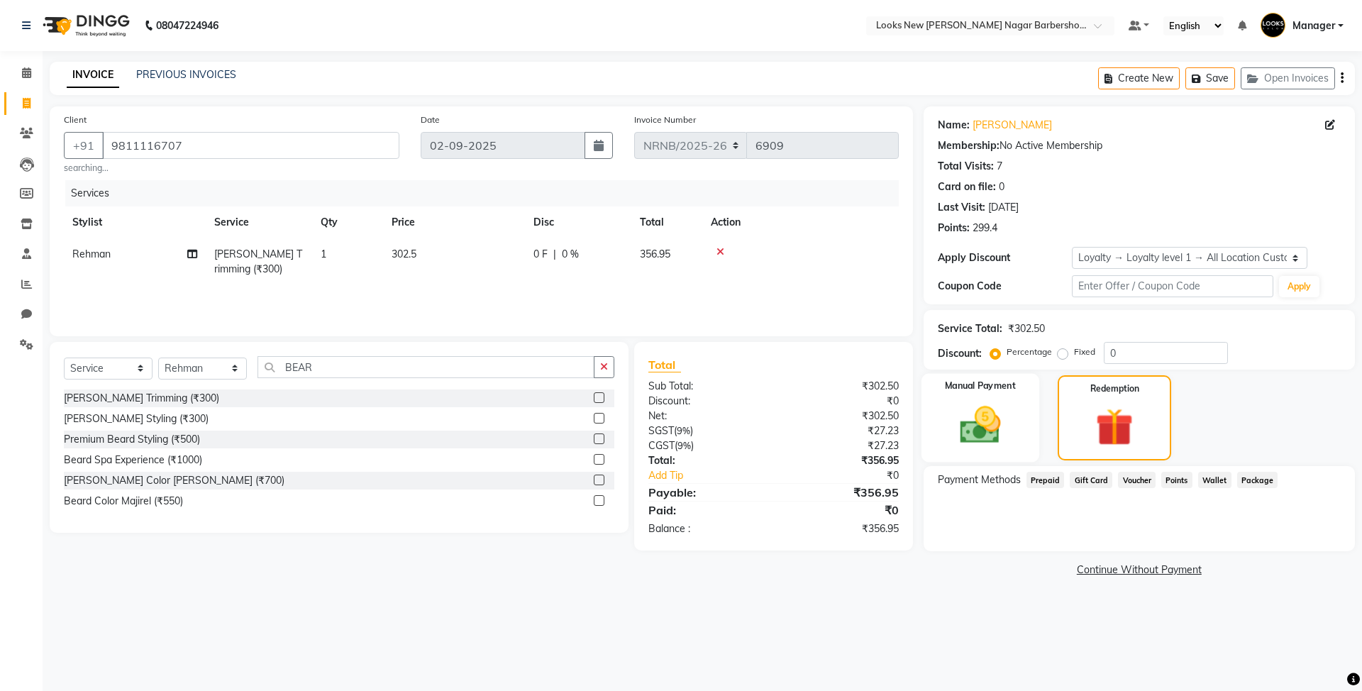
click at [984, 418] on img at bounding box center [980, 424] width 66 height 47
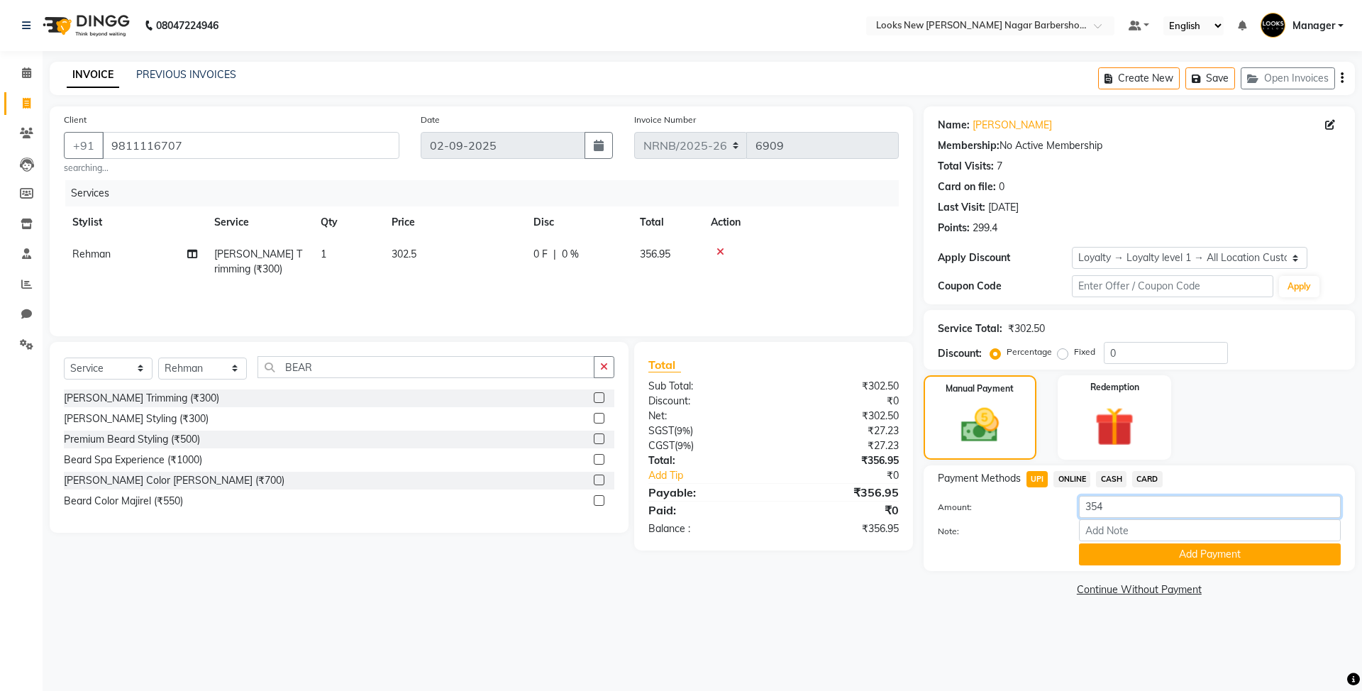
click at [1118, 516] on input "354" at bounding box center [1210, 507] width 262 height 22
drag, startPoint x: 1130, startPoint y: 509, endPoint x: 948, endPoint y: 468, distance: 186.9
click at [952, 468] on div "Payment Methods UPI ONLINE CASH CARD Amount: 354 Note: Add Payment" at bounding box center [1138, 518] width 431 height 106
click at [504, 55] on div "08047224946 Select Location × Looks New Rajinder Nagar Barbershop, Delhi Defaul…" at bounding box center [681, 345] width 1362 height 691
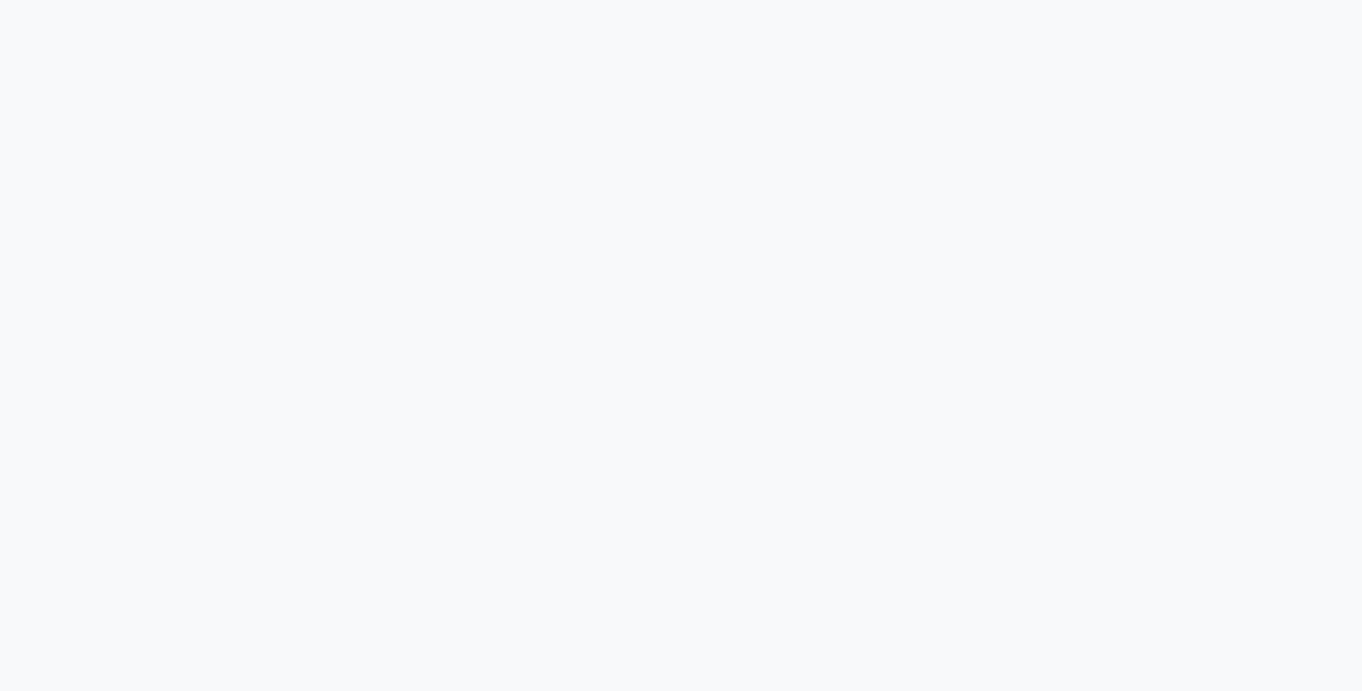
select select "service"
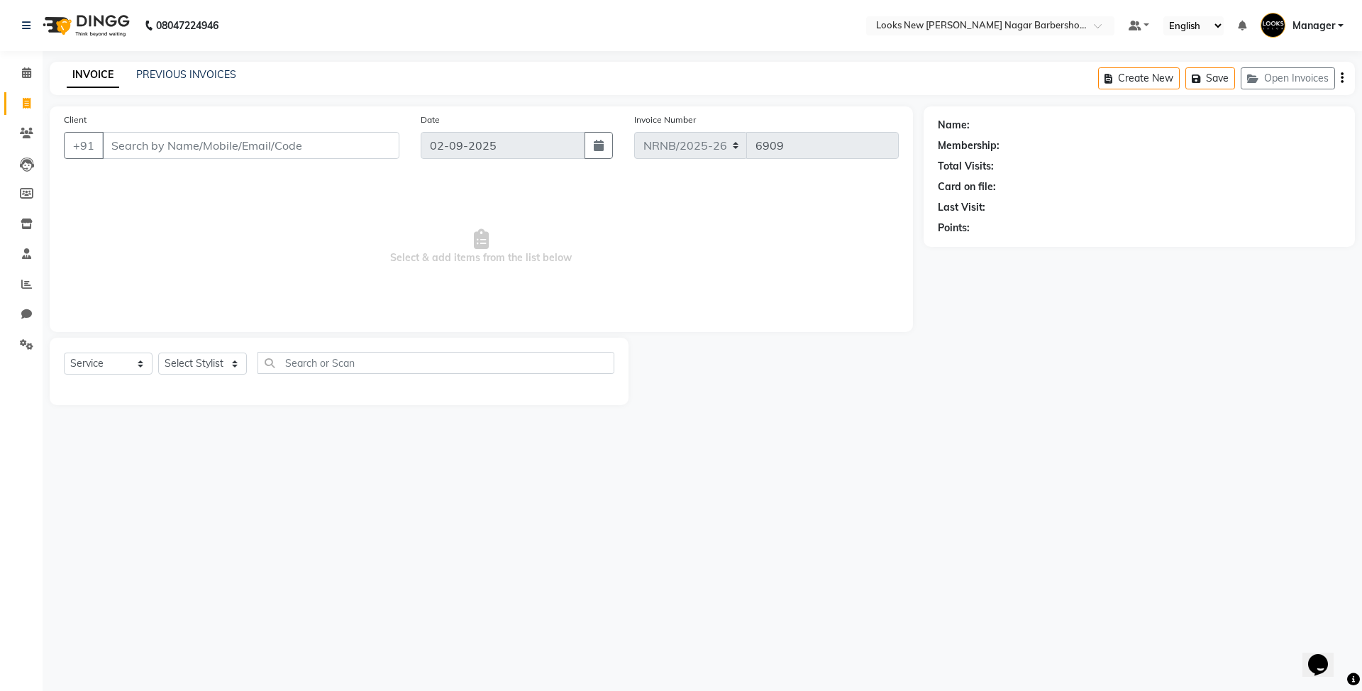
click at [221, 142] on input "Client" at bounding box center [250, 145] width 297 height 27
type input "9"
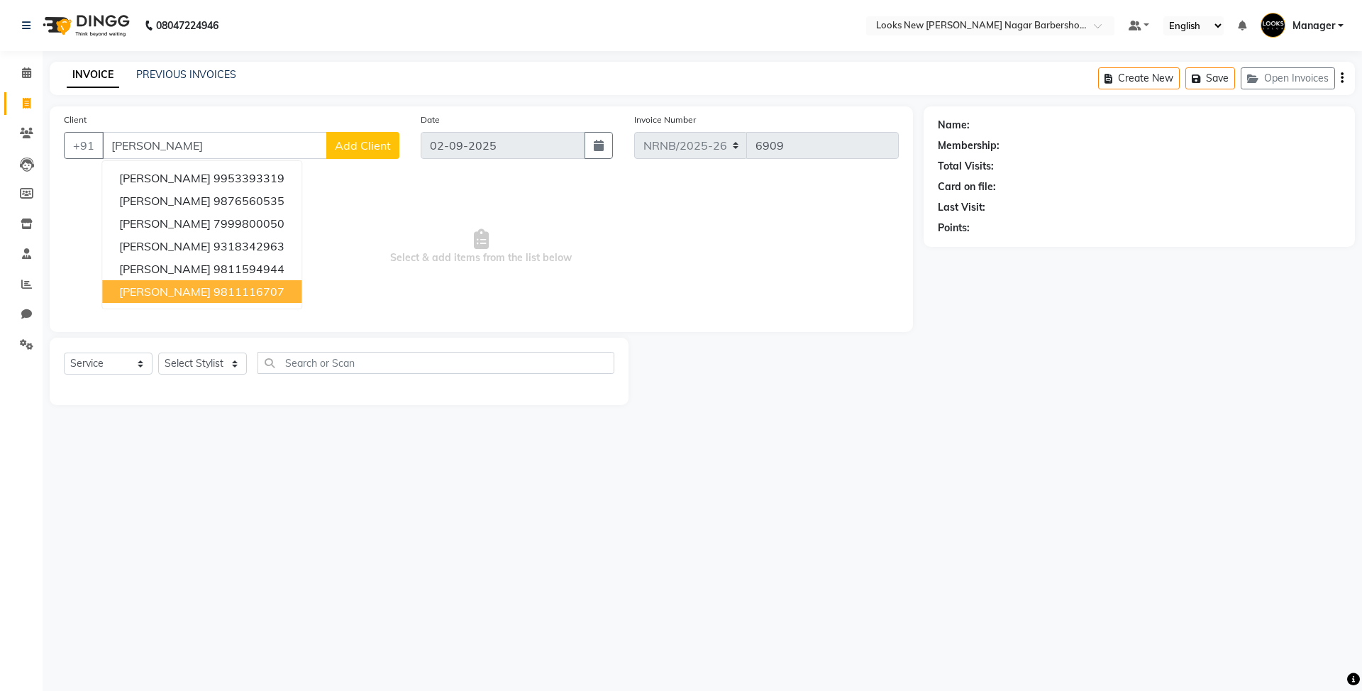
click at [216, 284] on ngb-highlight "9811116707" at bounding box center [248, 291] width 71 height 14
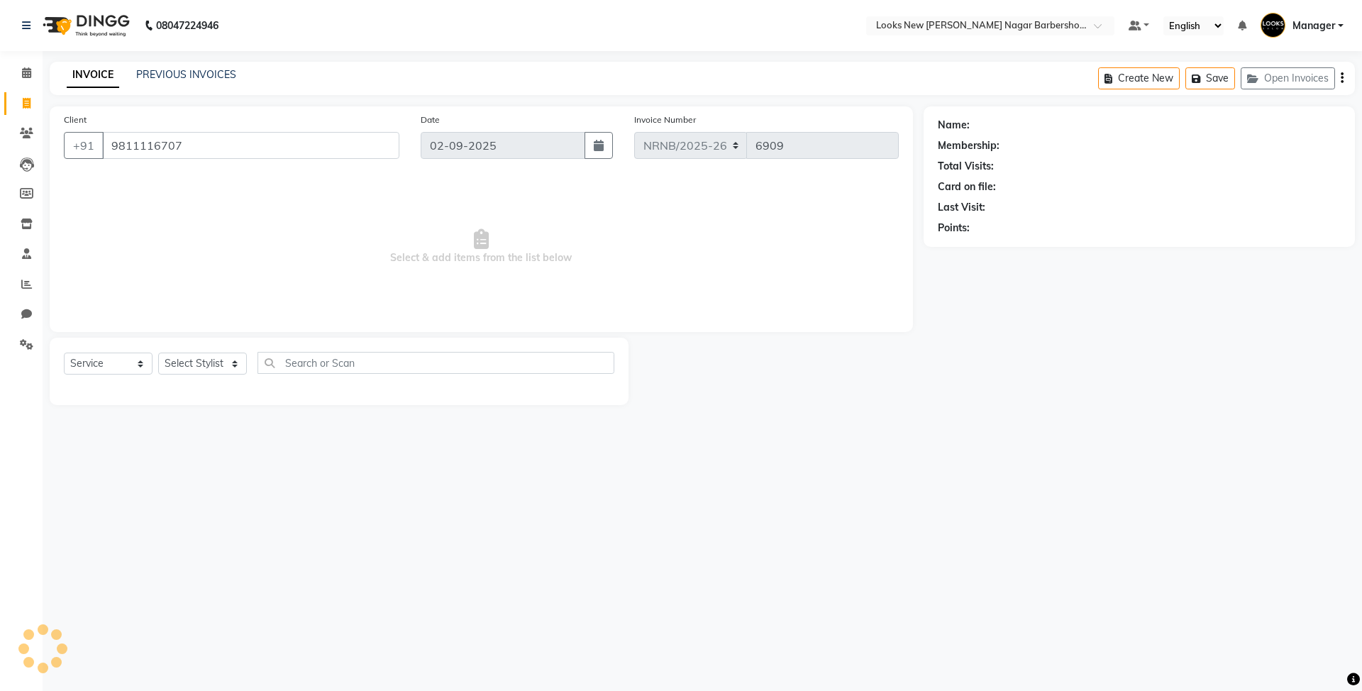
type input "9811116707"
select select "1: Object"
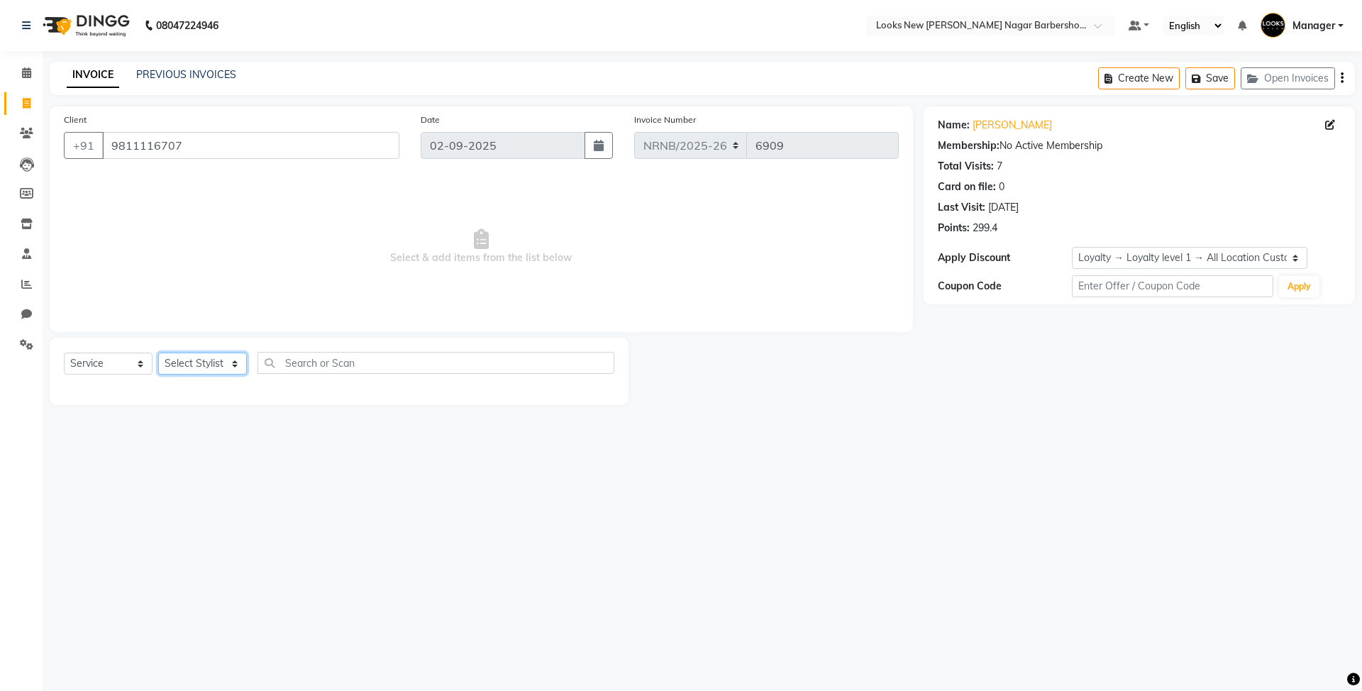
click at [230, 372] on select "Select Stylist Aakash_Pdct [PERSON_NAME] [PERSON_NAME] [PERSON_NAME] Counter_Sa…" at bounding box center [202, 363] width 89 height 22
select select "87356"
click at [158, 352] on select "Select Stylist Aakash_Pdct [PERSON_NAME] [PERSON_NAME] [PERSON_NAME] Counter_Sa…" at bounding box center [202, 363] width 89 height 22
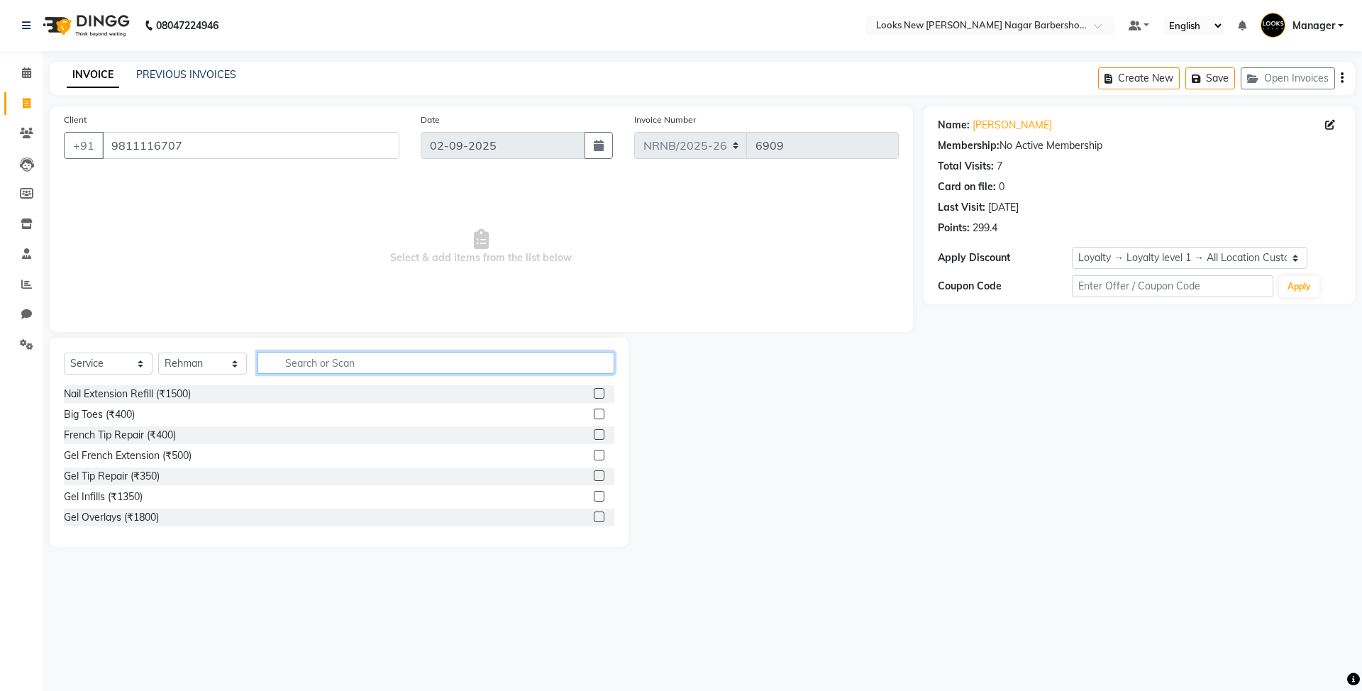
click at [301, 366] on input "text" at bounding box center [435, 363] width 357 height 22
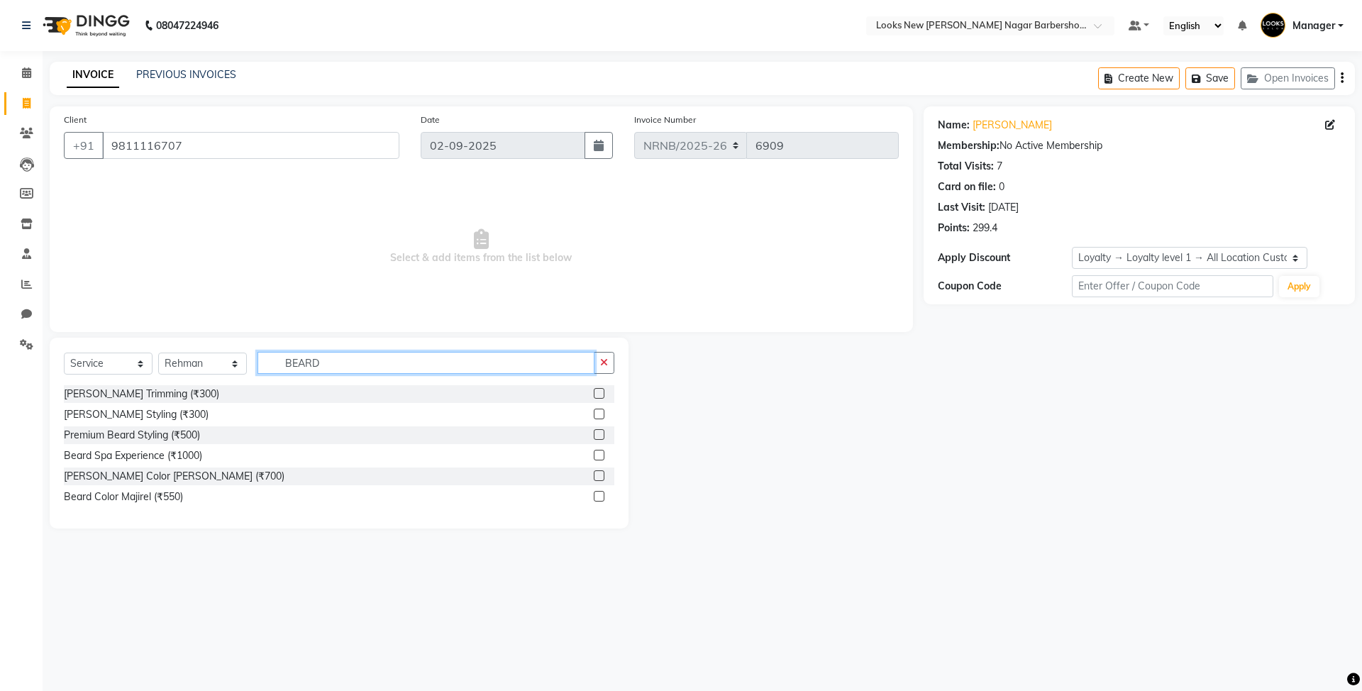
type input "BEARD"
click at [177, 386] on div "[PERSON_NAME] Trimming (₹300)" at bounding box center [339, 394] width 550 height 18
click at [179, 392] on div "[PERSON_NAME] Trimming (₹300)" at bounding box center [339, 394] width 550 height 18
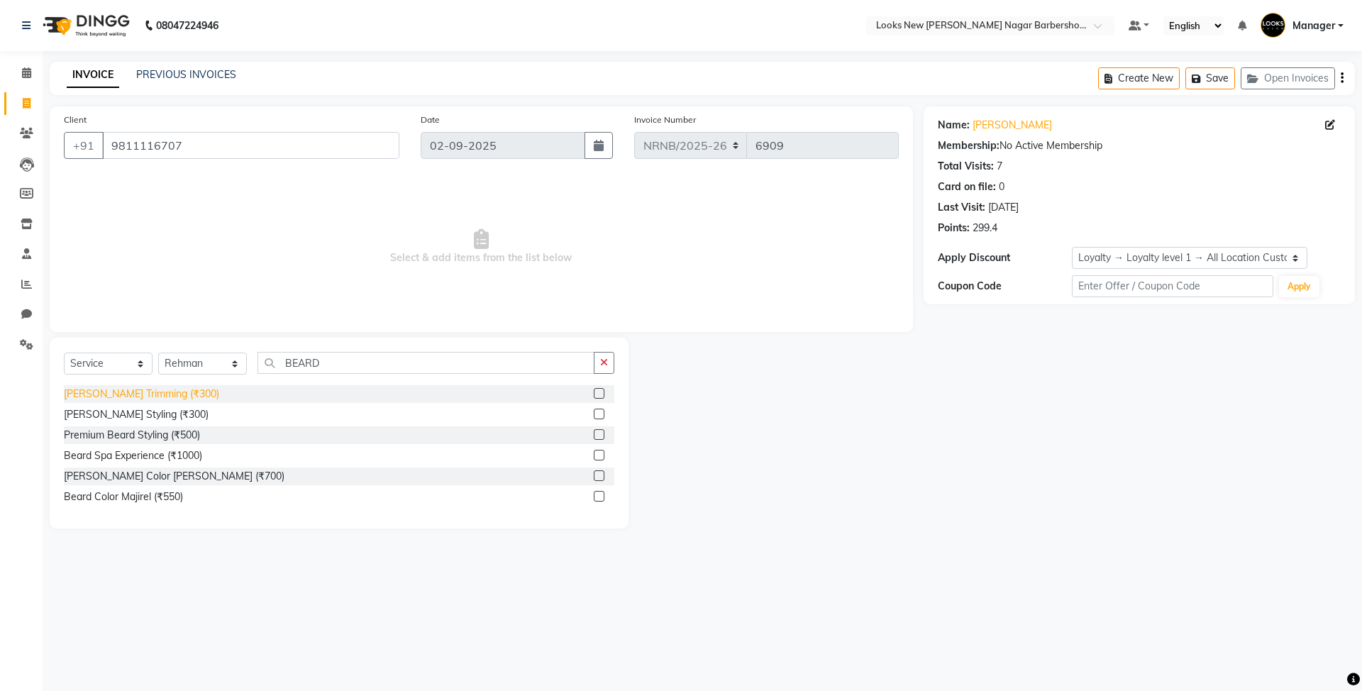
click at [151, 398] on div "[PERSON_NAME] Trimming (₹300)" at bounding box center [141, 394] width 155 height 15
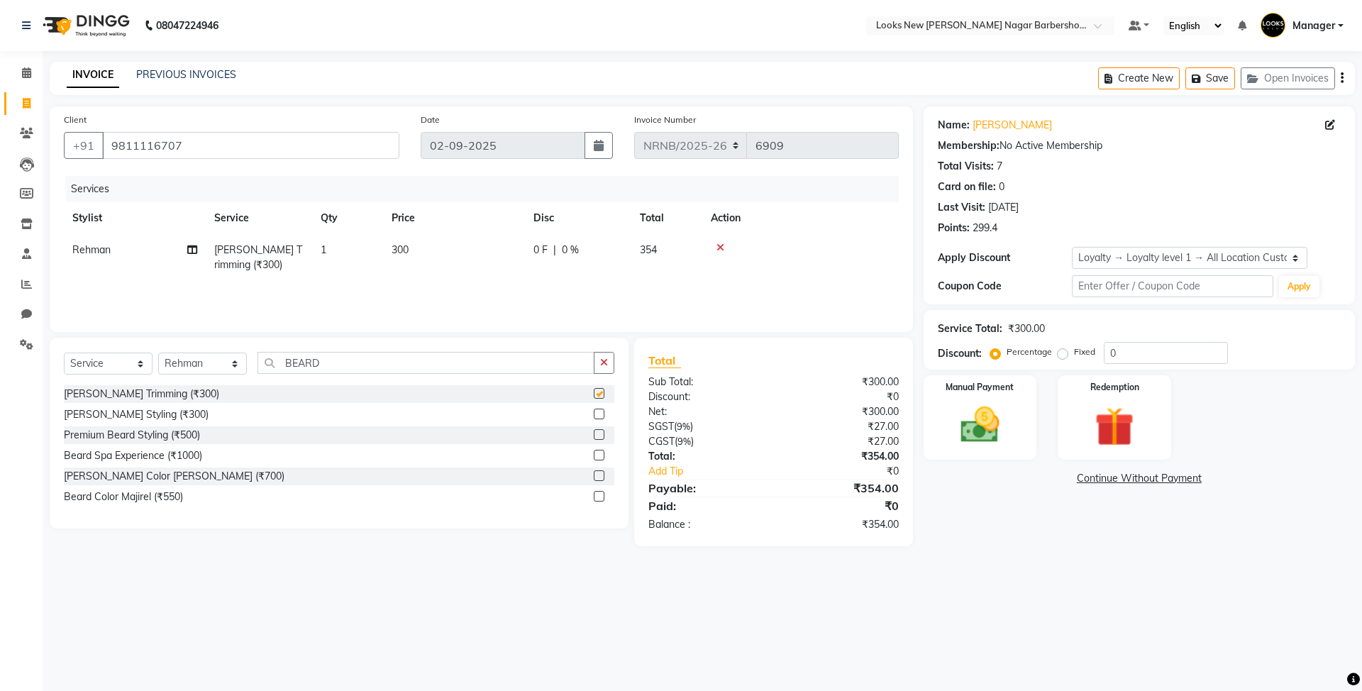
checkbox input "false"
click at [445, 265] on td "300" at bounding box center [454, 257] width 142 height 47
select select "87356"
drag, startPoint x: 515, startPoint y: 259, endPoint x: 336, endPoint y: 233, distance: 180.5
click at [336, 234] on tr "Aakash_Pdct [PERSON_NAME] [PERSON_NAME] [PERSON_NAME] Counter_Sales [PERSON_NAM…" at bounding box center [481, 264] width 835 height 60
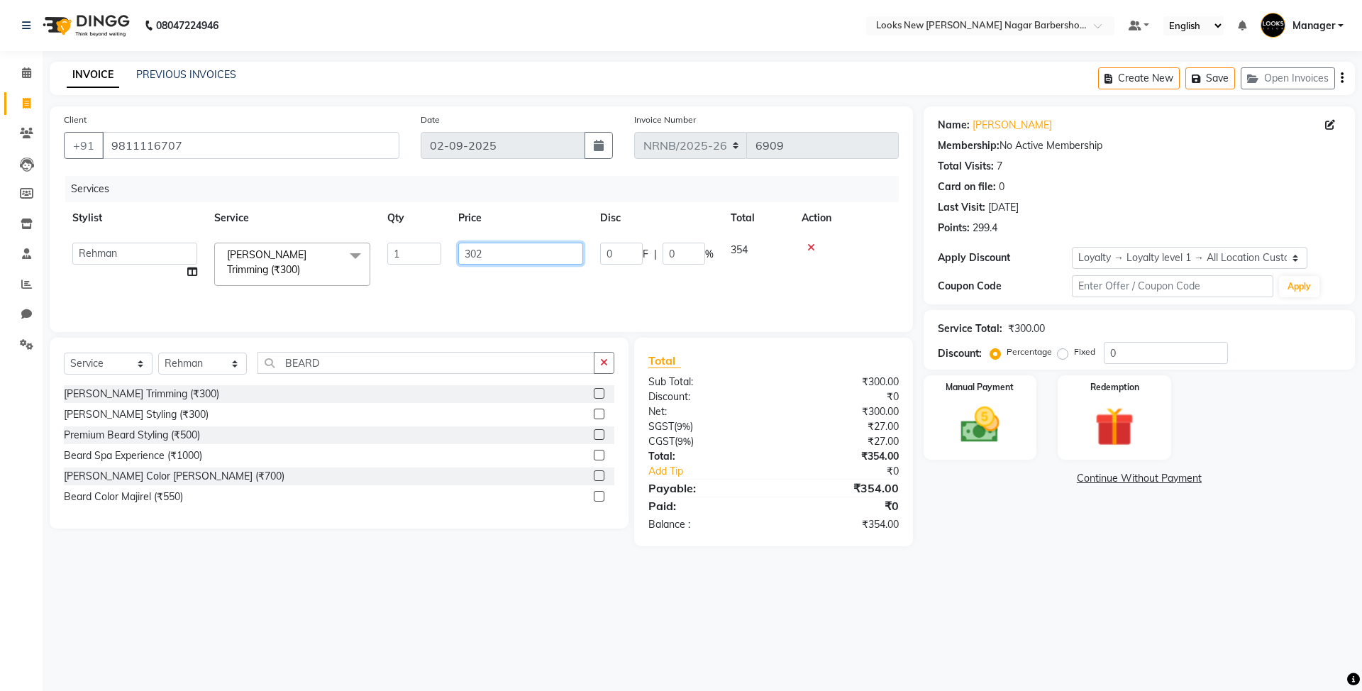
type input "302.5"
click at [357, 194] on div "Services" at bounding box center [487, 189] width 844 height 26
click at [989, 412] on img at bounding box center [980, 424] width 66 height 47
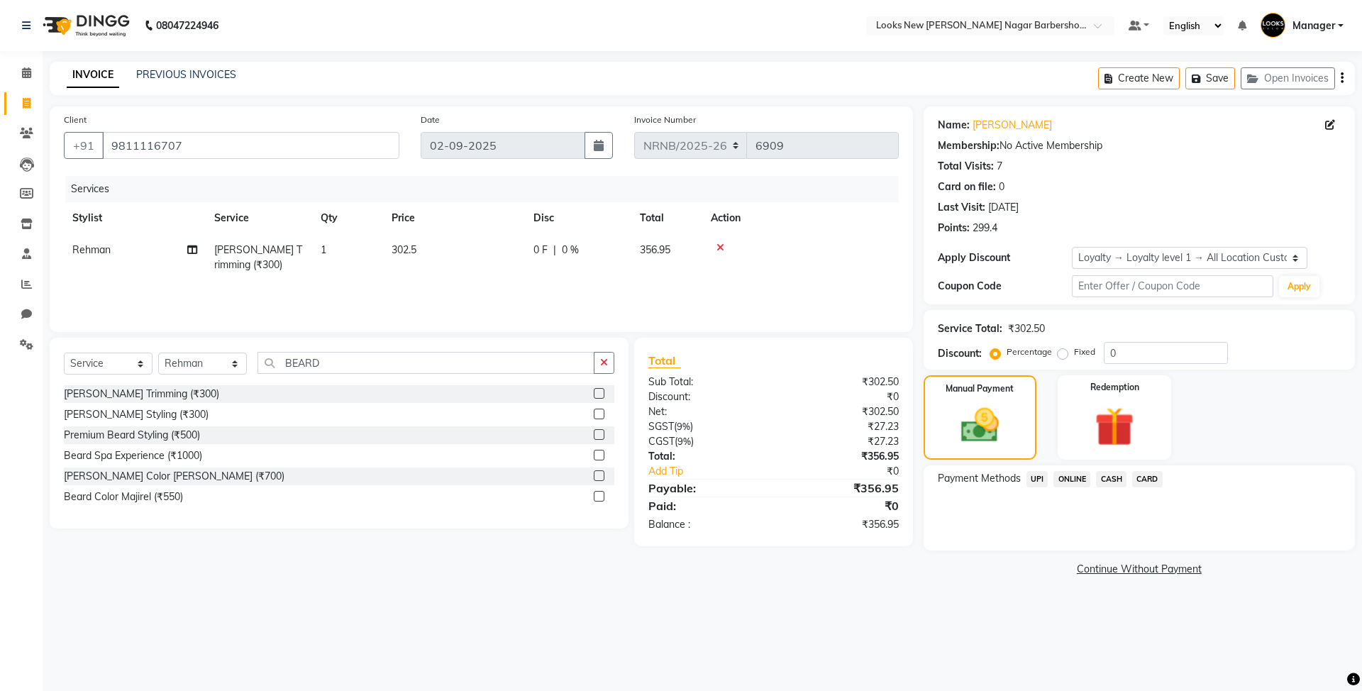
click at [1040, 477] on span "UPI" at bounding box center [1037, 479] width 22 height 16
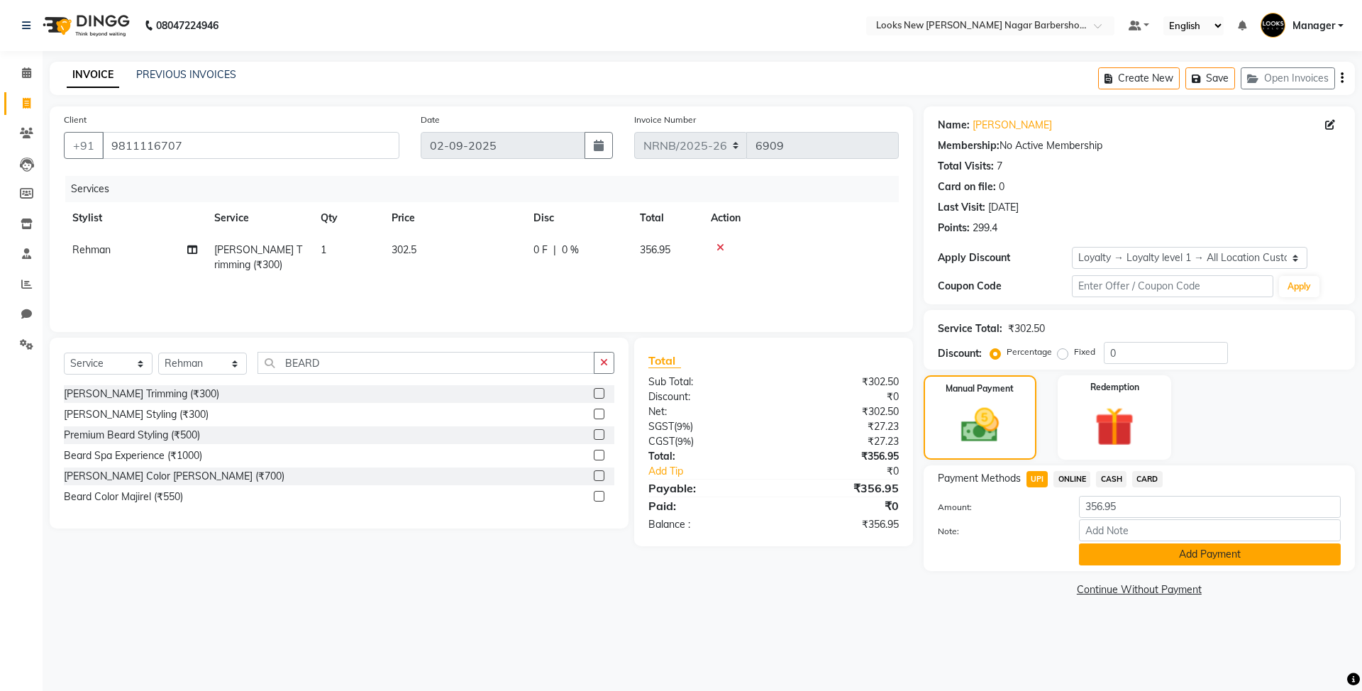
click at [1184, 559] on button "Add Payment" at bounding box center [1210, 554] width 262 height 22
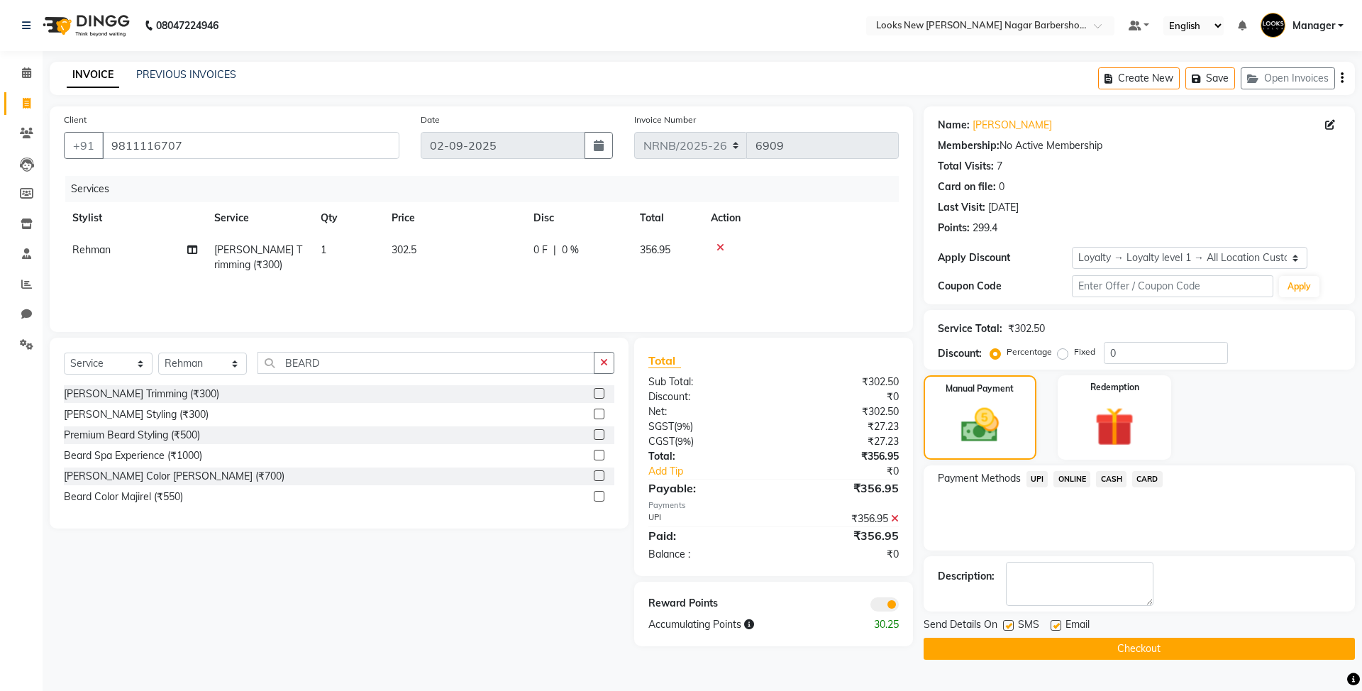
click at [1112, 647] on button "Checkout" at bounding box center [1138, 649] width 431 height 22
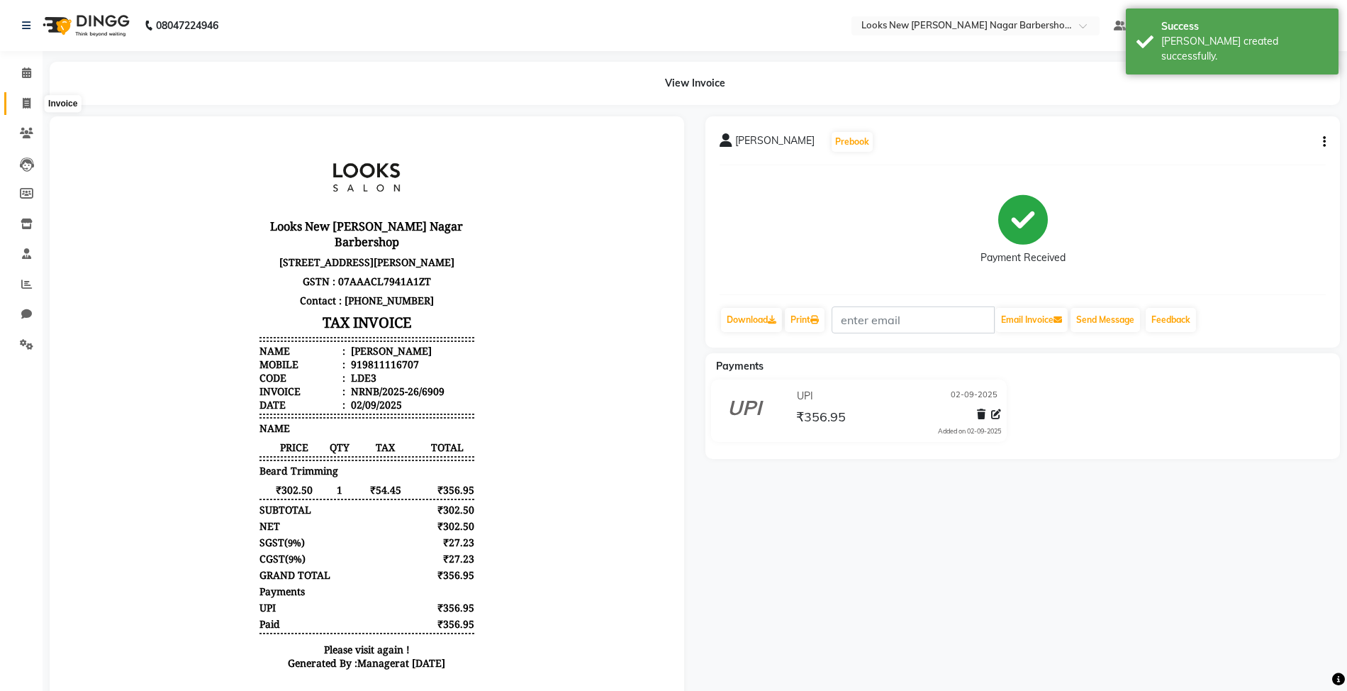
click at [20, 99] on span at bounding box center [26, 104] width 25 height 16
select select "service"
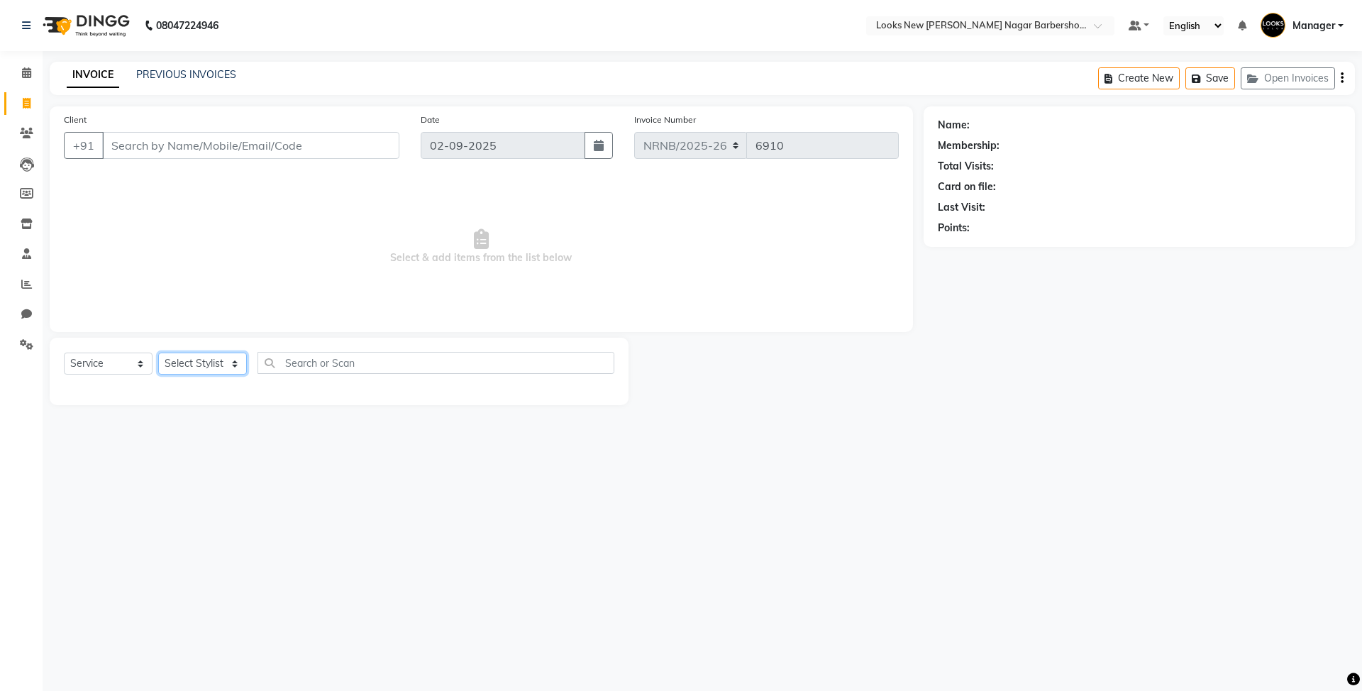
click at [230, 367] on select "Select Stylist Aakash_Pdct [PERSON_NAME] [PERSON_NAME] [PERSON_NAME] Counter_Sa…" at bounding box center [202, 363] width 89 height 22
click at [948, 367] on div "Name: Membership: Total Visits: Card on file: Last Visit: Points:" at bounding box center [1144, 255] width 442 height 299
click at [230, 365] on select "Select Stylist Aakash_Pdct [PERSON_NAME] [PERSON_NAME] [PERSON_NAME] Counter_Sa…" at bounding box center [202, 363] width 89 height 22
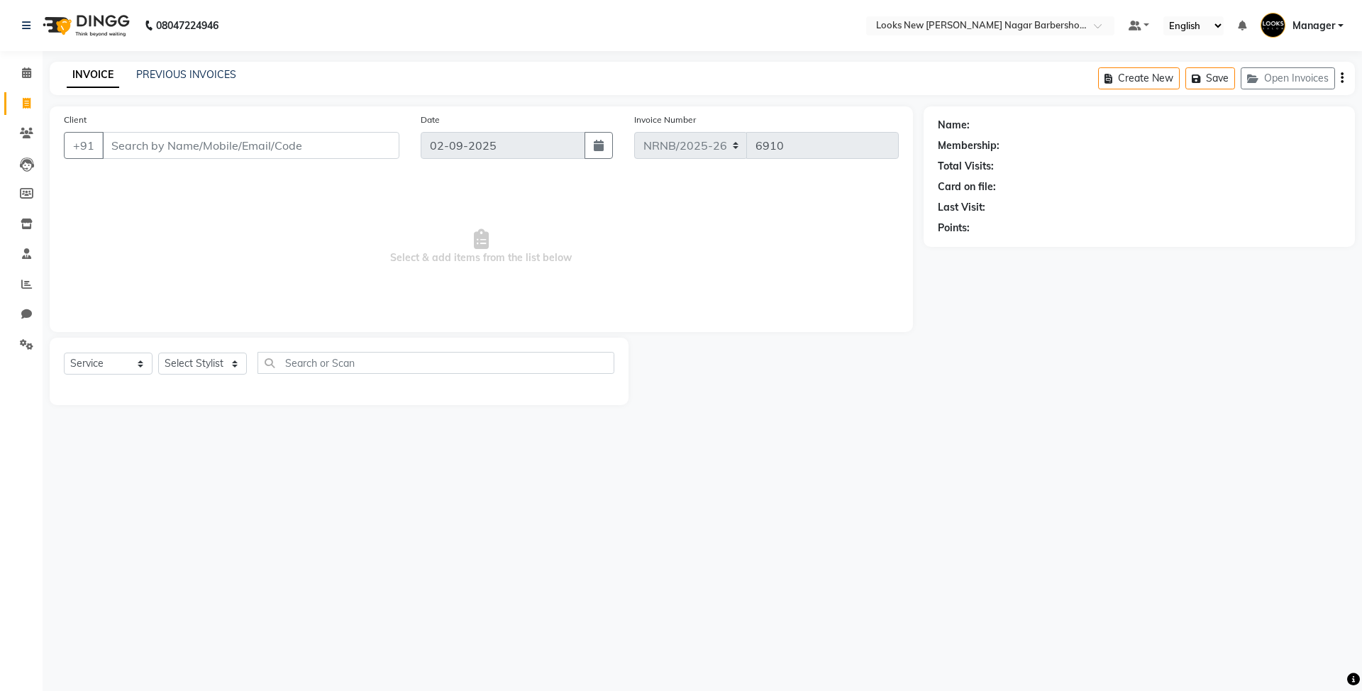
click at [896, 376] on div at bounding box center [775, 371] width 295 height 67
click at [197, 145] on input "Client" at bounding box center [250, 145] width 297 height 27
click at [194, 356] on select "Select Stylist Aakash_Pdct [PERSON_NAME] [PERSON_NAME] [PERSON_NAME] Counter_Sa…" at bounding box center [202, 363] width 89 height 22
select select "87355"
click at [158, 352] on select "Select Stylist Aakash_Pdct [PERSON_NAME] [PERSON_NAME] [PERSON_NAME] Counter_Sa…" at bounding box center [202, 363] width 89 height 22
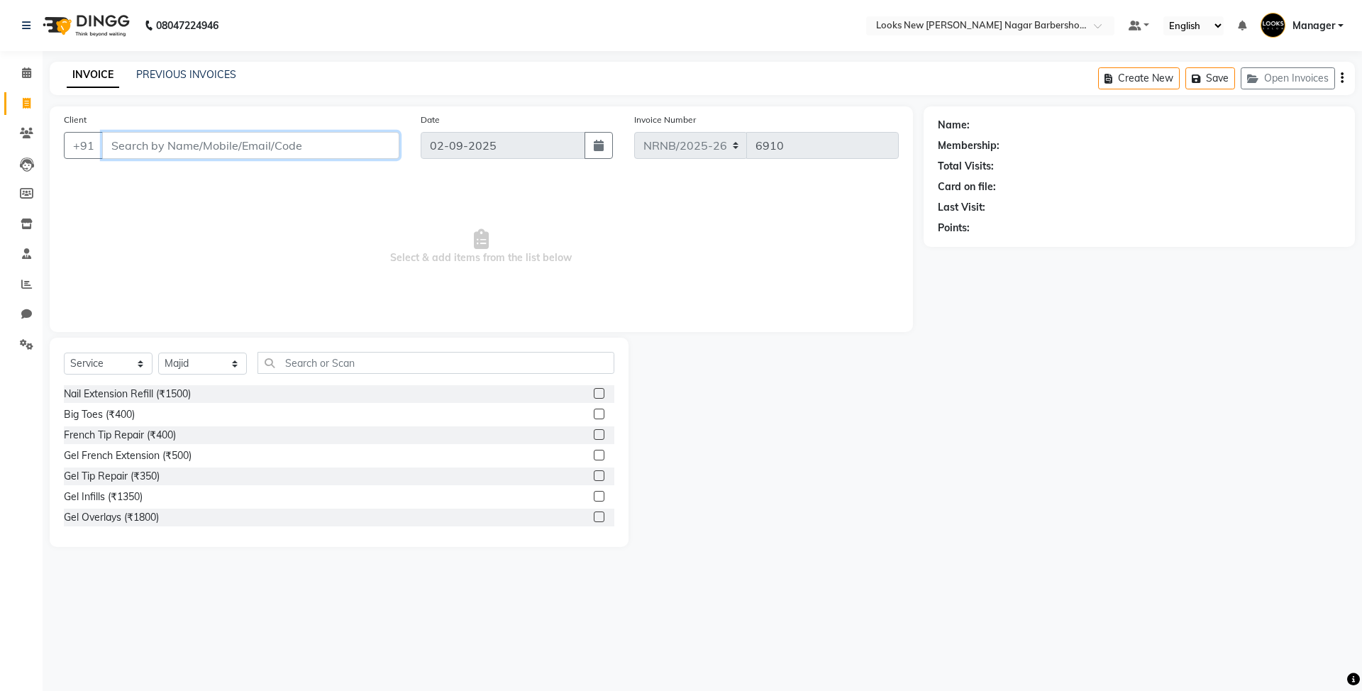
click at [227, 145] on input "Client" at bounding box center [250, 145] width 297 height 27
type input "9811172801"
click at [374, 210] on span "Select & add items from the list below" at bounding box center [481, 247] width 835 height 142
click at [361, 146] on span "Add Client" at bounding box center [363, 145] width 56 height 14
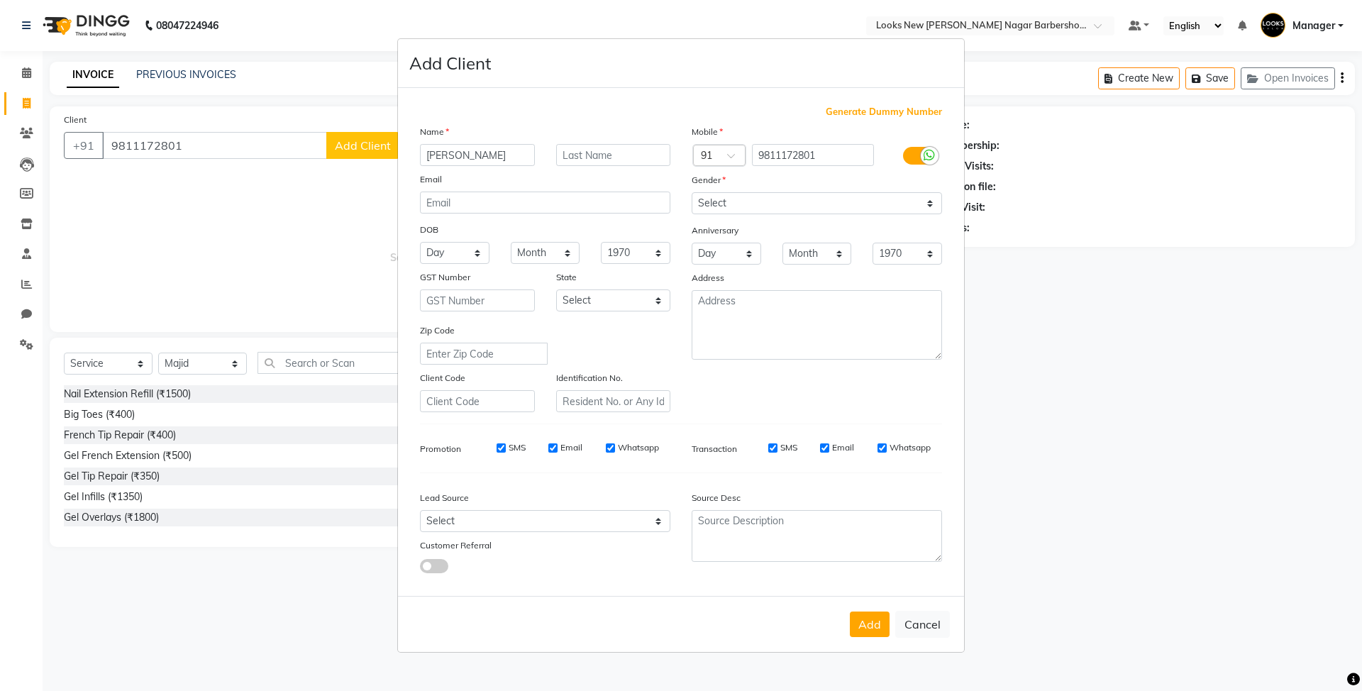
type input "DR. SIDDHARDH"
type input "AGGARWAL"
click at [756, 208] on select "Select Male Female Other Prefer Not To Say" at bounding box center [816, 203] width 250 height 22
select select "male"
click at [691, 194] on select "Select Male Female Other Prefer Not To Say" at bounding box center [816, 203] width 250 height 22
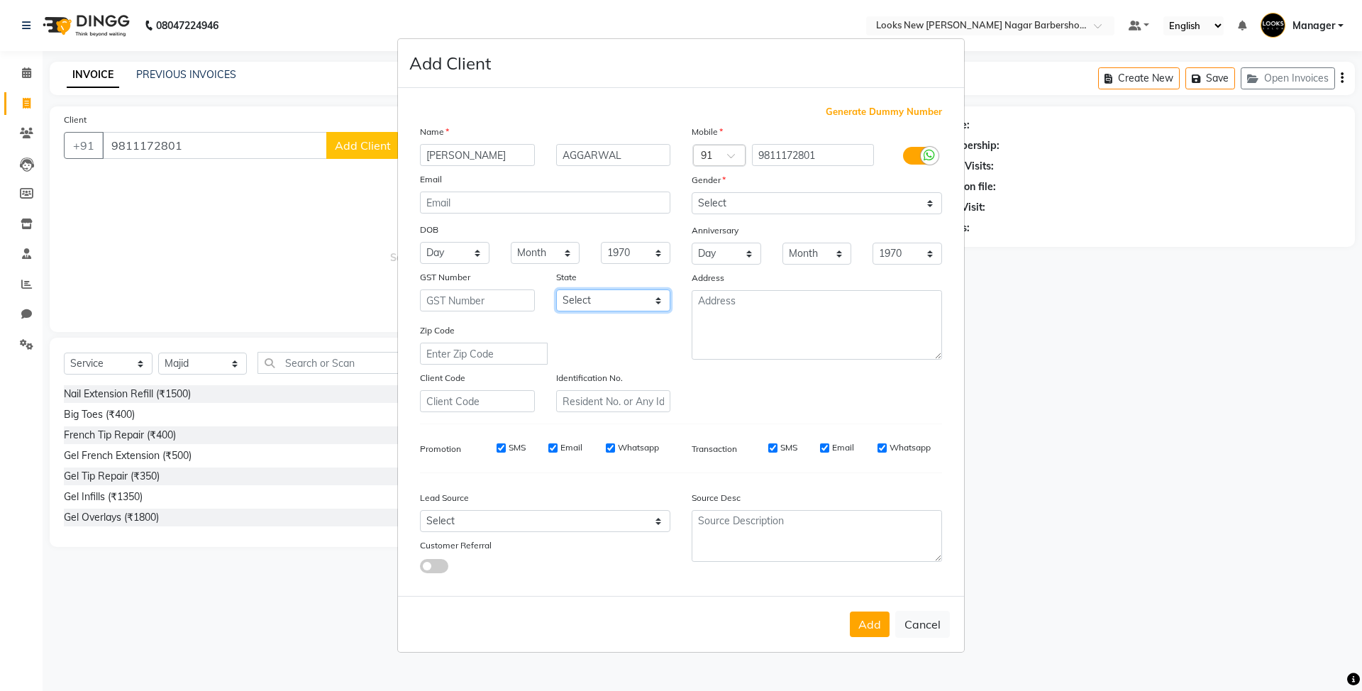
click at [607, 305] on select "Select Andaman and Nicobar Islands Andhra Pradesh Arunachal Pradesh Assam Bihar…" at bounding box center [613, 300] width 115 height 22
select select "10"
click at [556, 289] on select "Select Andaman and Nicobar Islands Andhra Pradesh Arunachal Pradesh Assam Bihar…" at bounding box center [613, 300] width 115 height 22
click at [868, 627] on button "Add" at bounding box center [870, 624] width 40 height 26
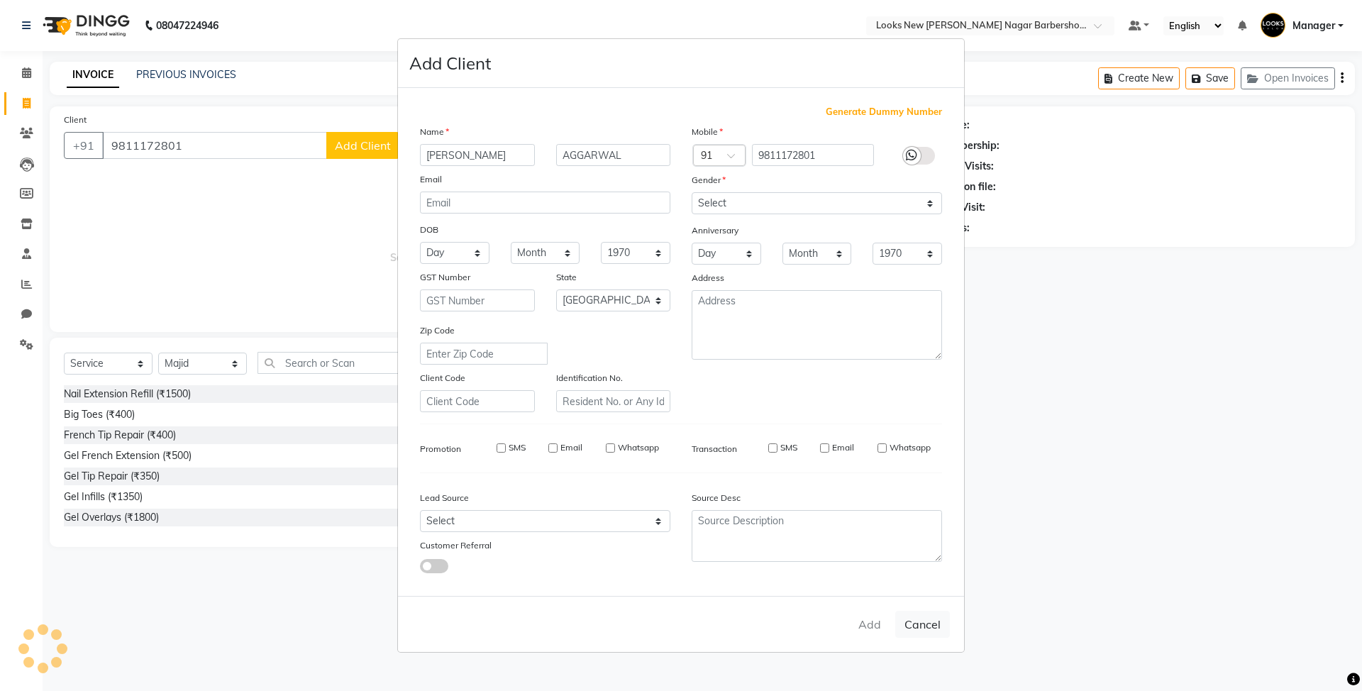
select select
select select "null"
select select
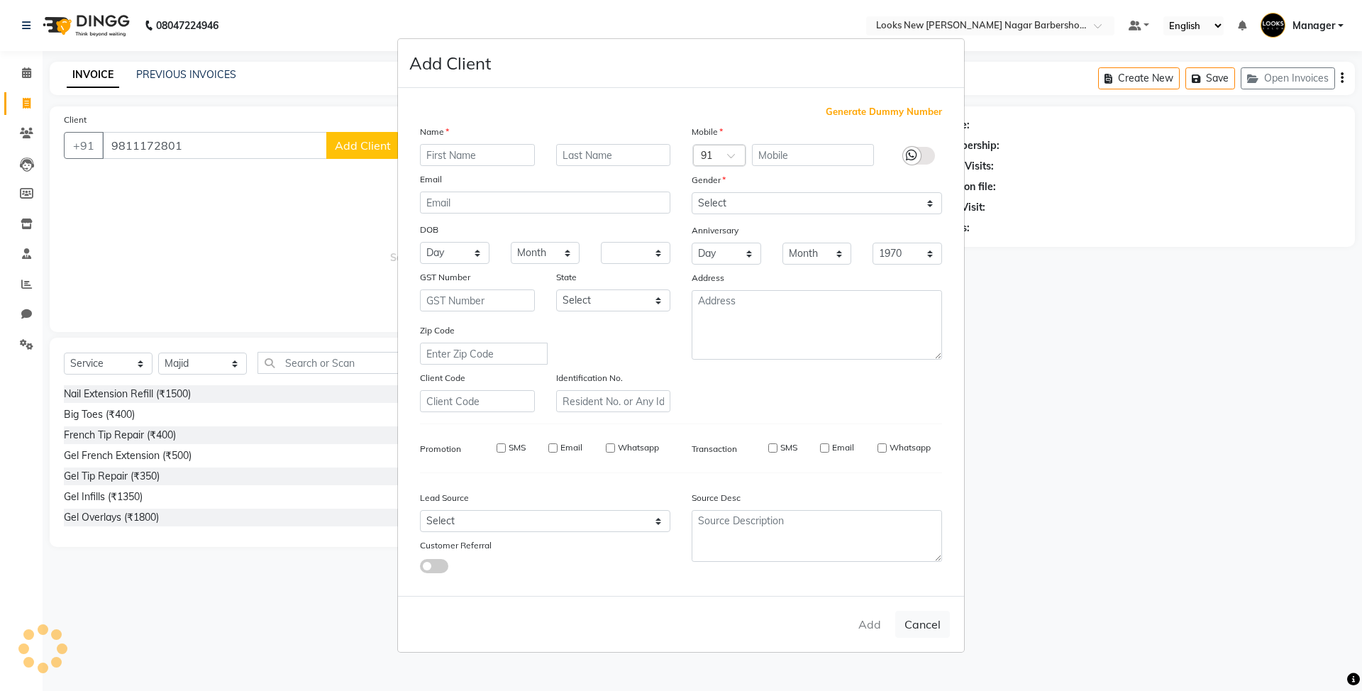
select select
checkbox input "false"
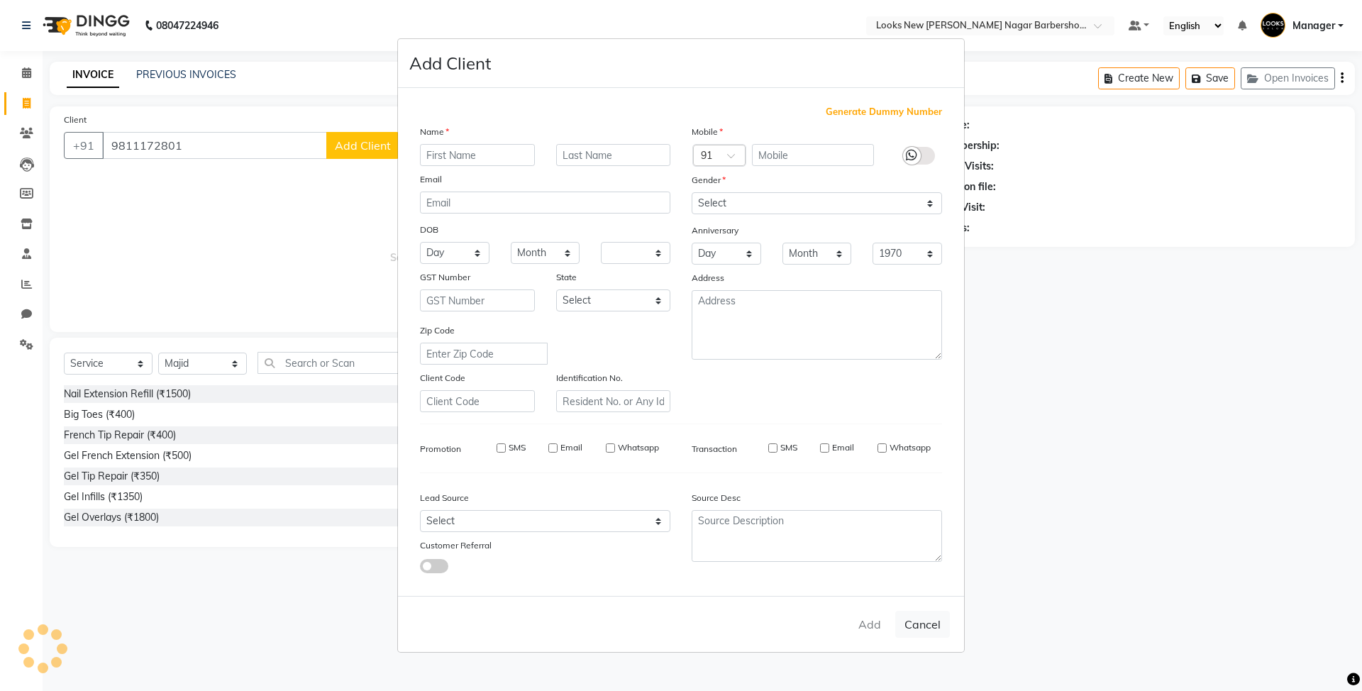
checkbox input "false"
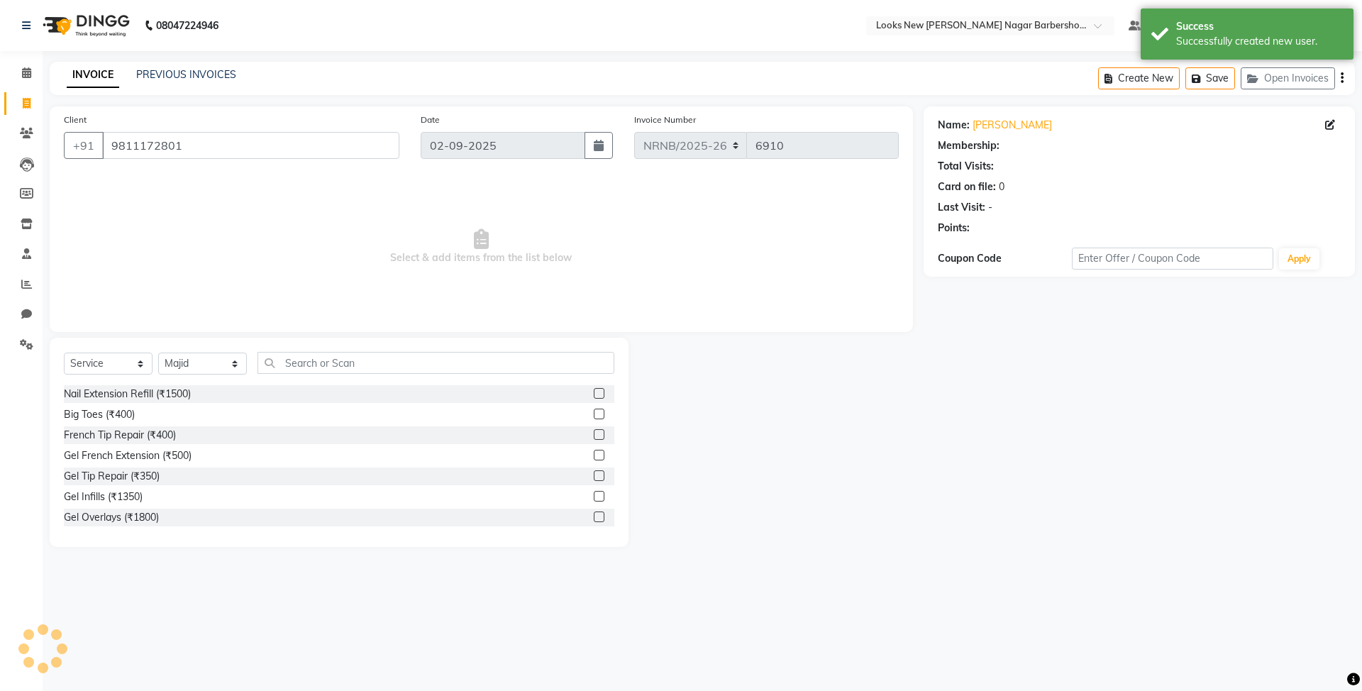
select select "1: Object"
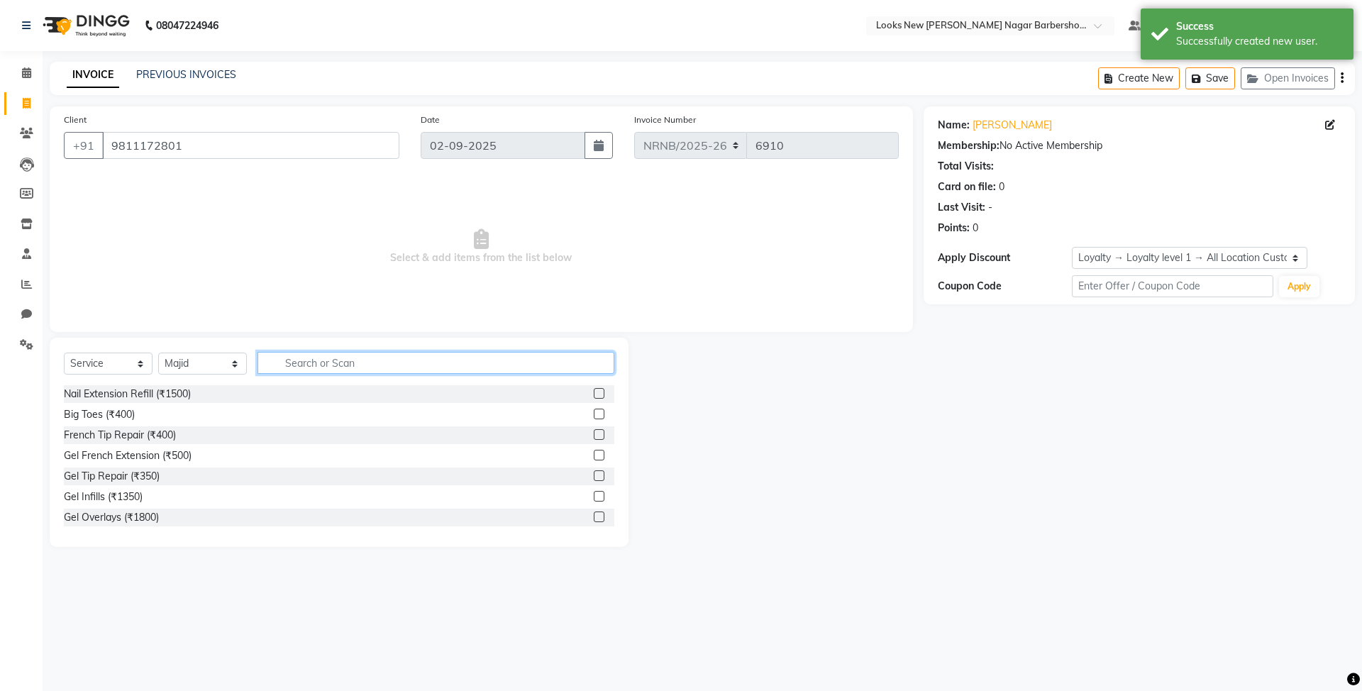
click at [313, 360] on input "text" at bounding box center [435, 363] width 357 height 22
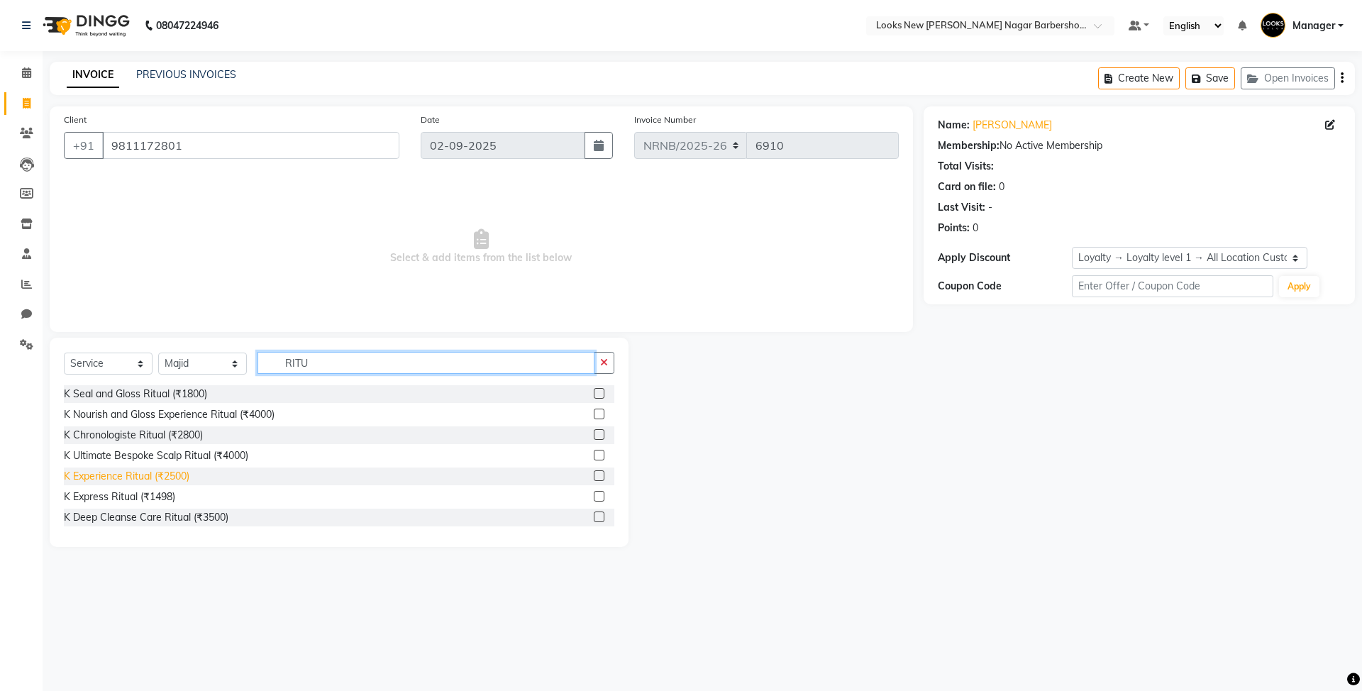
type input "RITU"
click at [163, 480] on div "K Experience Ritual (₹2500)" at bounding box center [127, 476] width 126 height 15
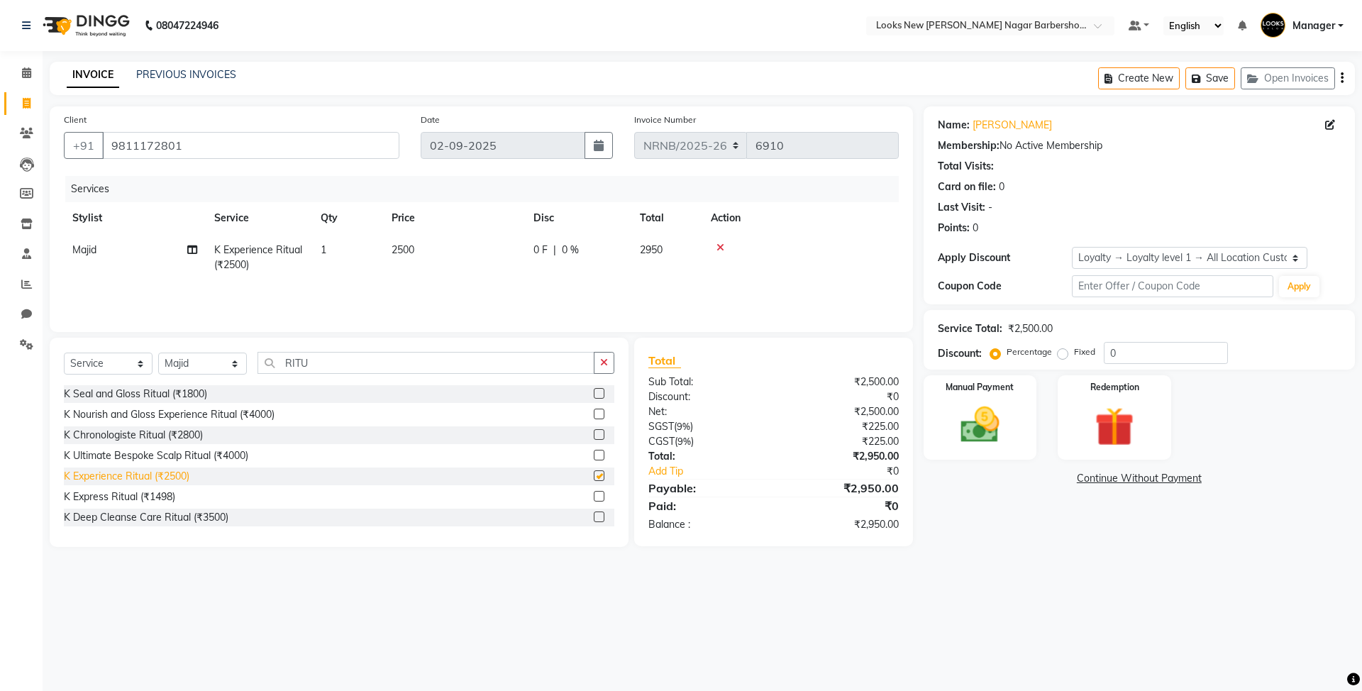
checkbox input "false"
click at [485, 268] on td "2500" at bounding box center [454, 257] width 142 height 47
select select "87355"
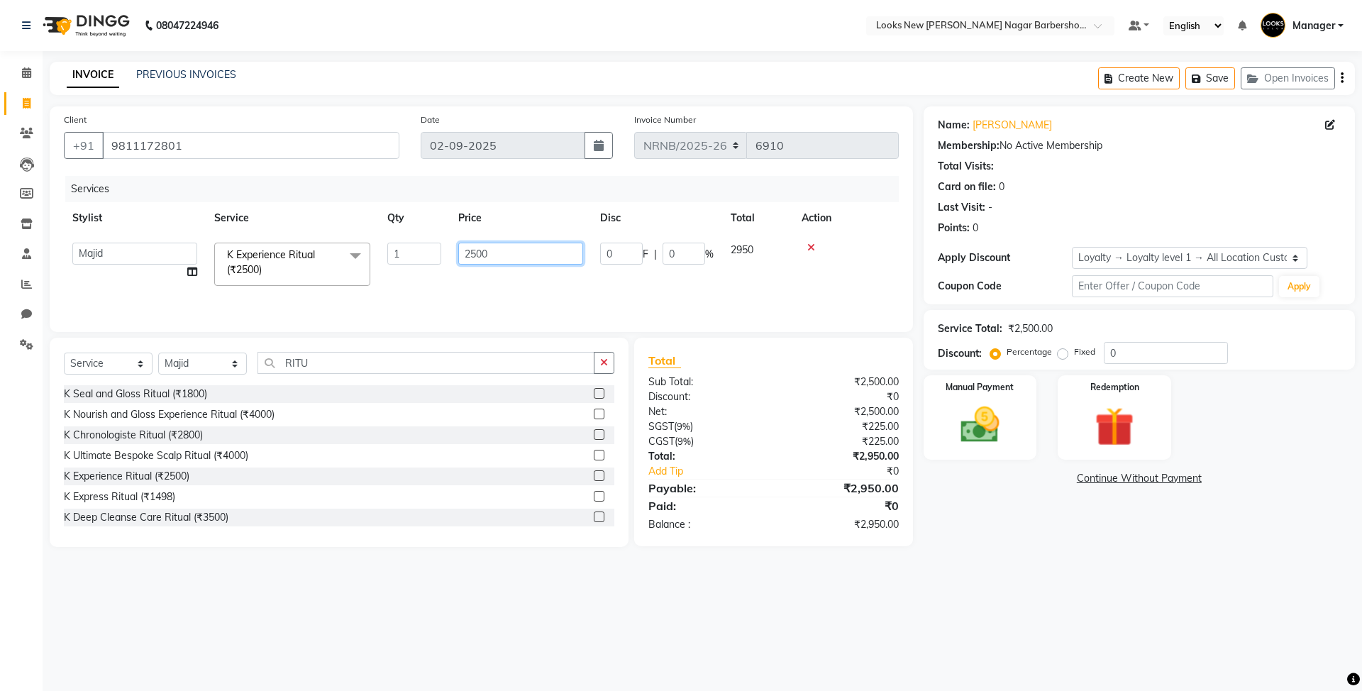
drag, startPoint x: 506, startPoint y: 253, endPoint x: 382, endPoint y: 228, distance: 127.3
click at [382, 228] on table "Stylist Service Qty Price Disc Total Action Aakash_Pdct Afsar Ahmed Ashmita Aye…" at bounding box center [481, 248] width 835 height 92
type input "5000"
click at [326, 186] on div "Services" at bounding box center [487, 189] width 844 height 26
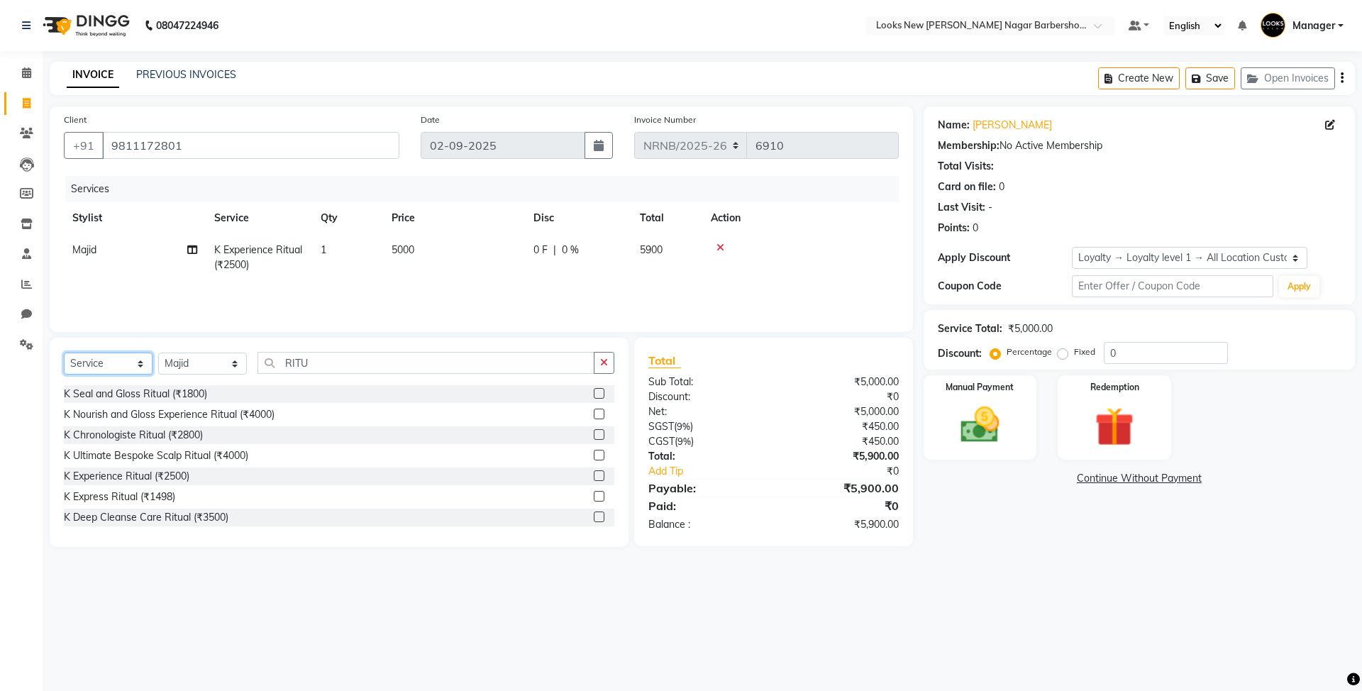
click at [114, 367] on select "Select Service Product Membership Package Voucher Prepaid Gift Card" at bounding box center [108, 363] width 89 height 22
select select "product"
click at [64, 352] on select "Select Service Product Membership Package Voucher Prepaid Gift Card" at bounding box center [108, 363] width 89 height 22
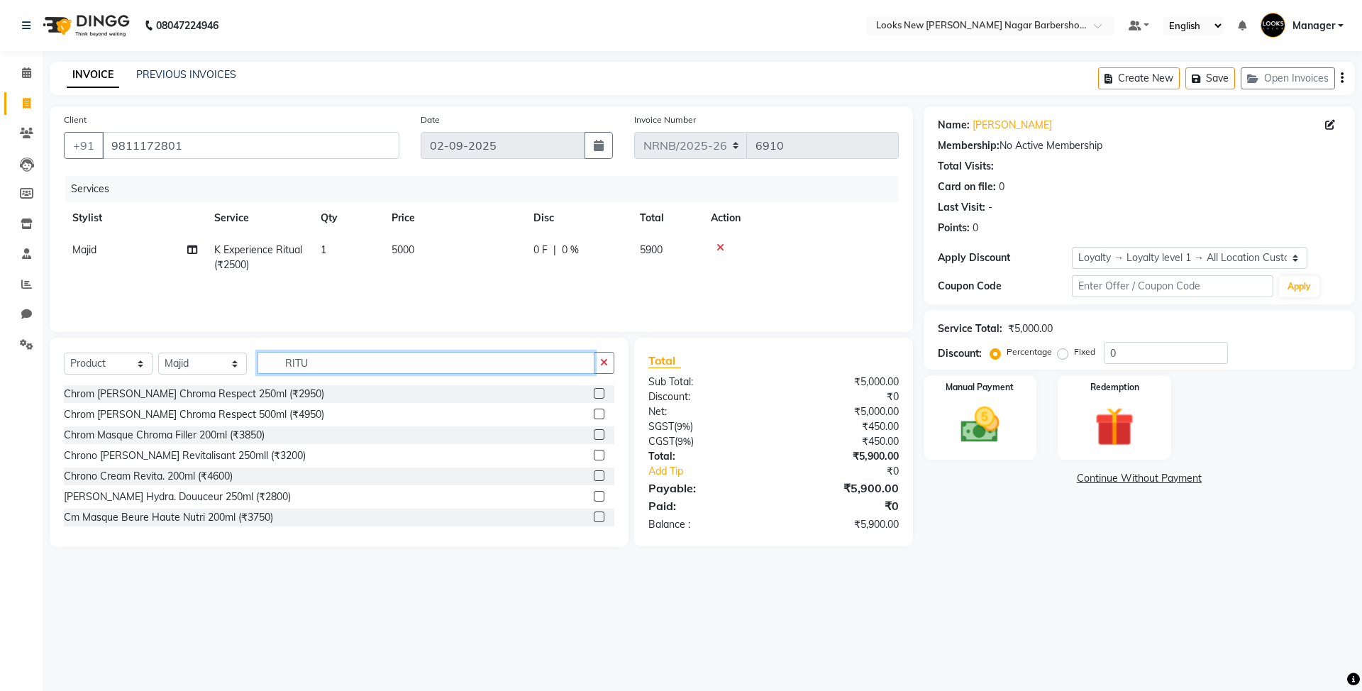
drag, startPoint x: 330, startPoint y: 367, endPoint x: 235, endPoint y: 363, distance: 95.1
click at [235, 363] on div "Select Service Product Membership Package Voucher Prepaid Gift Card Select Styl…" at bounding box center [339, 368] width 550 height 33
type input "3474636404384"
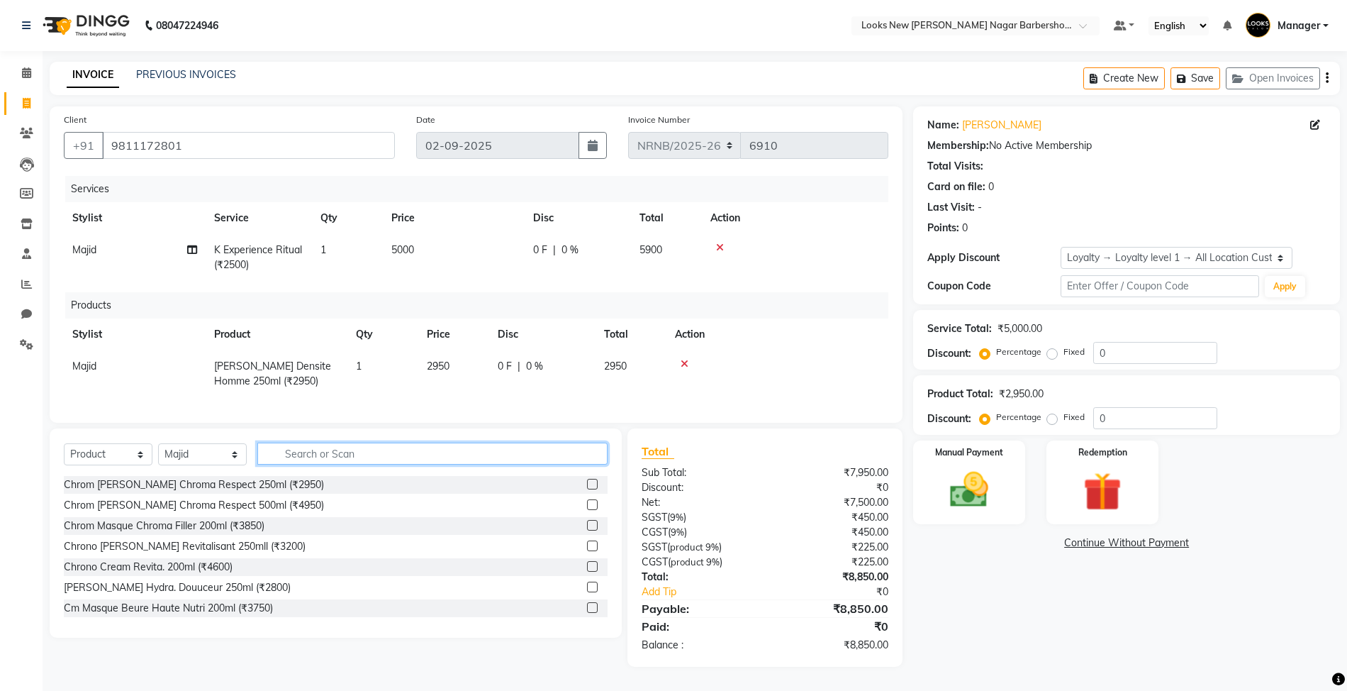
scroll to position [11, 0]
click at [855, 234] on td at bounding box center [795, 257] width 187 height 47
click at [409, 465] on input "text" at bounding box center [432, 454] width 350 height 22
type input "B"
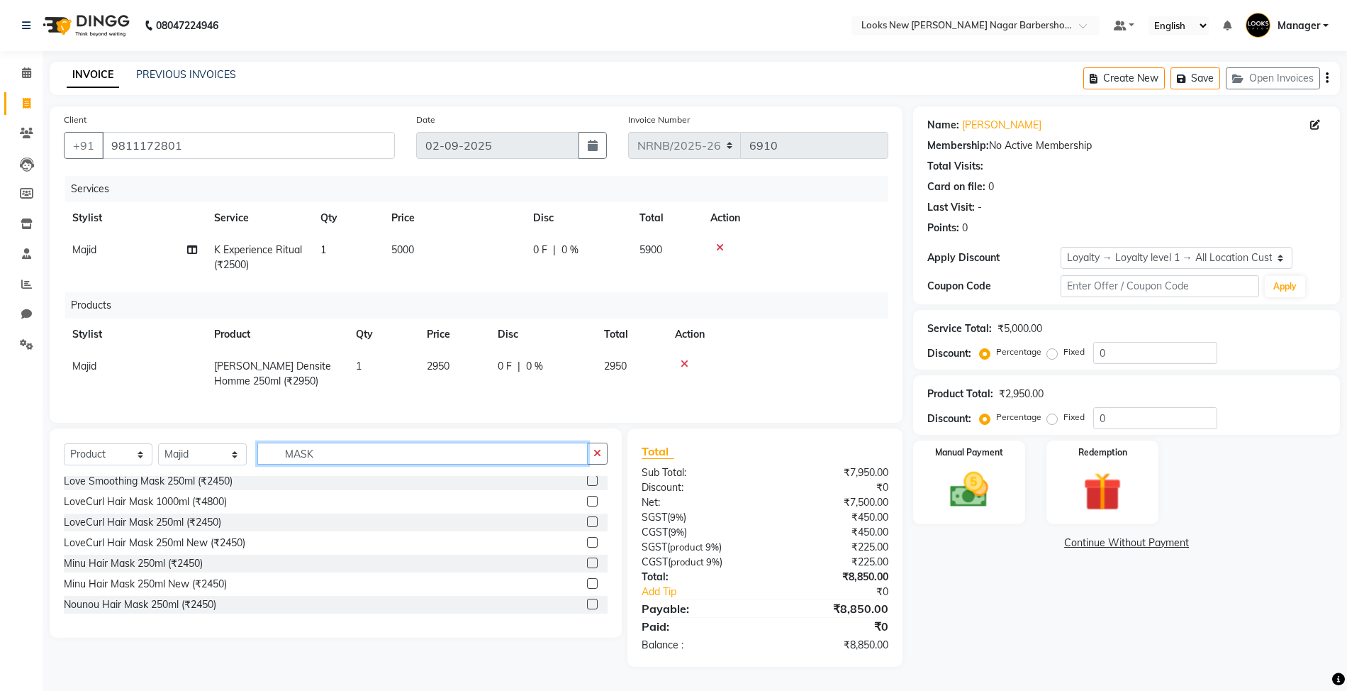
scroll to position [378, 0]
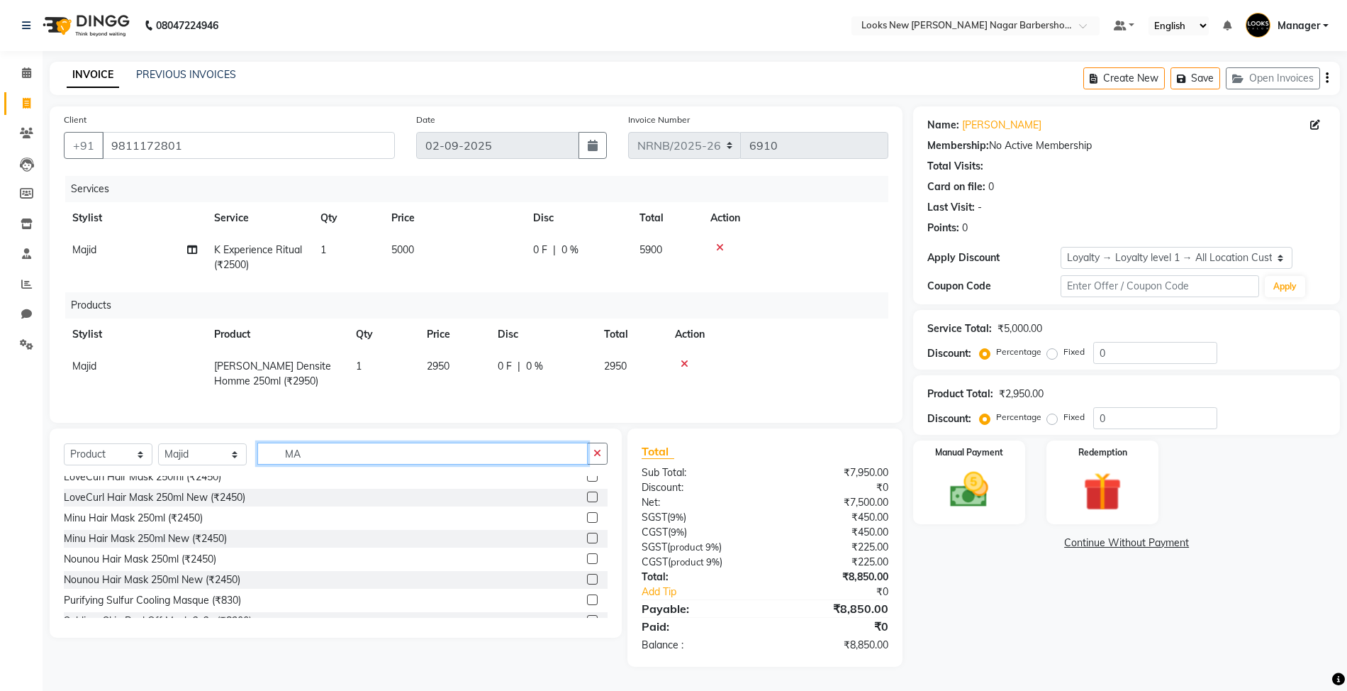
type input "M"
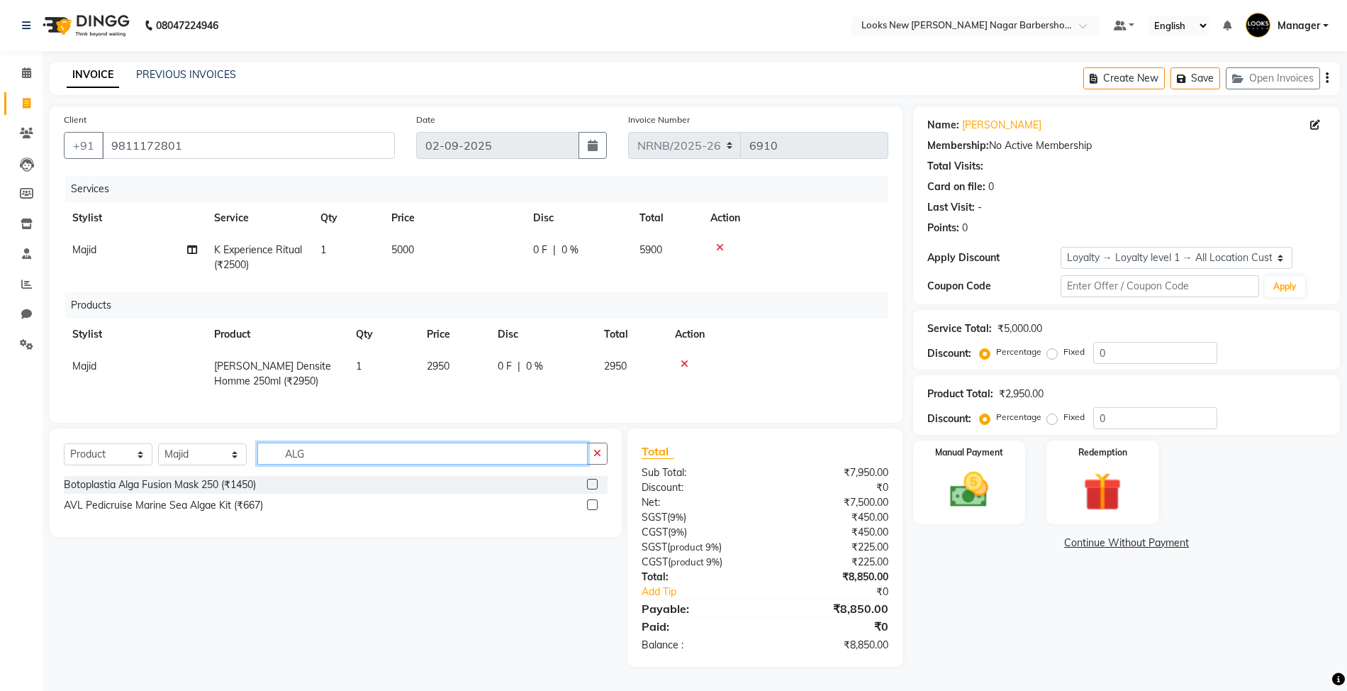
scroll to position [0, 0]
type input "ALG"
click at [236, 492] on div "Botoplastia Alga Fusion Mask 250 (₹1450)" at bounding box center [160, 484] width 192 height 15
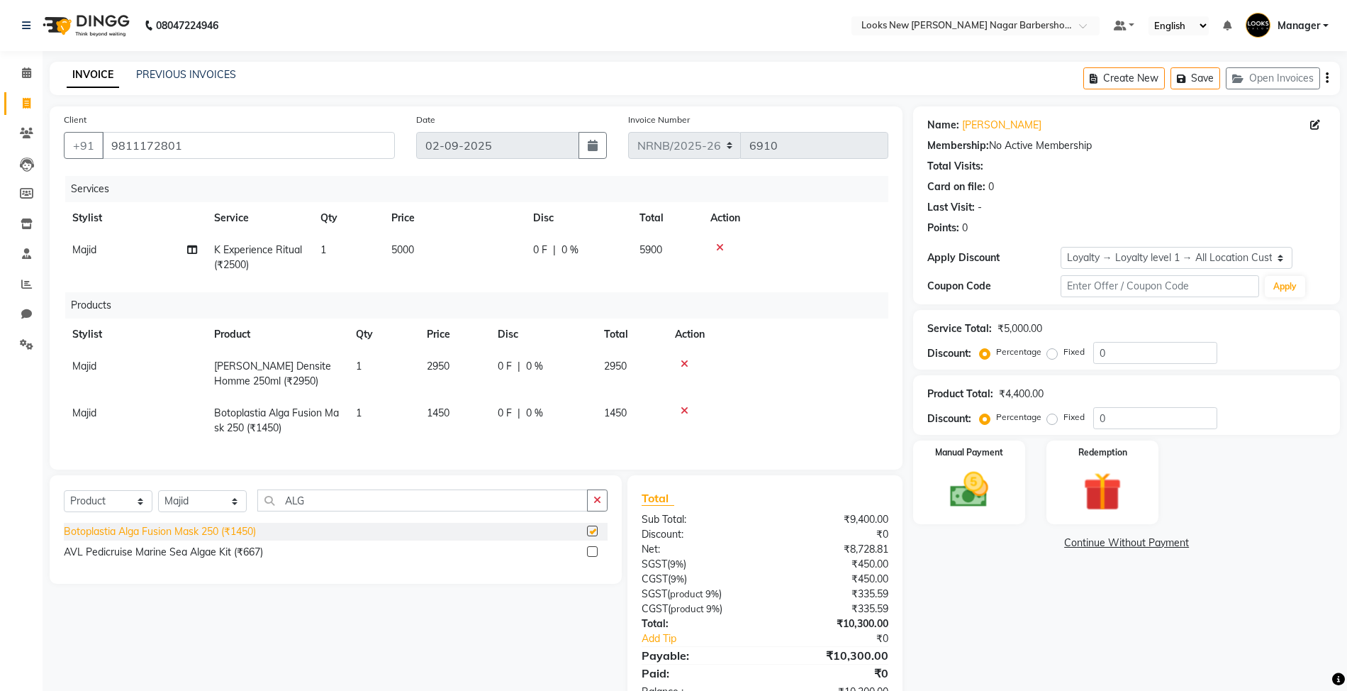
checkbox input "false"
click at [458, 414] on td "1450" at bounding box center [453, 420] width 71 height 47
select select "87355"
drag, startPoint x: 466, startPoint y: 415, endPoint x: 404, endPoint y: 414, distance: 61.7
click at [404, 414] on tr "Aakash_Pdct Afsar Ahmed Ashmita Ayesha Bobby_Asst Bobby_Khan Counter_Sales Kama…" at bounding box center [476, 420] width 825 height 47
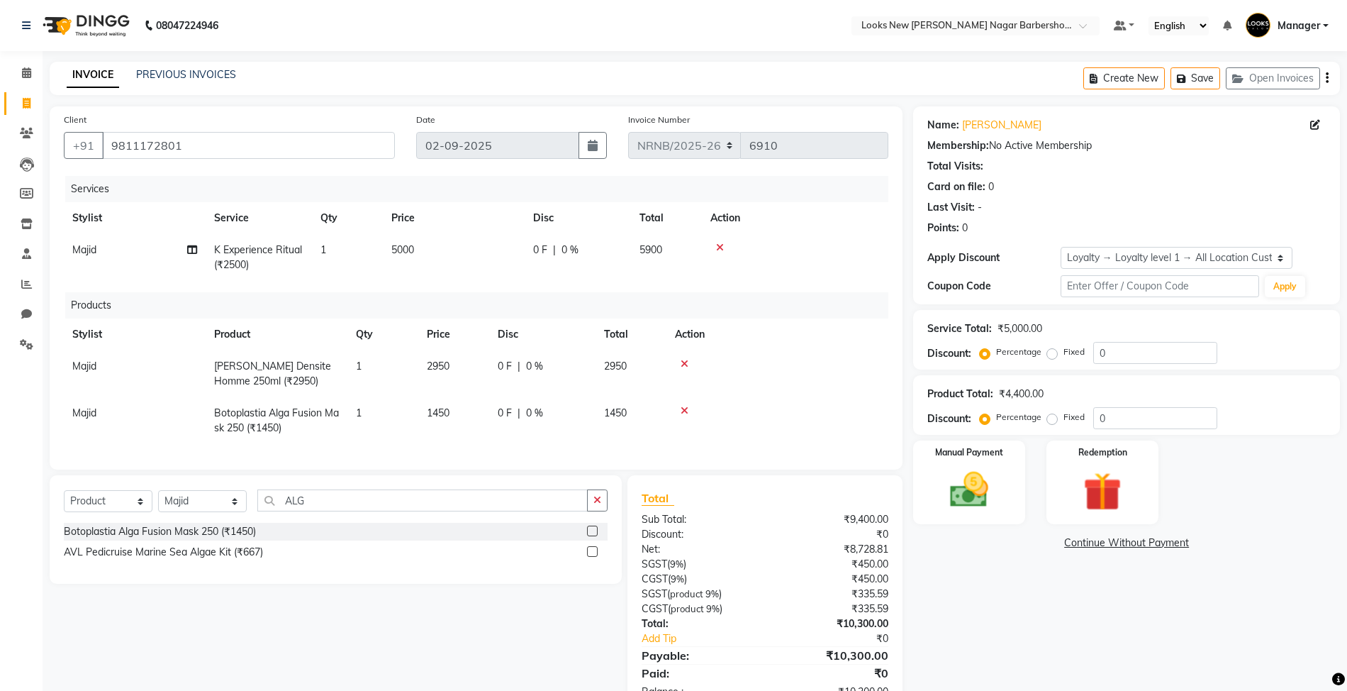
click at [472, 413] on td "1450" at bounding box center [453, 420] width 71 height 47
select select "87355"
drag, startPoint x: 474, startPoint y: 413, endPoint x: 421, endPoint y: 413, distance: 53.2
click at [421, 413] on td "1450" at bounding box center [453, 420] width 71 height 47
type input "1500"
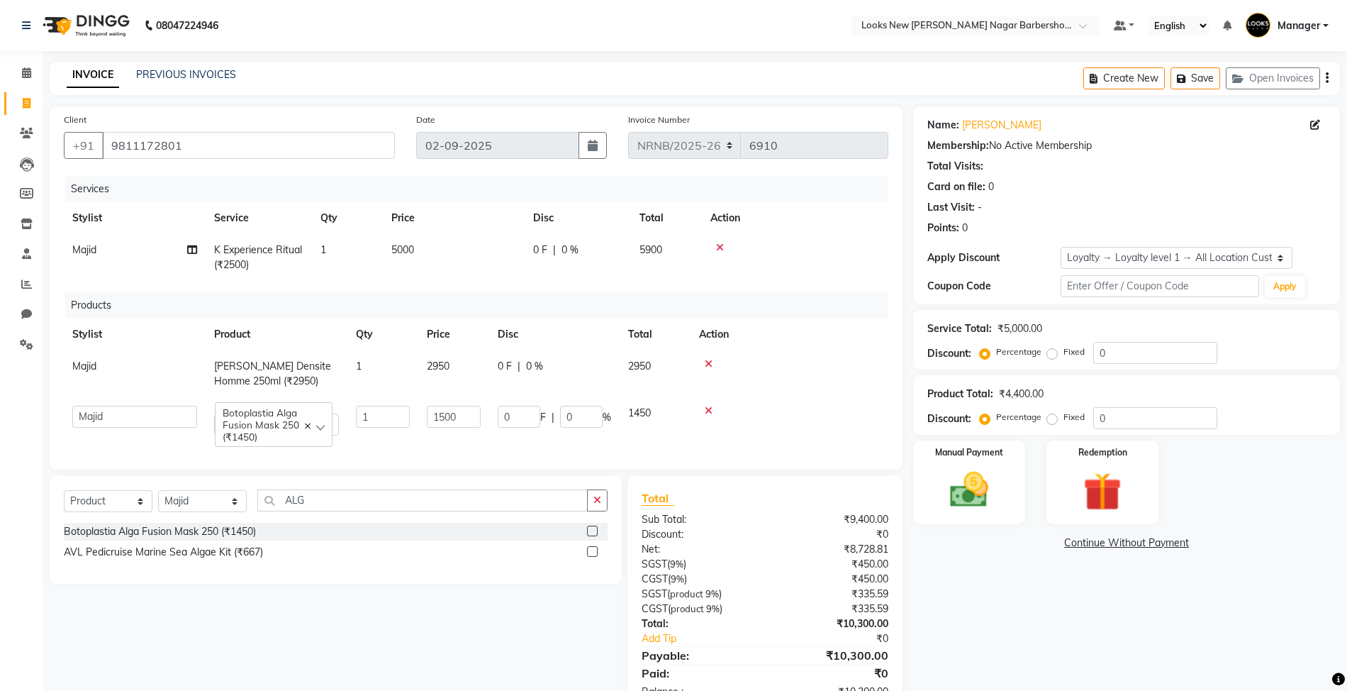
click at [837, 361] on div at bounding box center [789, 364] width 181 height 10
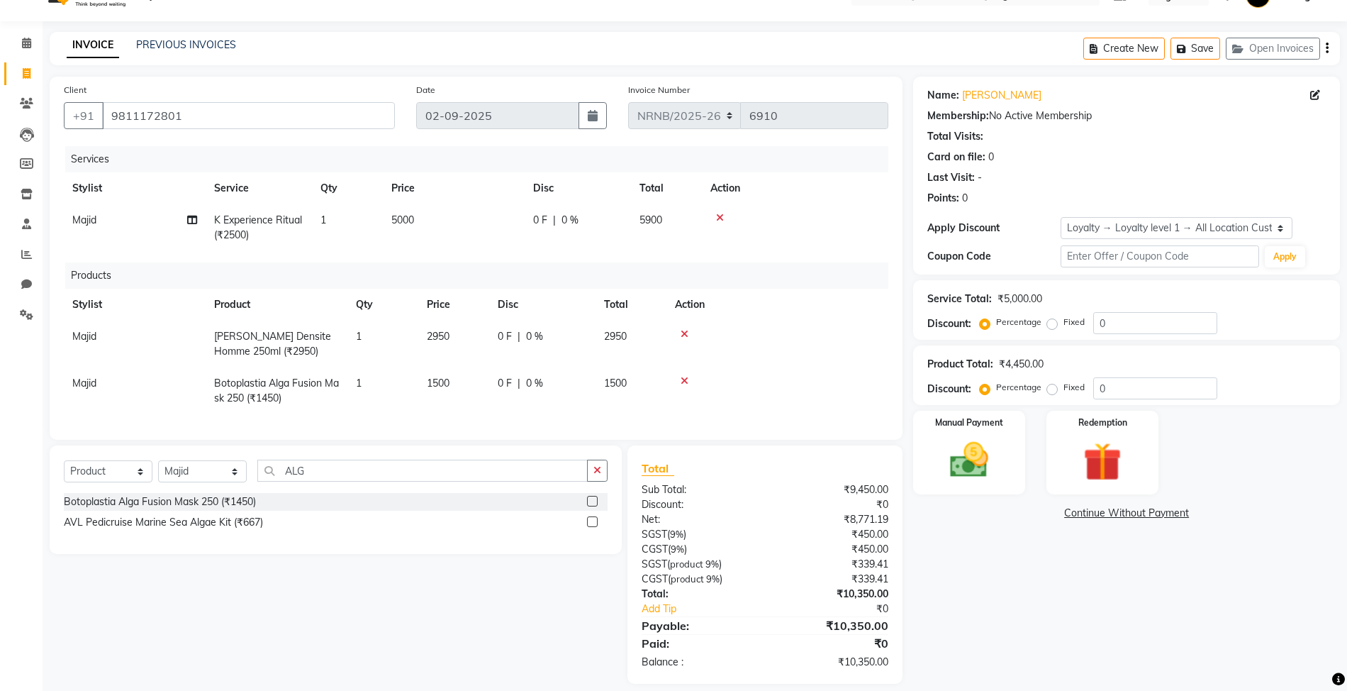
scroll to position [58, 0]
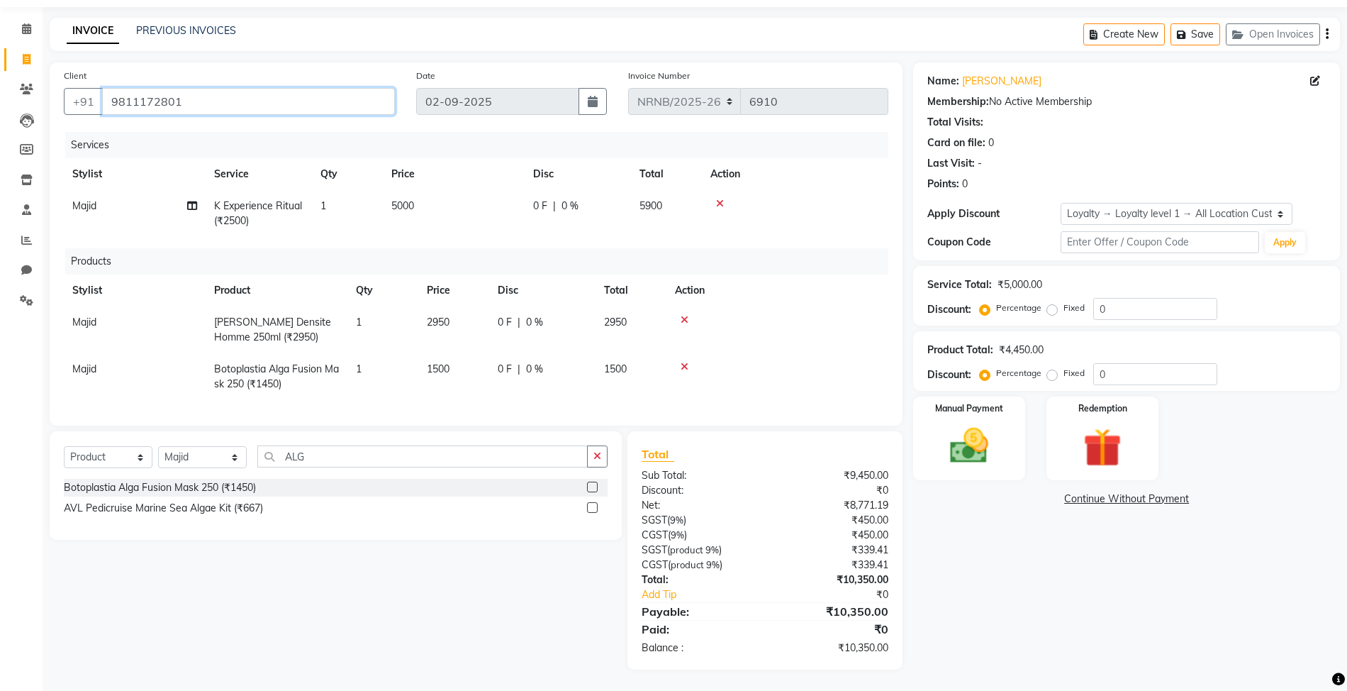
click at [324, 89] on input "9811172801" at bounding box center [248, 101] width 293 height 27
click at [849, 316] on td at bounding box center [778, 329] width 222 height 47
click at [1317, 522] on div "Name: Dr. Siddhardh Aggarwal Membership: No Active Membership Total Visits: Car…" at bounding box center [1132, 365] width 438 height 607
click at [982, 443] on img at bounding box center [969, 446] width 65 height 46
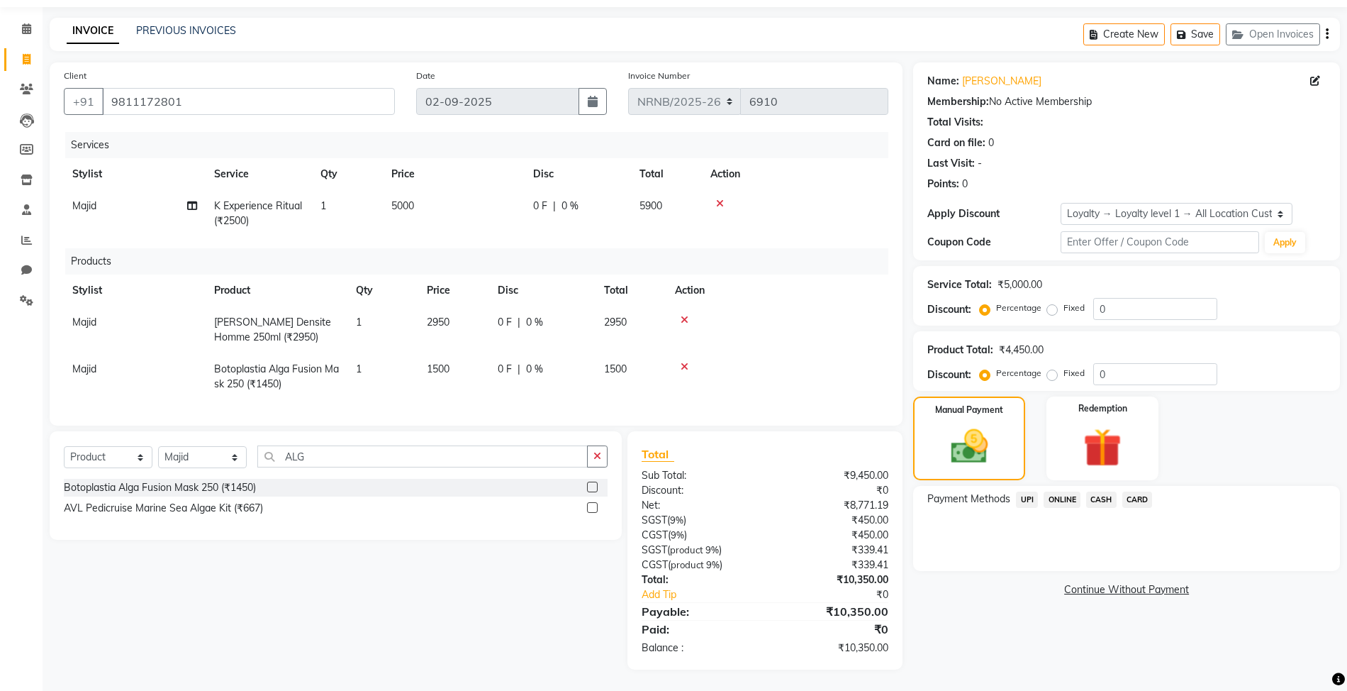
click at [1030, 491] on span "UPI" at bounding box center [1027, 499] width 22 height 16
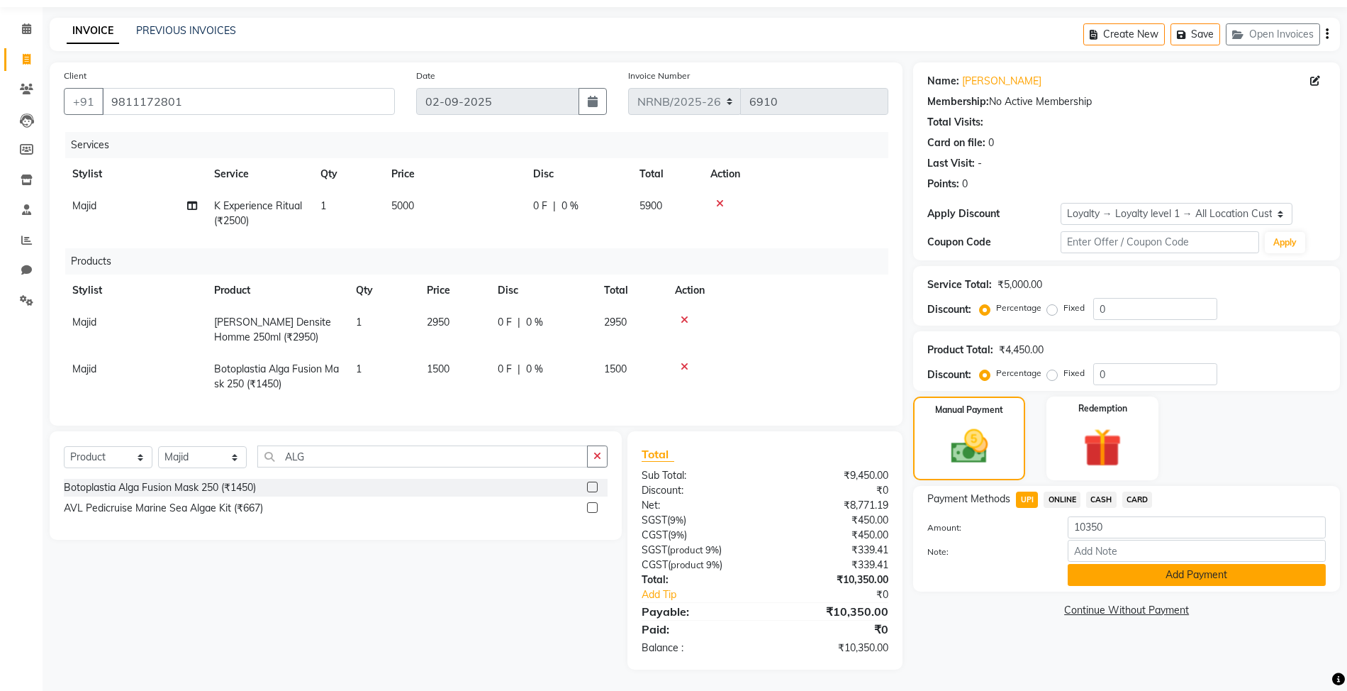
click at [1116, 564] on button "Add Payment" at bounding box center [1197, 575] width 258 height 22
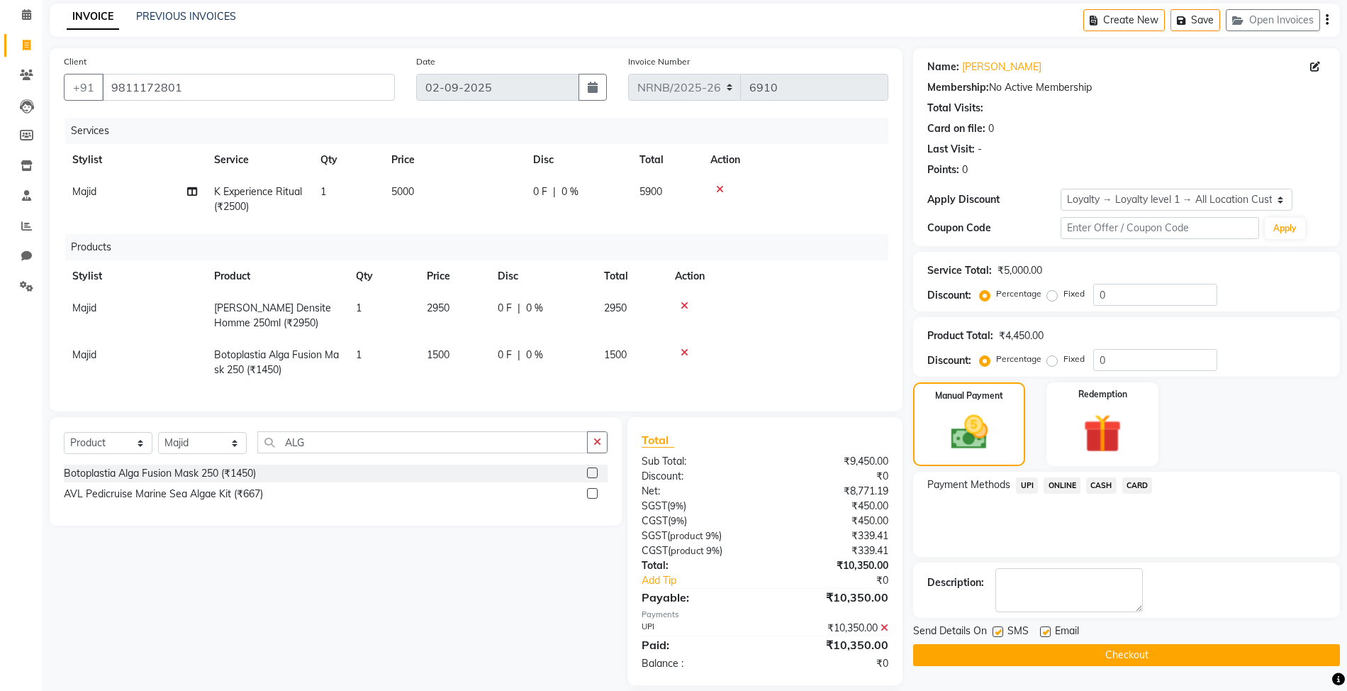
click at [1011, 651] on button "Checkout" at bounding box center [1126, 655] width 427 height 22
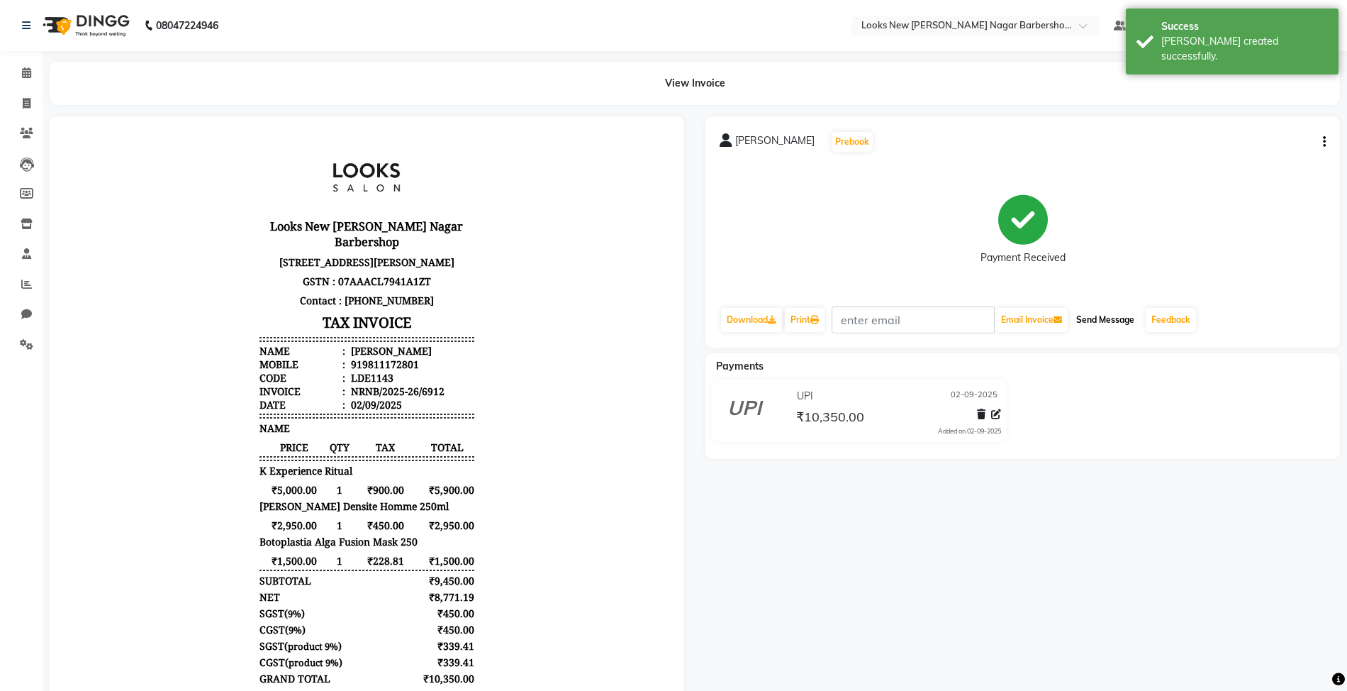
click at [1091, 318] on button "Send Message" at bounding box center [1106, 320] width 70 height 24
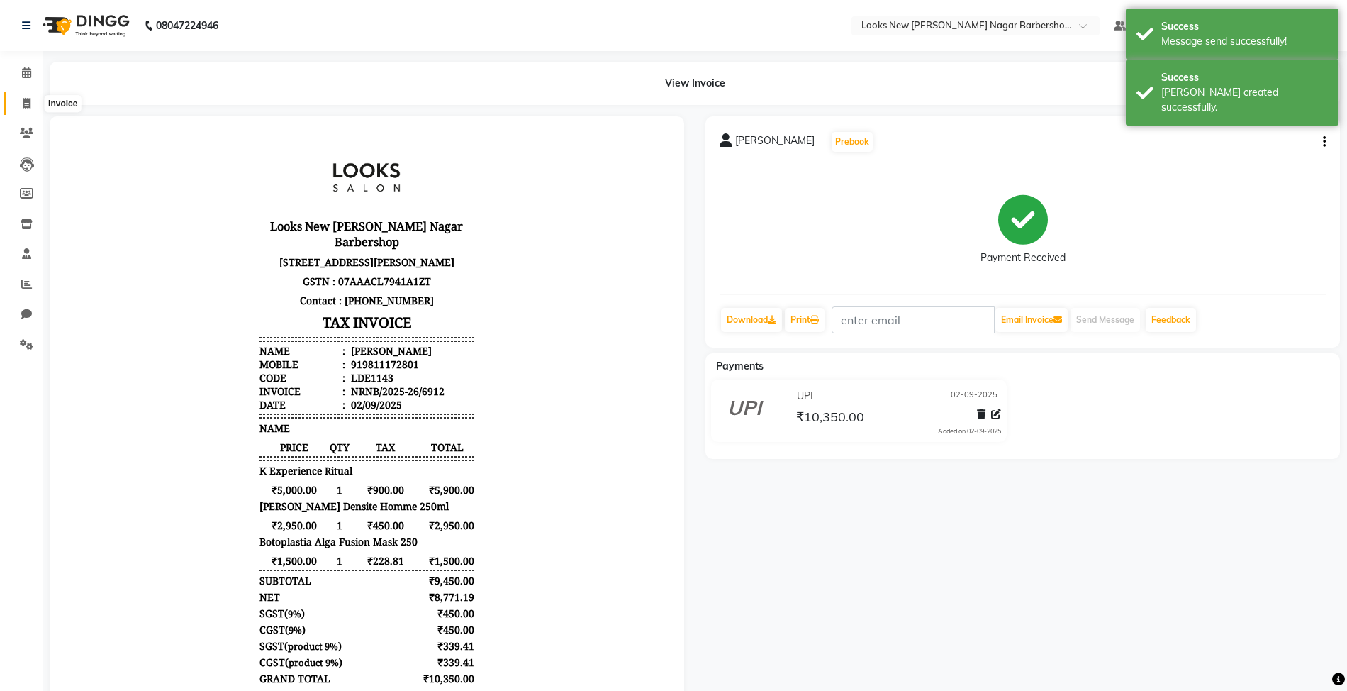
click at [24, 104] on icon at bounding box center [27, 103] width 8 height 11
select select "service"
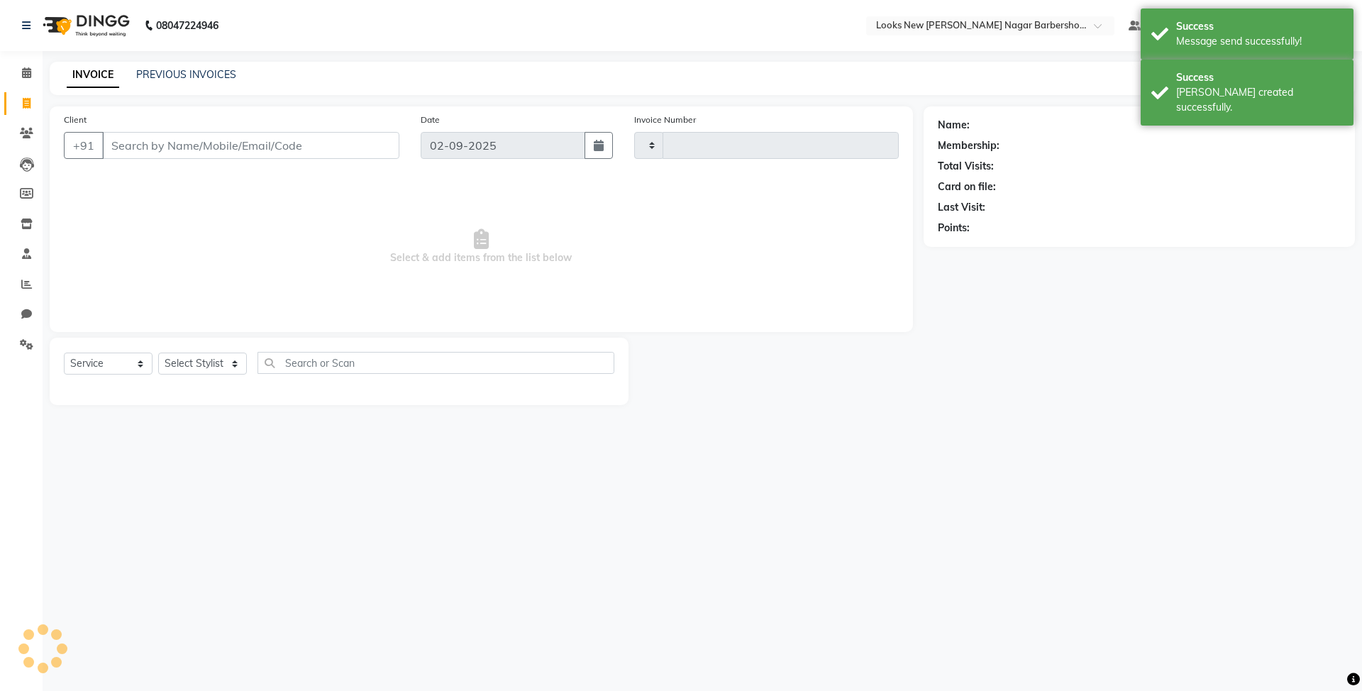
type input "6913"
select select "8705"
click at [26, 282] on icon at bounding box center [26, 284] width 11 height 11
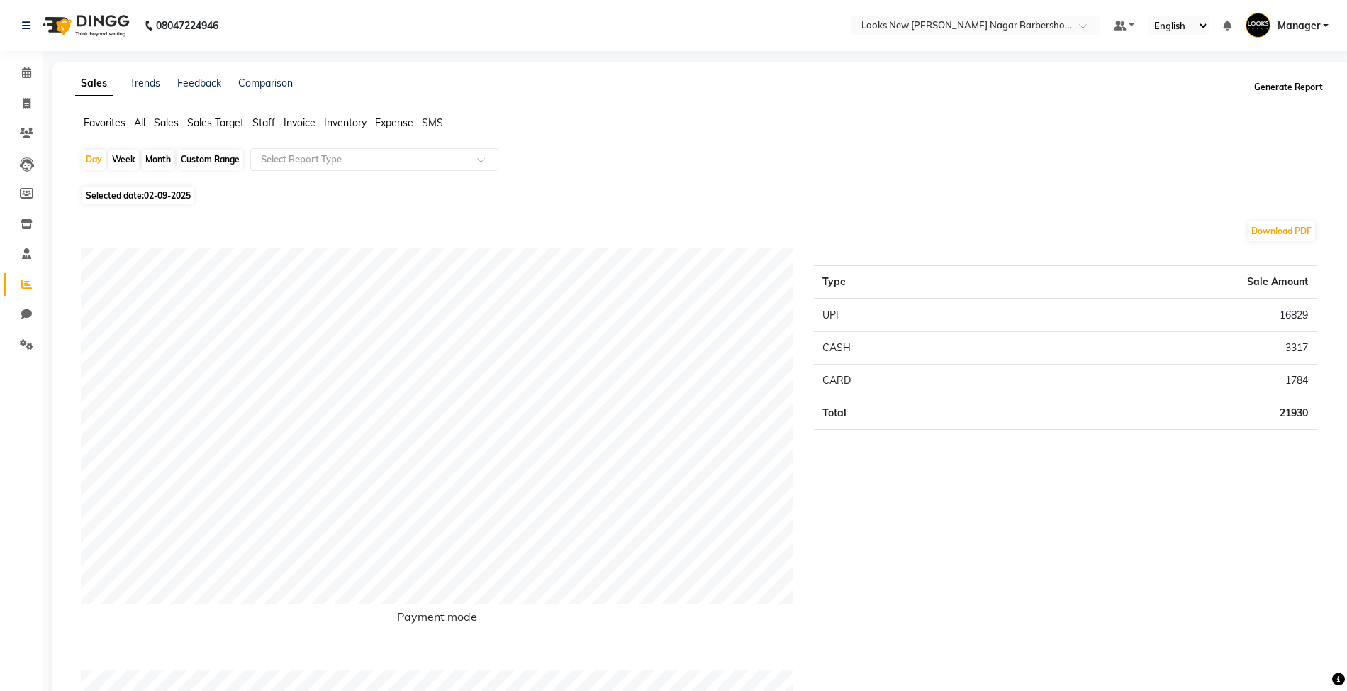
click at [1306, 87] on button "Generate Report" at bounding box center [1289, 87] width 76 height 20
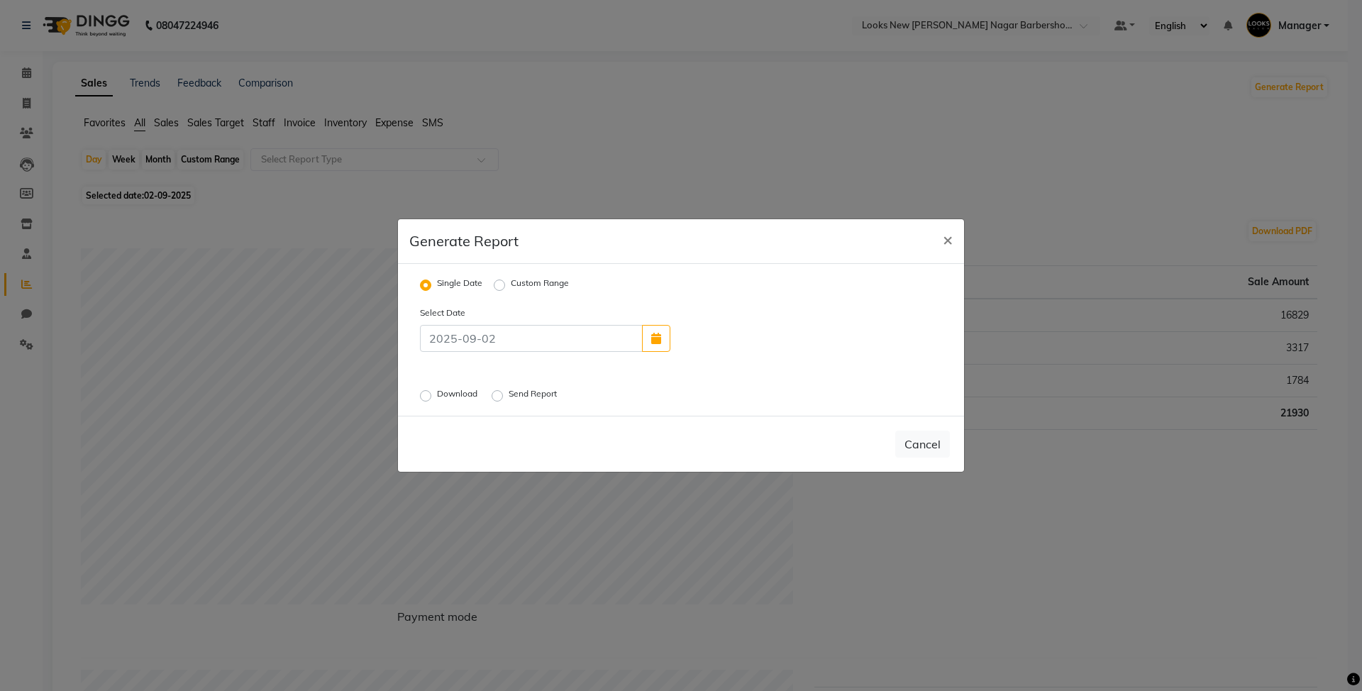
click at [540, 392] on label "Send Report" at bounding box center [534, 395] width 51 height 17
click at [504, 392] on input "Send Report" at bounding box center [499, 396] width 10 height 10
click at [925, 443] on button "Send" at bounding box center [928, 444] width 44 height 26
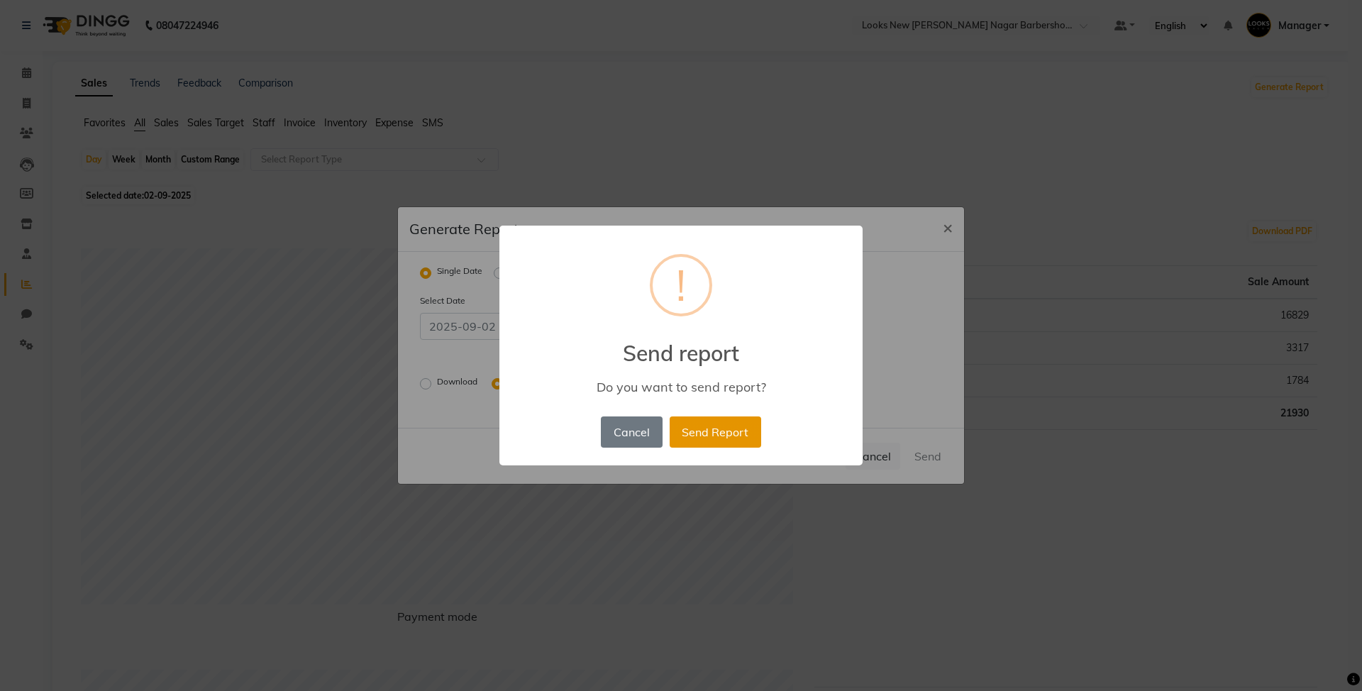
click at [735, 431] on button "Send Report" at bounding box center [714, 431] width 91 height 31
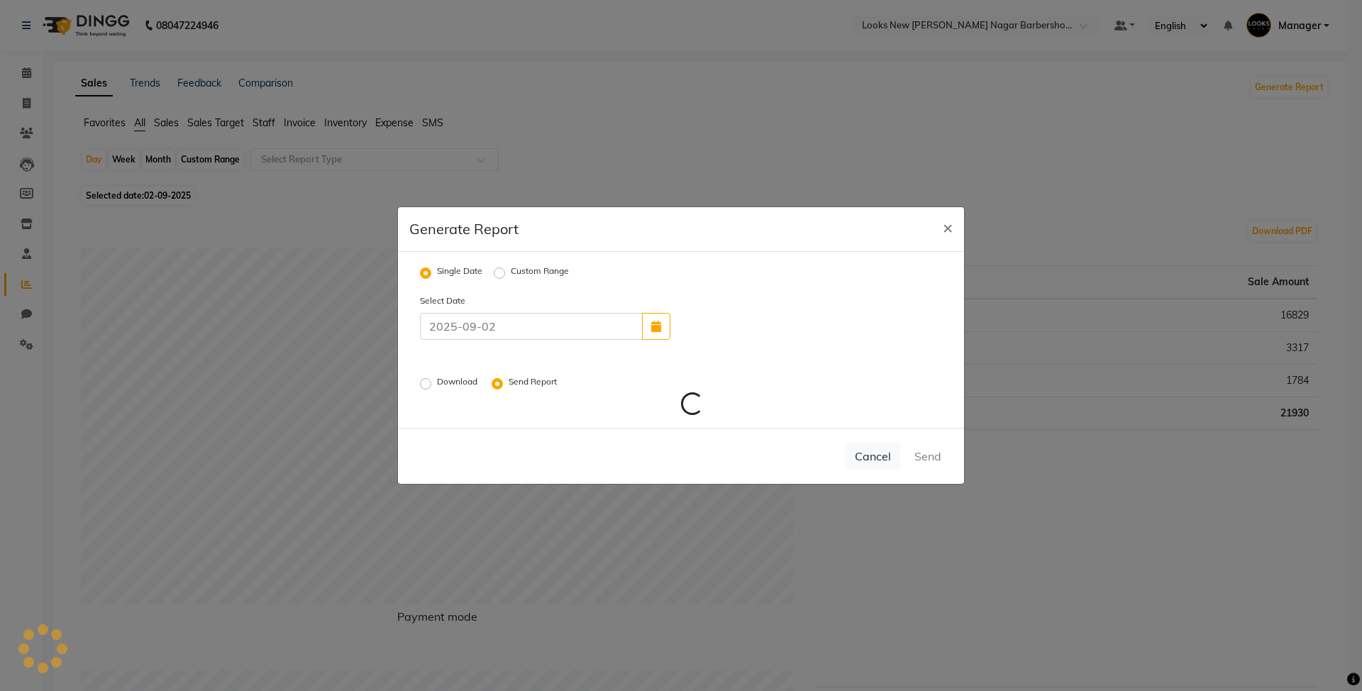
radio input "false"
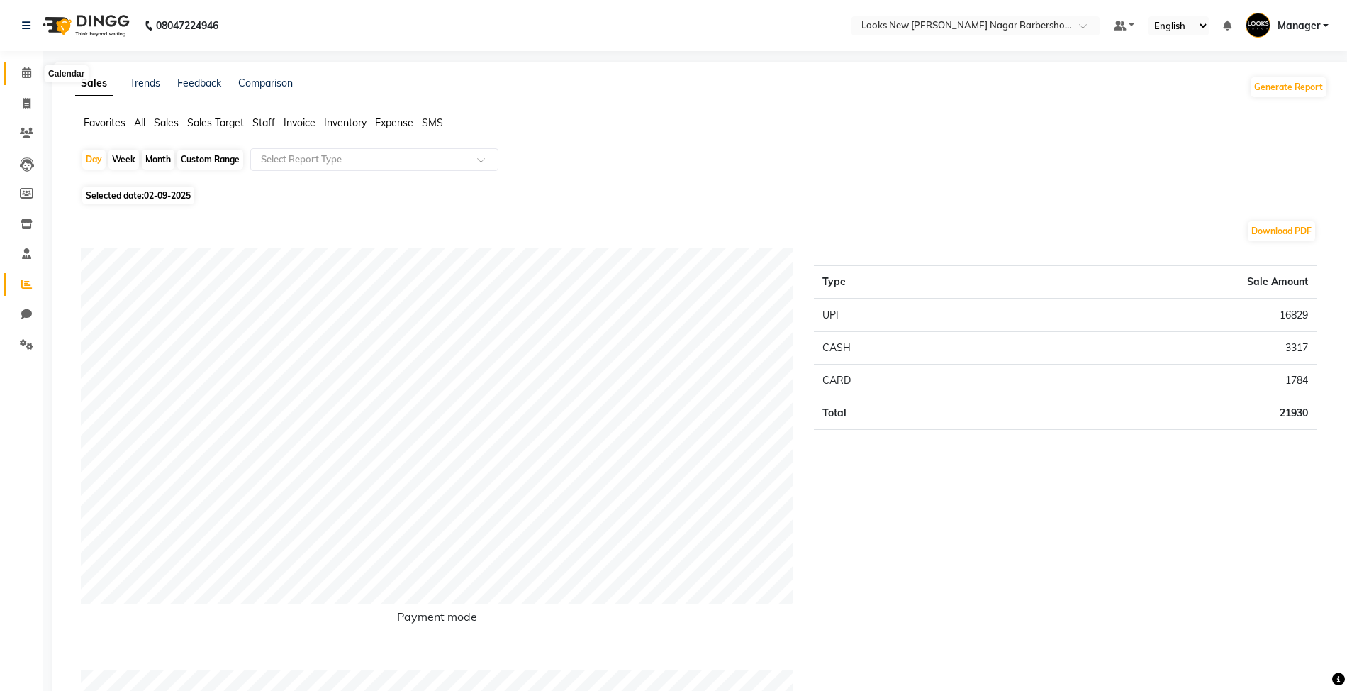
click at [26, 74] on icon at bounding box center [26, 72] width 9 height 11
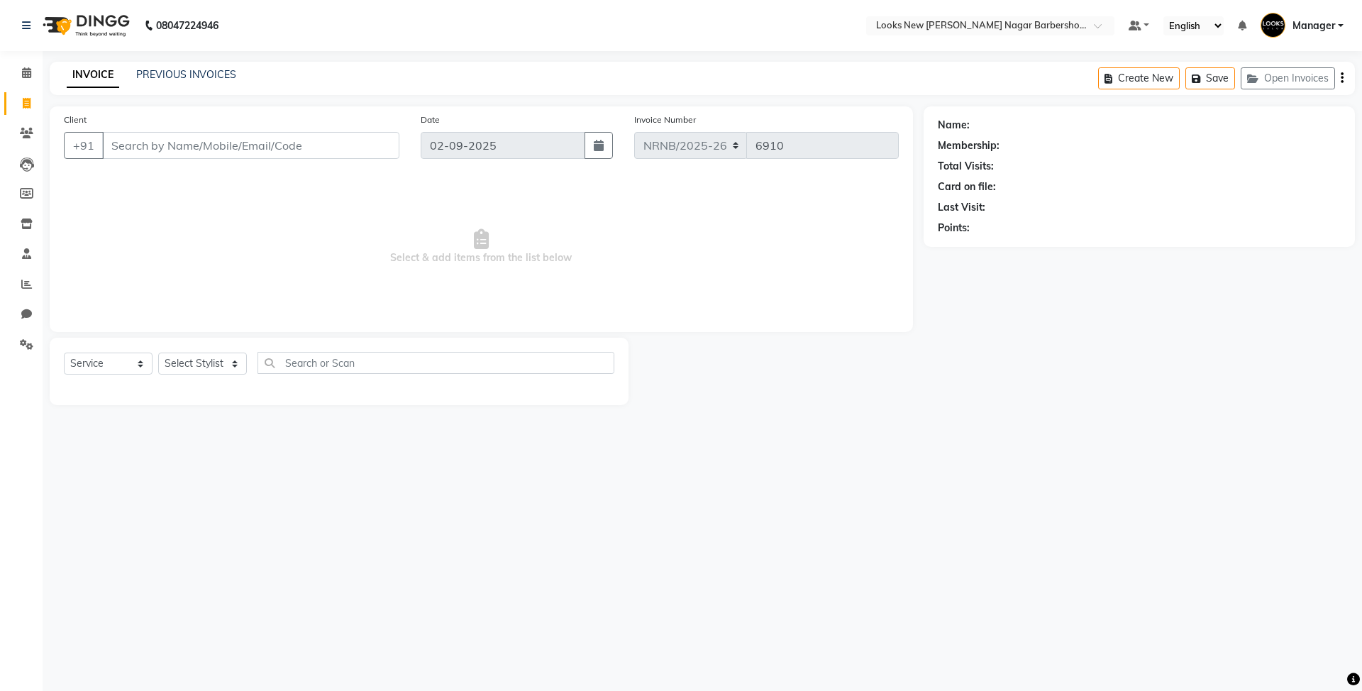
select select "service"
click at [199, 364] on select "Select Stylist Aakash_Pdct [PERSON_NAME] [PERSON_NAME] [PERSON_NAME] Counter_Sa…" at bounding box center [202, 363] width 89 height 22
select select "87357"
click at [158, 352] on select "Select Stylist Aakash_Pdct [PERSON_NAME] [PERSON_NAME] [PERSON_NAME] Counter_Sa…" at bounding box center [202, 363] width 89 height 22
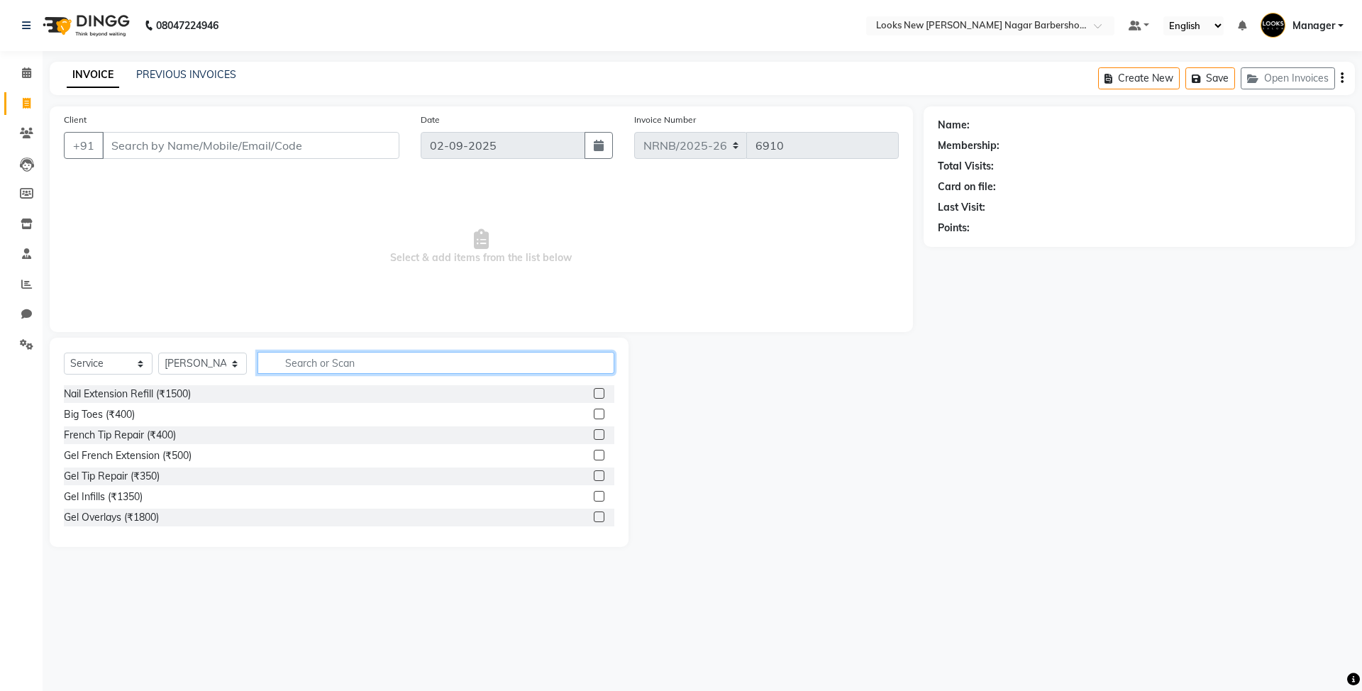
click at [329, 359] on input "text" at bounding box center [435, 363] width 357 height 22
click at [26, 281] on icon at bounding box center [26, 284] width 11 height 11
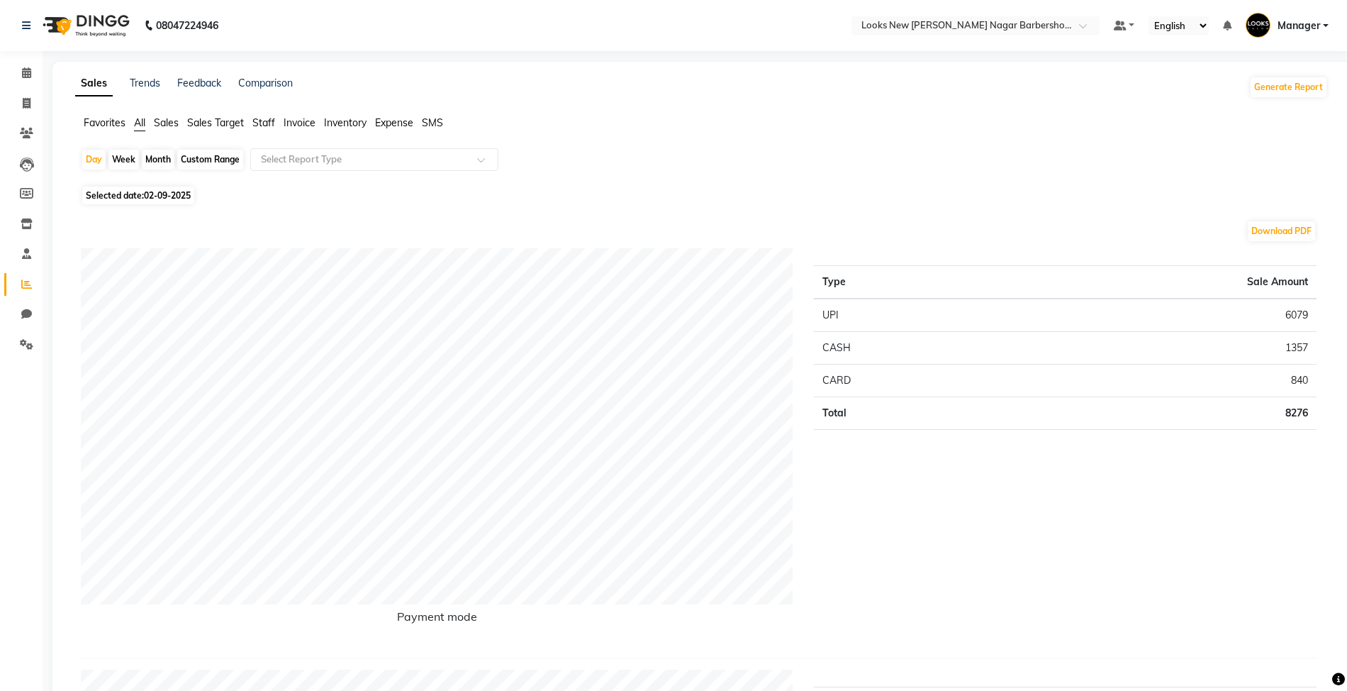
click at [267, 123] on span "Staff" at bounding box center [263, 122] width 23 height 13
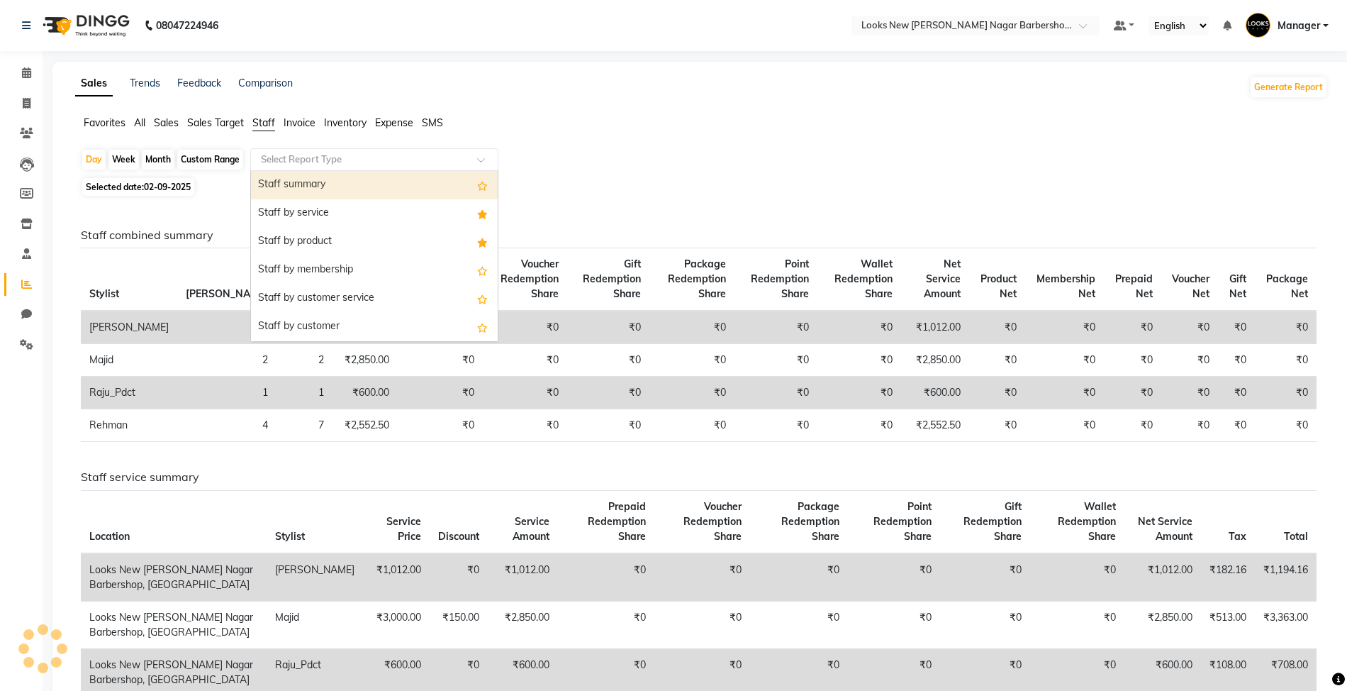
click at [284, 170] on ng-select "Select Report Type Staff summary Staff by service Staff by product Staff by mem…" at bounding box center [374, 159] width 248 height 23
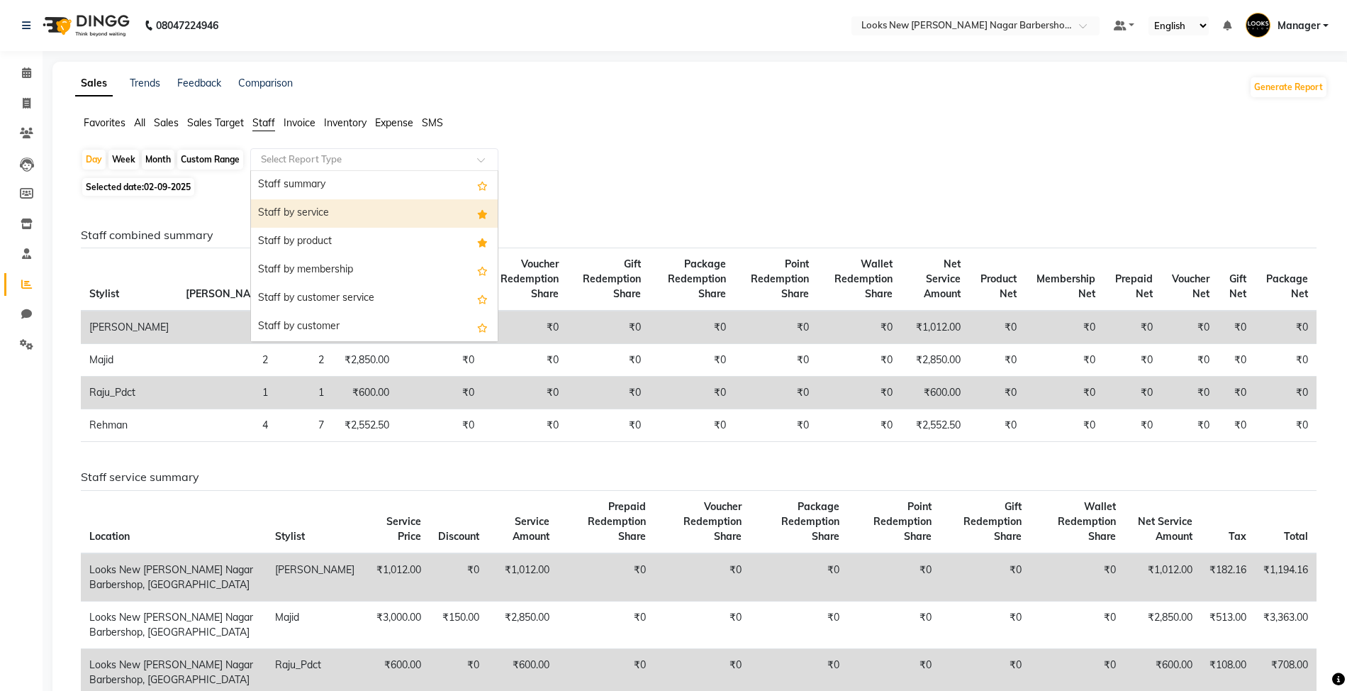
click at [295, 218] on div "Staff by service" at bounding box center [374, 213] width 247 height 28
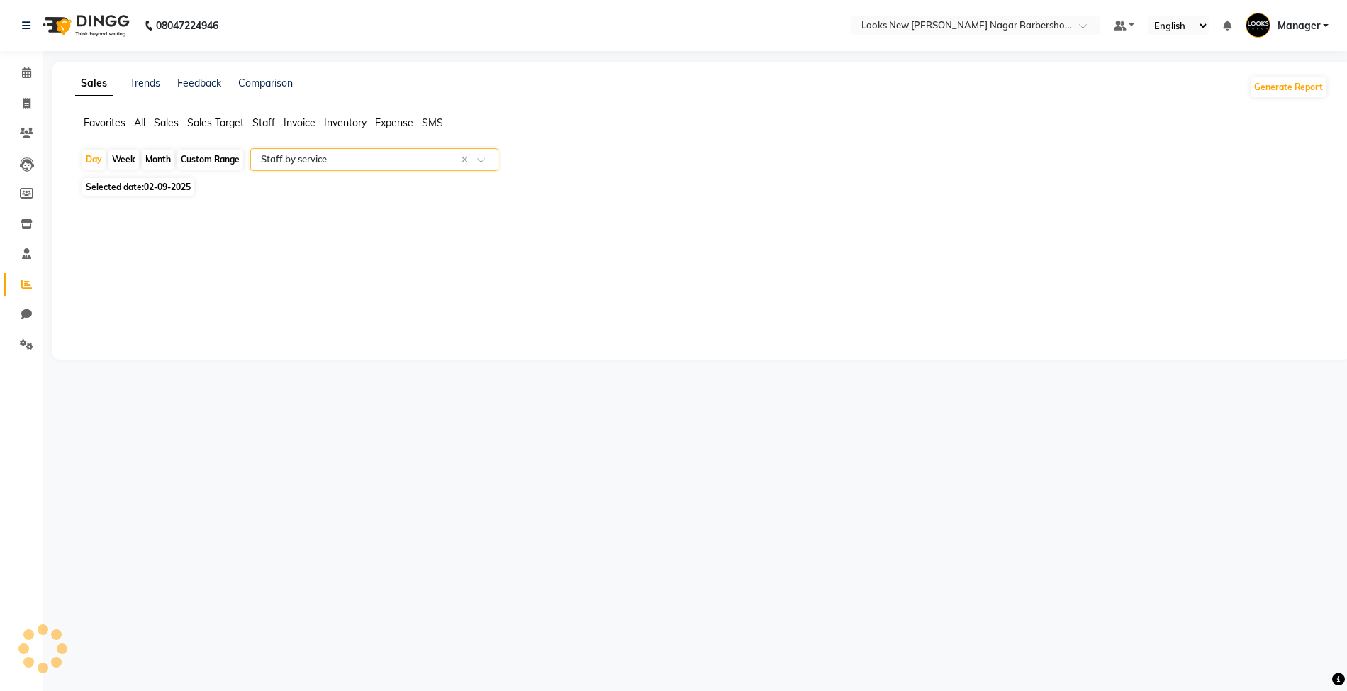
select select "full_report"
select select "csv"
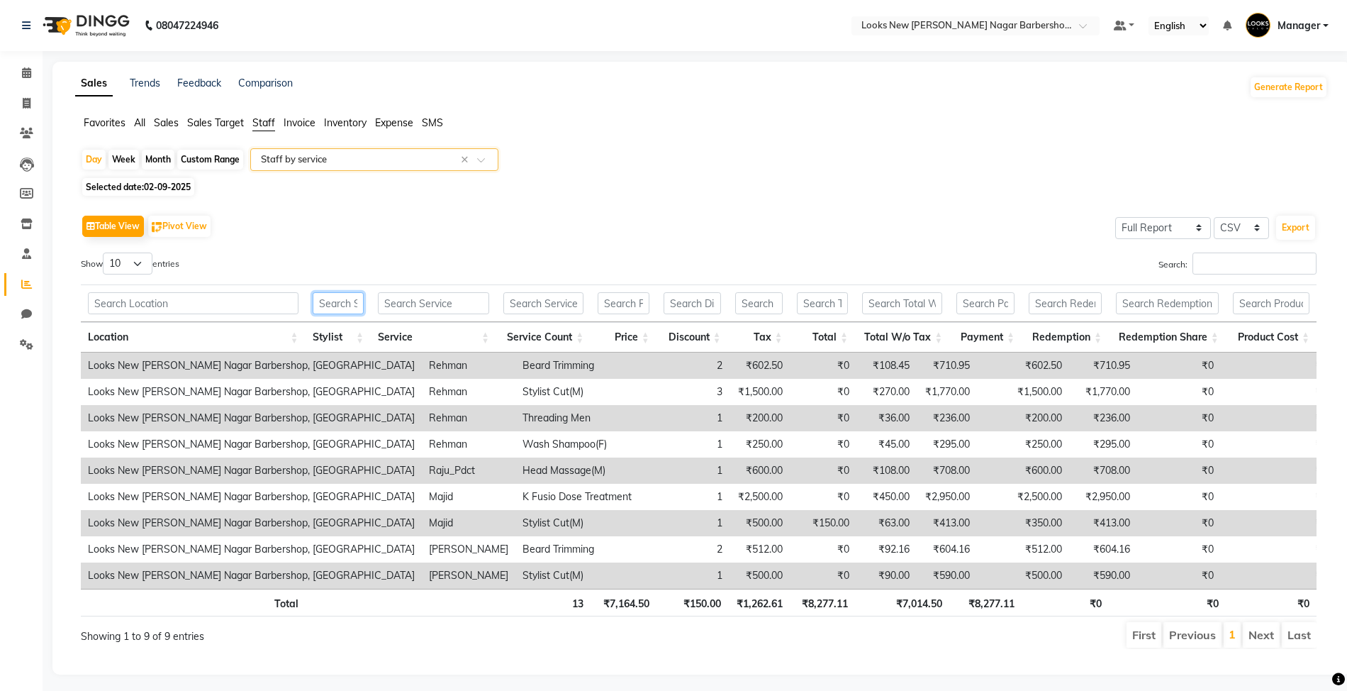
click at [348, 304] on input "text" at bounding box center [339, 303] width 52 height 22
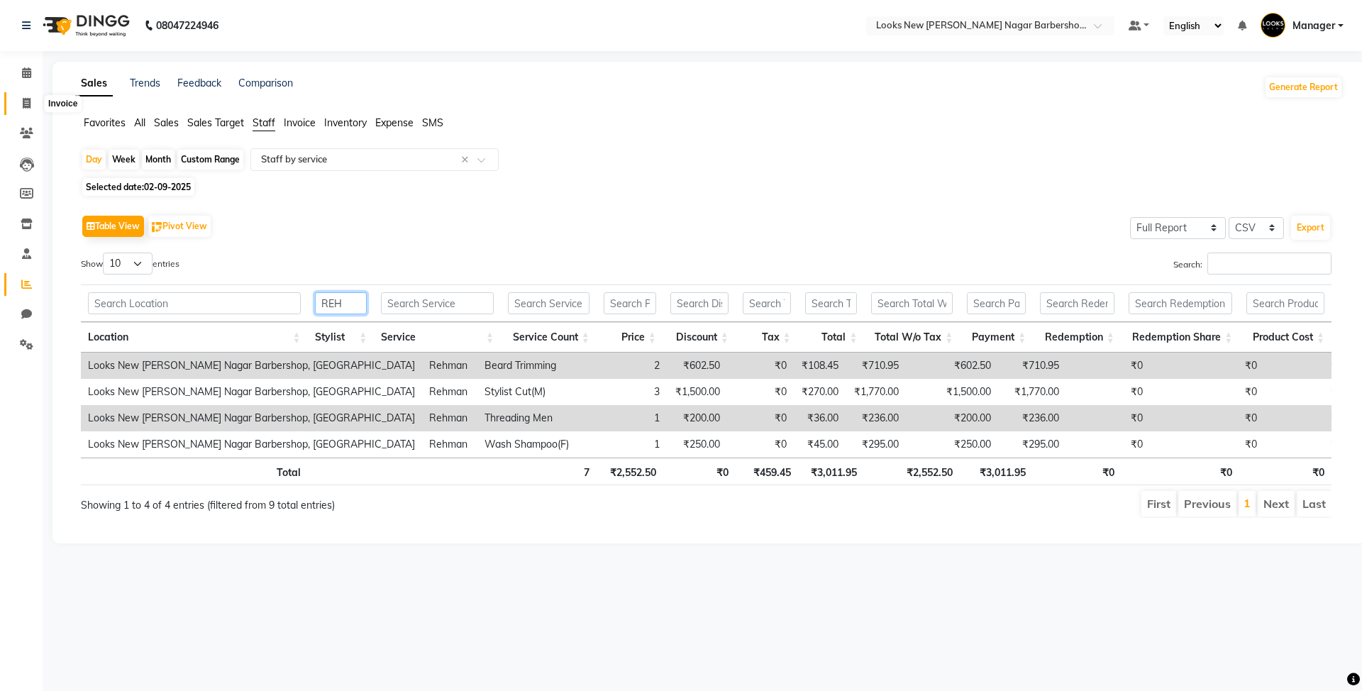
type input "REH"
click at [26, 105] on icon at bounding box center [27, 103] width 8 height 11
select select "service"
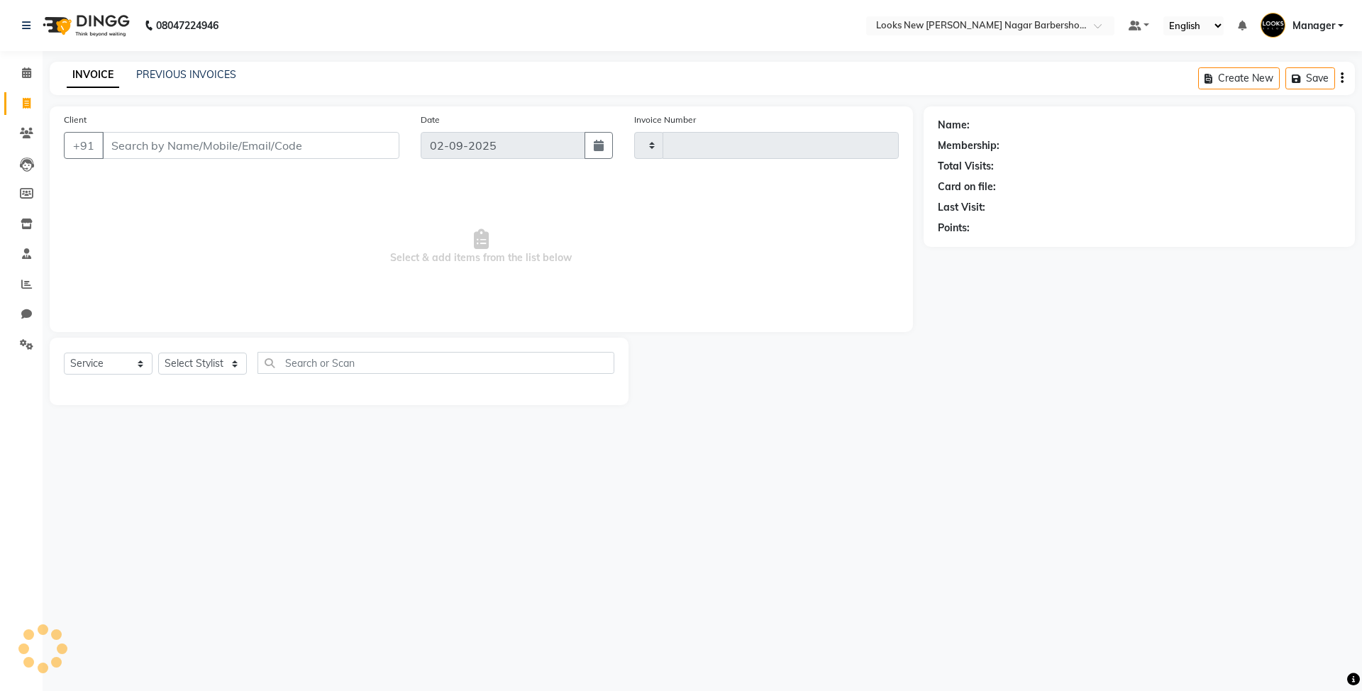
type input "6910"
select select "8705"
click at [185, 357] on select "Select Stylist Aakash_Pdct [PERSON_NAME] [PERSON_NAME] [PERSON_NAME] Counter_Sa…" at bounding box center [202, 363] width 89 height 22
select select "87344"
click at [158, 352] on select "Select Stylist Aakash_Pdct [PERSON_NAME] [PERSON_NAME] [PERSON_NAME] Counter_Sa…" at bounding box center [202, 363] width 89 height 22
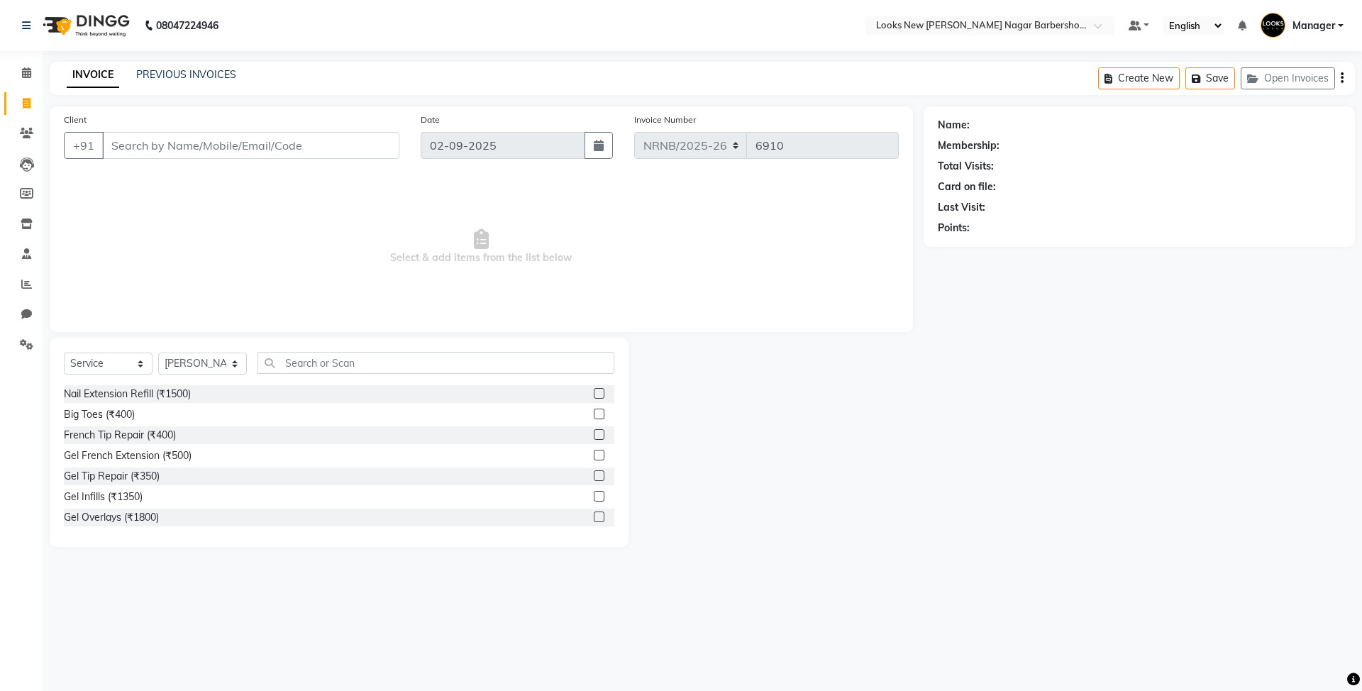
click at [290, 377] on div "Select Service Product Membership Package Voucher Prepaid Gift Card Select Styl…" at bounding box center [339, 368] width 550 height 33
click at [293, 367] on input "text" at bounding box center [435, 363] width 357 height 22
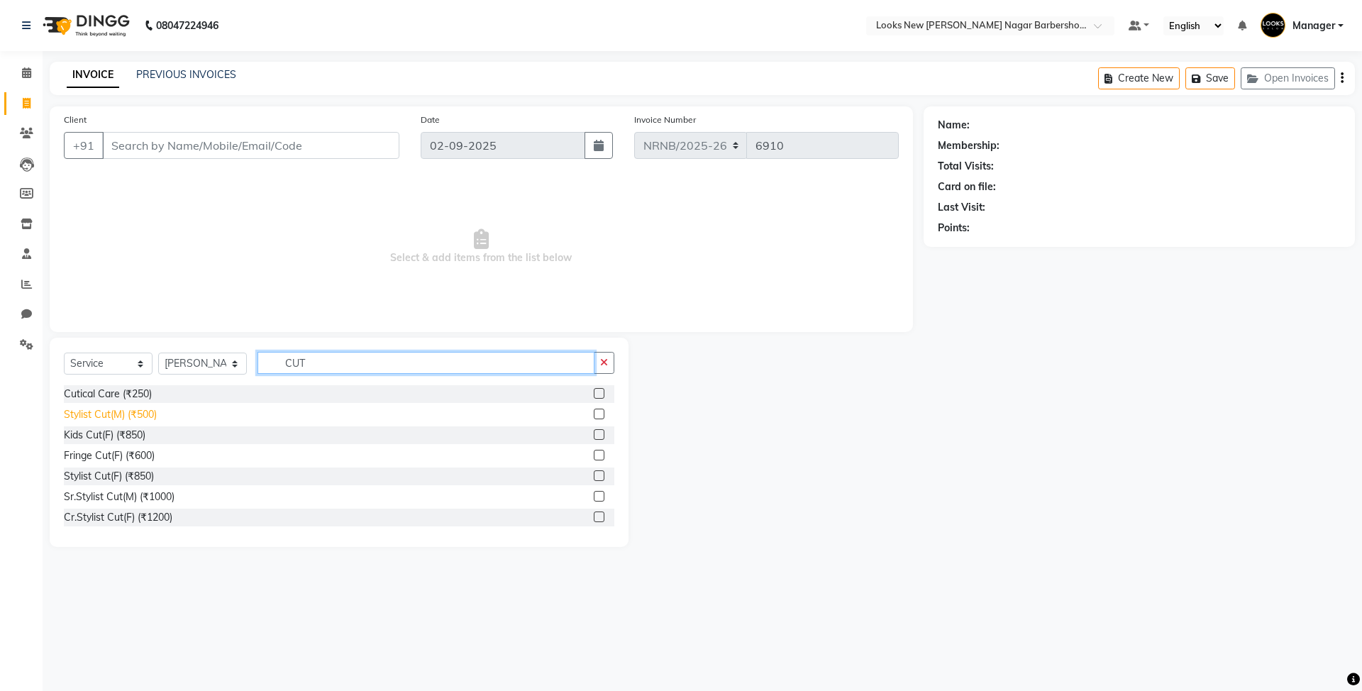
type input "CUT"
click at [106, 409] on div "Stylist Cut(M) (₹500)" at bounding box center [110, 414] width 93 height 15
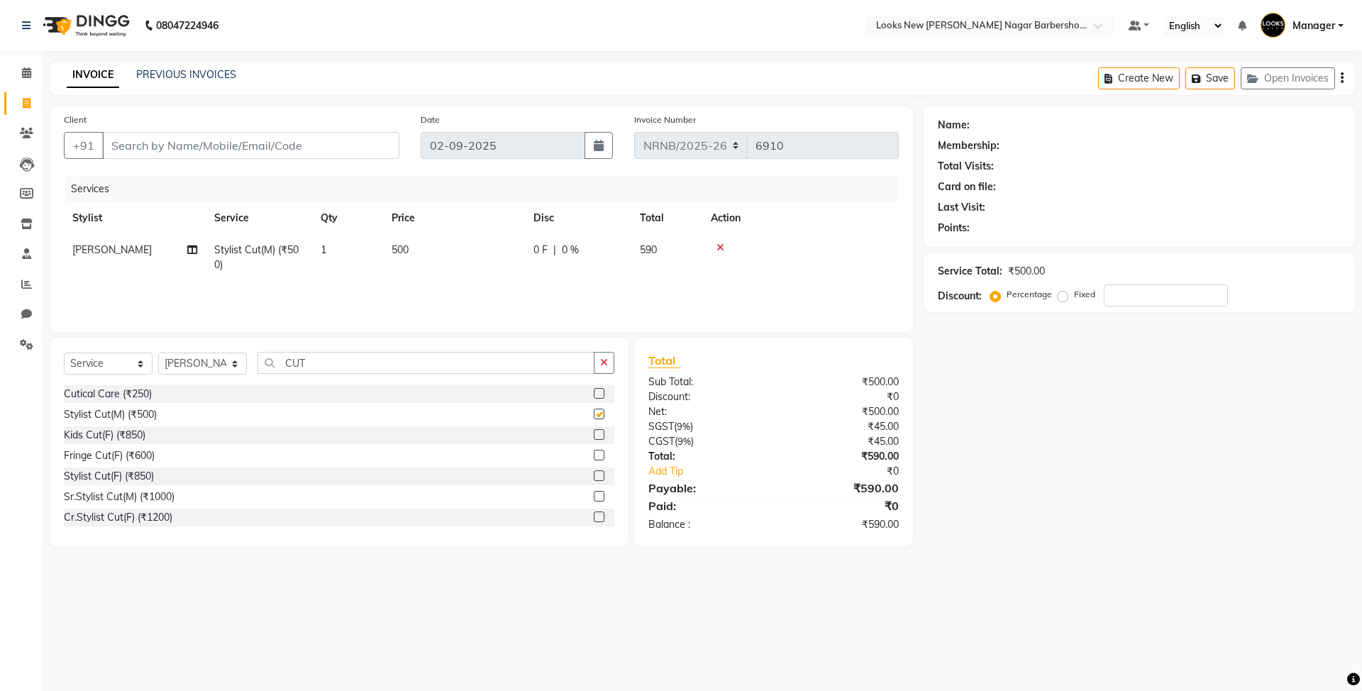
checkbox input "false"
drag, startPoint x: 325, startPoint y: 364, endPoint x: 188, endPoint y: 365, distance: 136.9
click at [188, 365] on div "Select Service Product Membership Package Voucher Prepaid Gift Card Select Styl…" at bounding box center [339, 368] width 550 height 33
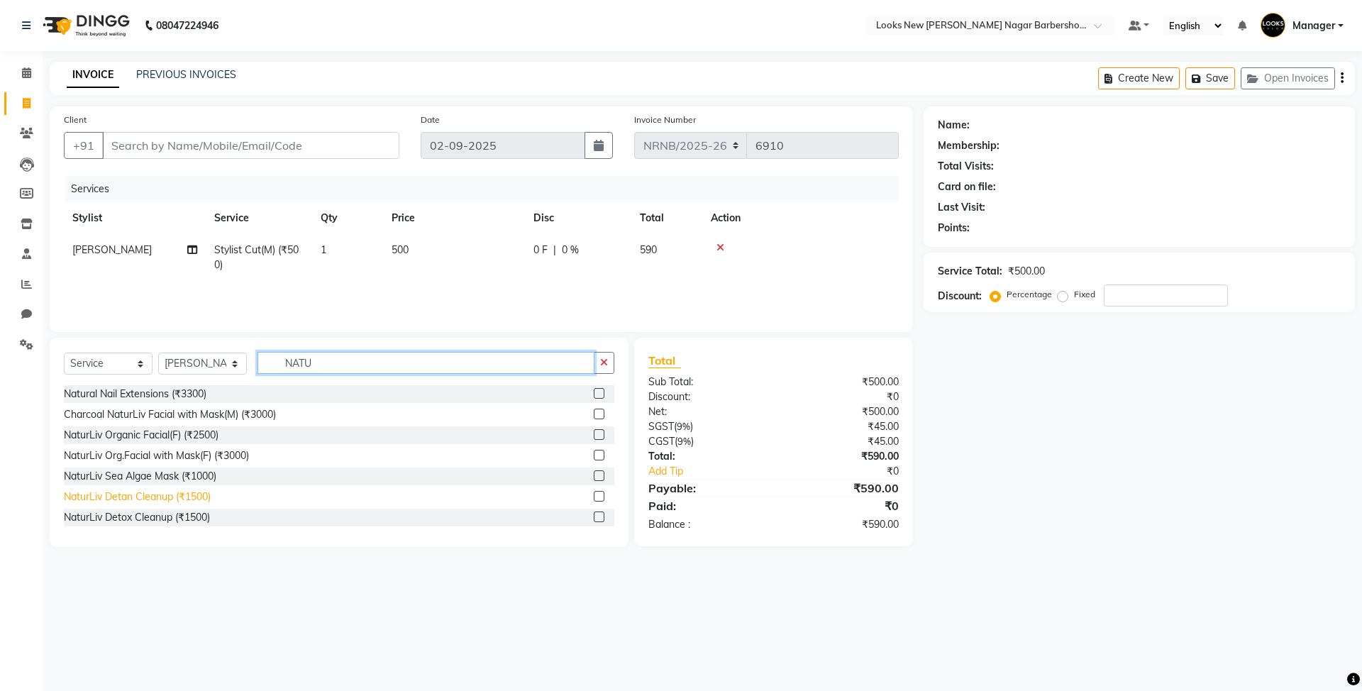
type input "NATU"
click at [174, 497] on div "NaturLiv Detan Cleanup (₹1500)" at bounding box center [137, 496] width 147 height 15
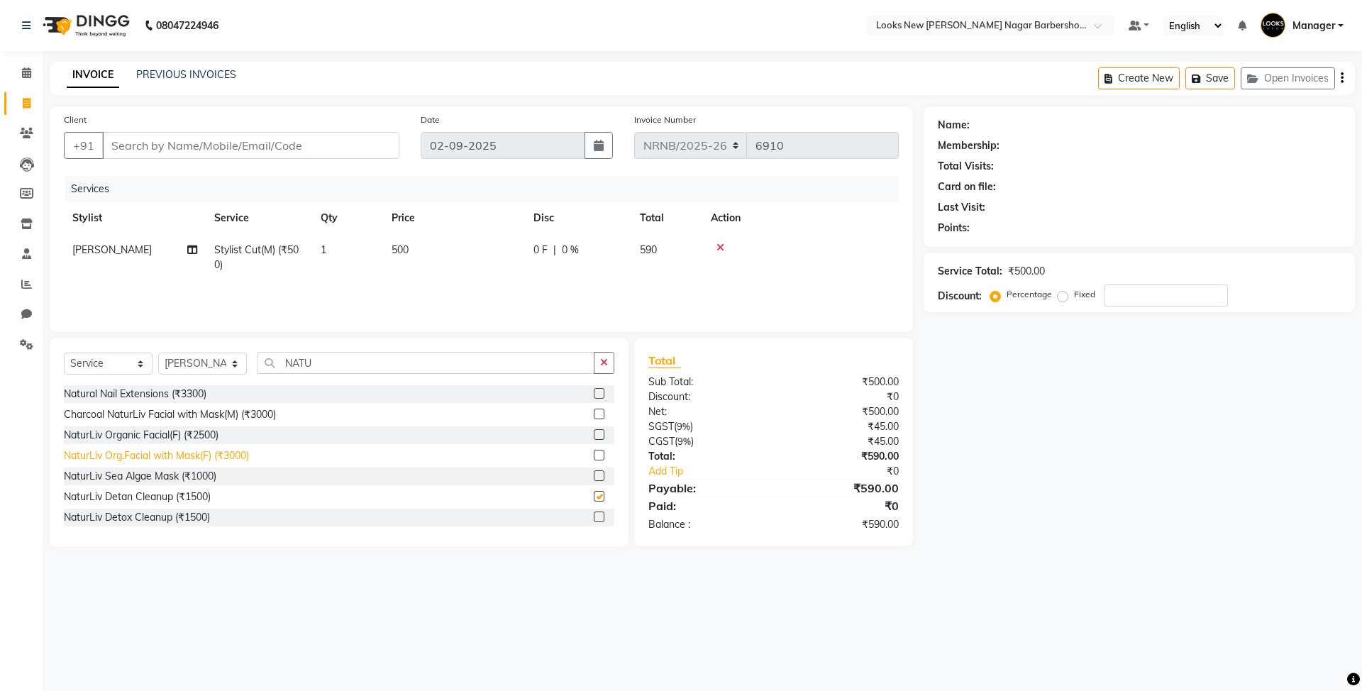
checkbox input "false"
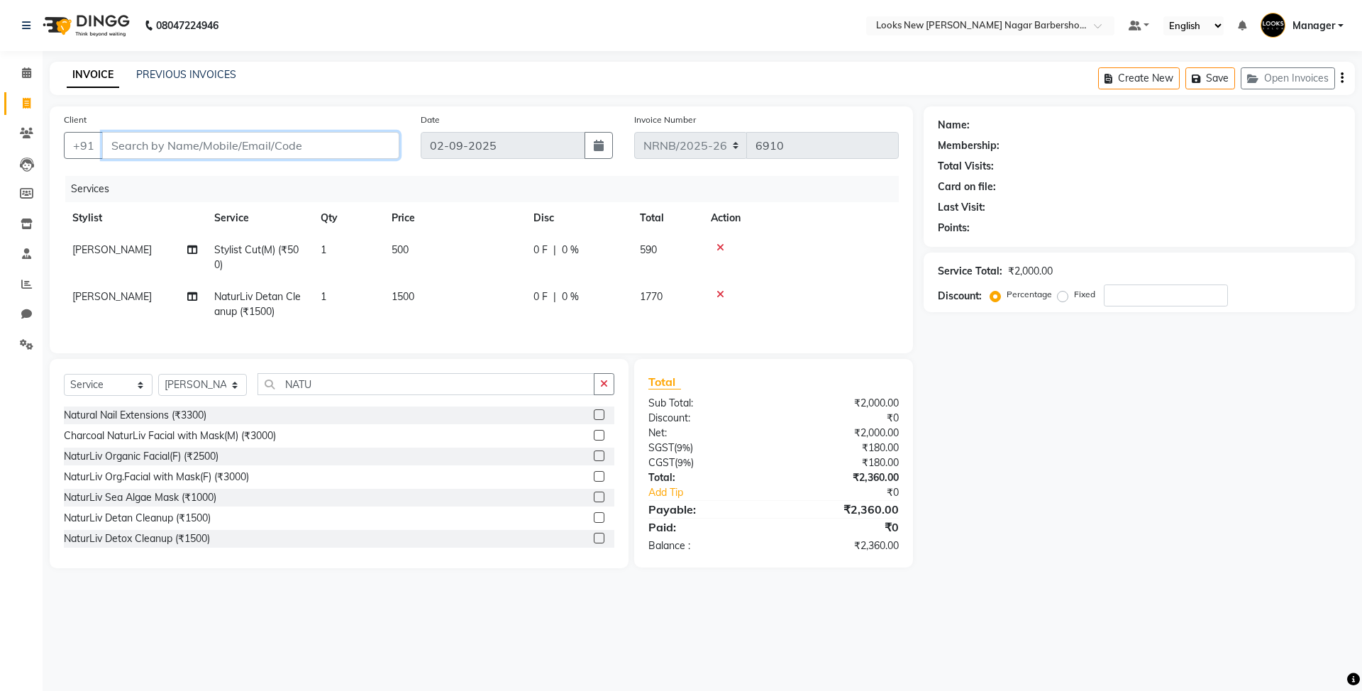
click at [316, 148] on input "Client" at bounding box center [250, 145] width 297 height 27
type input "R"
type input "0"
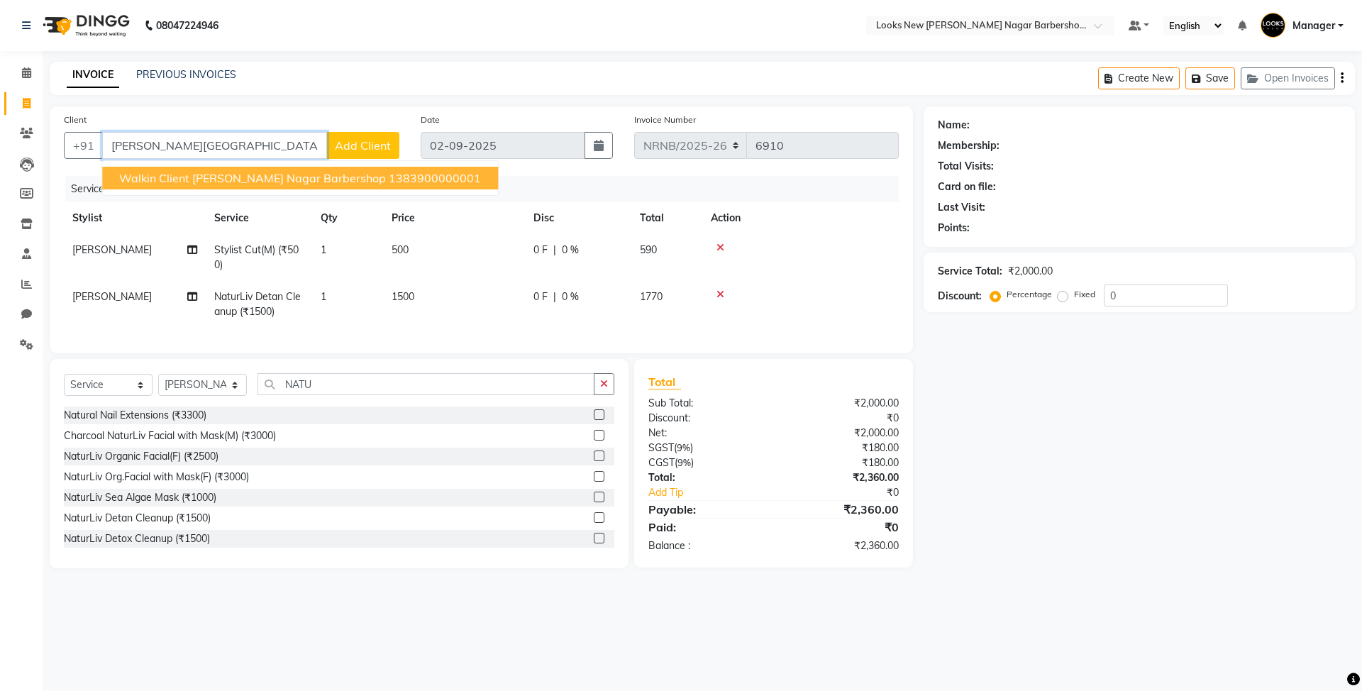
click at [389, 177] on ngb-highlight "1383900000001" at bounding box center [435, 178] width 92 height 14
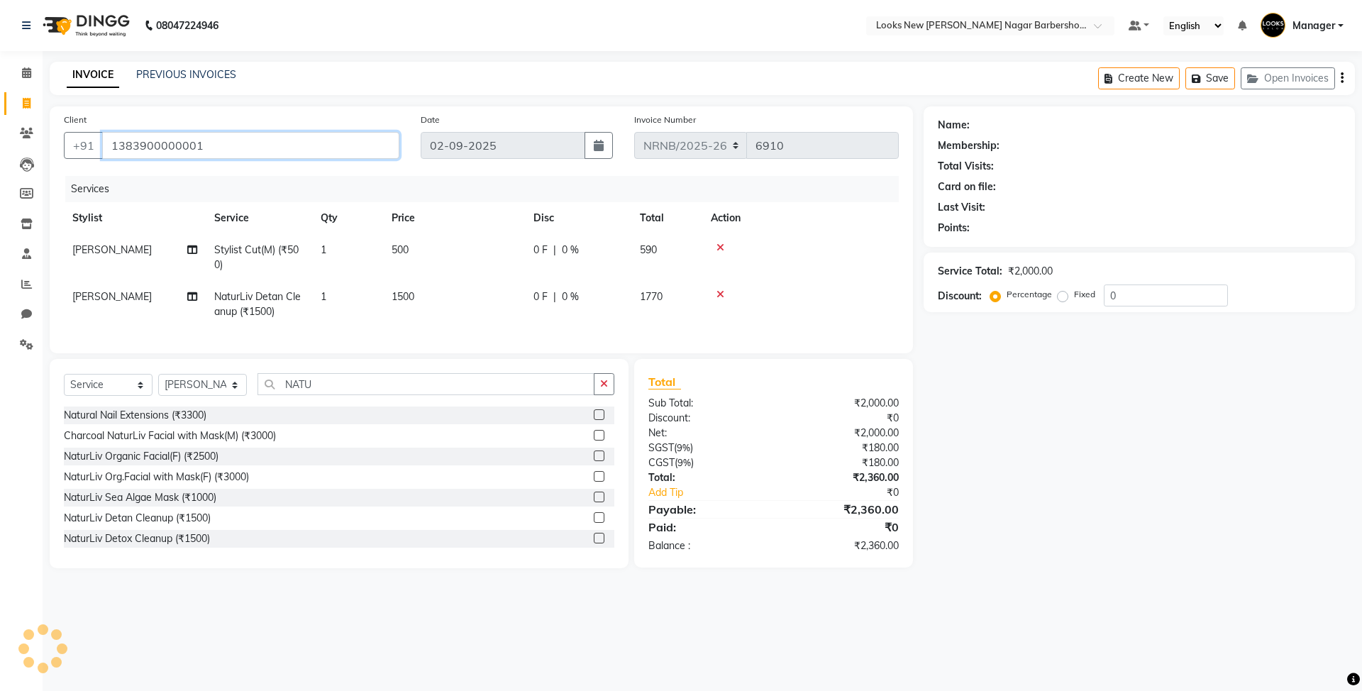
type input "1383900000001"
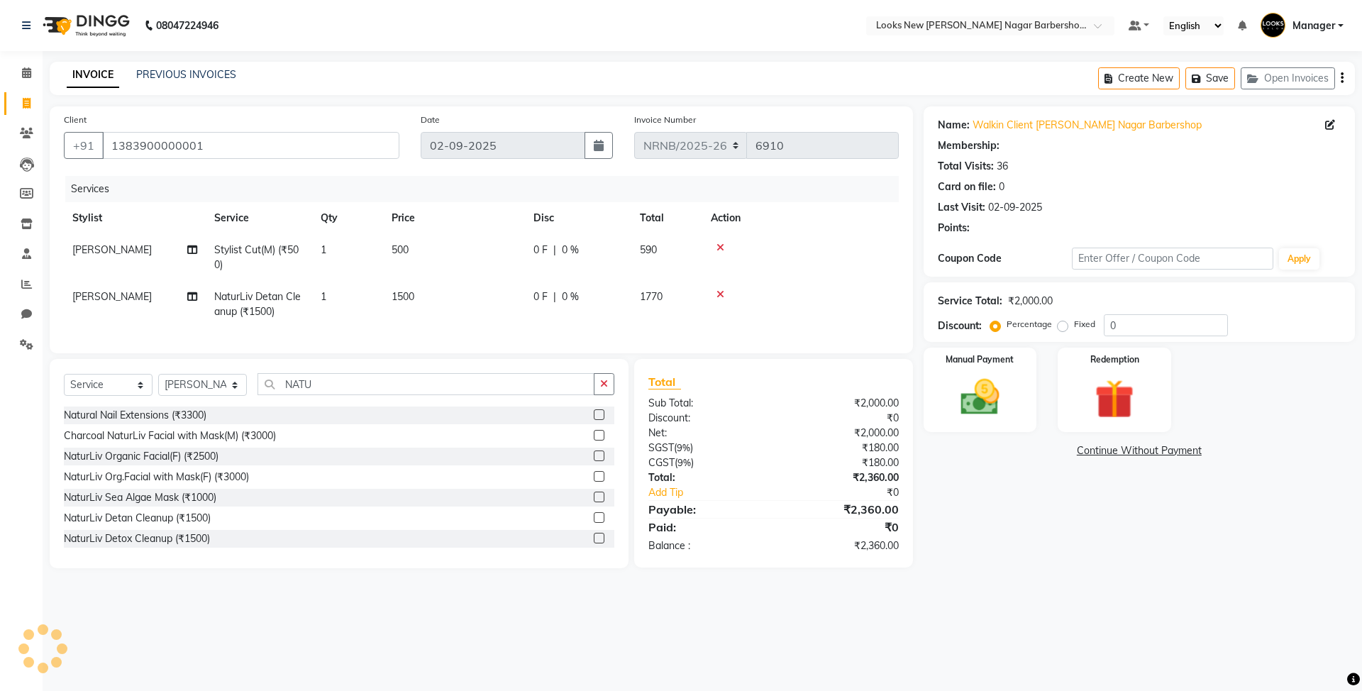
select select "1: Object"
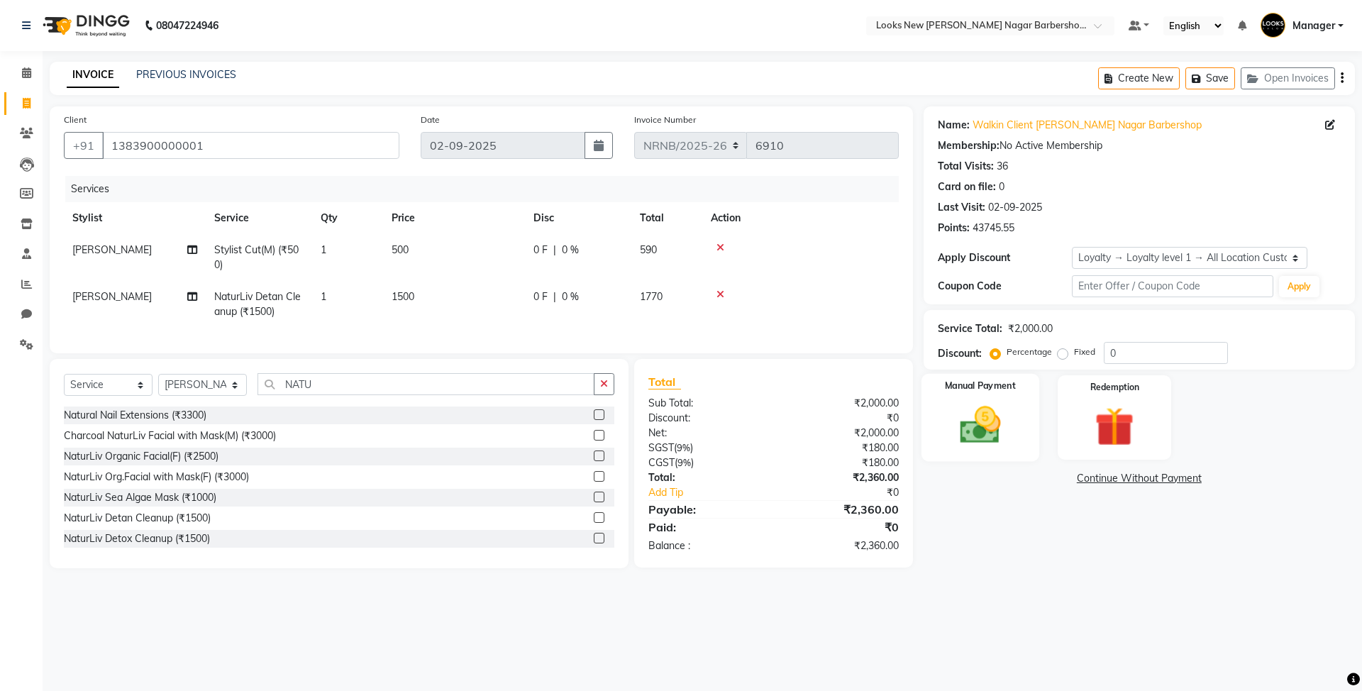
click at [1000, 420] on img at bounding box center [980, 424] width 66 height 47
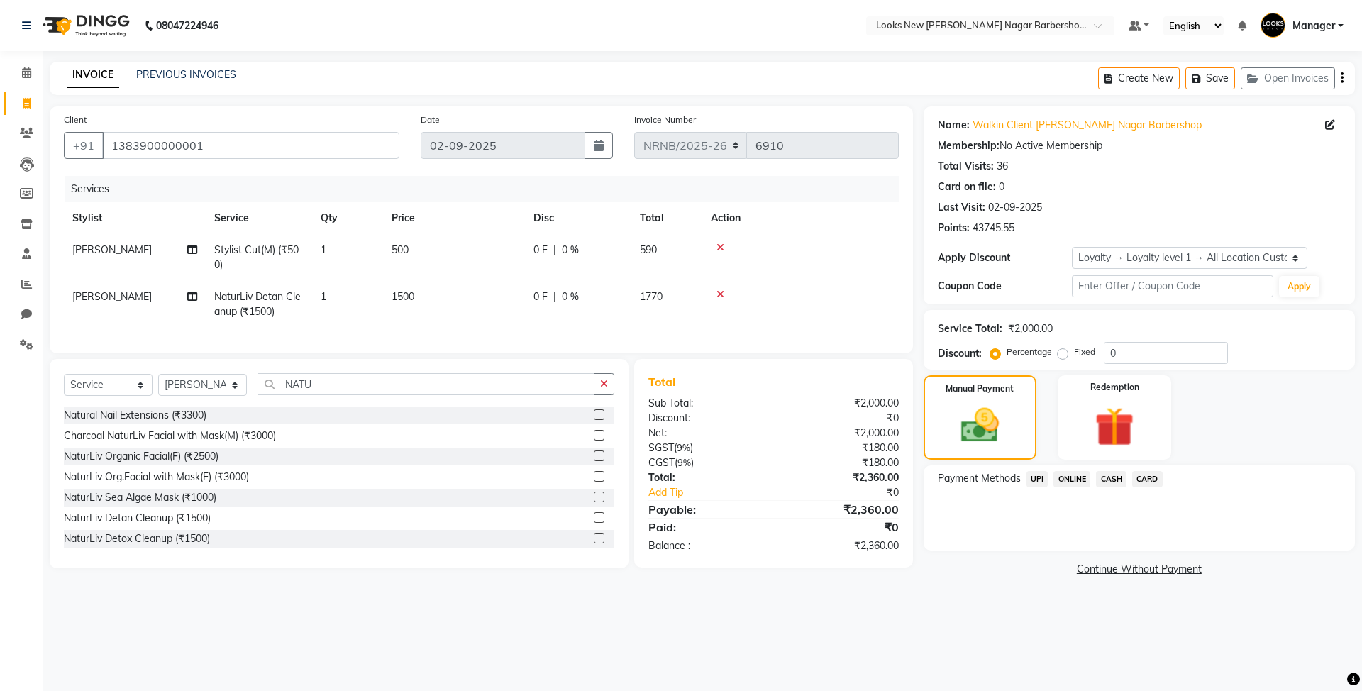
click at [1039, 477] on span "UPI" at bounding box center [1037, 479] width 22 height 16
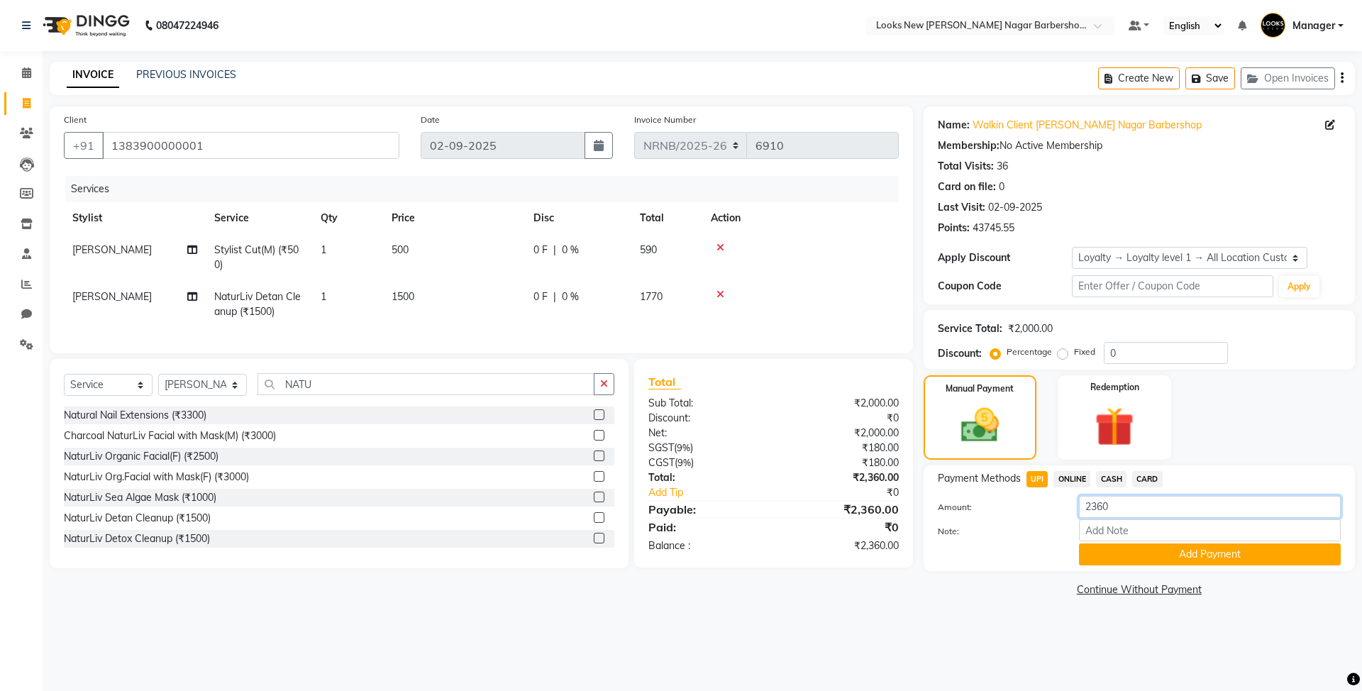
drag, startPoint x: 1126, startPoint y: 512, endPoint x: 1021, endPoint y: 498, distance: 105.9
click at [1021, 498] on div "Amount: 2360" at bounding box center [1139, 508] width 424 height 24
type input "400"
click at [1166, 557] on button "Add Payment" at bounding box center [1210, 554] width 262 height 22
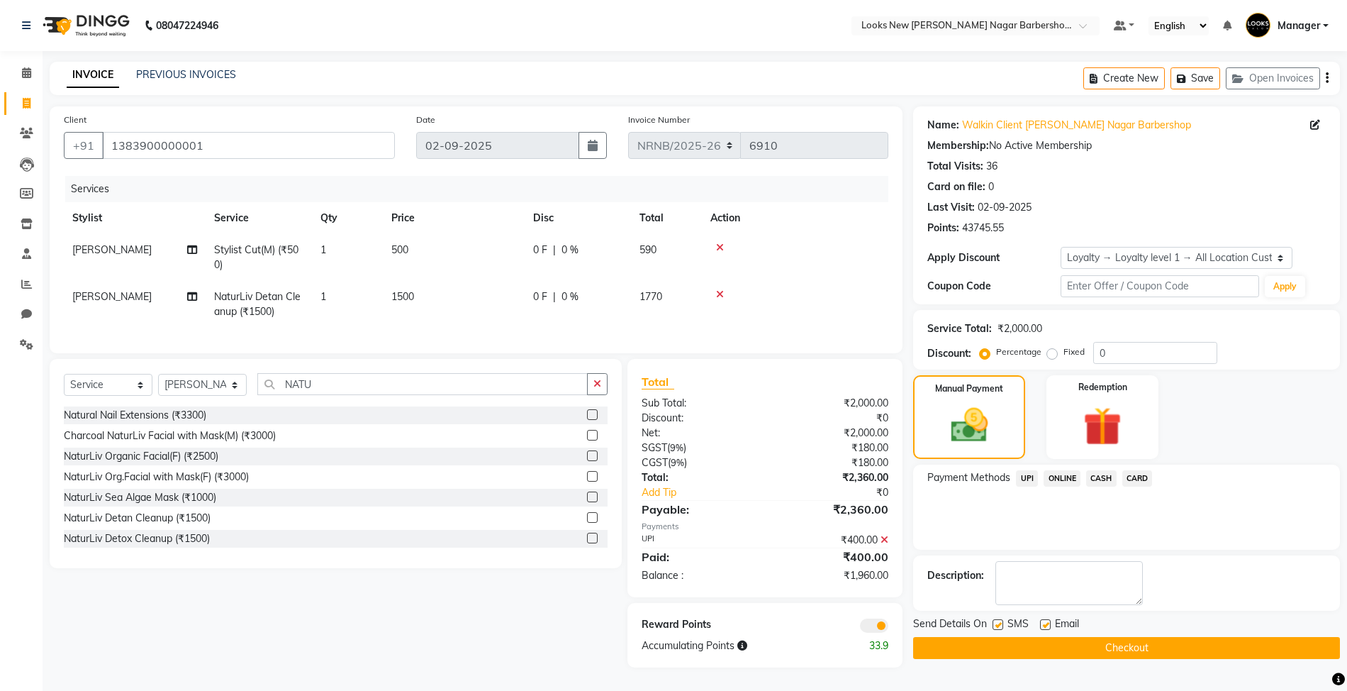
click at [1105, 477] on span "CASH" at bounding box center [1102, 478] width 30 height 16
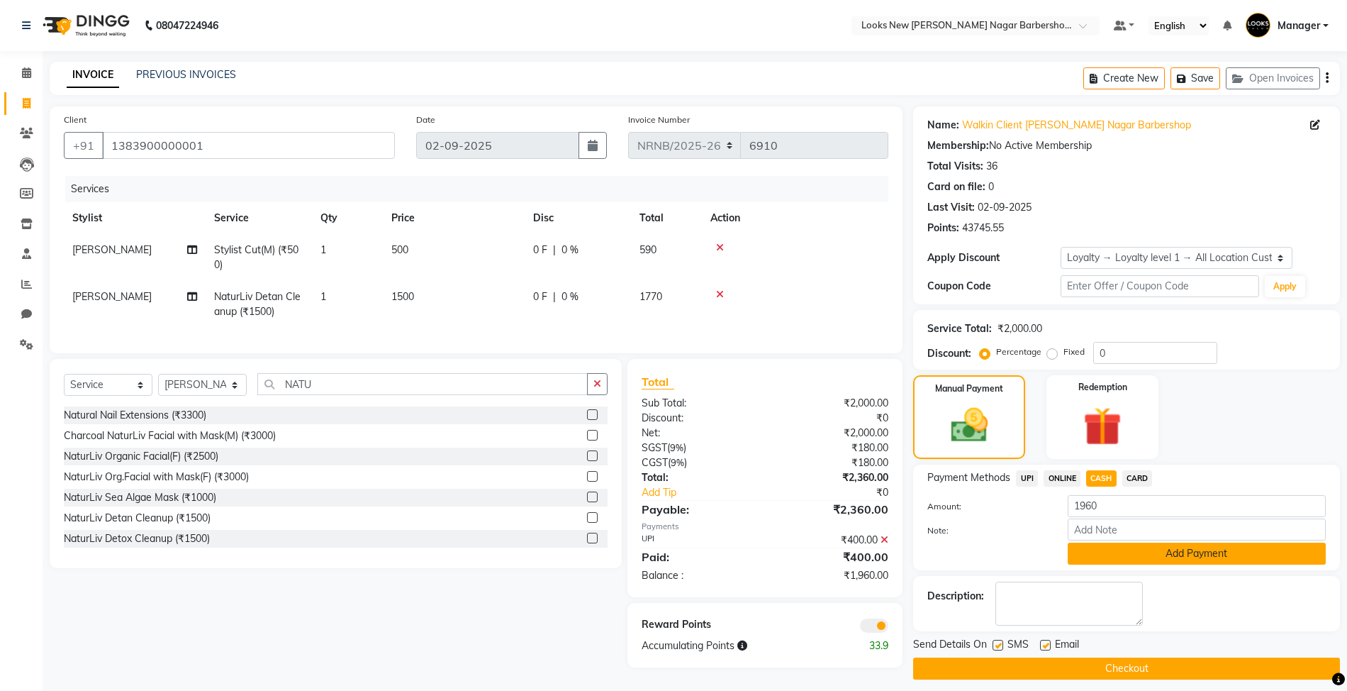
click at [1155, 554] on button "Add Payment" at bounding box center [1197, 554] width 258 height 22
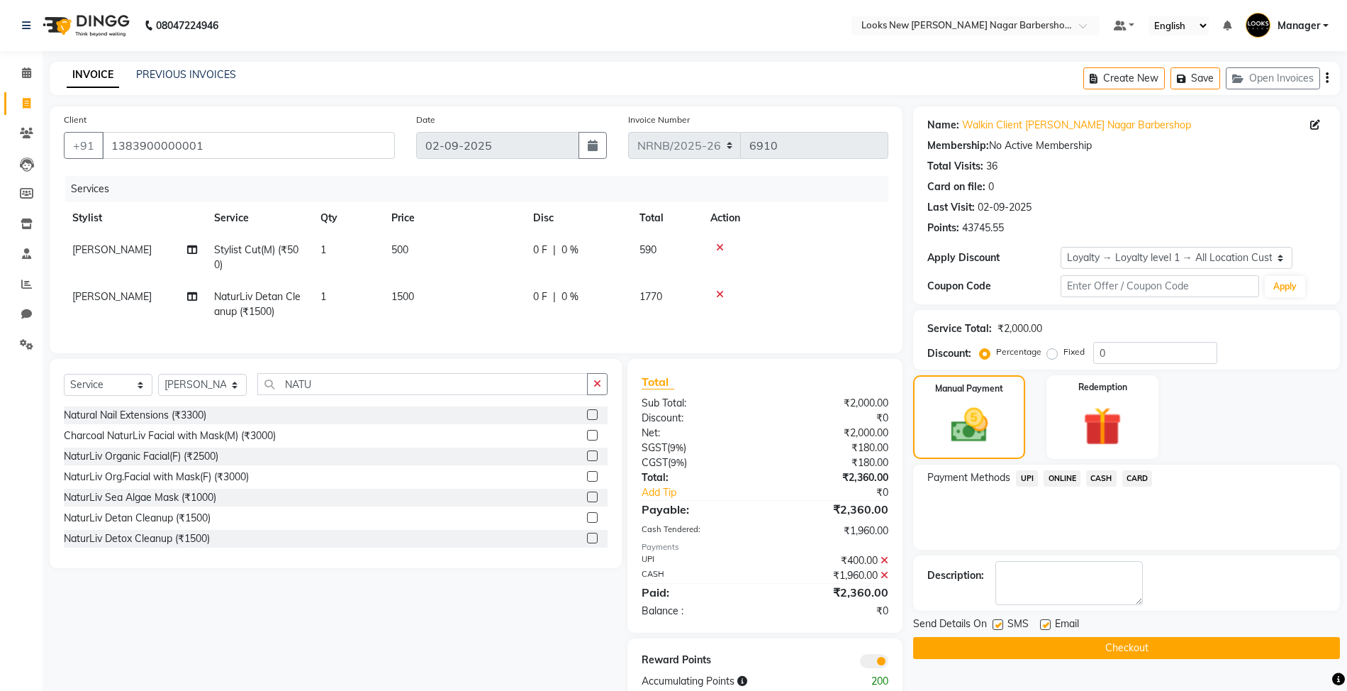
click at [1030, 650] on button "Checkout" at bounding box center [1126, 648] width 427 height 22
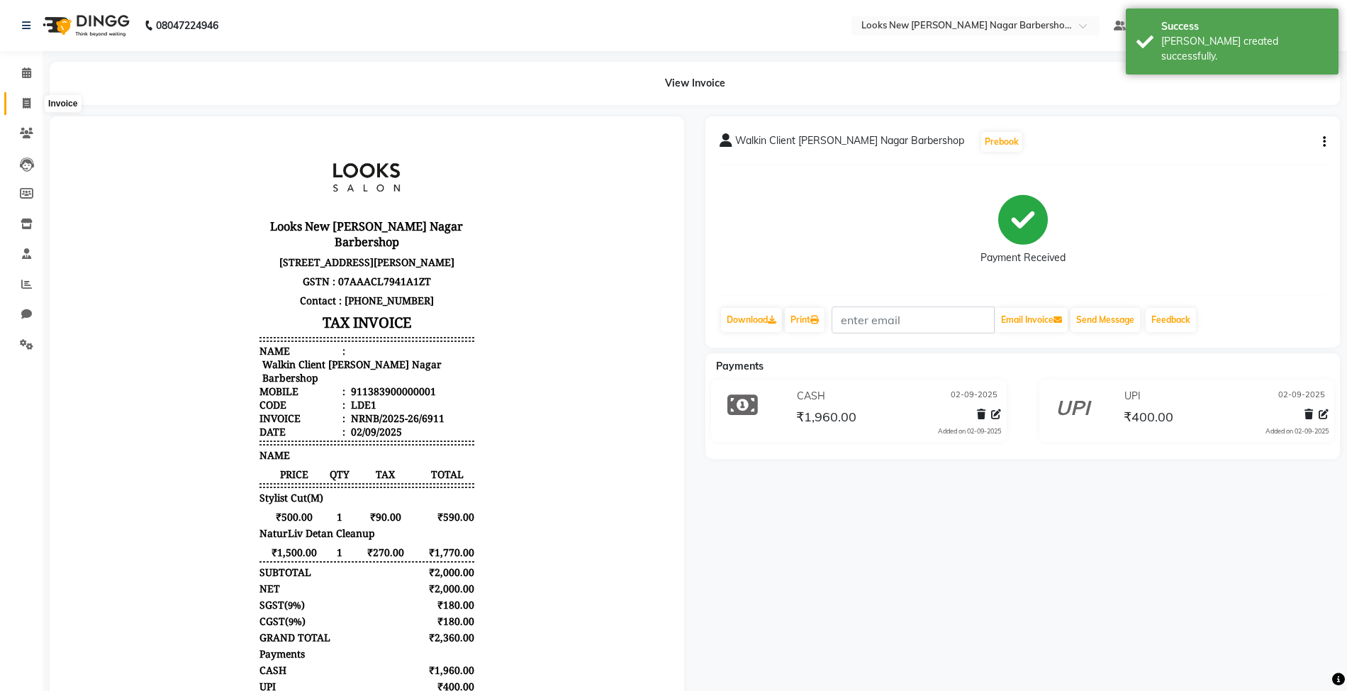
click at [27, 103] on icon at bounding box center [27, 103] width 8 height 11
select select "service"
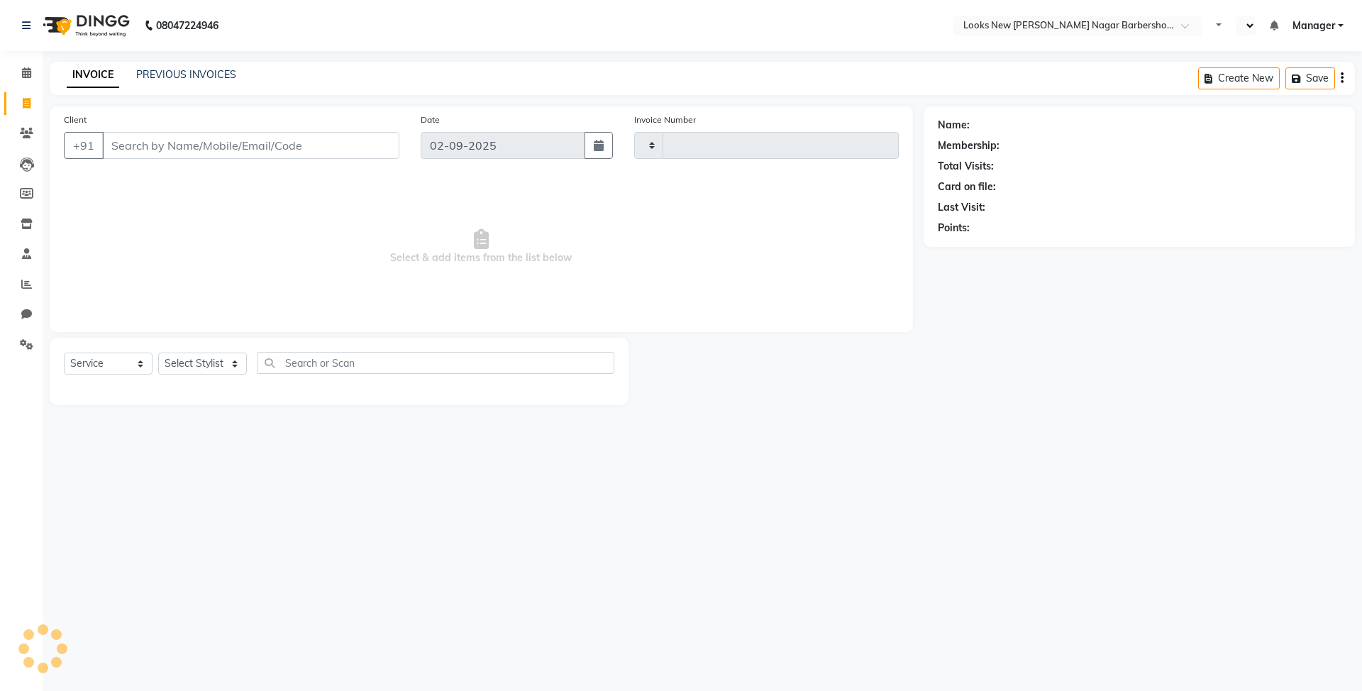
select select "service"
type input "6910"
select select "en"
select select "8705"
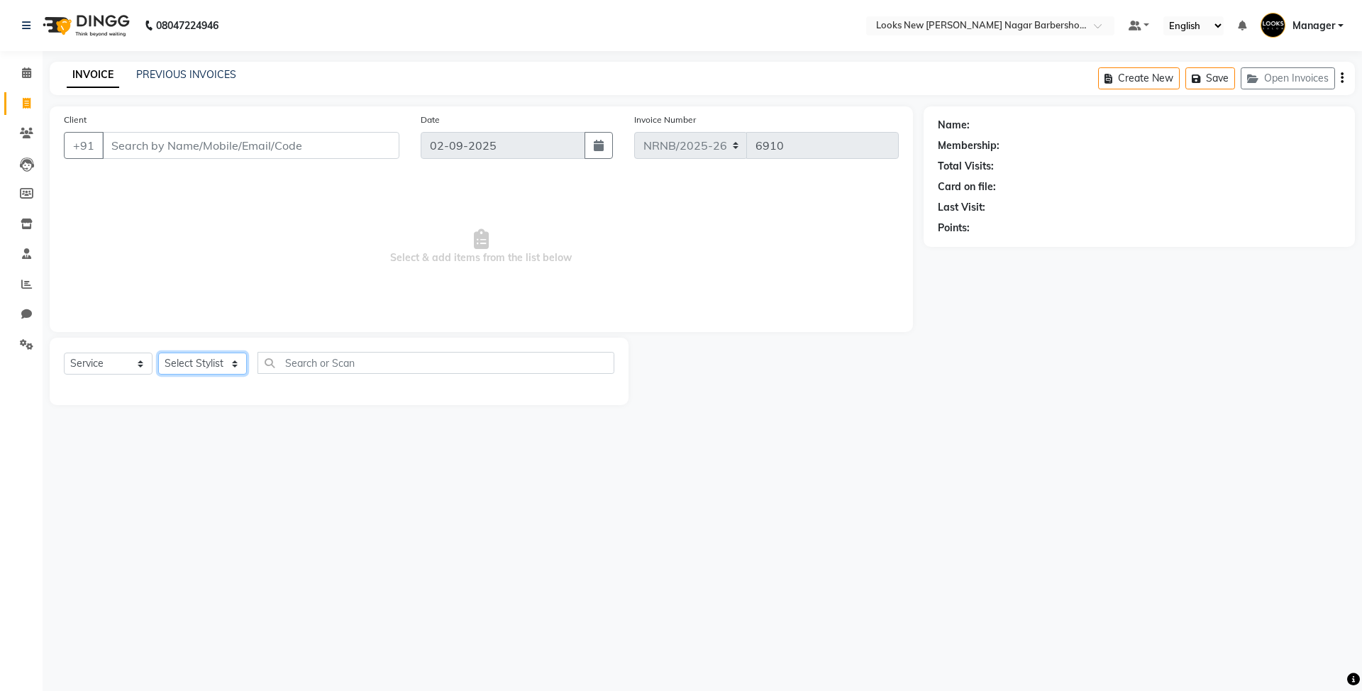
click at [193, 364] on select "Select Stylist Aakash_Pdct [PERSON_NAME] [PERSON_NAME] [PERSON_NAME] Counter_Sa…" at bounding box center [202, 363] width 89 height 22
select select "87357"
click at [158, 352] on select "Select Stylist Aakash_Pdct [PERSON_NAME] [PERSON_NAME] [PERSON_NAME] Counter_Sa…" at bounding box center [202, 363] width 89 height 22
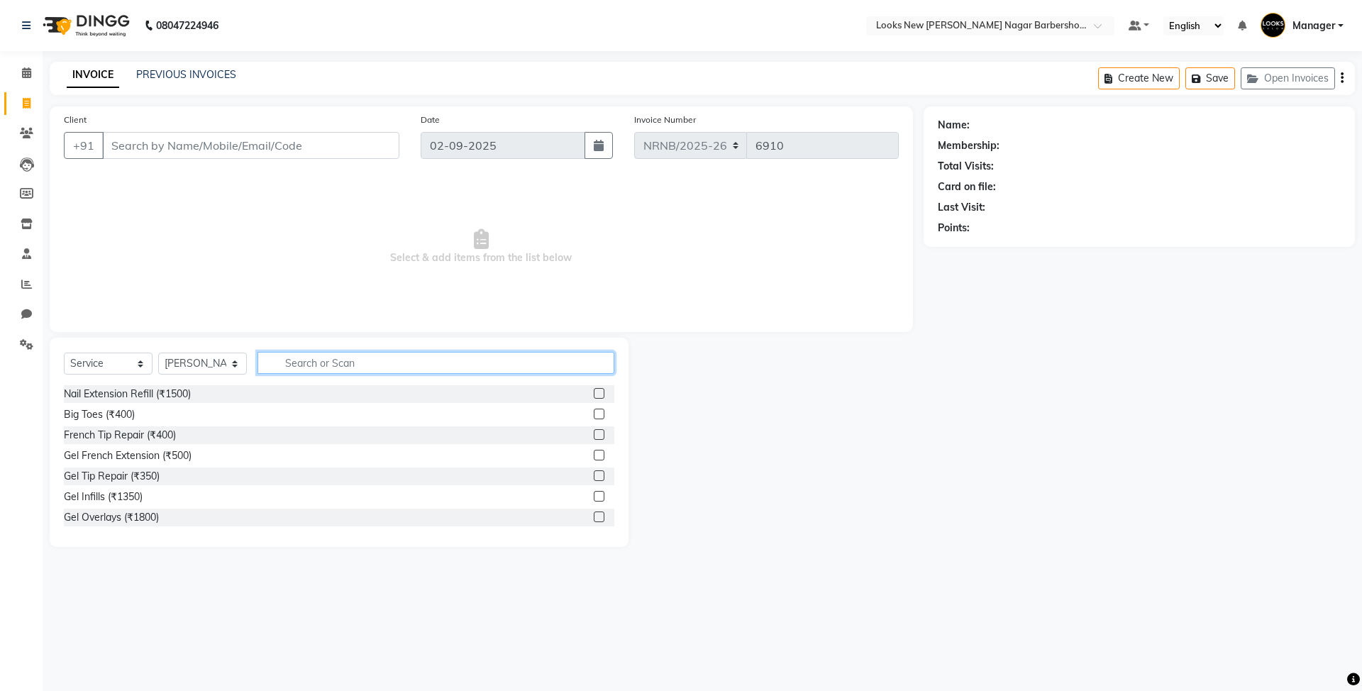
click at [318, 357] on input "text" at bounding box center [435, 363] width 357 height 22
type input "CUT"
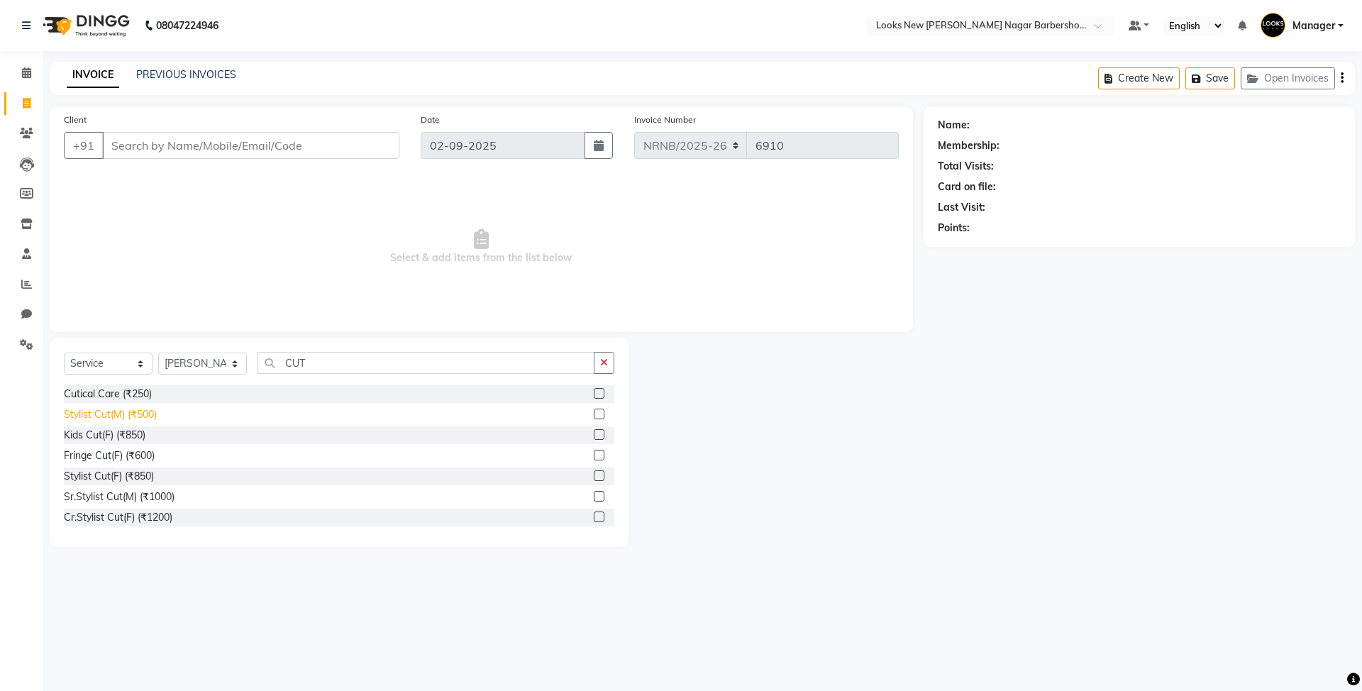
click at [148, 415] on div "Stylist Cut(M) (₹500)" at bounding box center [110, 414] width 93 height 15
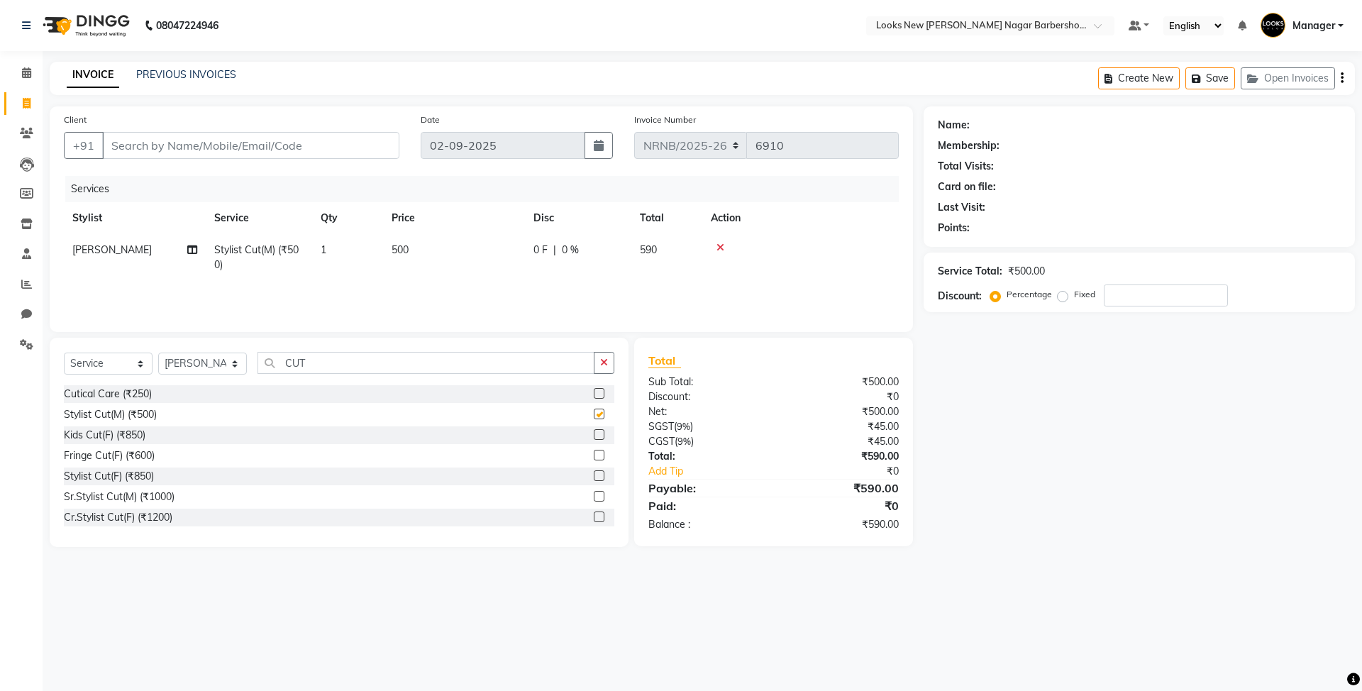
checkbox input "false"
drag, startPoint x: 339, startPoint y: 372, endPoint x: 206, endPoint y: 361, distance: 133.8
click at [213, 369] on div "Select Service Product Membership Package Voucher Prepaid Gift Card Select Styl…" at bounding box center [339, 368] width 550 height 33
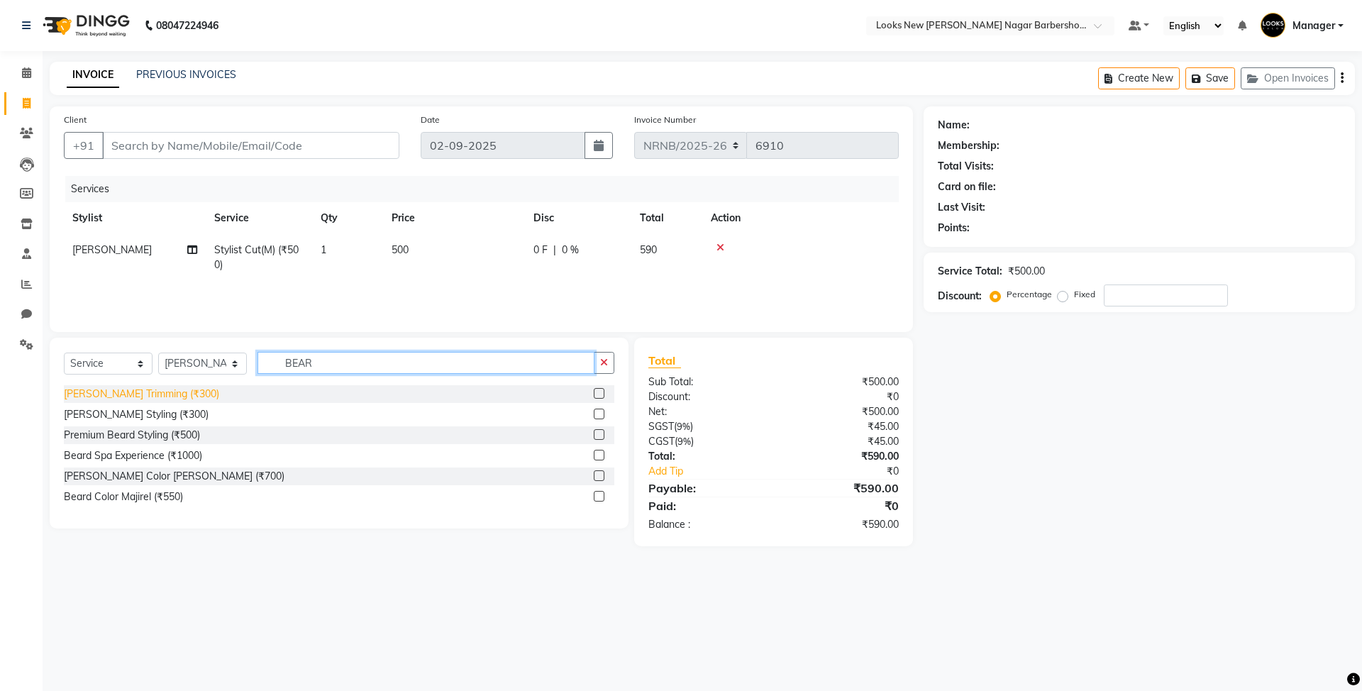
type input "BEAR"
click at [135, 395] on div "[PERSON_NAME] Trimming (₹300)" at bounding box center [141, 394] width 155 height 15
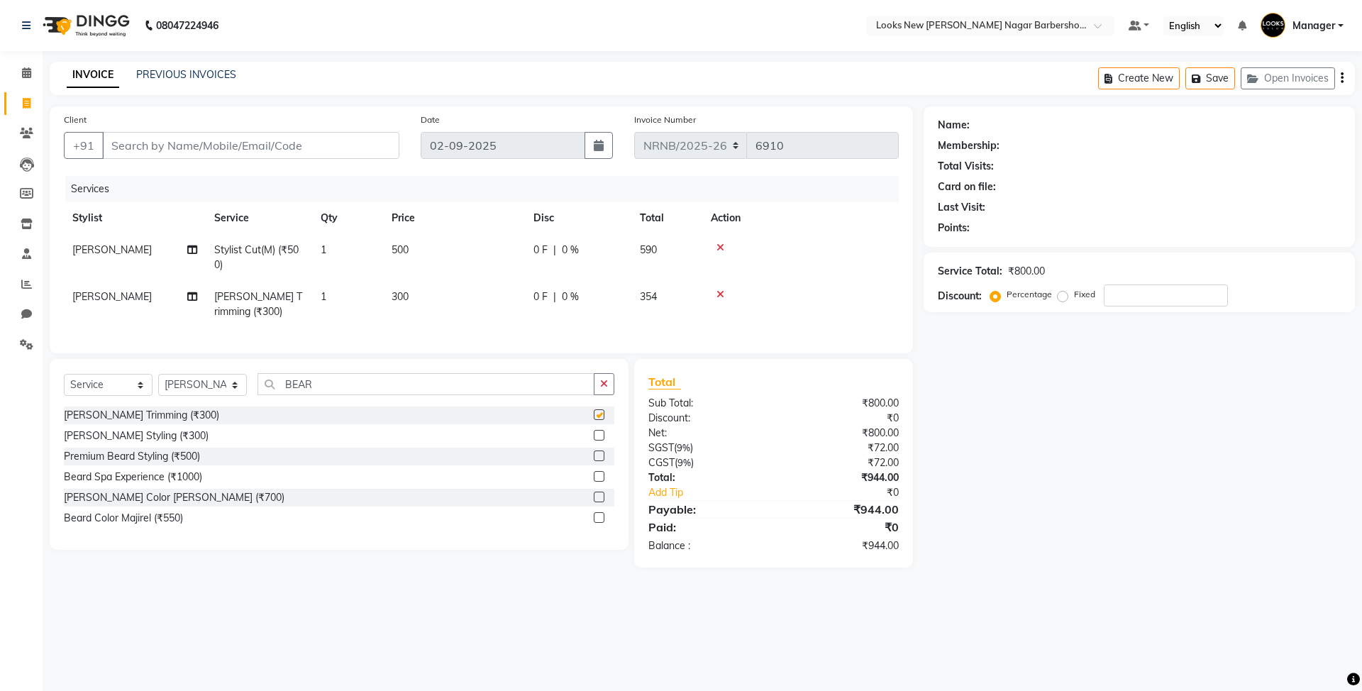
checkbox input "false"
click at [213, 137] on input "Client" at bounding box center [250, 145] width 297 height 27
type input "9"
type input "0"
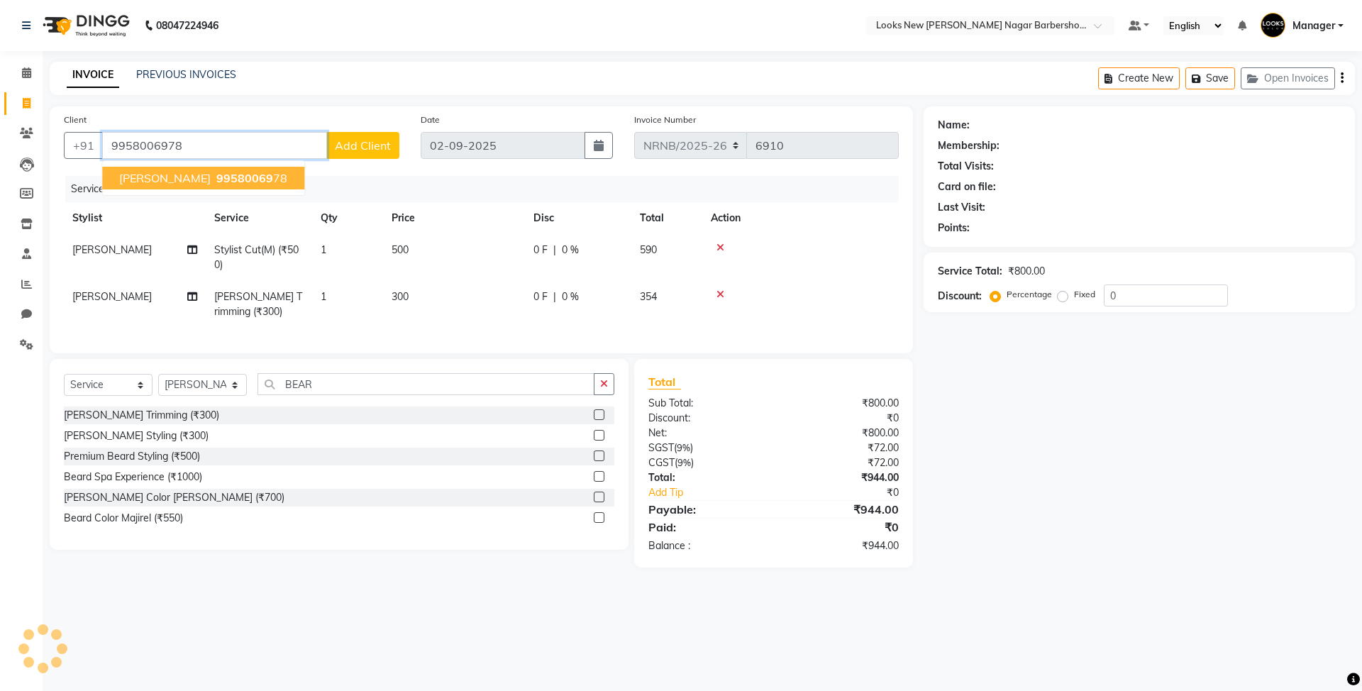
type input "9958006978"
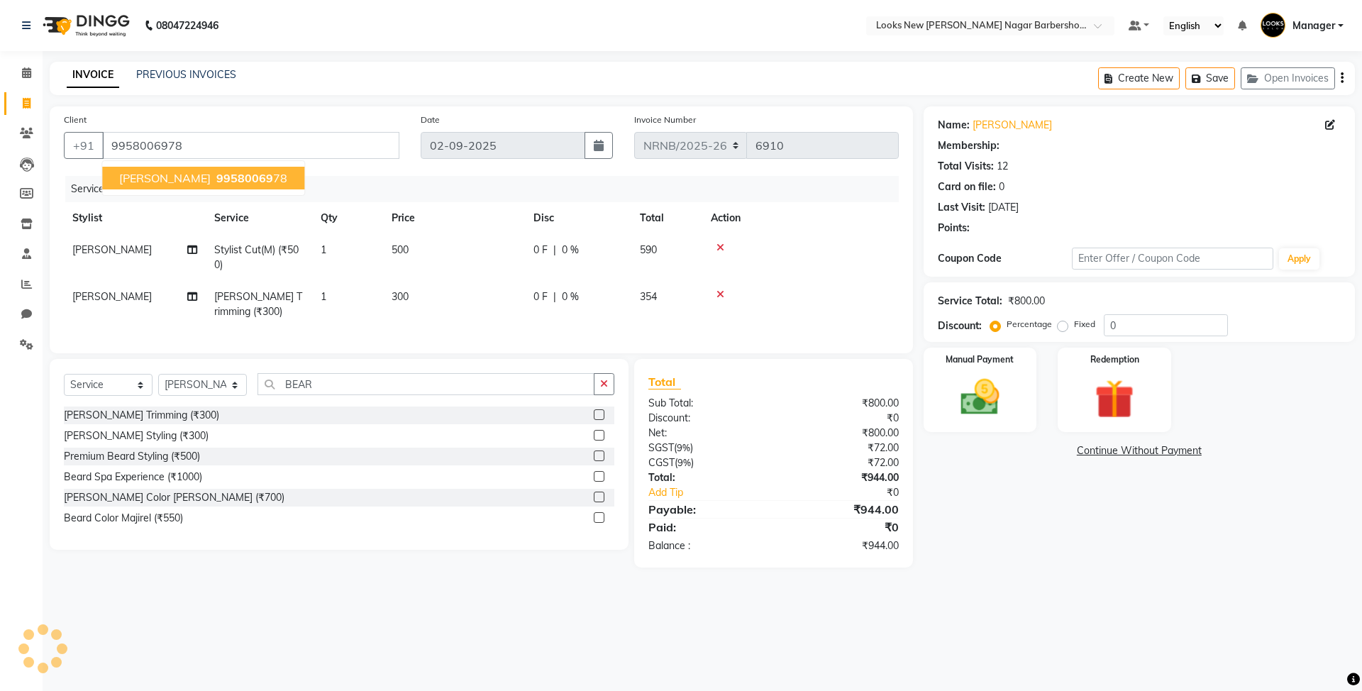
select select "1: Object"
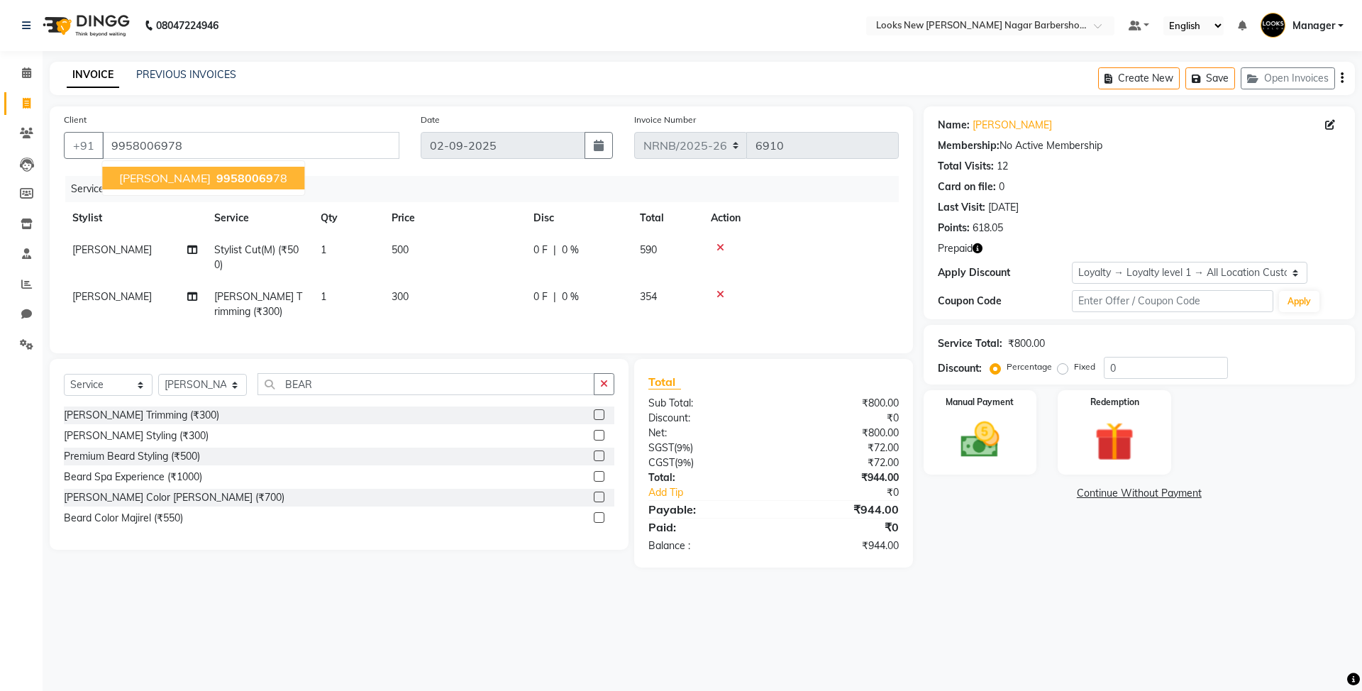
click at [557, 46] on nav "08047224946 Select Location × Looks New [PERSON_NAME] Nagar Barbershop, [GEOGRA…" at bounding box center [681, 25] width 1362 height 51
click at [979, 247] on icon "button" at bounding box center [977, 248] width 10 height 10
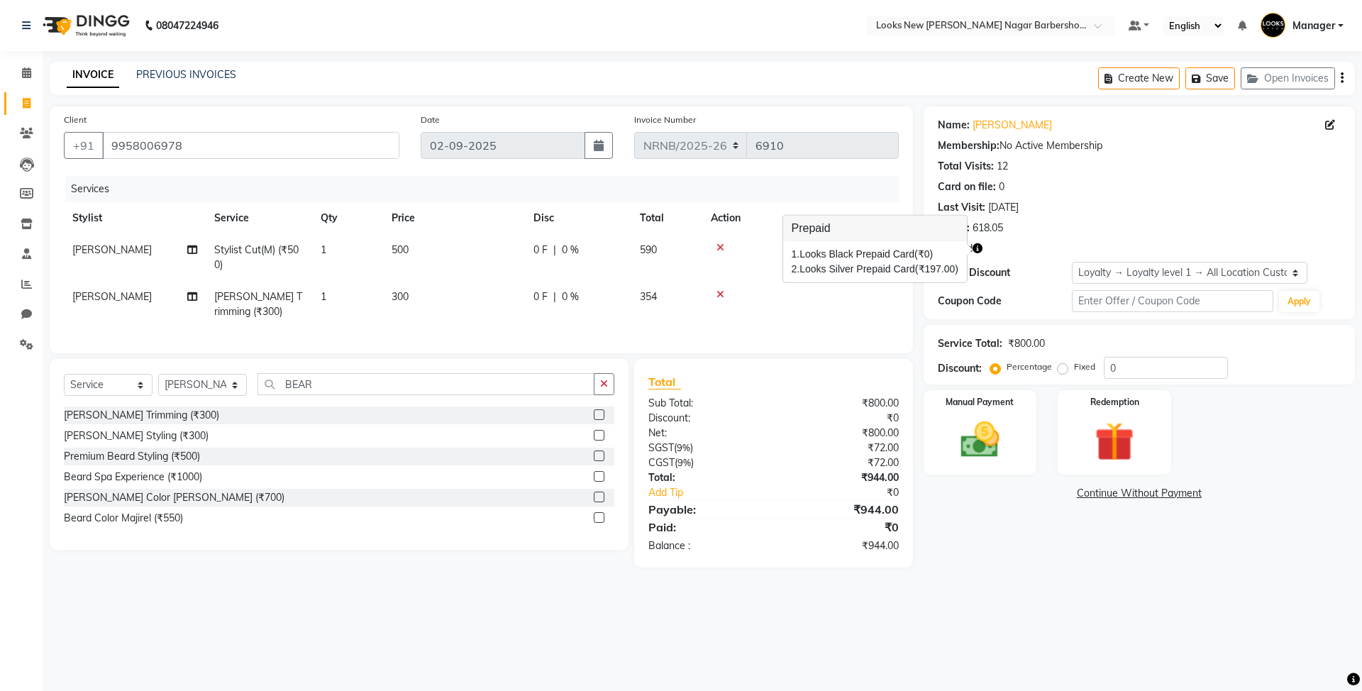
click at [1150, 201] on div "Last Visit: [DATE]" at bounding box center [1139, 207] width 403 height 15
click at [974, 461] on img at bounding box center [980, 439] width 66 height 47
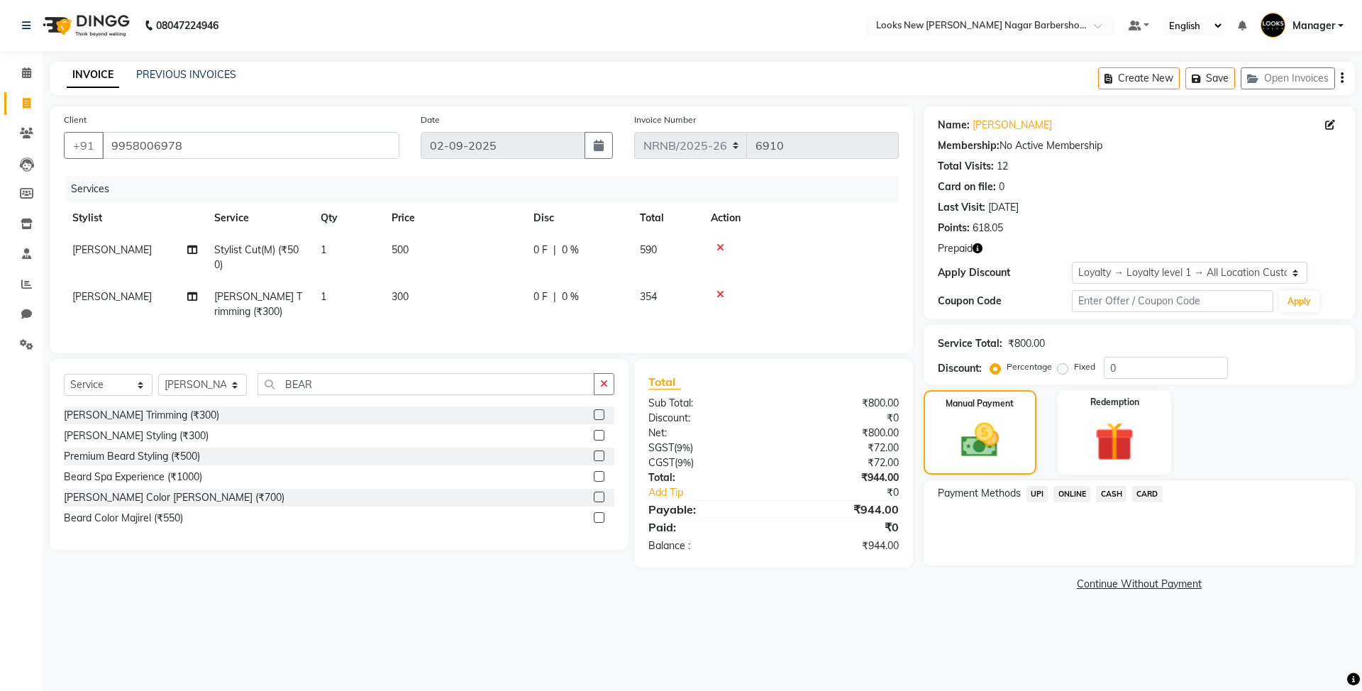
click at [1147, 494] on span "CARD" at bounding box center [1147, 494] width 30 height 16
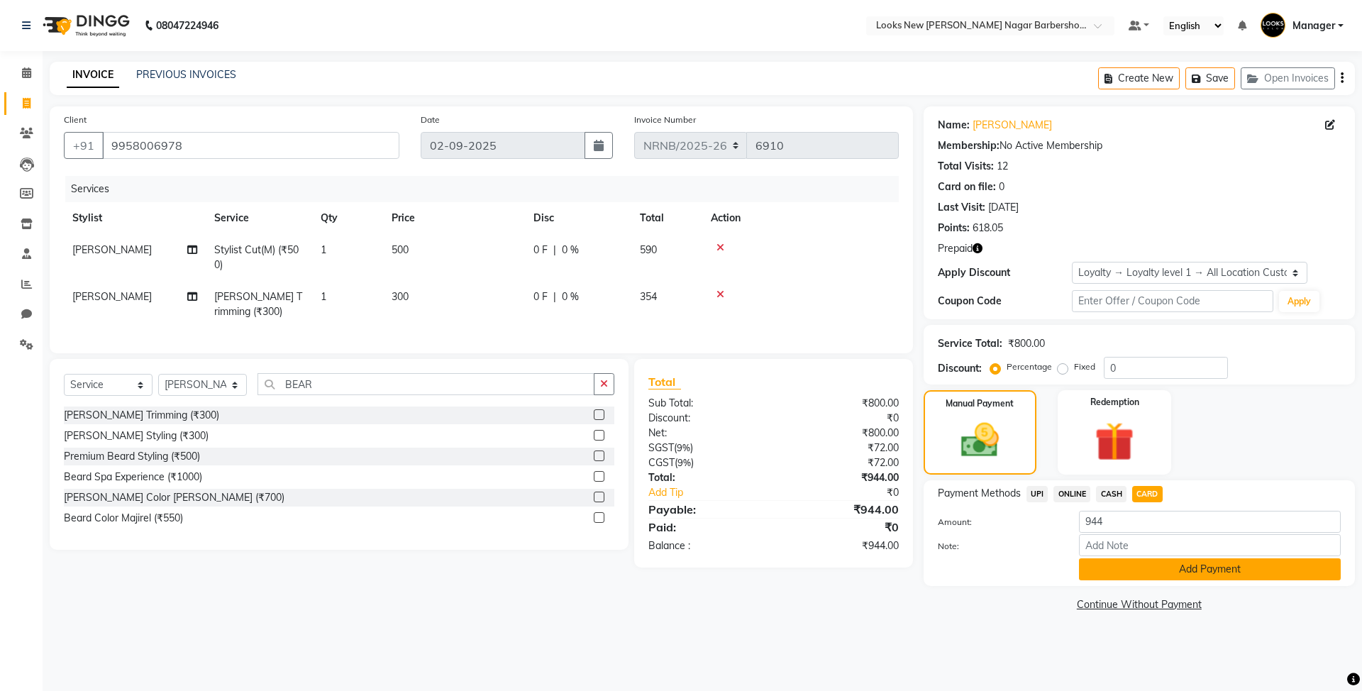
click at [1166, 574] on button "Add Payment" at bounding box center [1210, 569] width 262 height 22
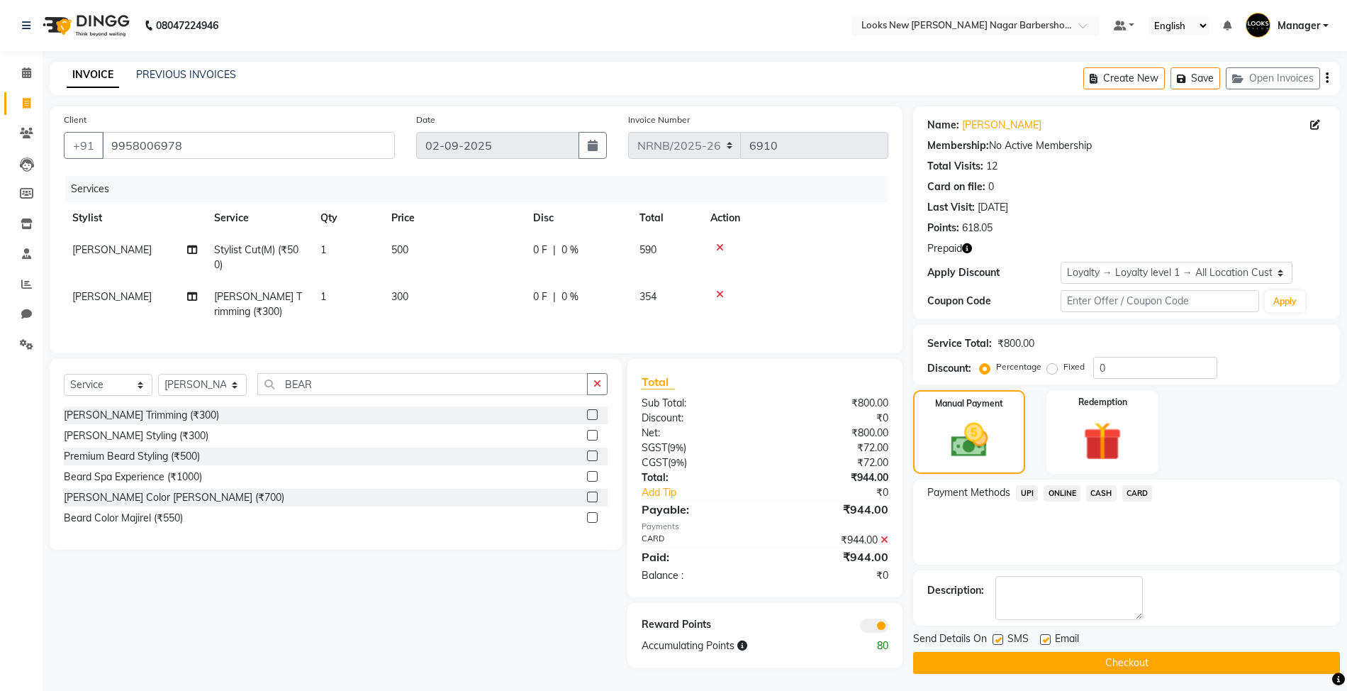
click at [1030, 660] on button "Checkout" at bounding box center [1126, 663] width 427 height 22
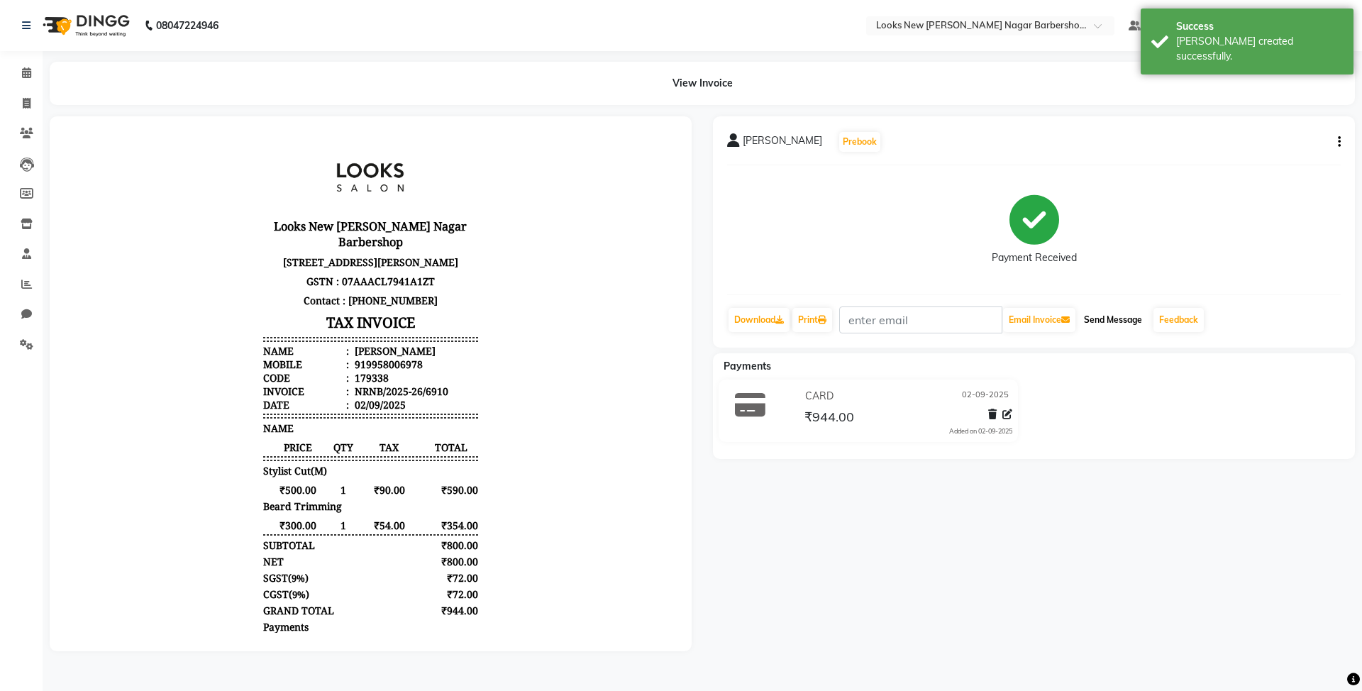
click at [1093, 318] on button "Send Message" at bounding box center [1113, 320] width 70 height 24
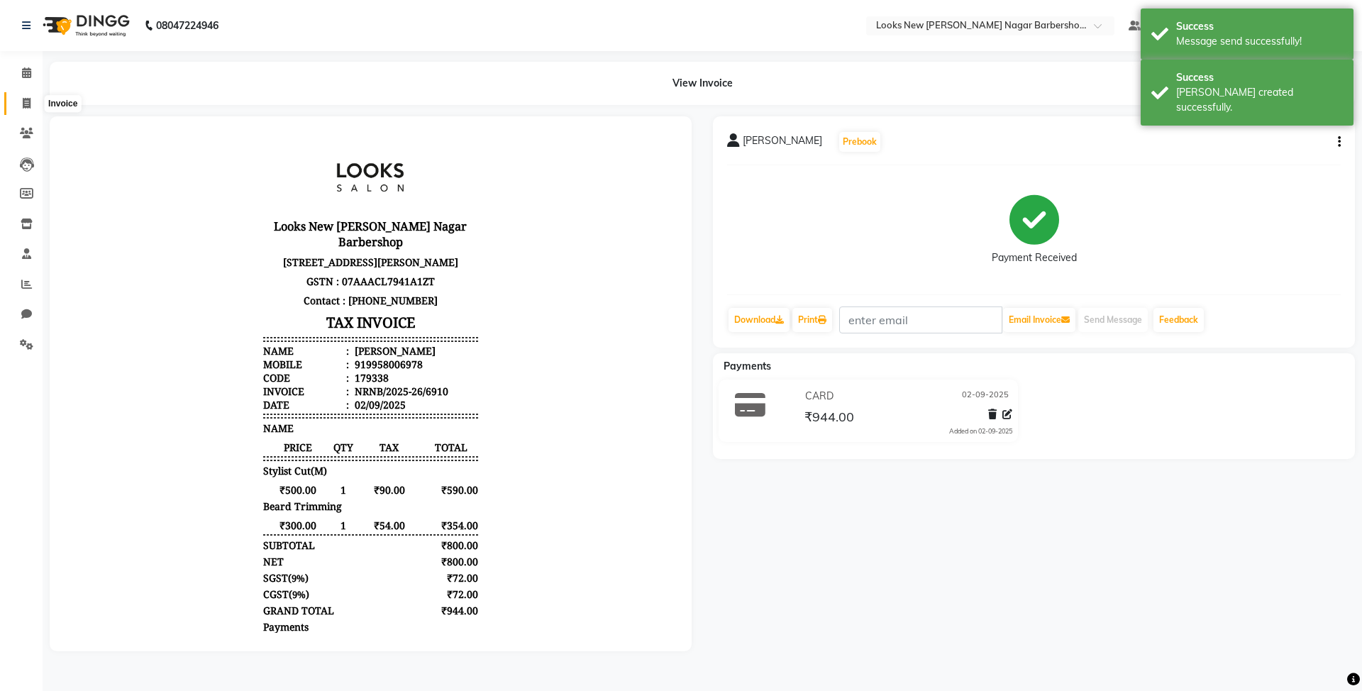
click at [31, 106] on span at bounding box center [26, 104] width 25 height 16
select select "service"
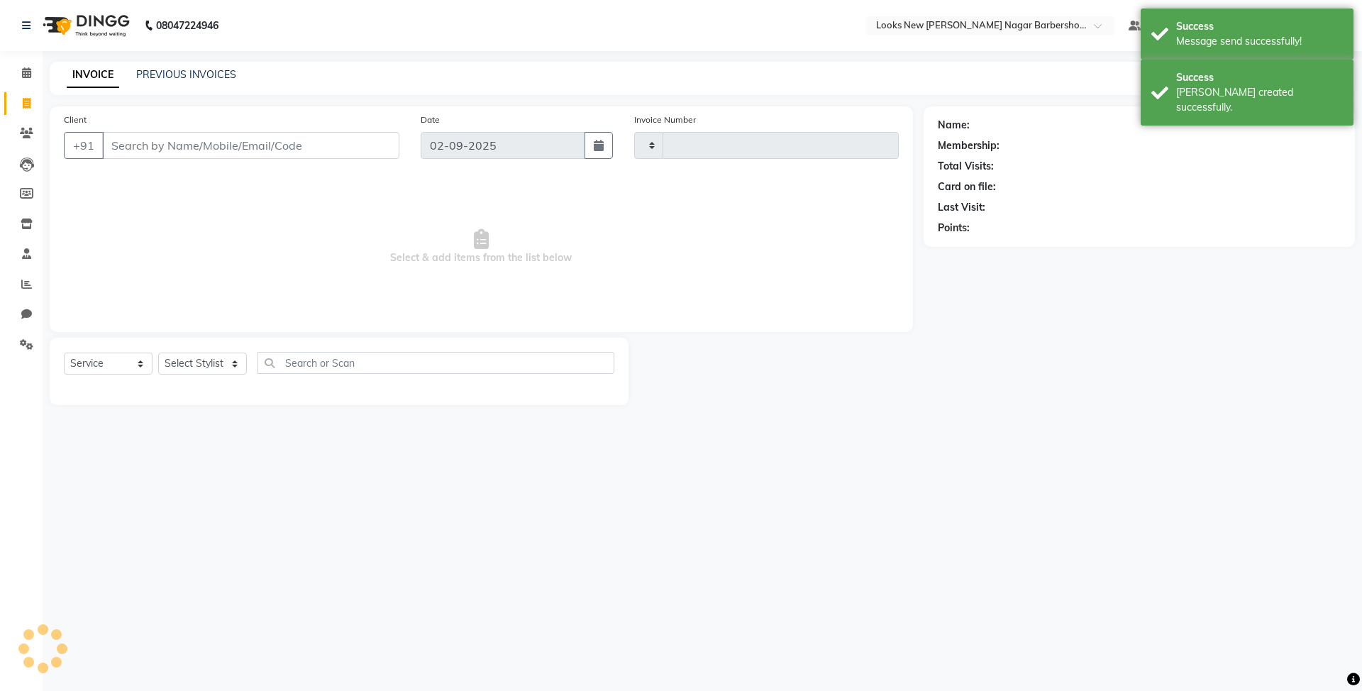
type input "6911"
select select "8705"
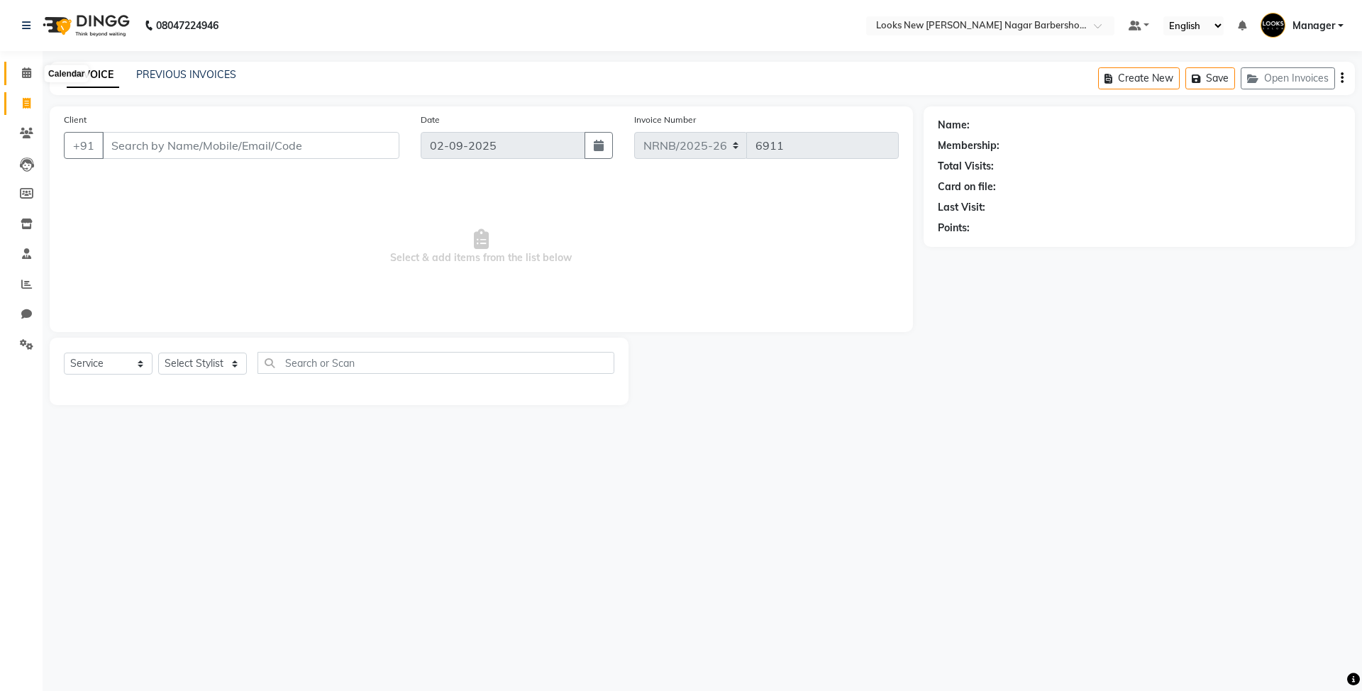
click at [29, 67] on icon at bounding box center [26, 72] width 9 height 11
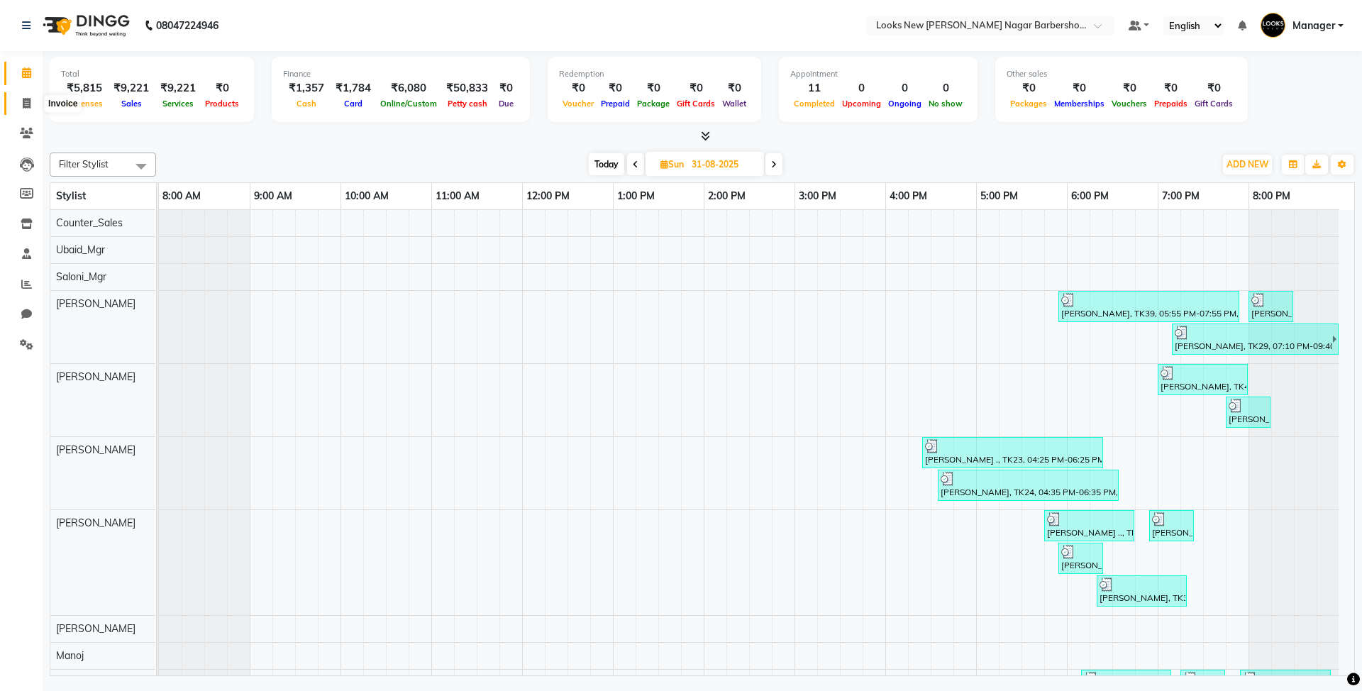
click at [29, 105] on icon at bounding box center [27, 103] width 8 height 11
select select "service"
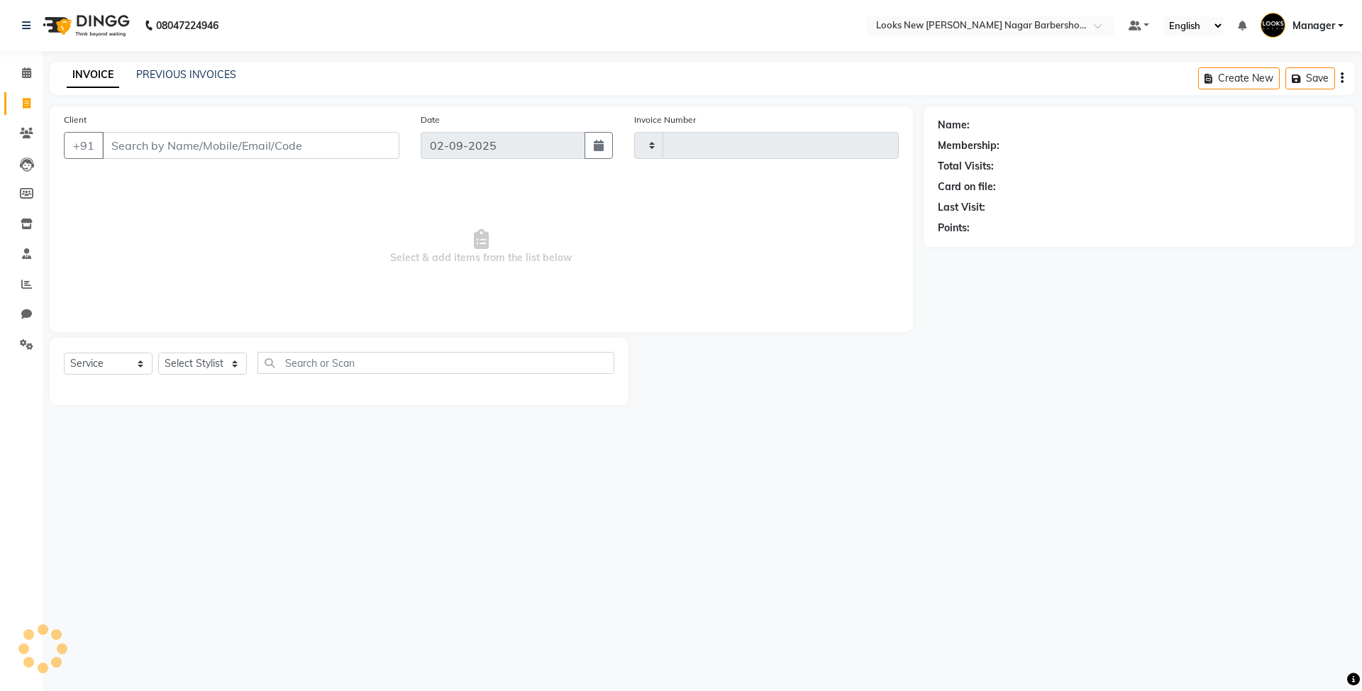
type input "6912"
select select "8705"
drag, startPoint x: 26, startPoint y: 77, endPoint x: 34, endPoint y: 60, distance: 19.0
click at [26, 77] on icon at bounding box center [26, 72] width 9 height 11
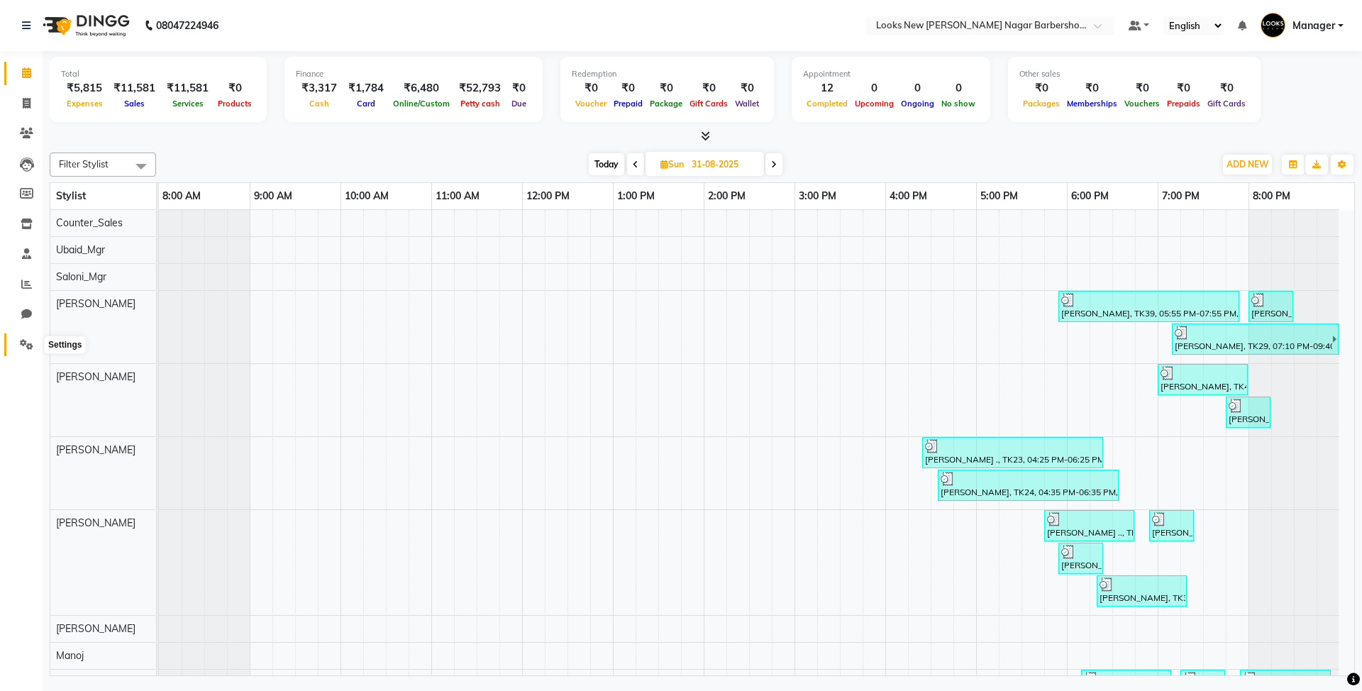
click at [23, 344] on icon at bounding box center [26, 344] width 13 height 11
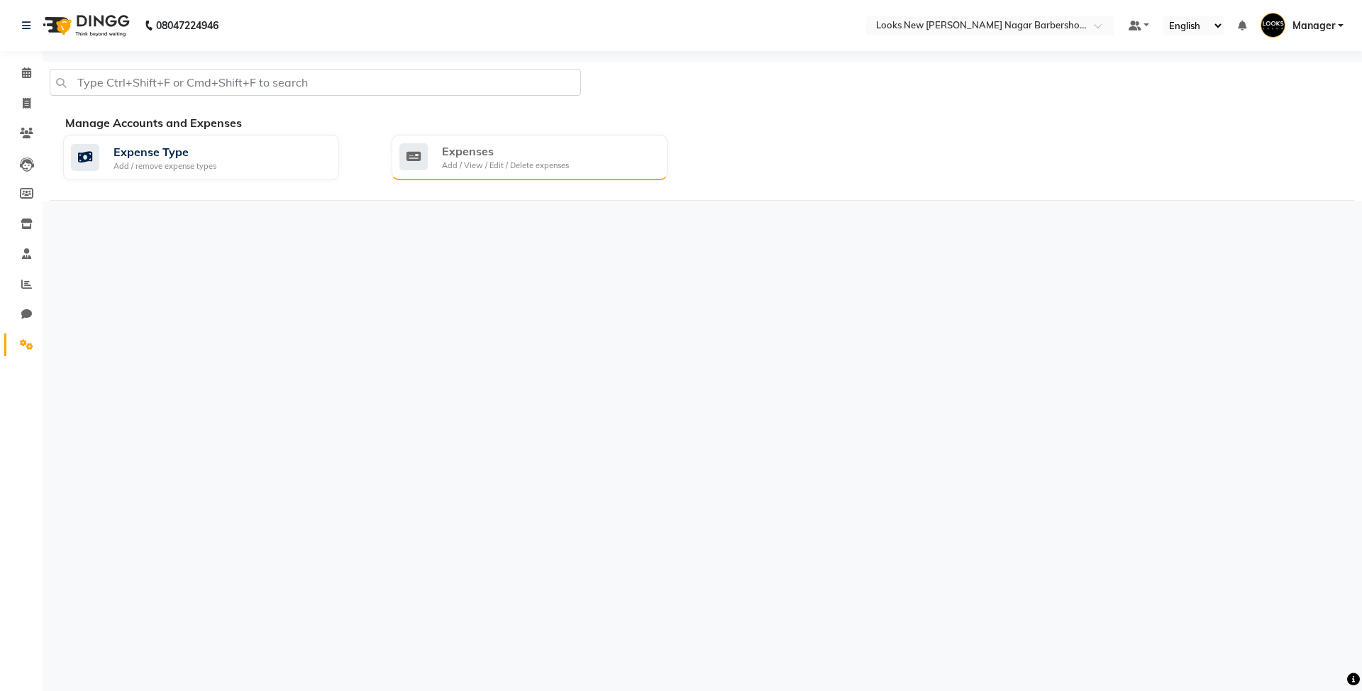
click at [590, 168] on div "Expenses Add / View / Edit / Delete expenses" at bounding box center [527, 157] width 257 height 29
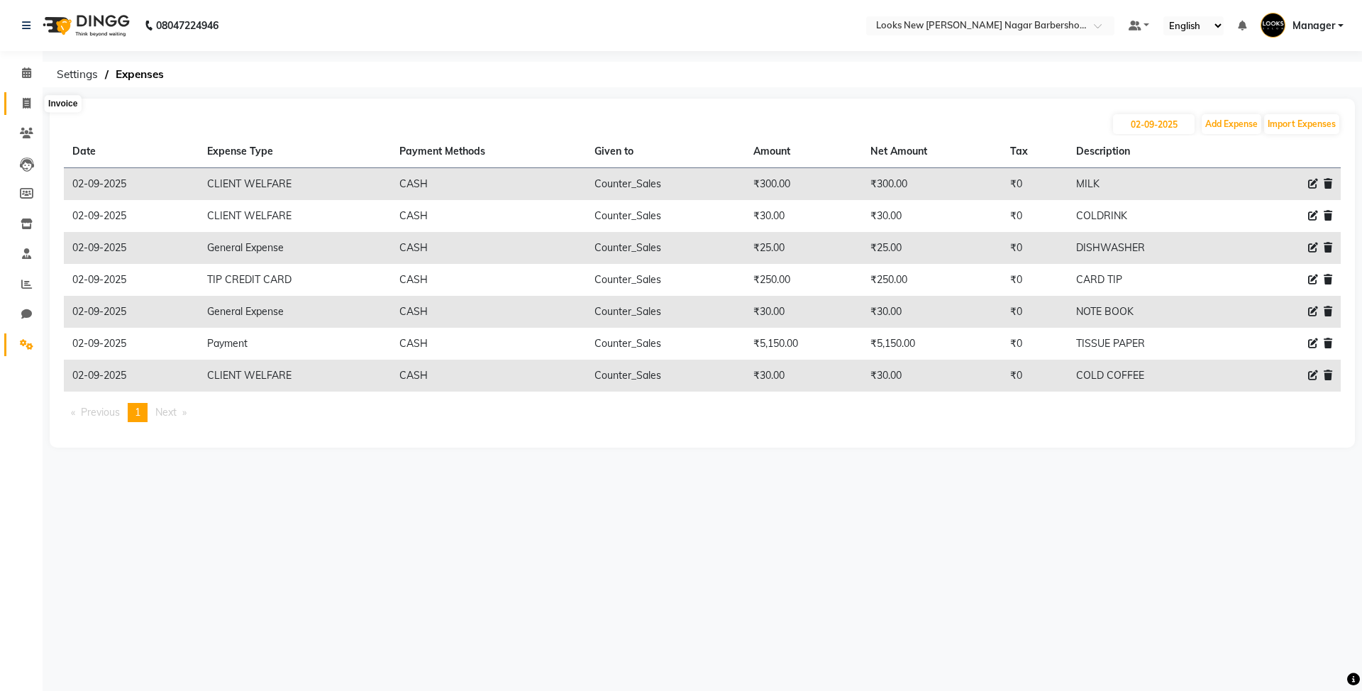
click at [29, 101] on icon at bounding box center [27, 103] width 8 height 11
select select "service"
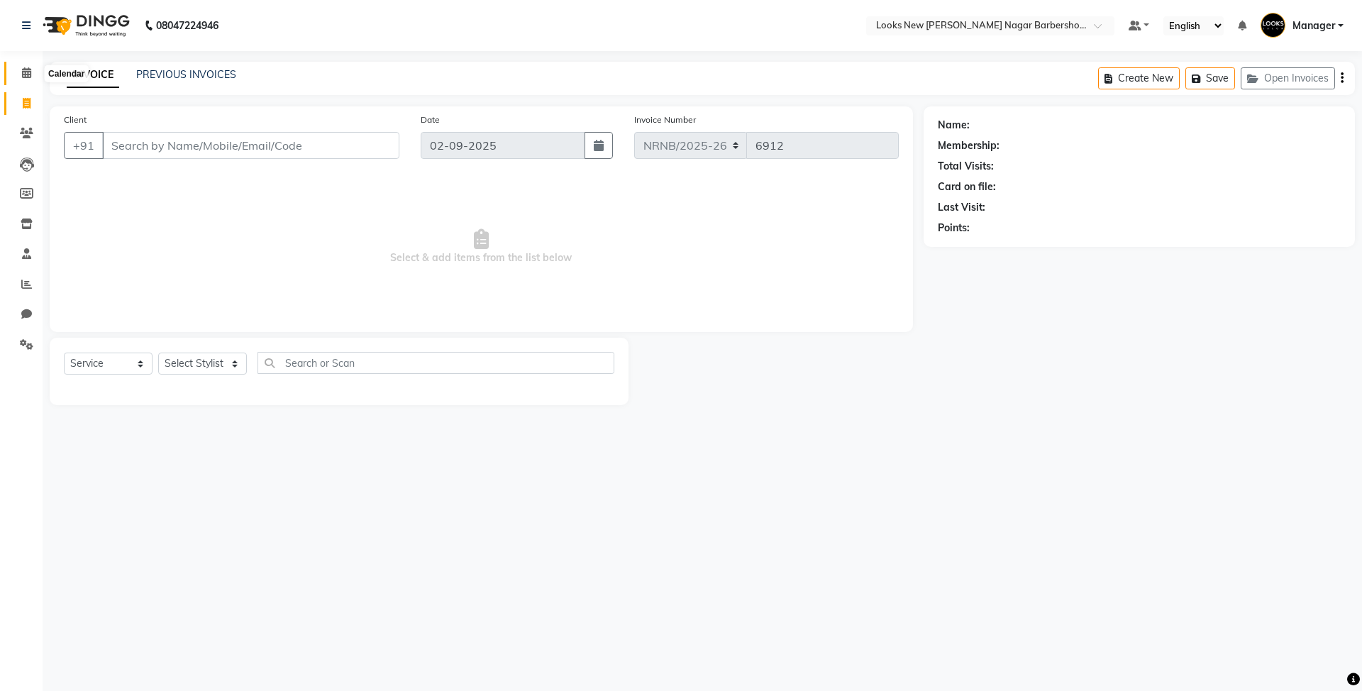
click at [20, 72] on span at bounding box center [26, 73] width 25 height 16
select select "service"
type input "6912"
select select "8705"
click at [27, 347] on icon at bounding box center [26, 344] width 13 height 11
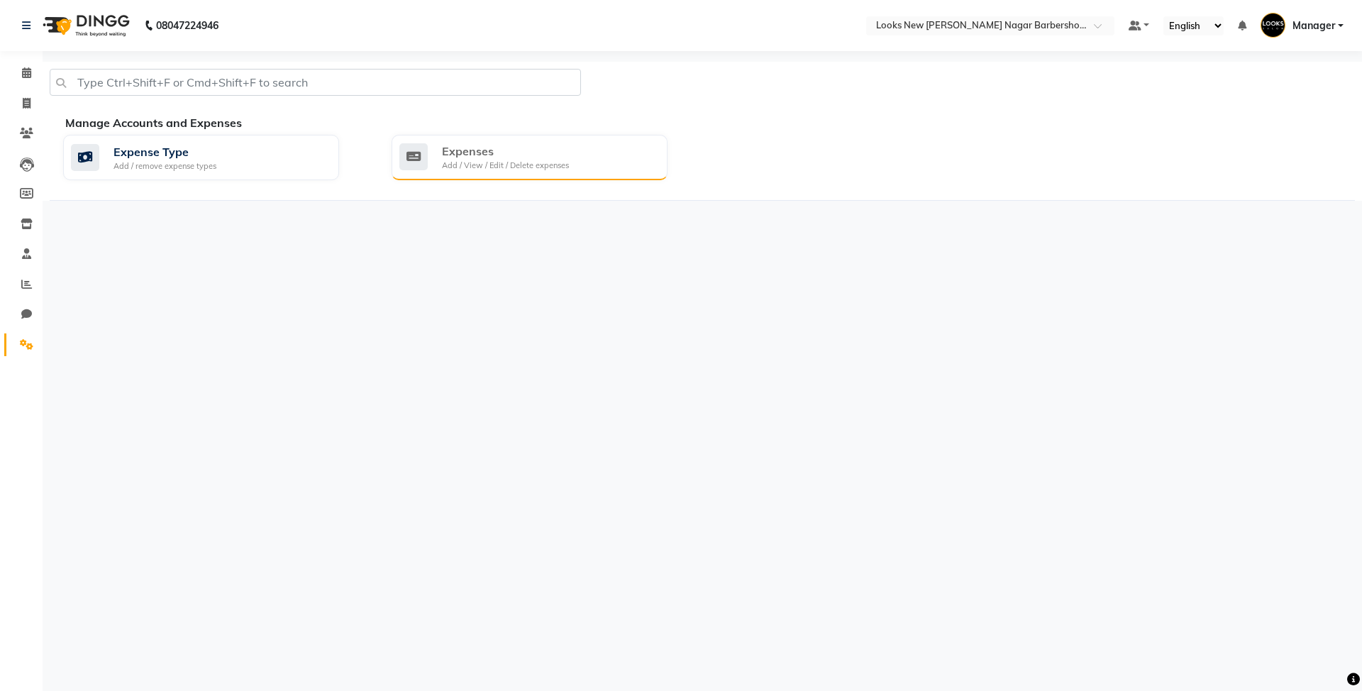
click at [585, 170] on div "Expenses Add / View / Edit / Delete expenses" at bounding box center [527, 157] width 257 height 29
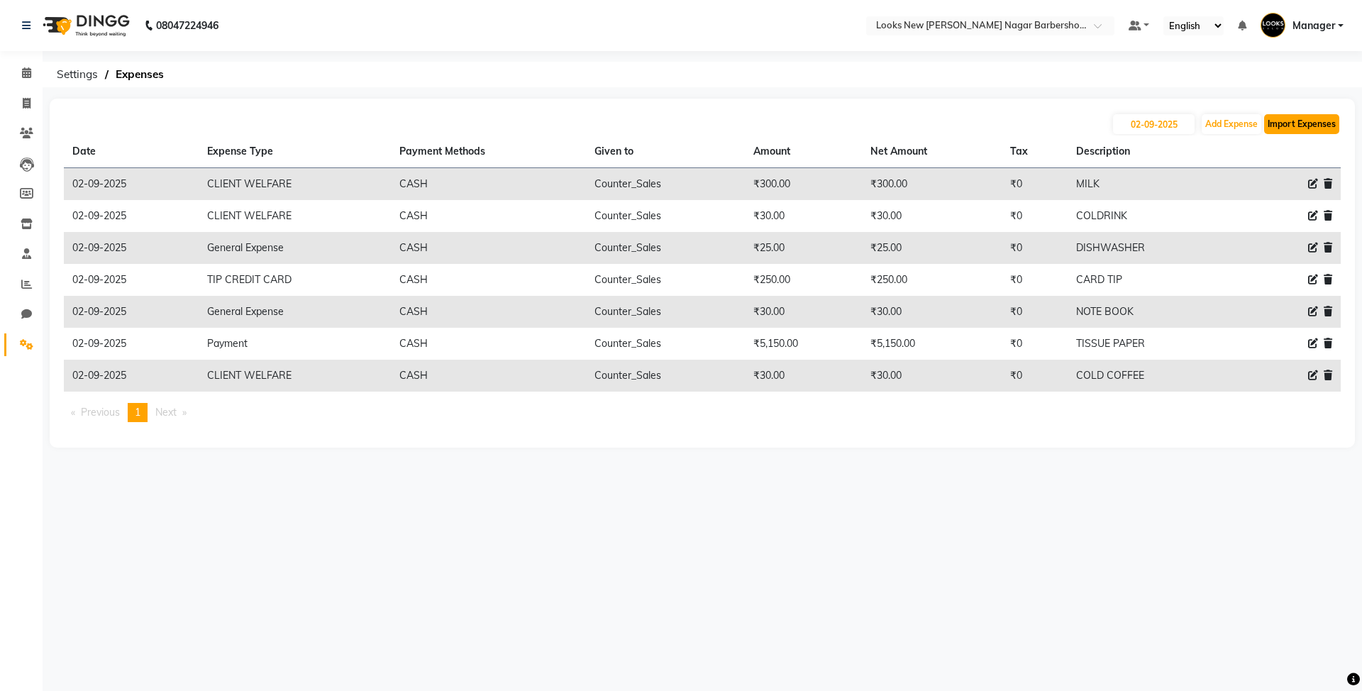
click at [1297, 123] on button "Import Expenses" at bounding box center [1301, 124] width 75 height 20
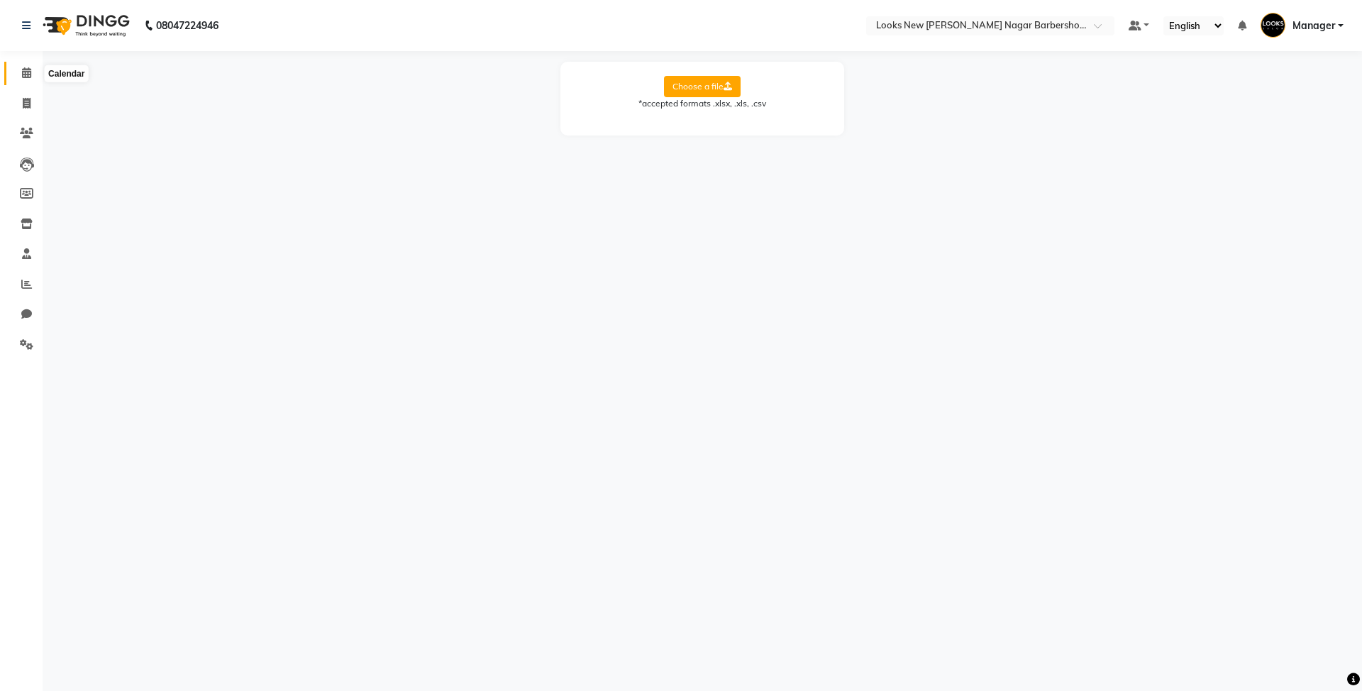
click at [31, 75] on span at bounding box center [26, 73] width 25 height 16
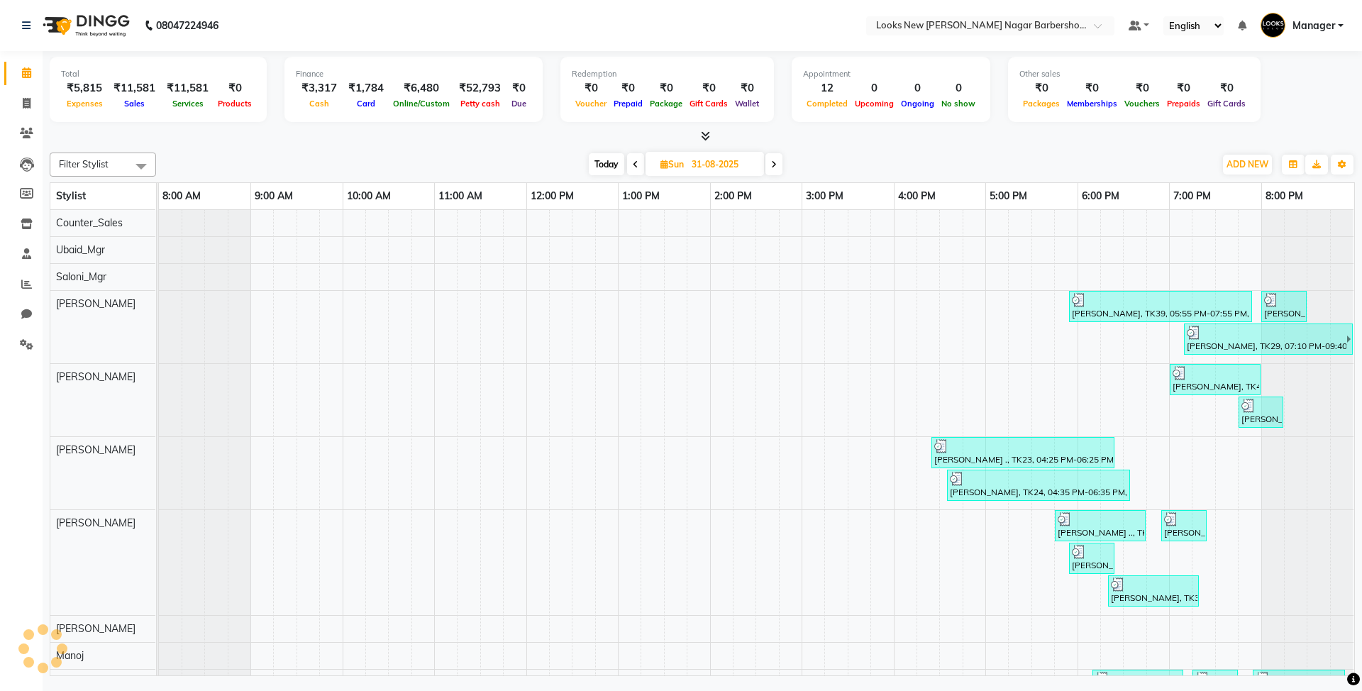
scroll to position [0, 14]
click at [28, 337] on span at bounding box center [26, 345] width 25 height 16
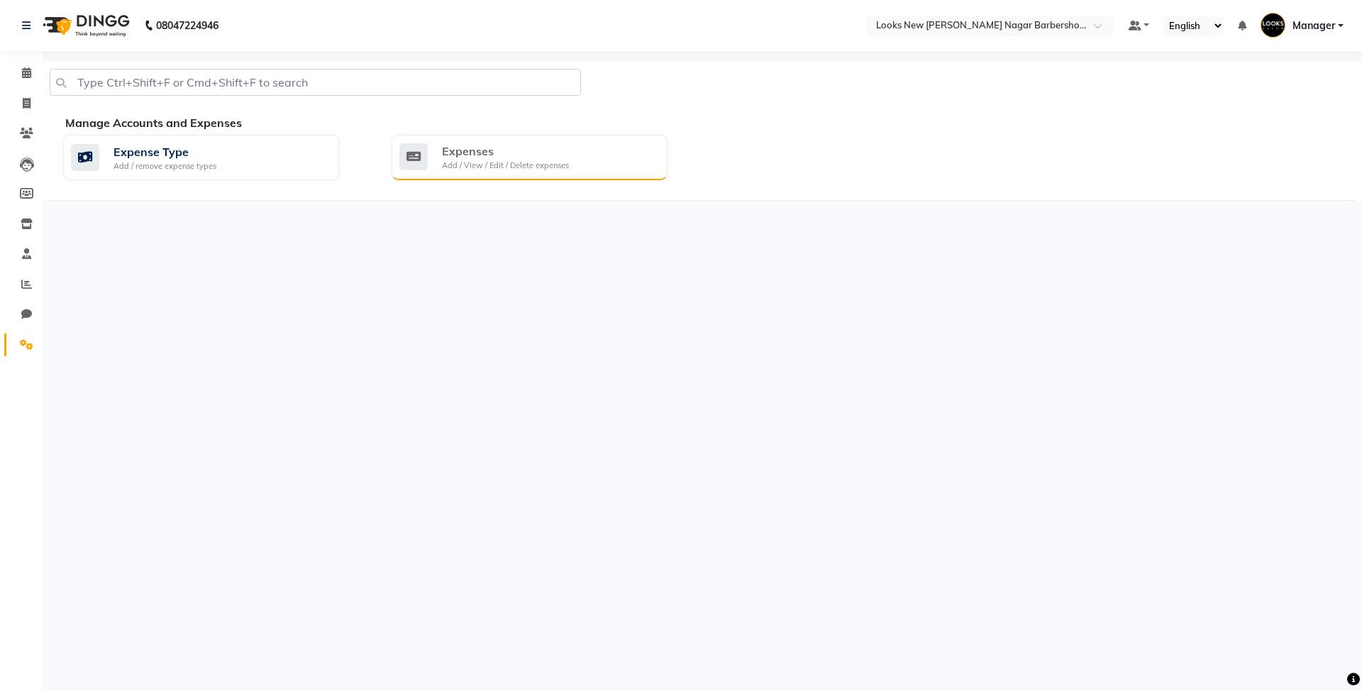
click at [489, 145] on div "Expenses" at bounding box center [505, 151] width 127 height 17
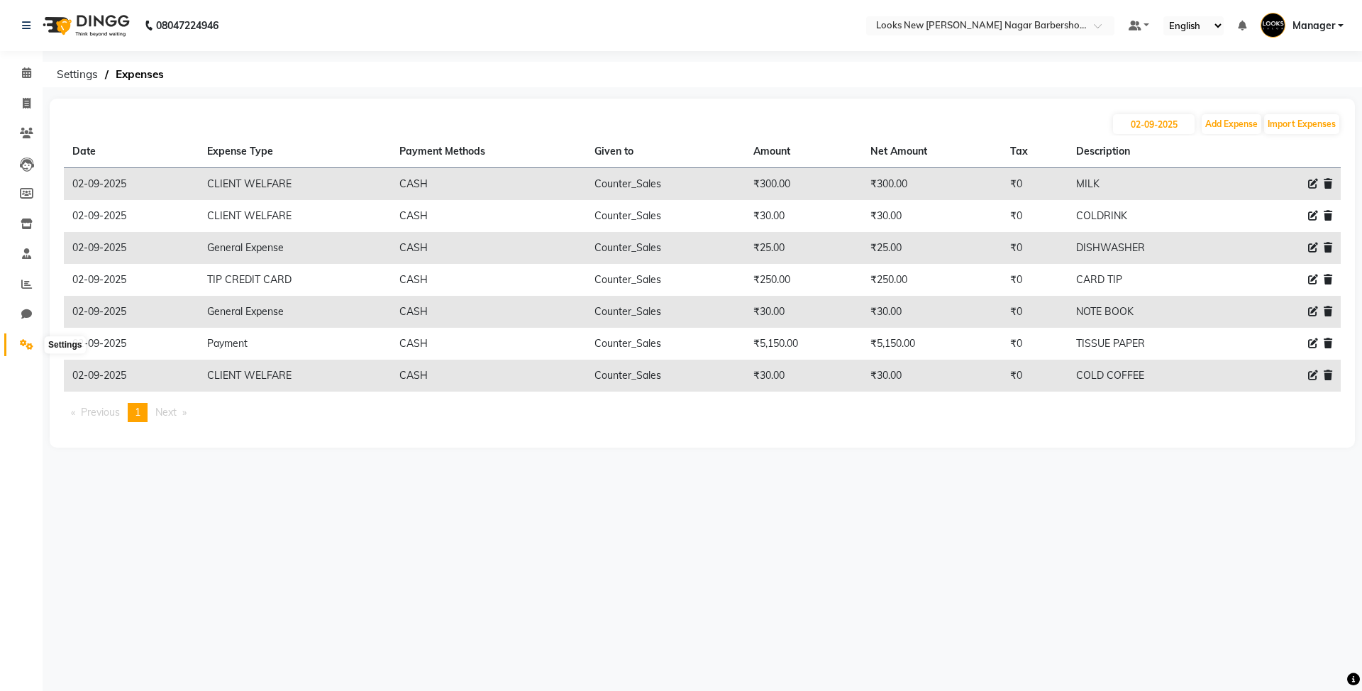
click at [28, 347] on icon at bounding box center [26, 344] width 13 height 11
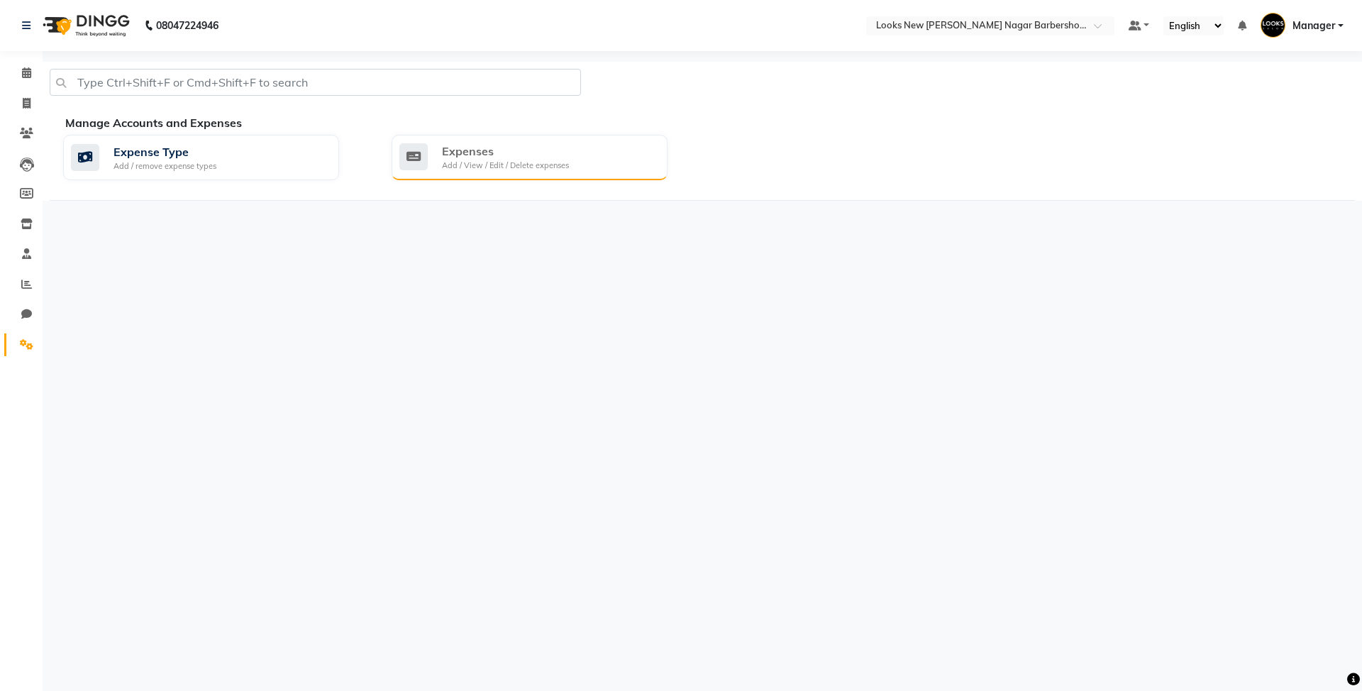
click at [506, 167] on div "Add / View / Edit / Delete expenses" at bounding box center [505, 166] width 127 height 12
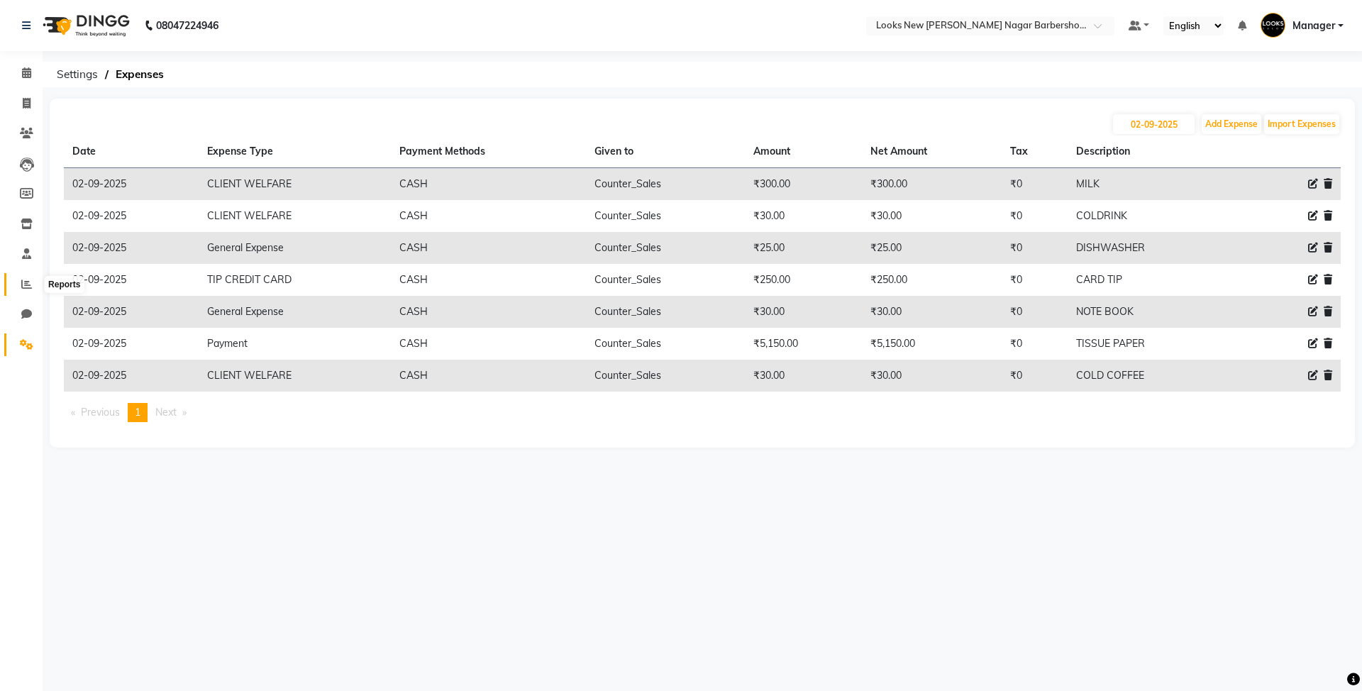
click at [29, 284] on icon at bounding box center [26, 284] width 11 height 11
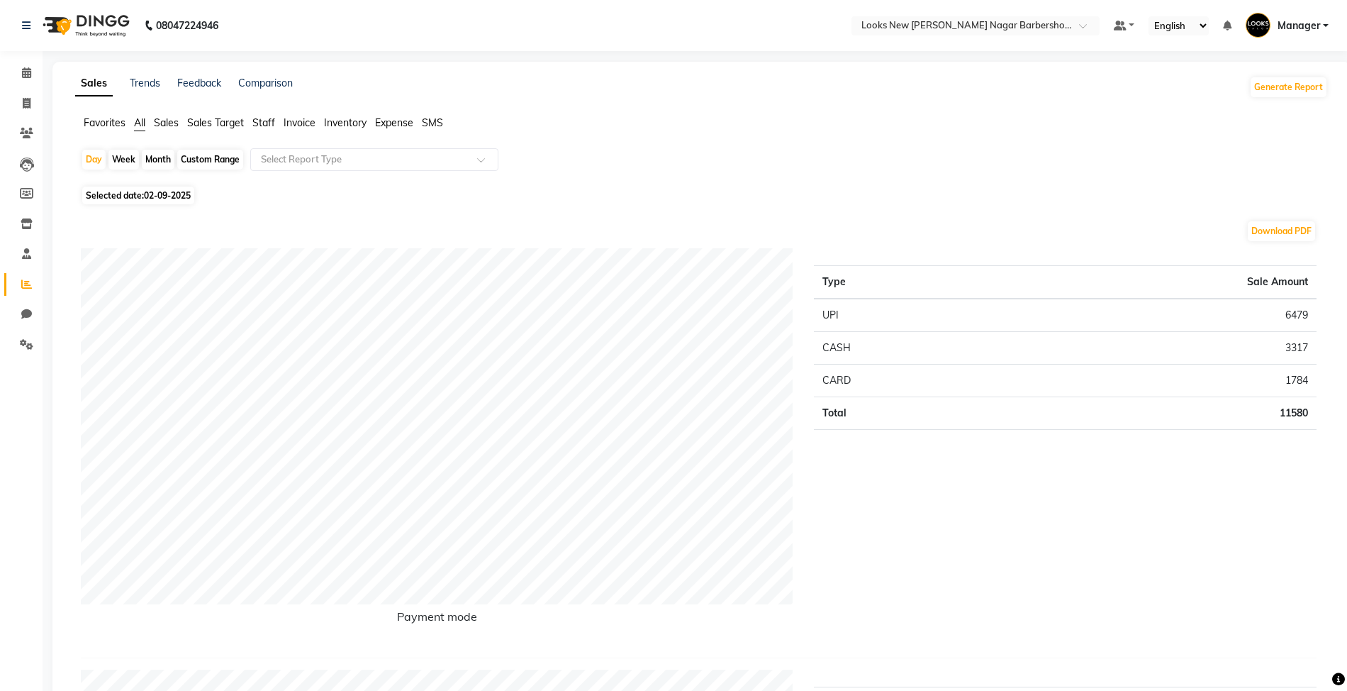
click at [390, 125] on span "Expense" at bounding box center [394, 122] width 38 height 13
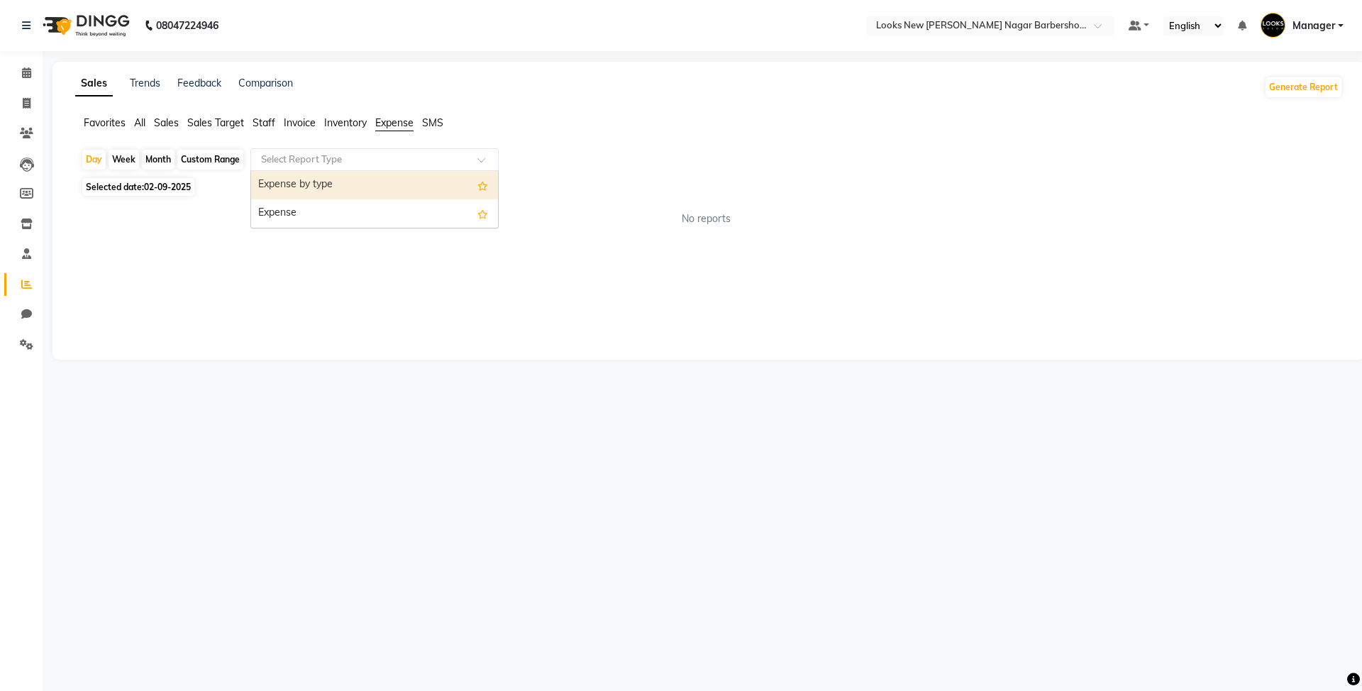
click at [358, 152] on input "text" at bounding box center [360, 159] width 204 height 14
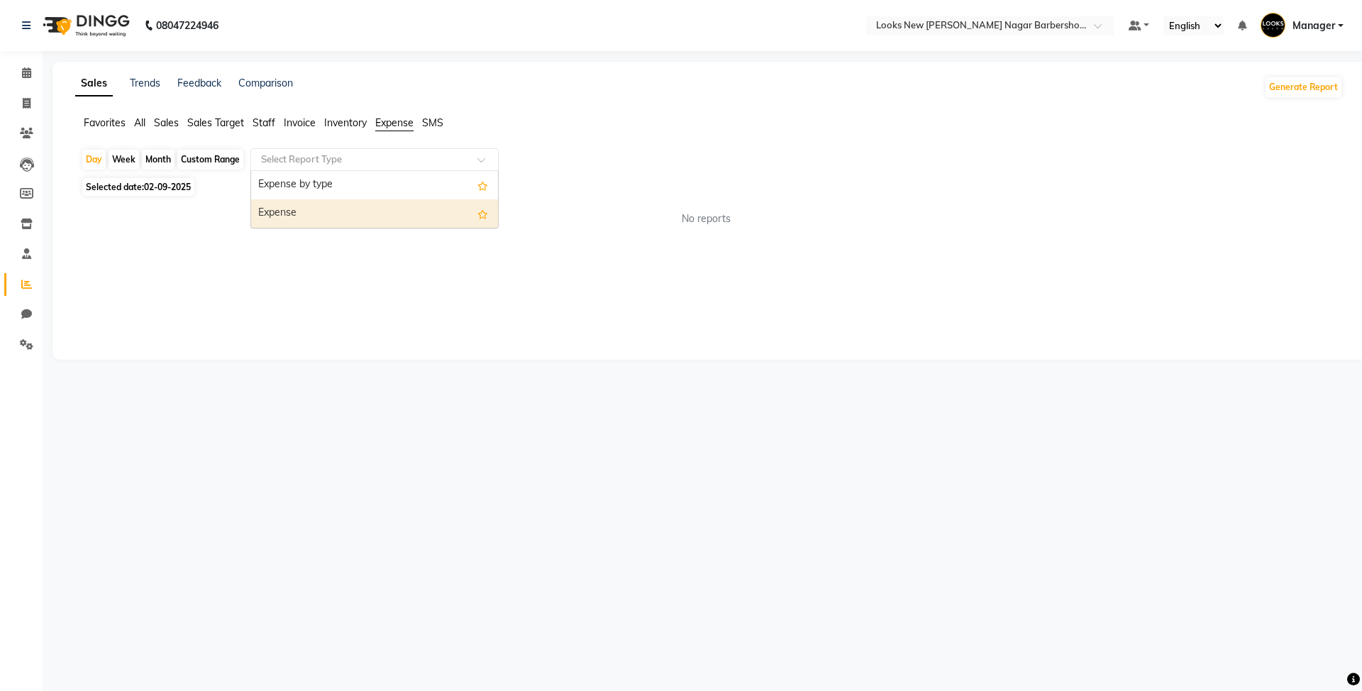
click at [323, 206] on div "Expense" at bounding box center [374, 213] width 247 height 28
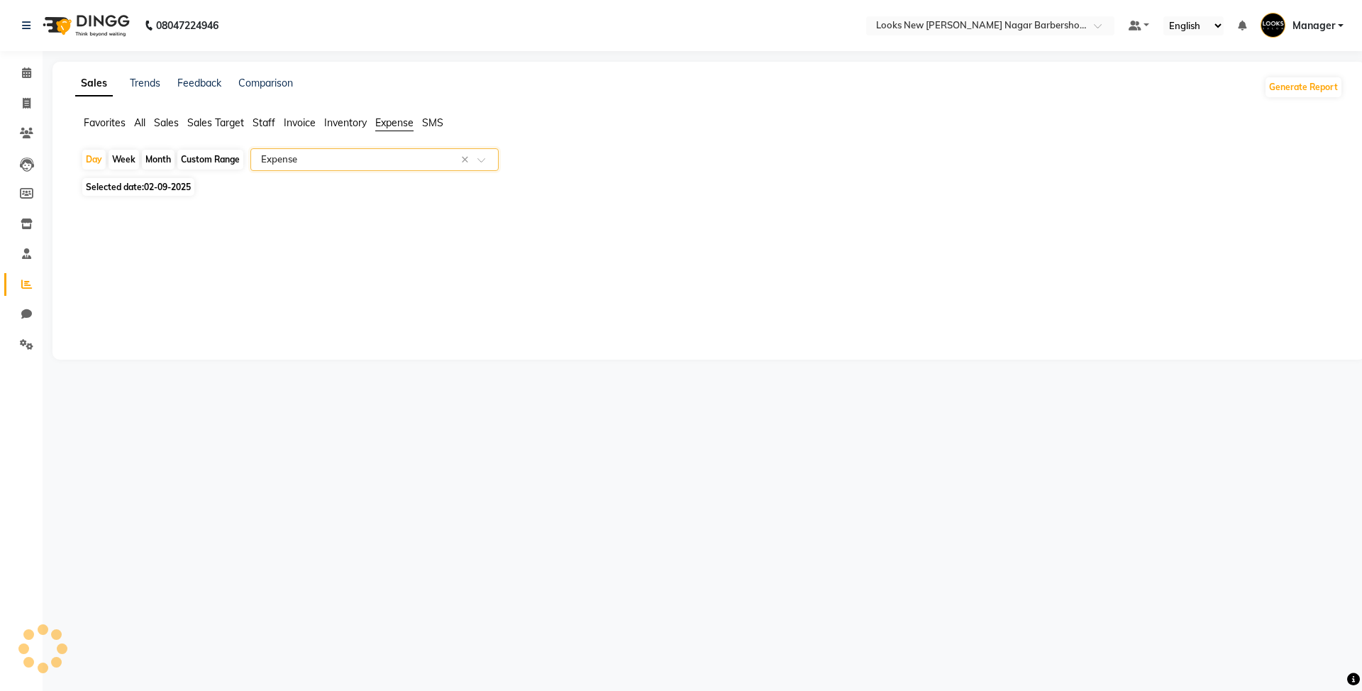
select select "full_report"
select select "csv"
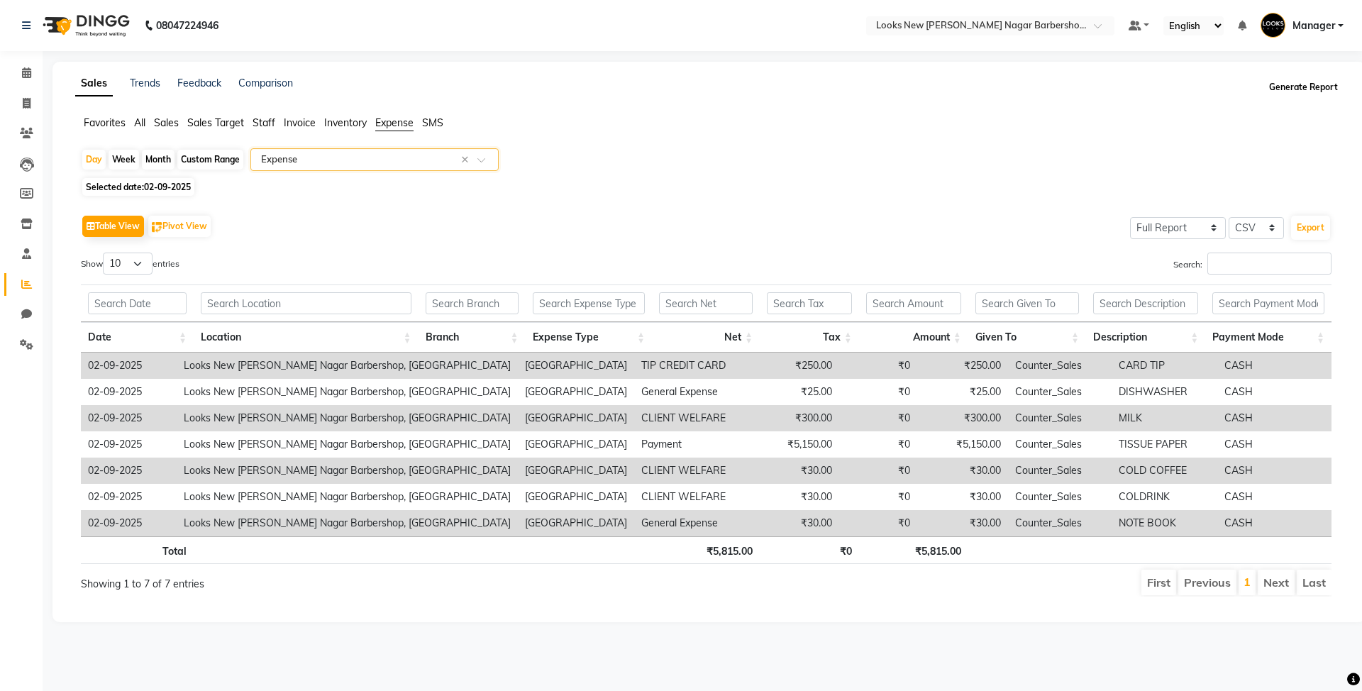
click at [1306, 89] on button "Generate Report" at bounding box center [1303, 87] width 76 height 20
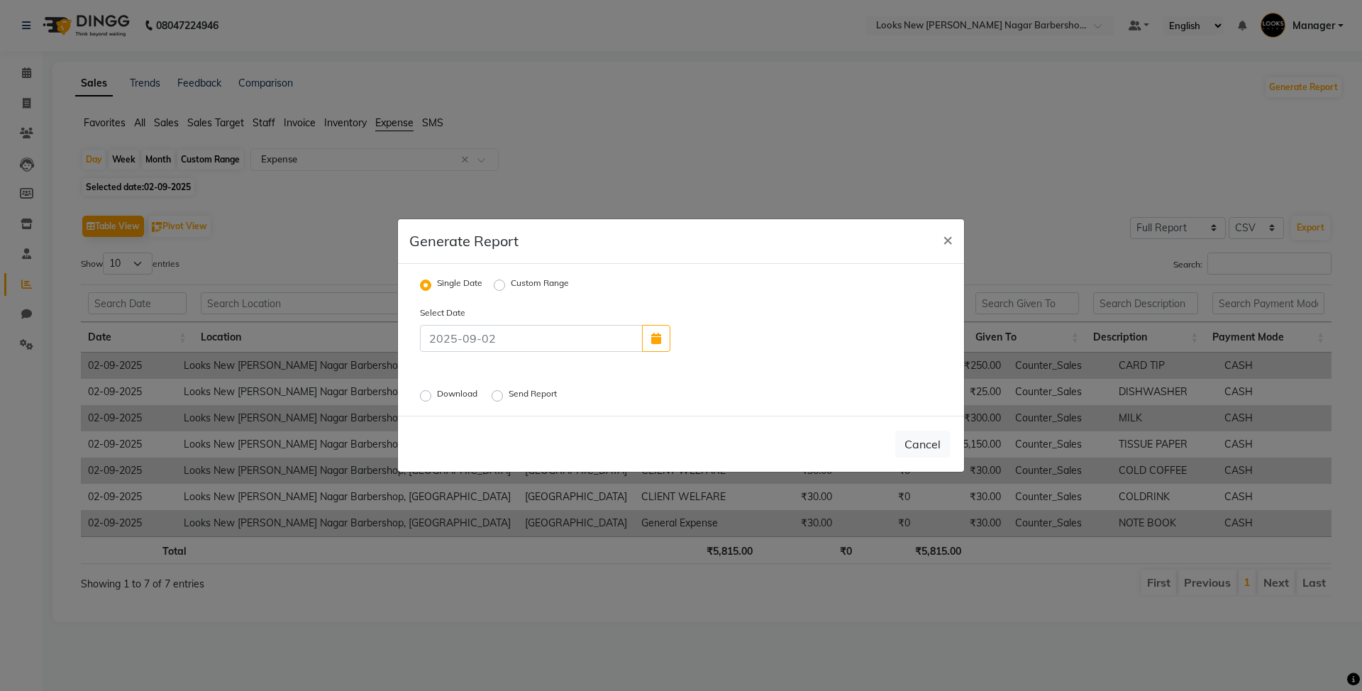
click at [441, 391] on label "Download" at bounding box center [458, 395] width 43 height 17
click at [433, 391] on input "Download" at bounding box center [428, 396] width 10 height 10
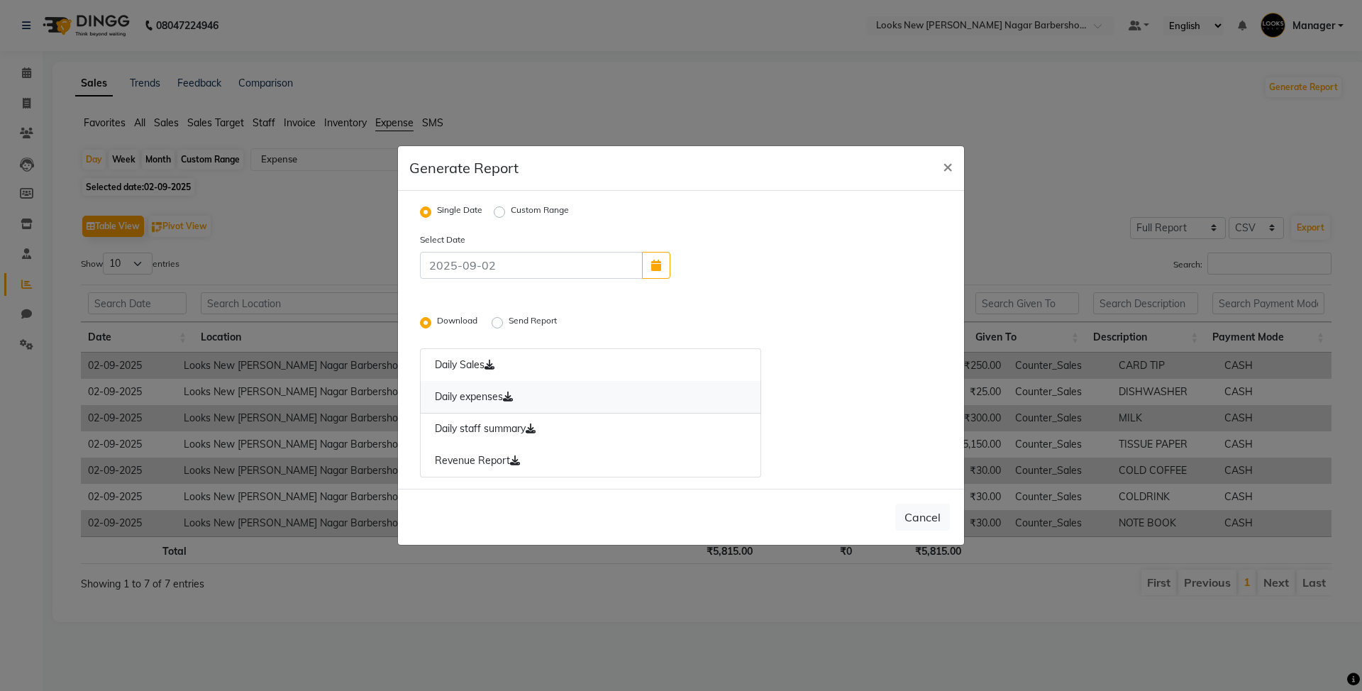
click at [496, 399] on link "Daily expenses" at bounding box center [590, 397] width 341 height 33
click at [913, 516] on button "Cancel" at bounding box center [922, 517] width 55 height 27
radio input "false"
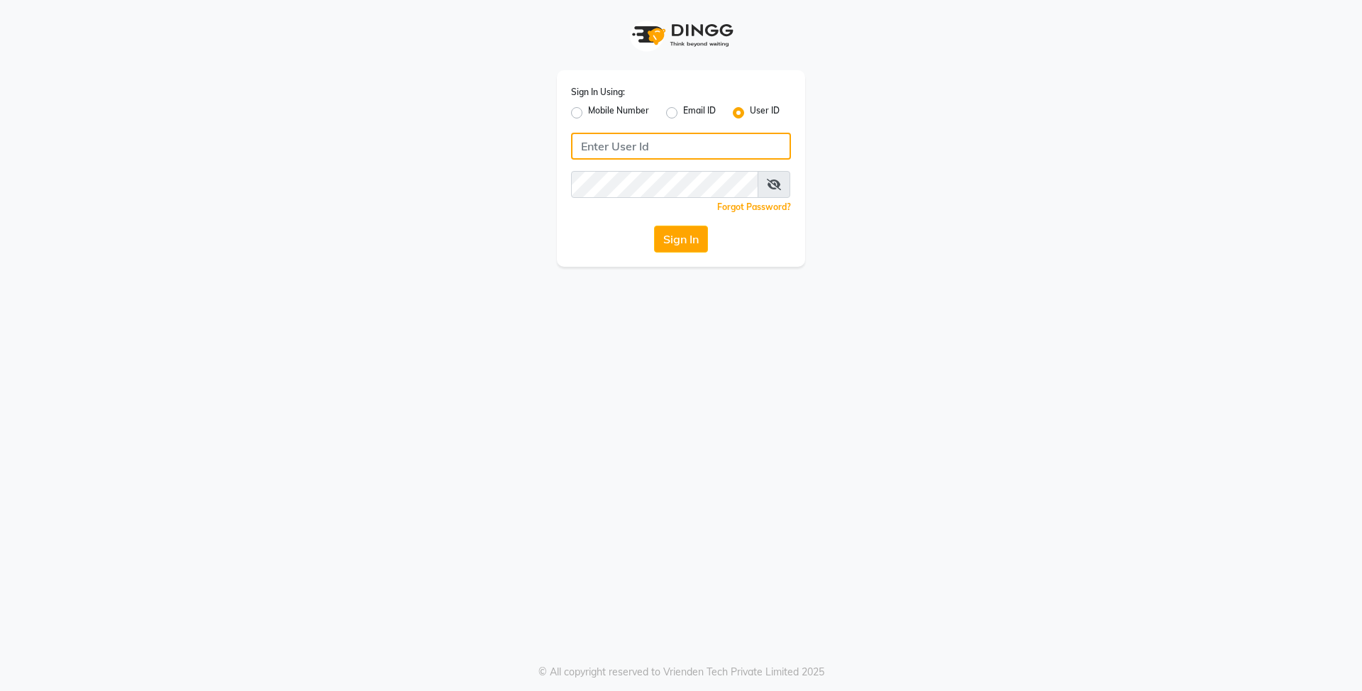
click at [687, 148] on input "Username" at bounding box center [681, 146] width 220 height 27
click at [667, 138] on input "Username" at bounding box center [681, 146] width 220 height 27
